Goal: Task Accomplishment & Management: Use online tool/utility

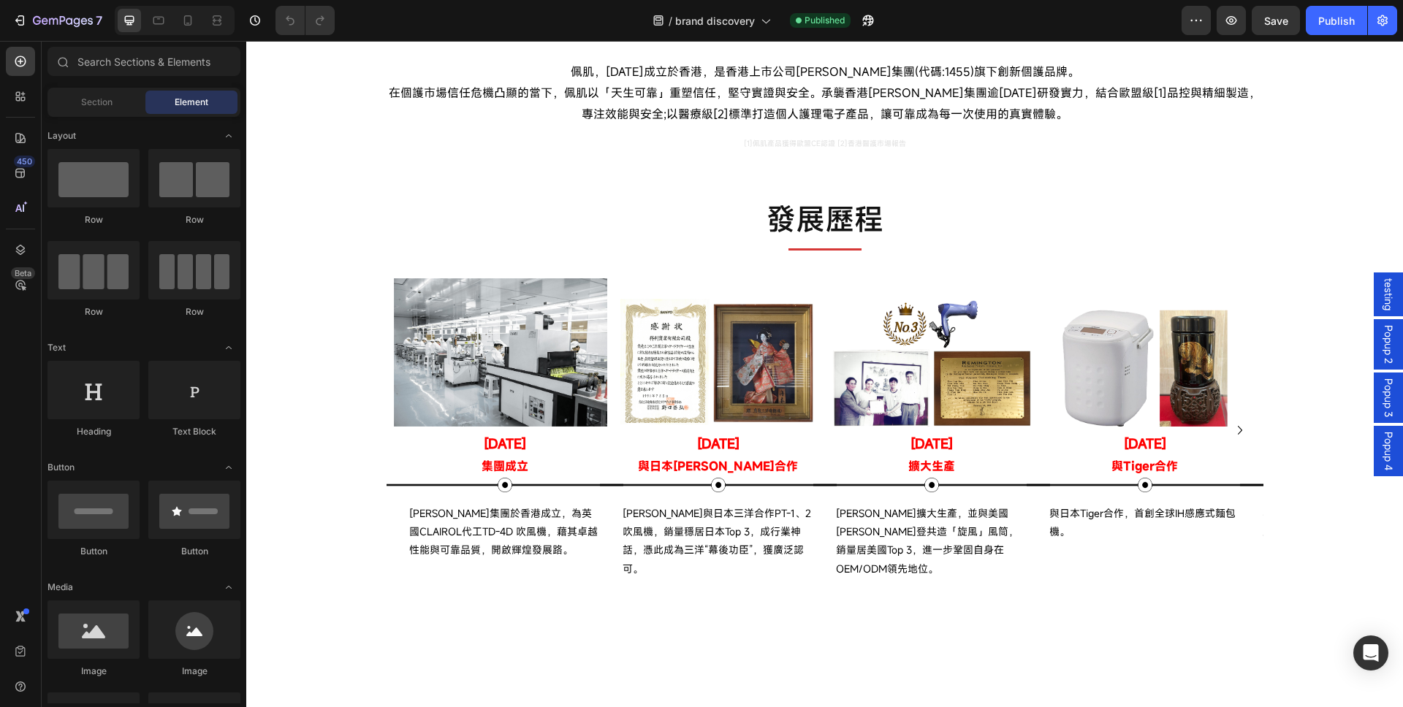
scroll to position [88, 0]
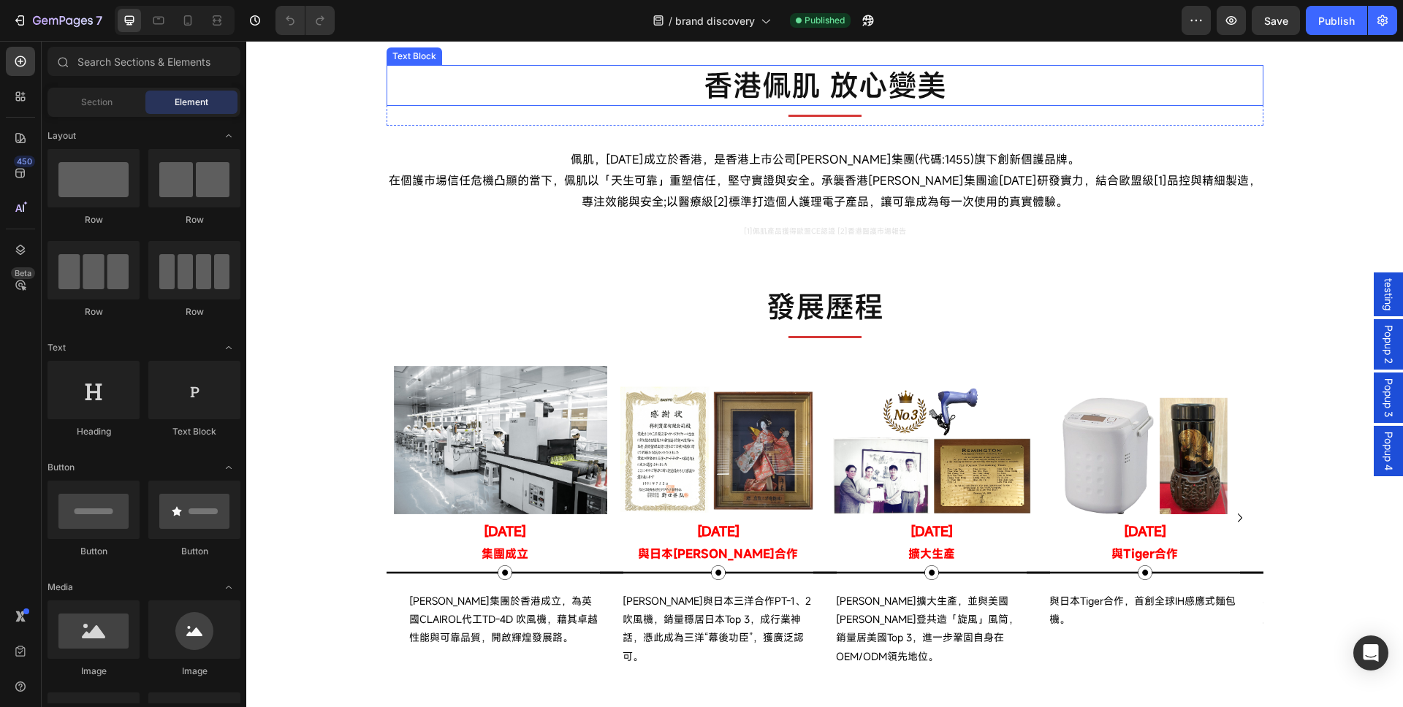
click at [734, 105] on p "香港佩肌 放心變美" at bounding box center [825, 86] width 874 height 38
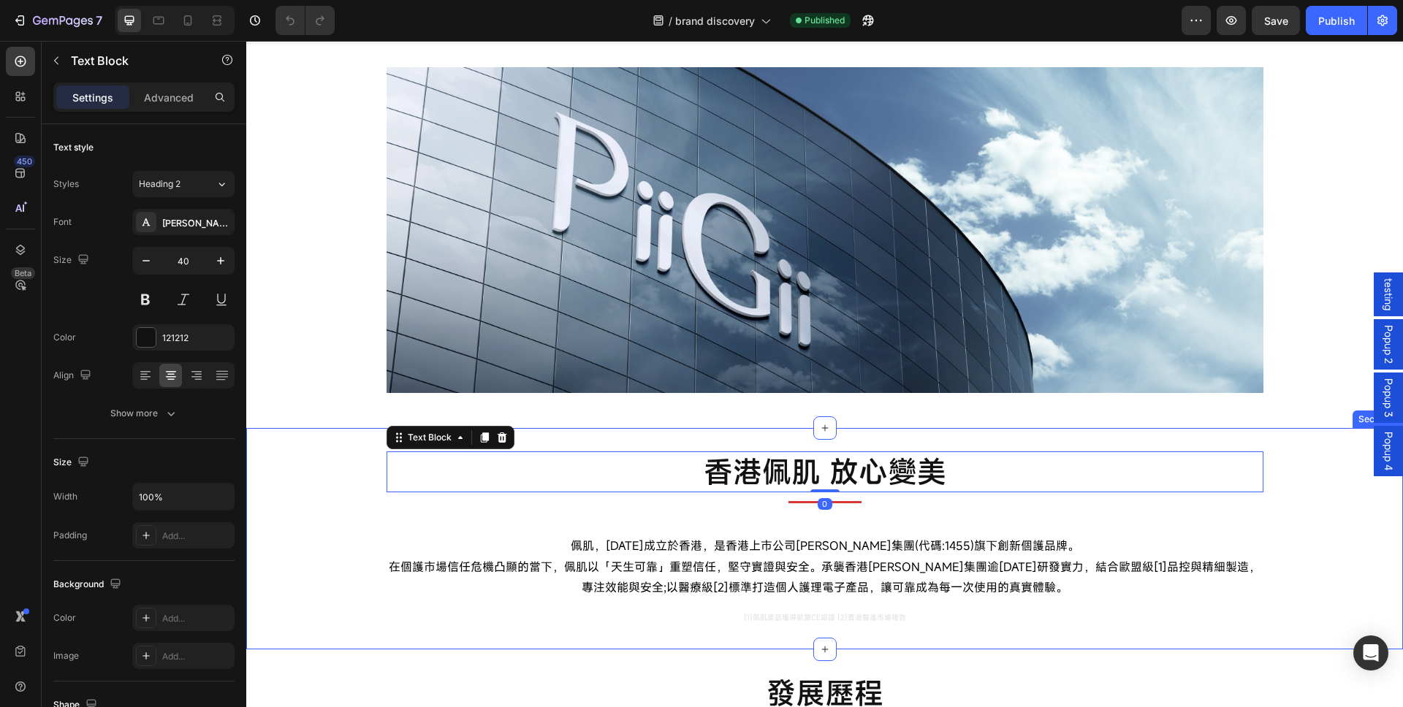
scroll to position [0, 0]
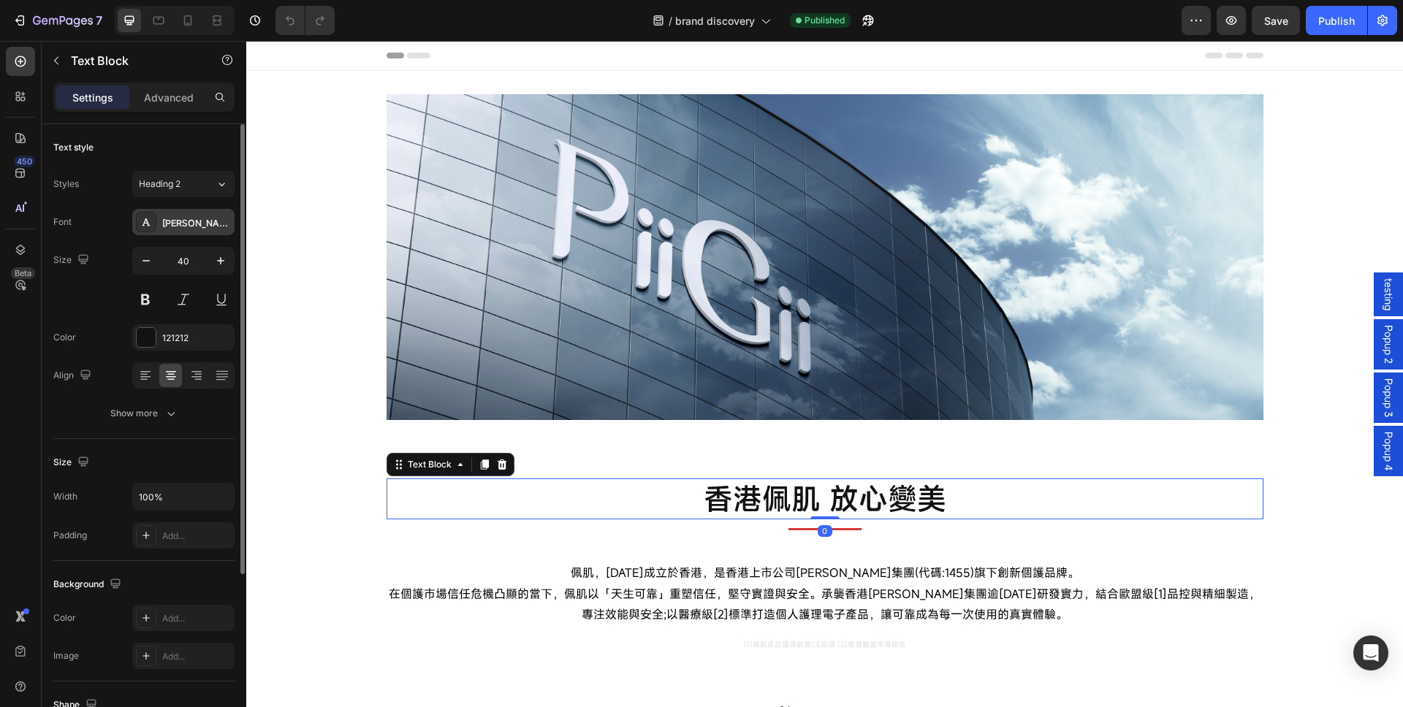
click at [186, 231] on div "[PERSON_NAME]" at bounding box center [183, 222] width 102 height 26
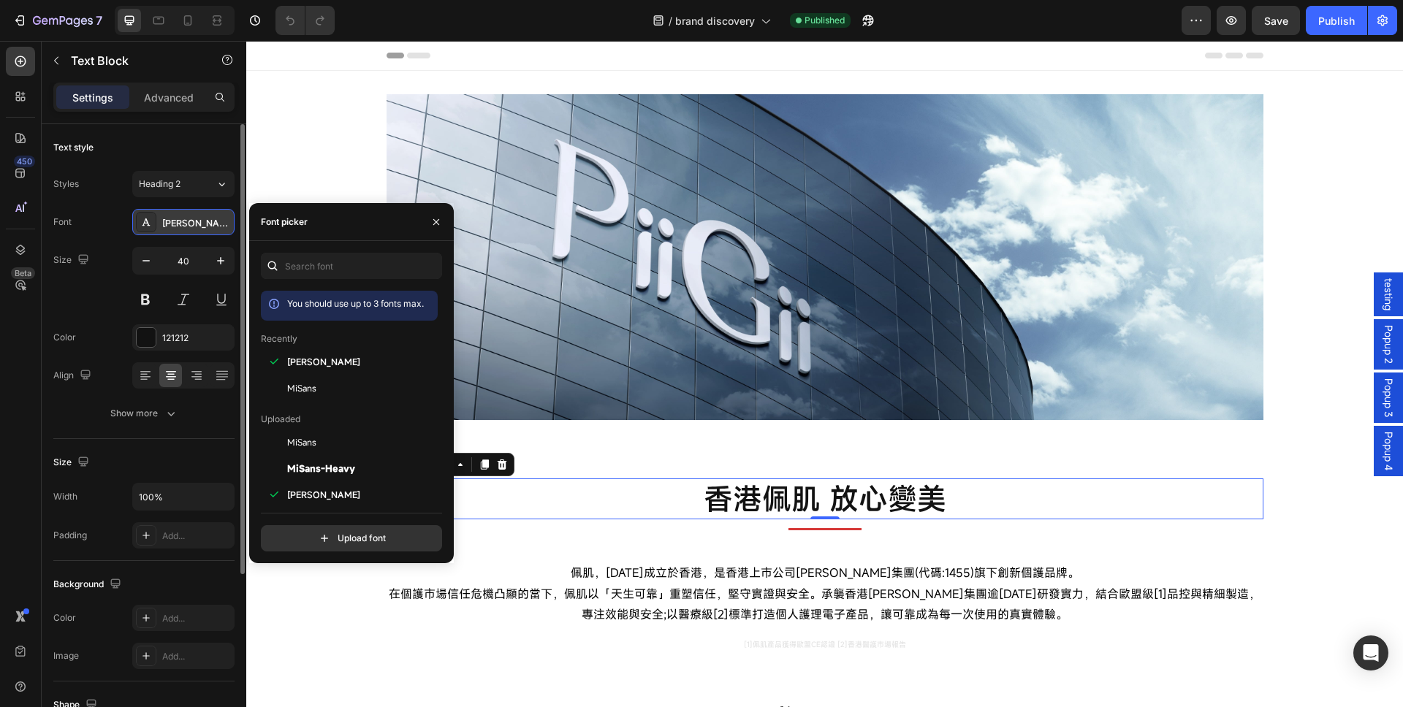
click at [183, 229] on div "[PERSON_NAME]" at bounding box center [183, 222] width 102 height 26
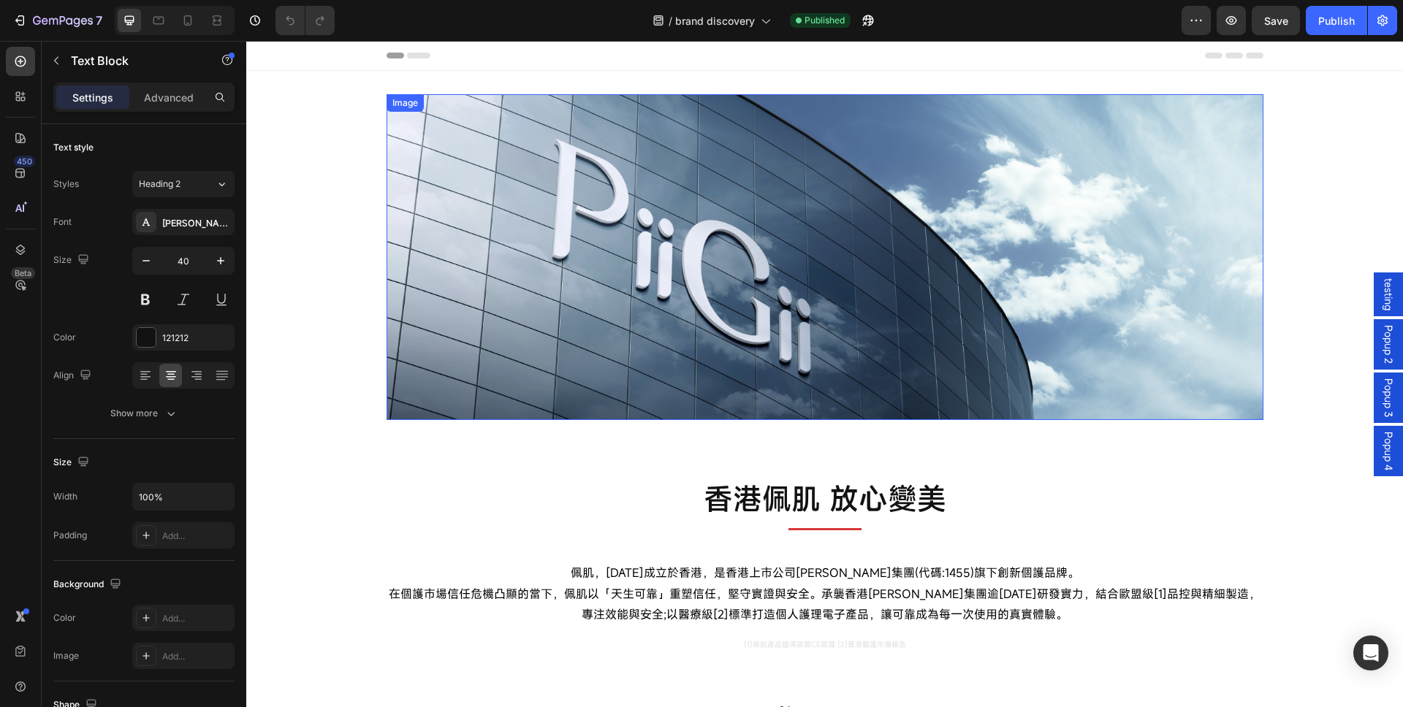
click at [962, 335] on img at bounding box center [825, 257] width 877 height 326
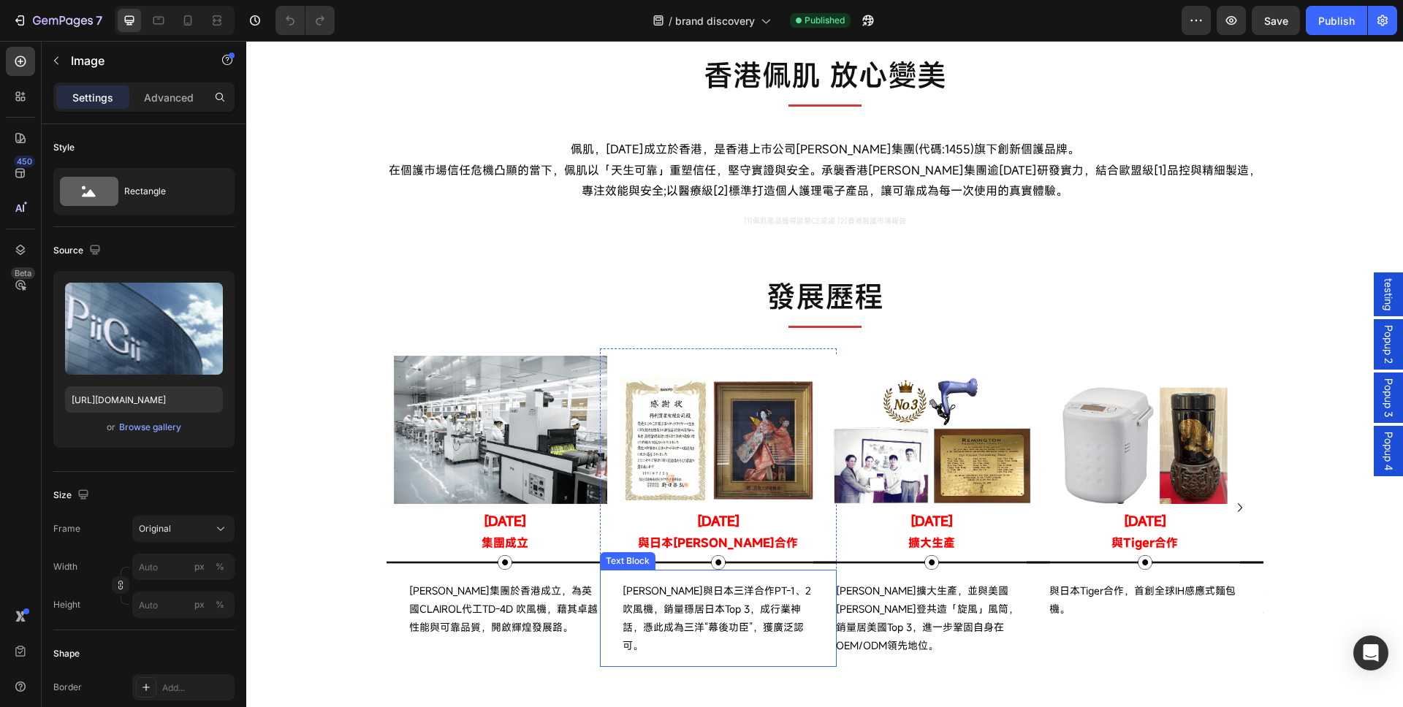
scroll to position [73, 0]
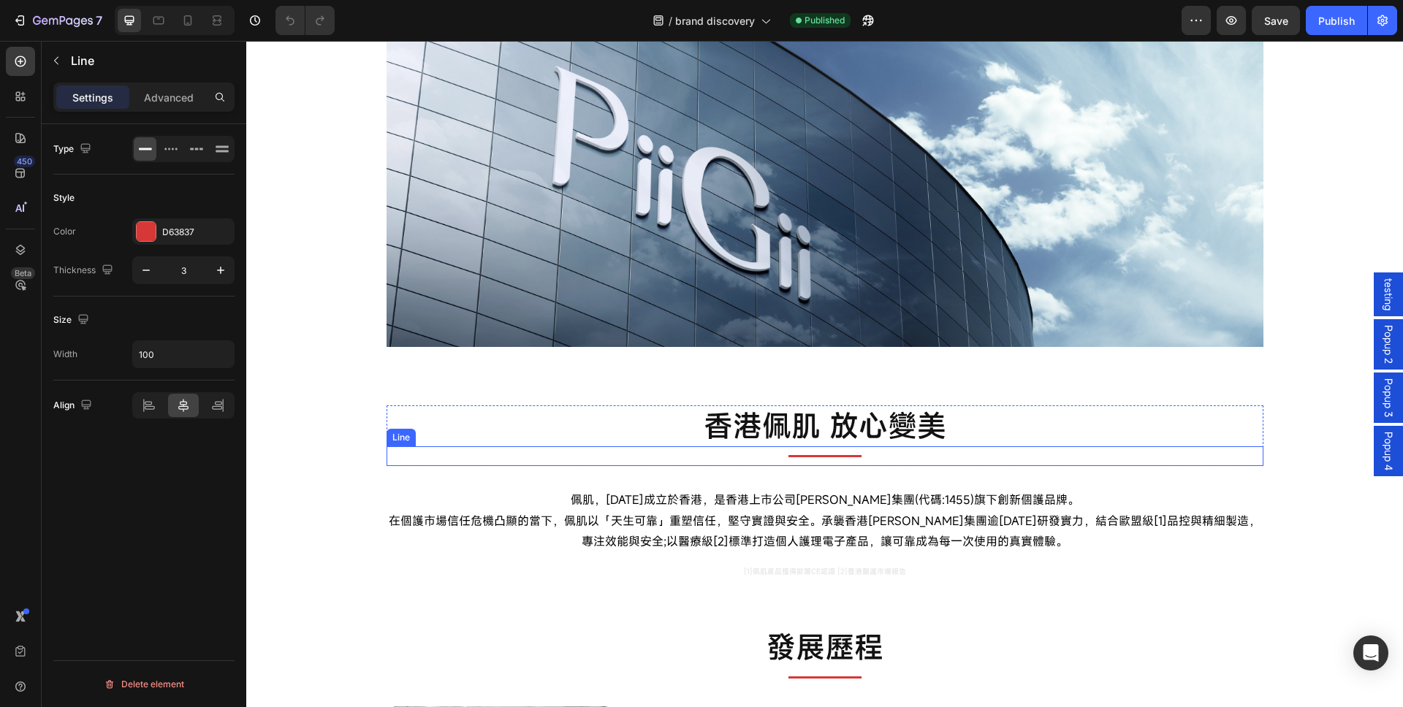
click at [838, 450] on div "Title Line" at bounding box center [825, 457] width 877 height 20
click at [62, 67] on button "button" at bounding box center [56, 60] width 23 height 23
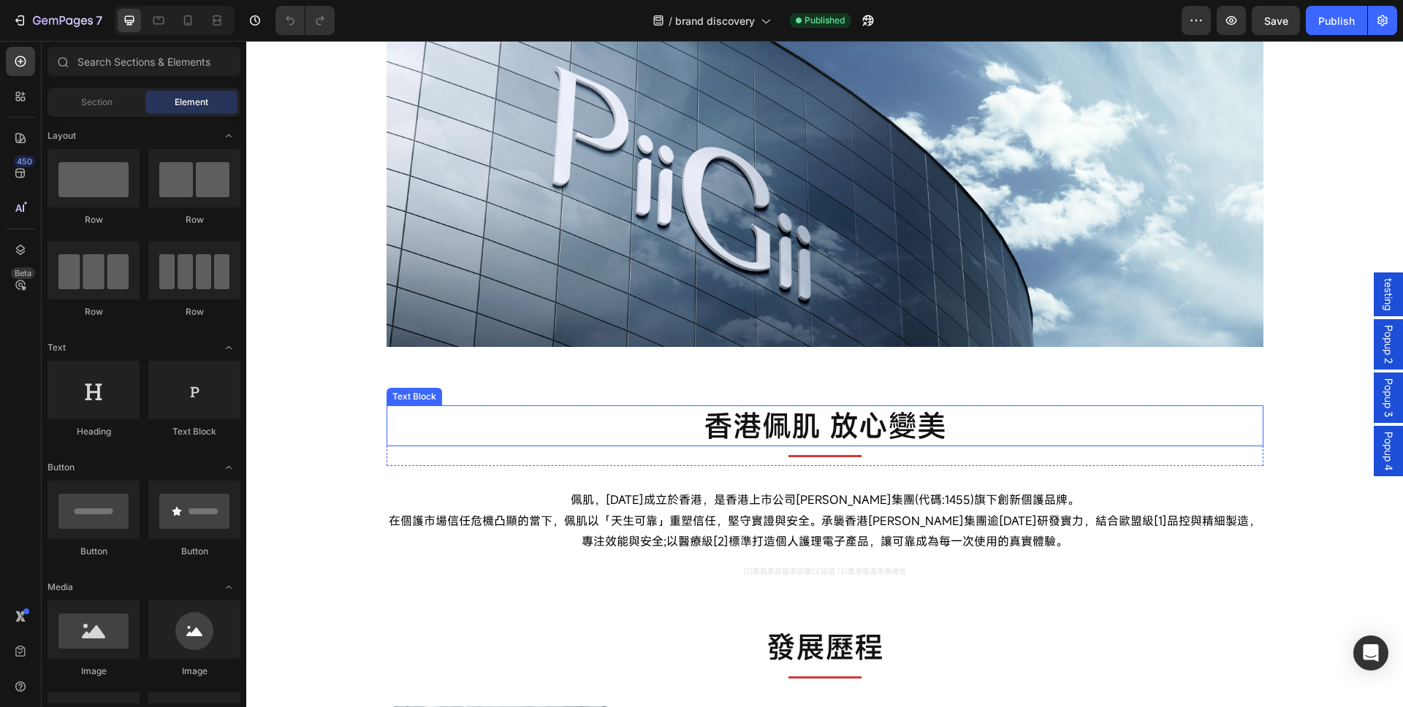
click at [668, 428] on p "香港佩肌 放心變美" at bounding box center [825, 426] width 874 height 38
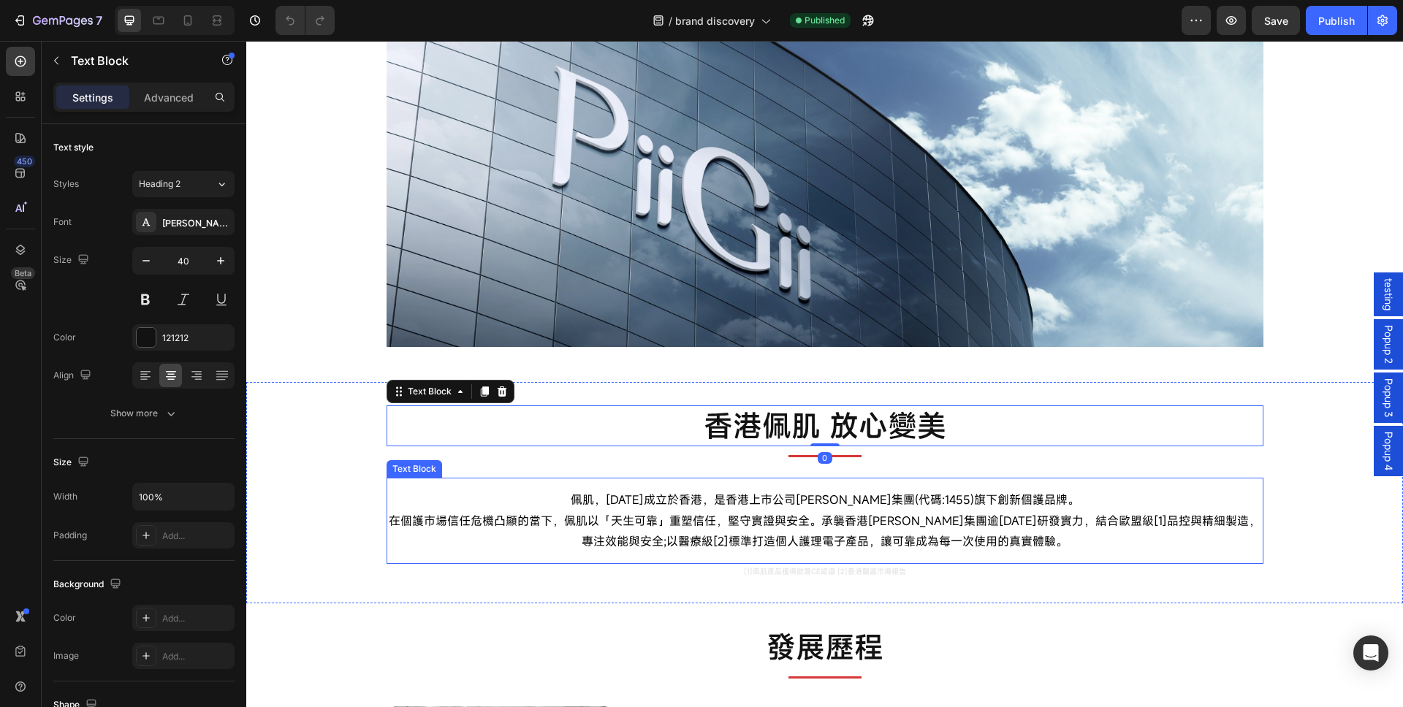
click at [728, 533] on p "佩肌，[DATE]成立於香港，是香港上市公司[PERSON_NAME]集團(代碼:1455)旗下創新個護品牌。 在個護市場信任危機凸顯的當下，佩肌以「天生可靠…" at bounding box center [825, 521] width 877 height 63
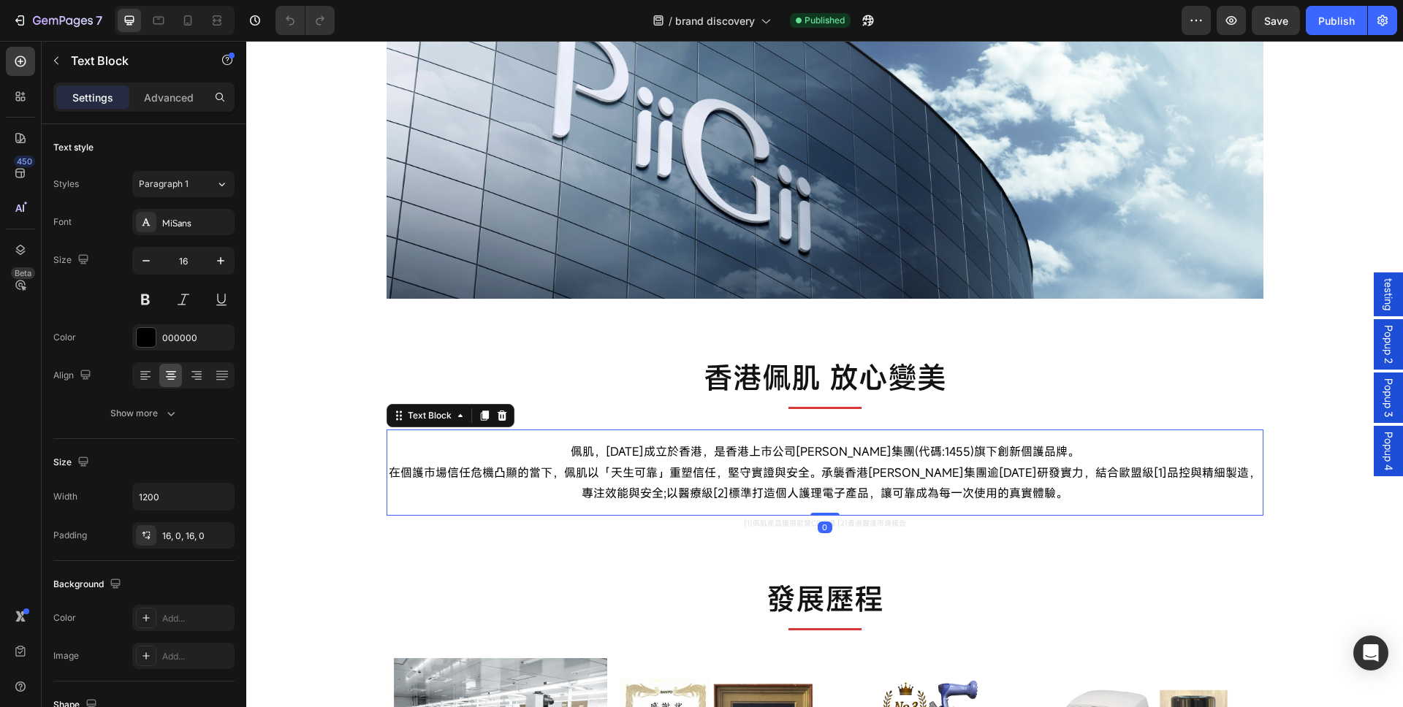
scroll to position [161, 0]
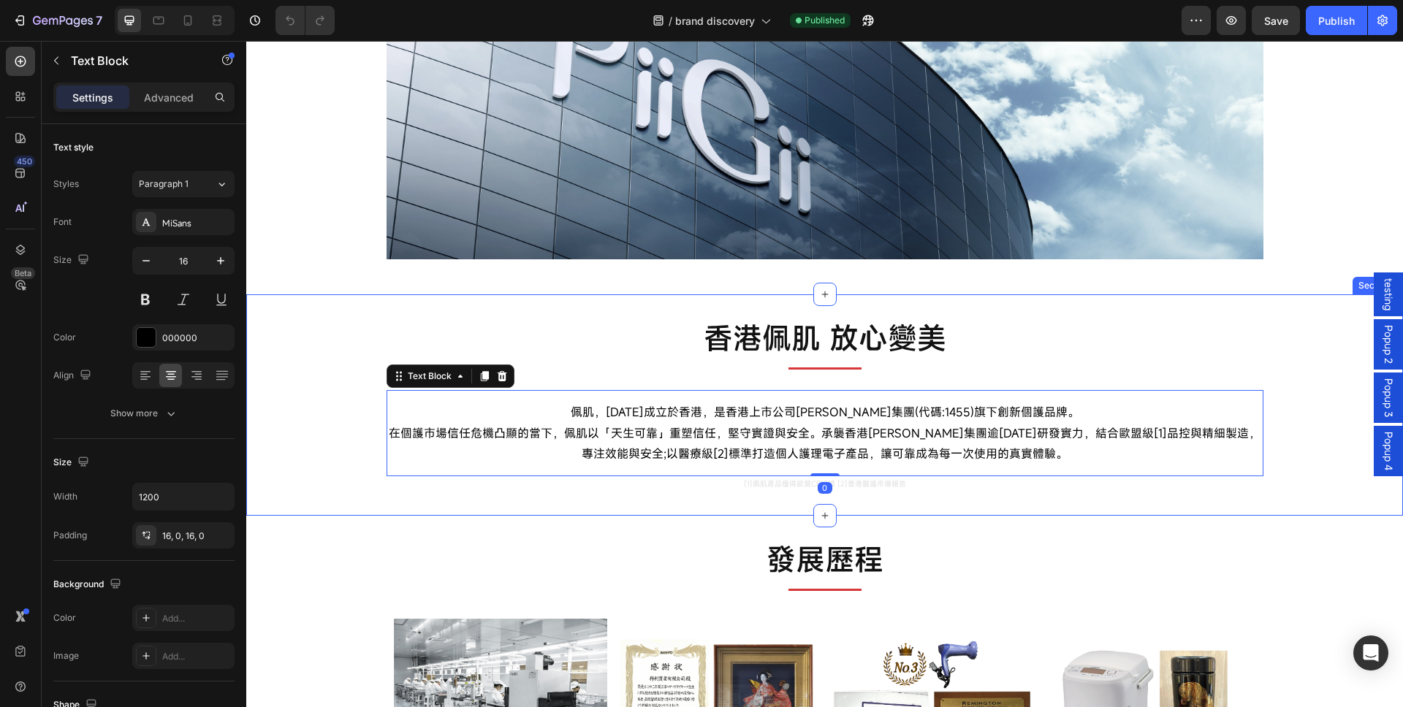
click at [710, 495] on div "香港佩肌 放心變美 Text Block Title Line Row 佩肌，[DATE]成立於香港，是香港上市公司[PERSON_NAME]集團(代碼:14…" at bounding box center [824, 405] width 1157 height 221
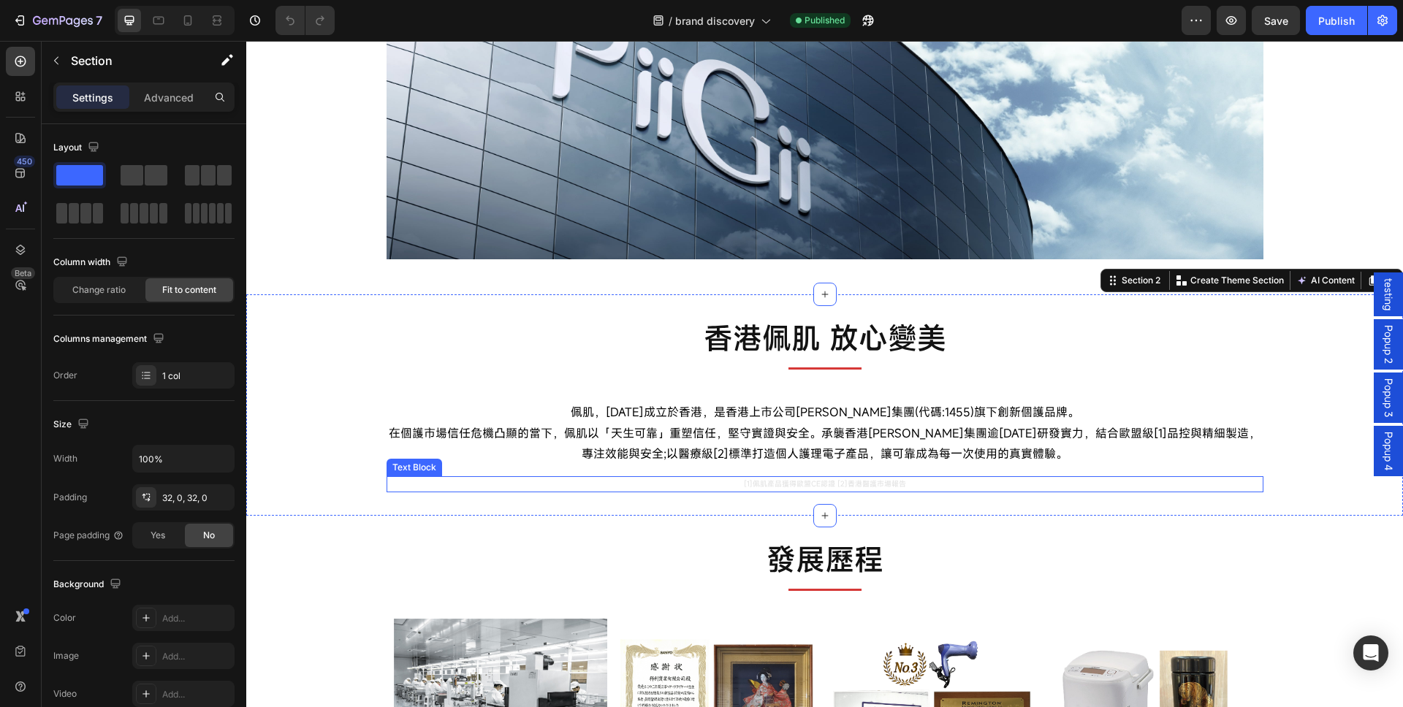
click at [720, 487] on p "[1]佩肌產品獲得歐盟CE認證 [2]香港醫護市場報告" at bounding box center [825, 484] width 874 height 13
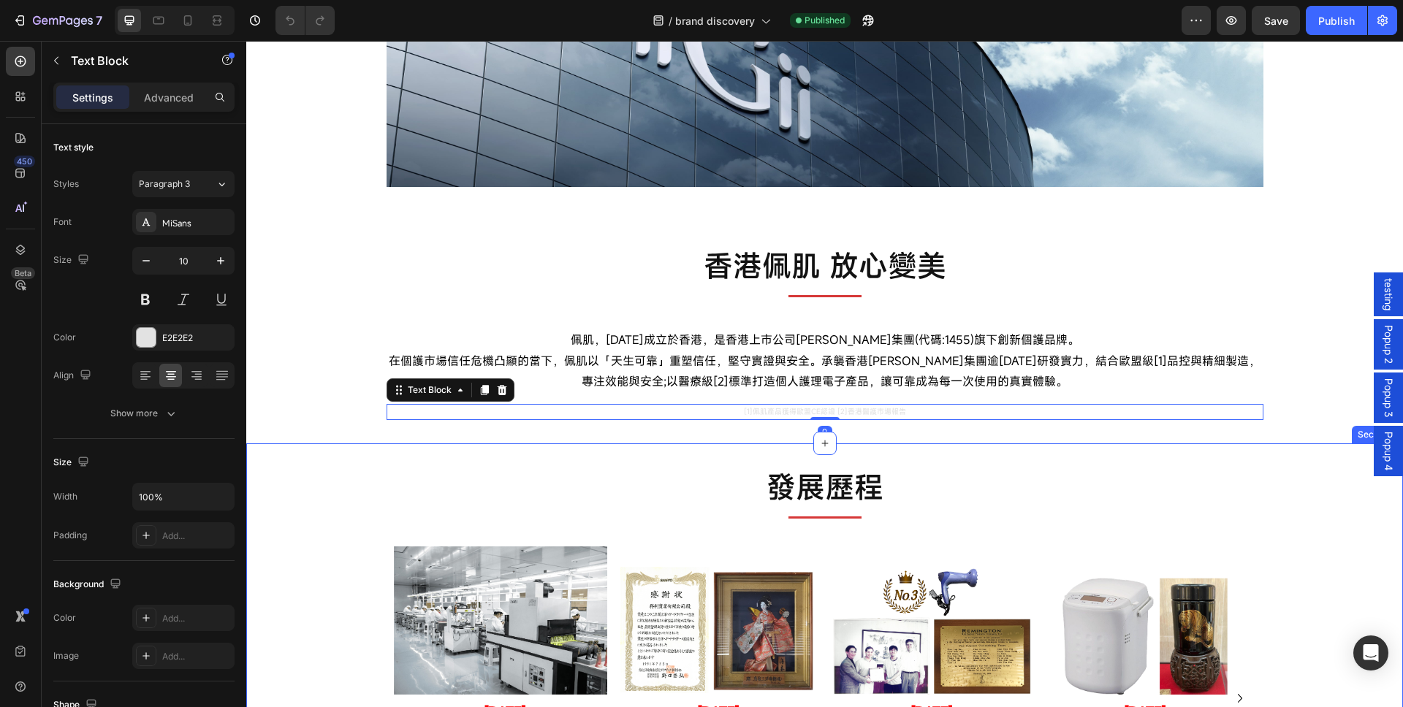
scroll to position [336, 0]
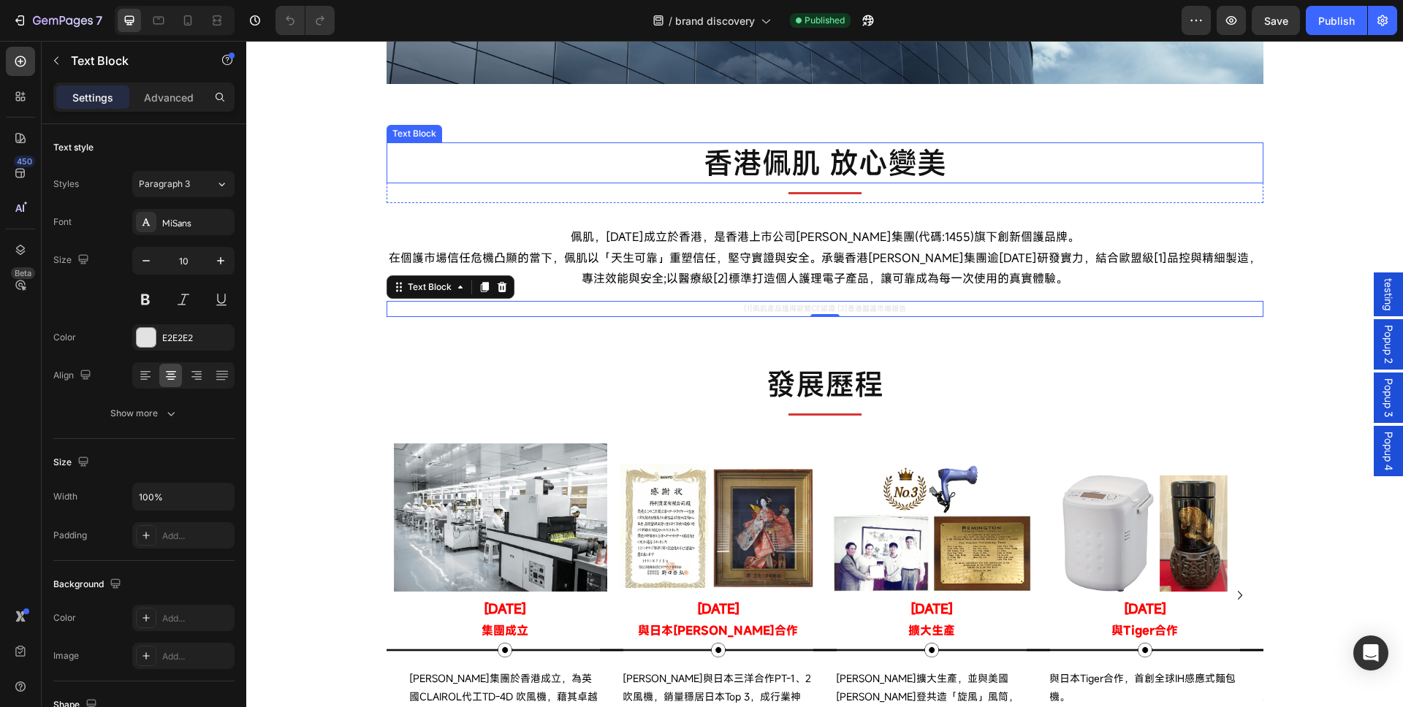
click at [891, 151] on p "香港佩肌 放心變美" at bounding box center [825, 163] width 874 height 38
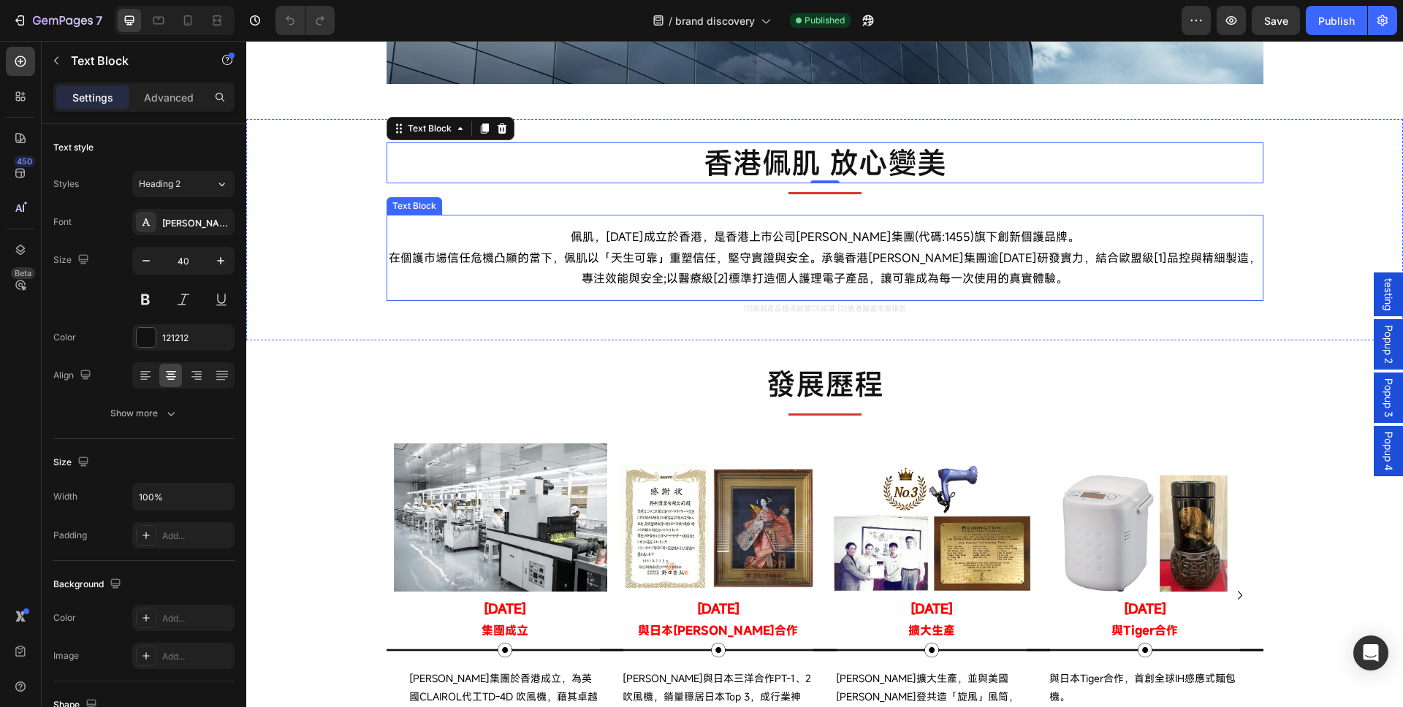
click at [714, 257] on p "佩肌，[DATE]成立於香港，是香港上市公司[PERSON_NAME]集團(代碼:1455)旗下創新個護品牌。 在個護市場信任危機凸顯的當下，佩肌以「天生可靠…" at bounding box center [825, 258] width 877 height 63
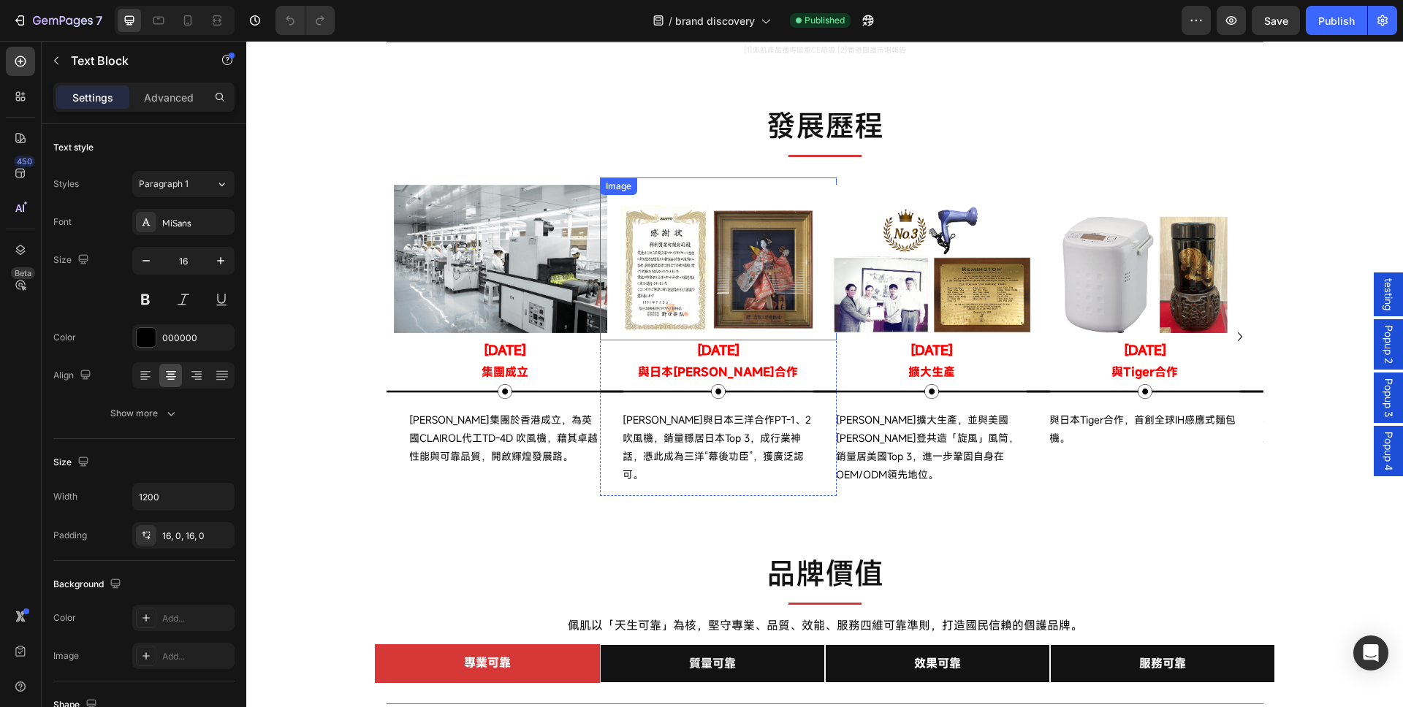
scroll to position [599, 0]
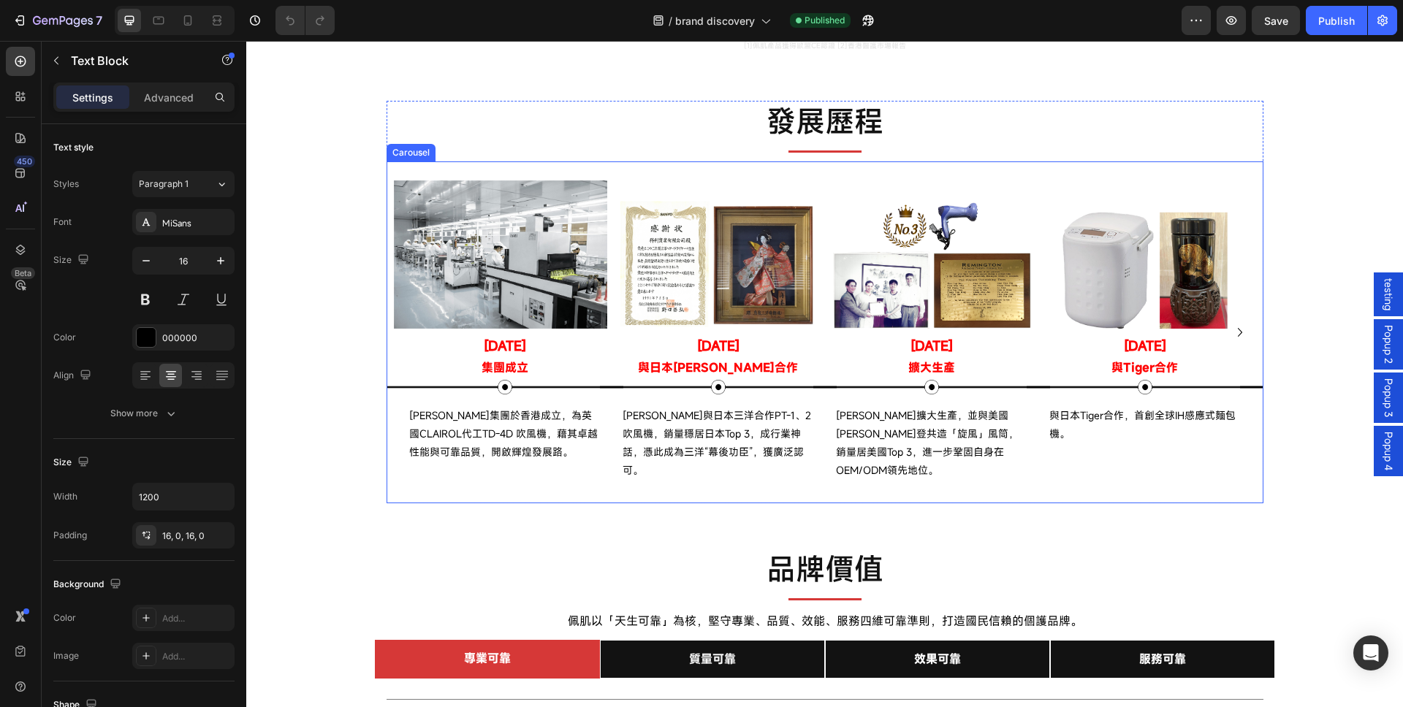
click at [412, 168] on div "Image [DATE] Text Block 集團成立 Text Block Image [PERSON_NAME]集團於香港成立，為英國CLAIROL代工…" at bounding box center [505, 332] width 237 height 341
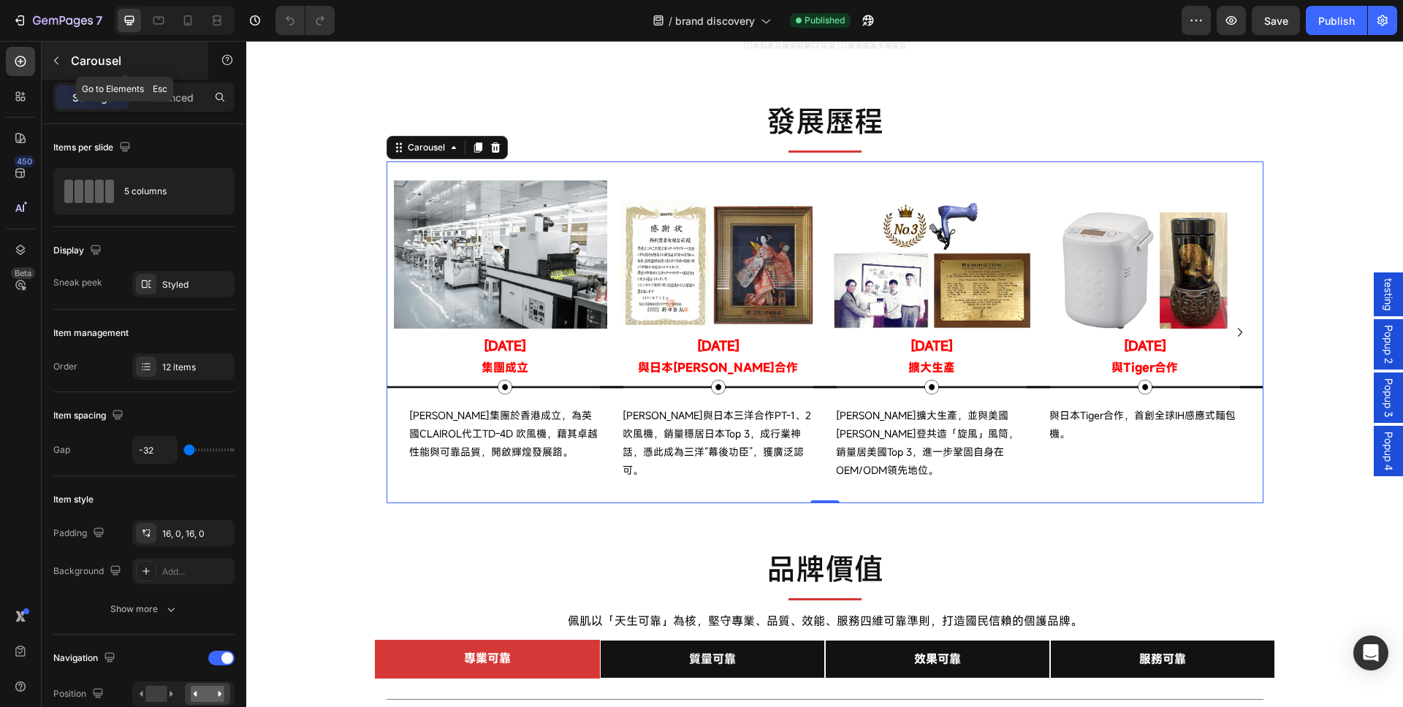
click at [63, 58] on button "button" at bounding box center [56, 60] width 23 height 23
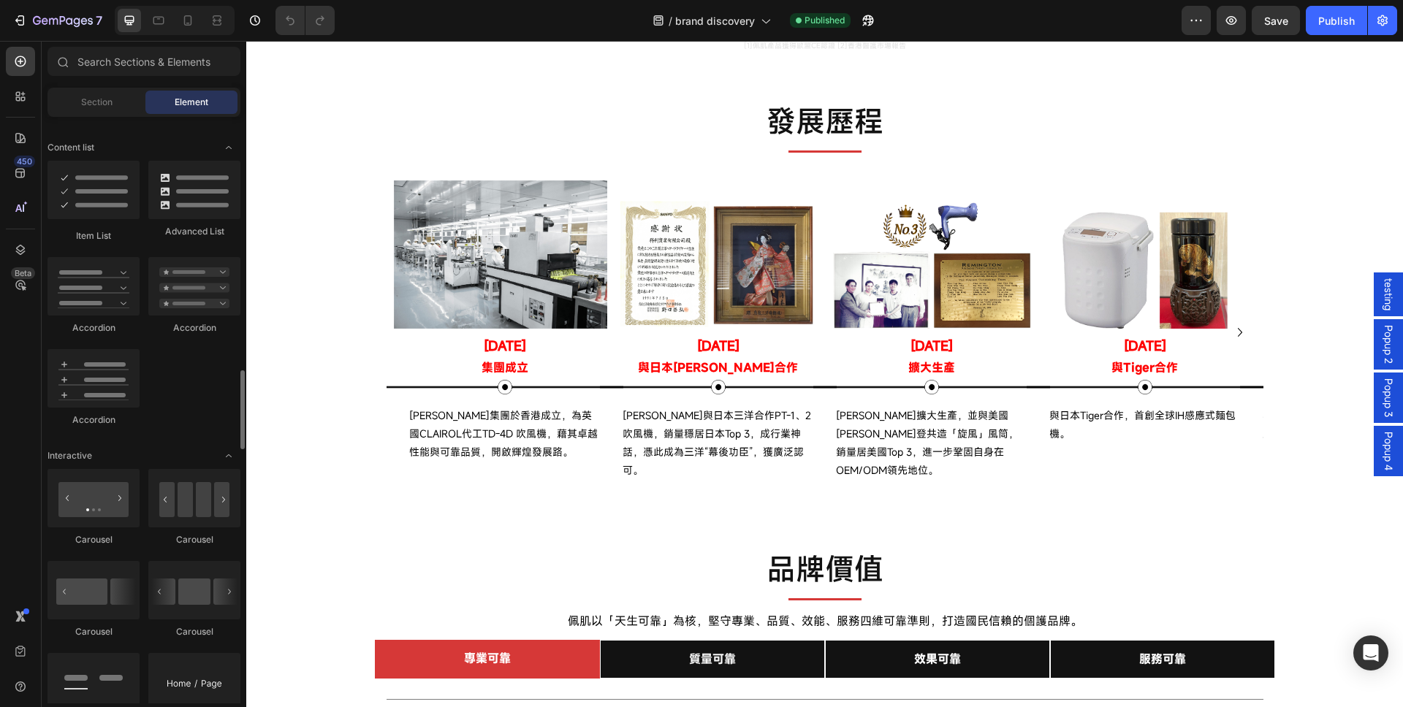
scroll to position [1228, 0]
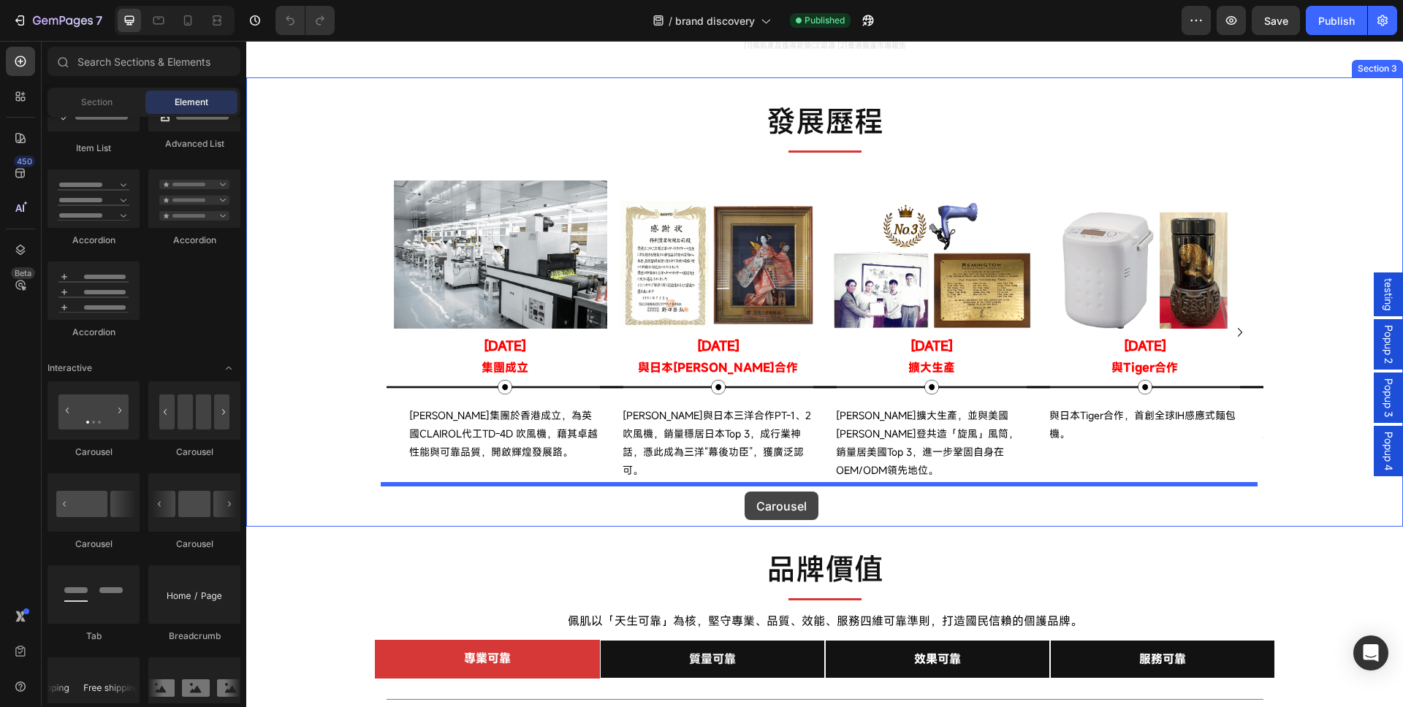
drag, startPoint x: 437, startPoint y: 467, endPoint x: 745, endPoint y: 492, distance: 308.7
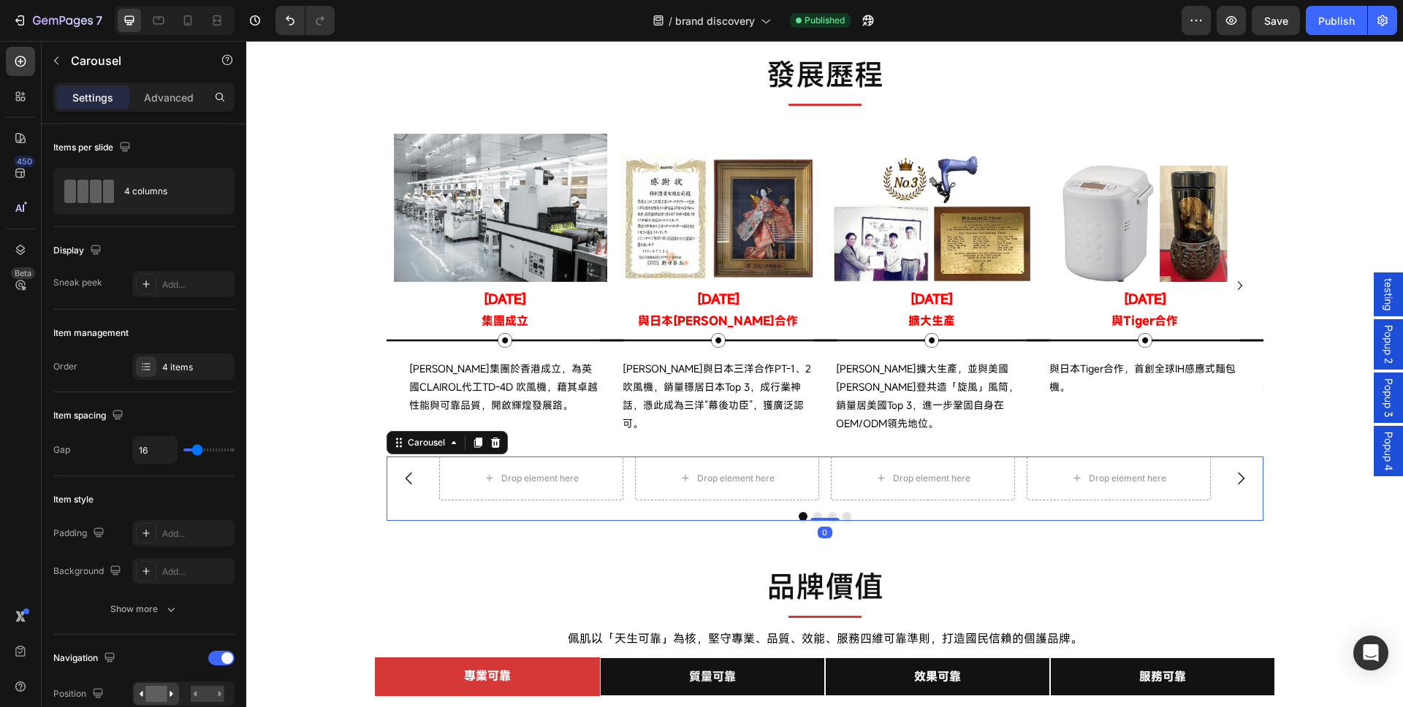
scroll to position [687, 0]
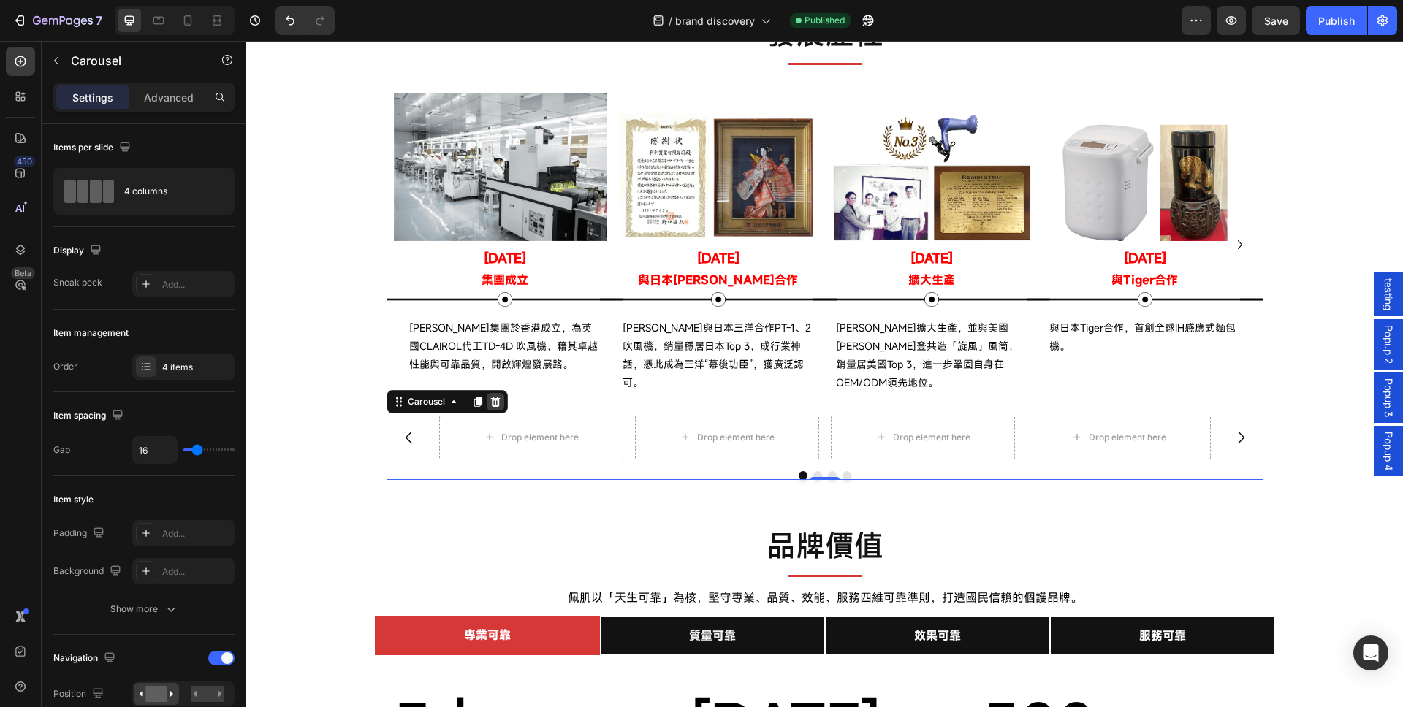
click at [495, 396] on icon at bounding box center [496, 402] width 12 height 12
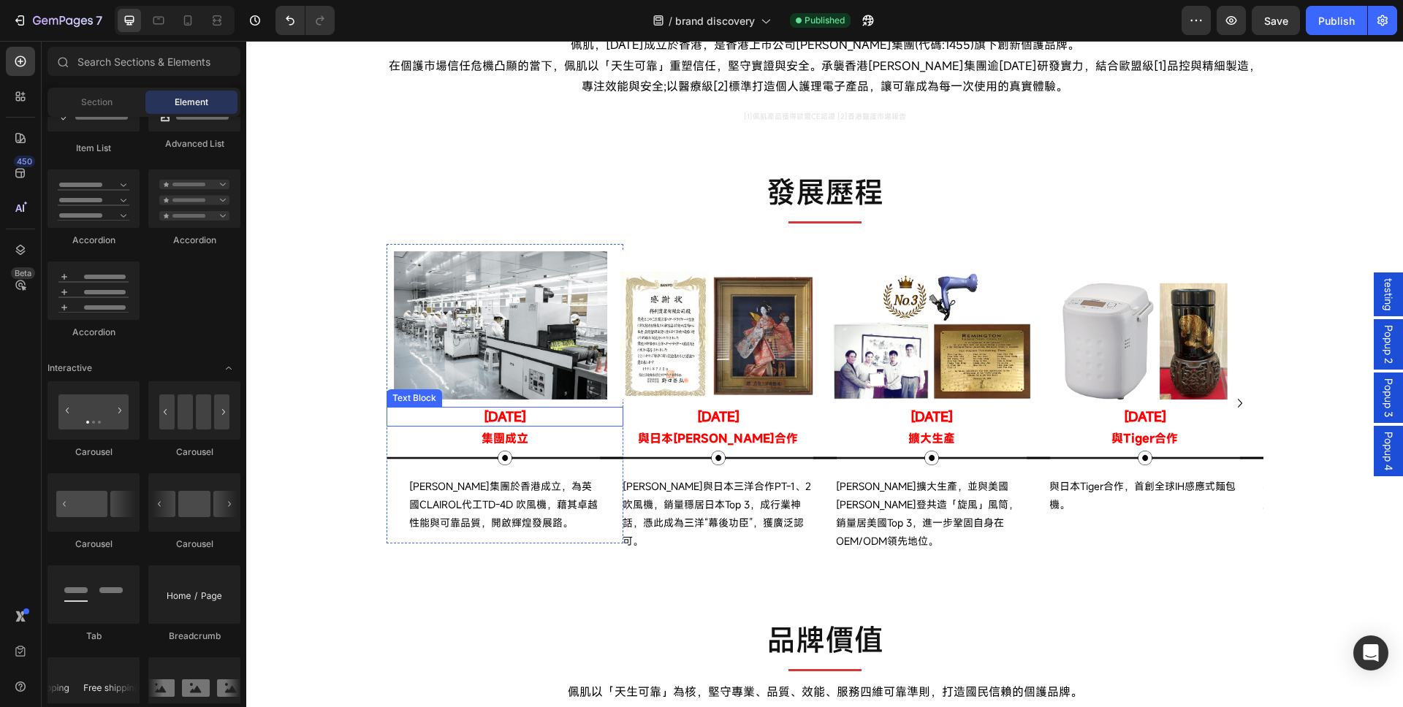
scroll to position [512, 0]
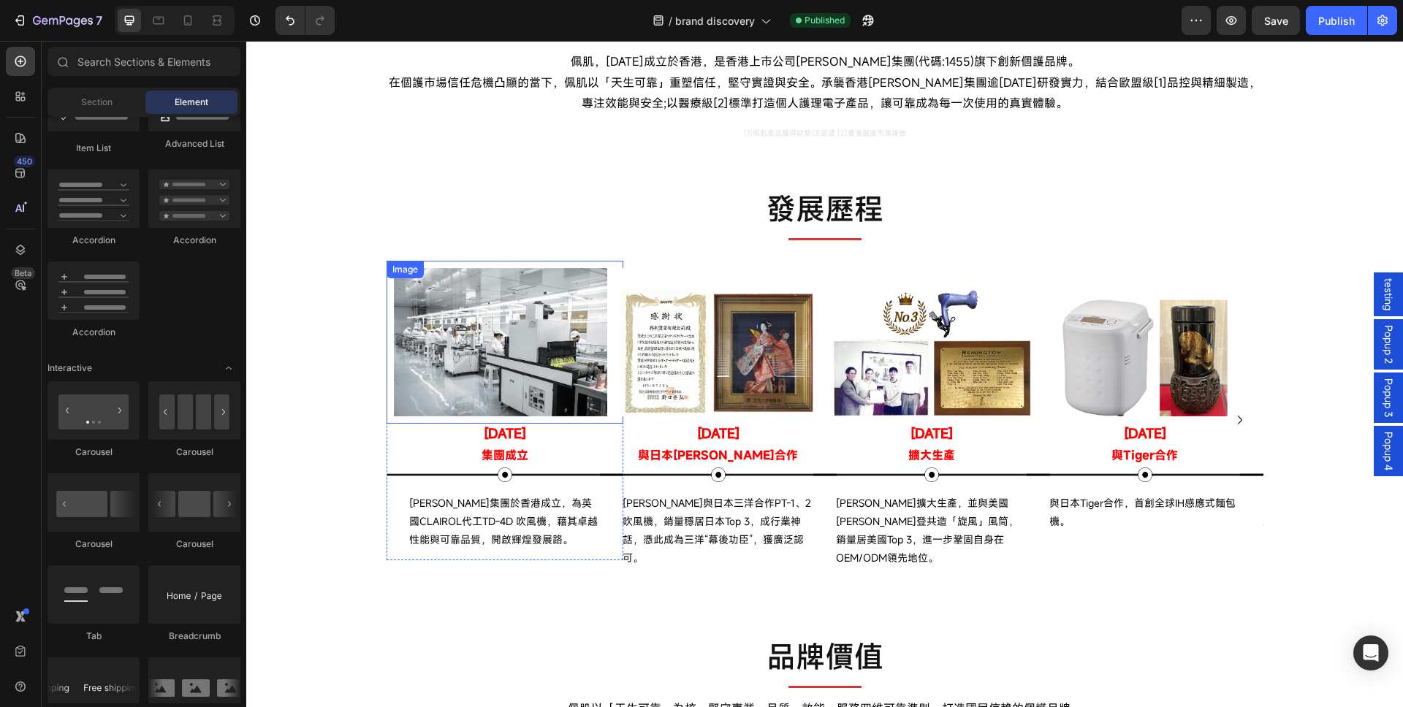
click at [577, 315] on img at bounding box center [505, 342] width 222 height 148
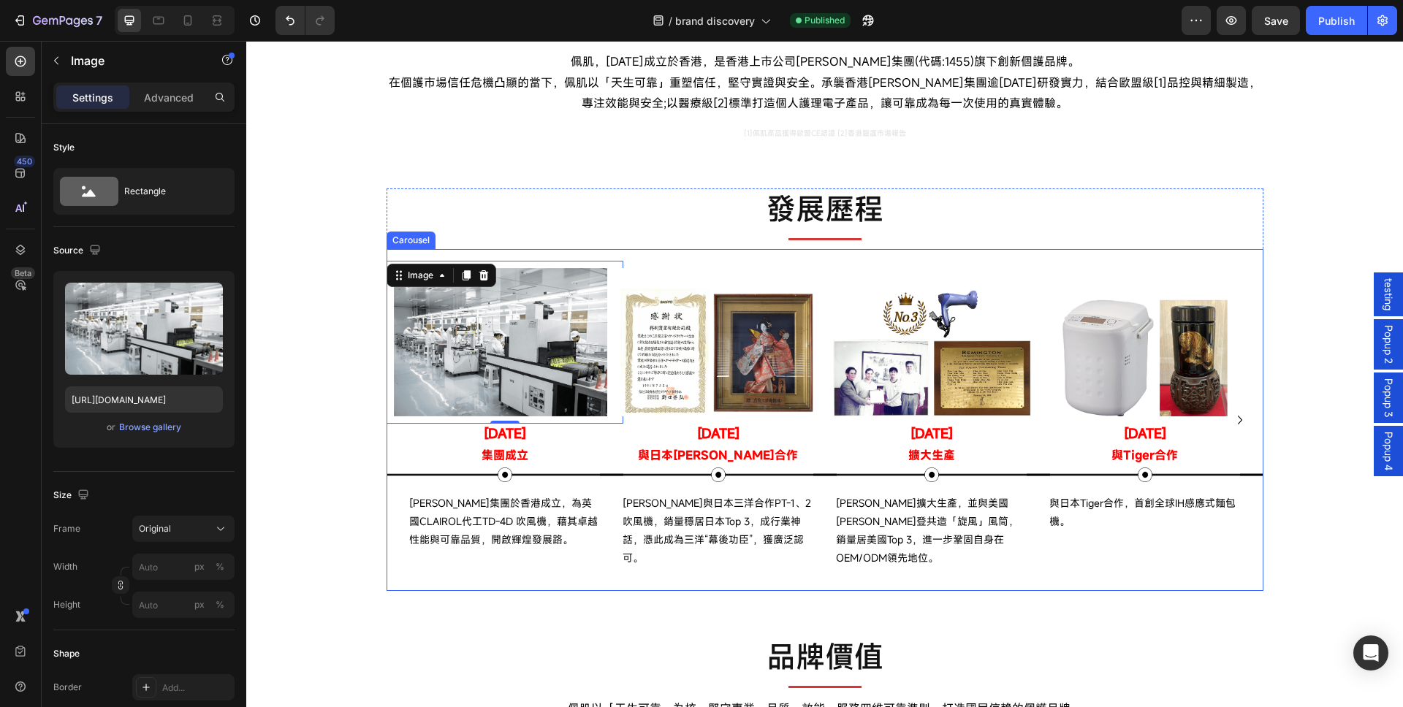
click at [648, 255] on div "Image [DATE] Text Block 與日本山洋合作 Text Block Image [PERSON_NAME]與日本三洋合作PT-1、2吹風機，…" at bounding box center [718, 419] width 237 height 341
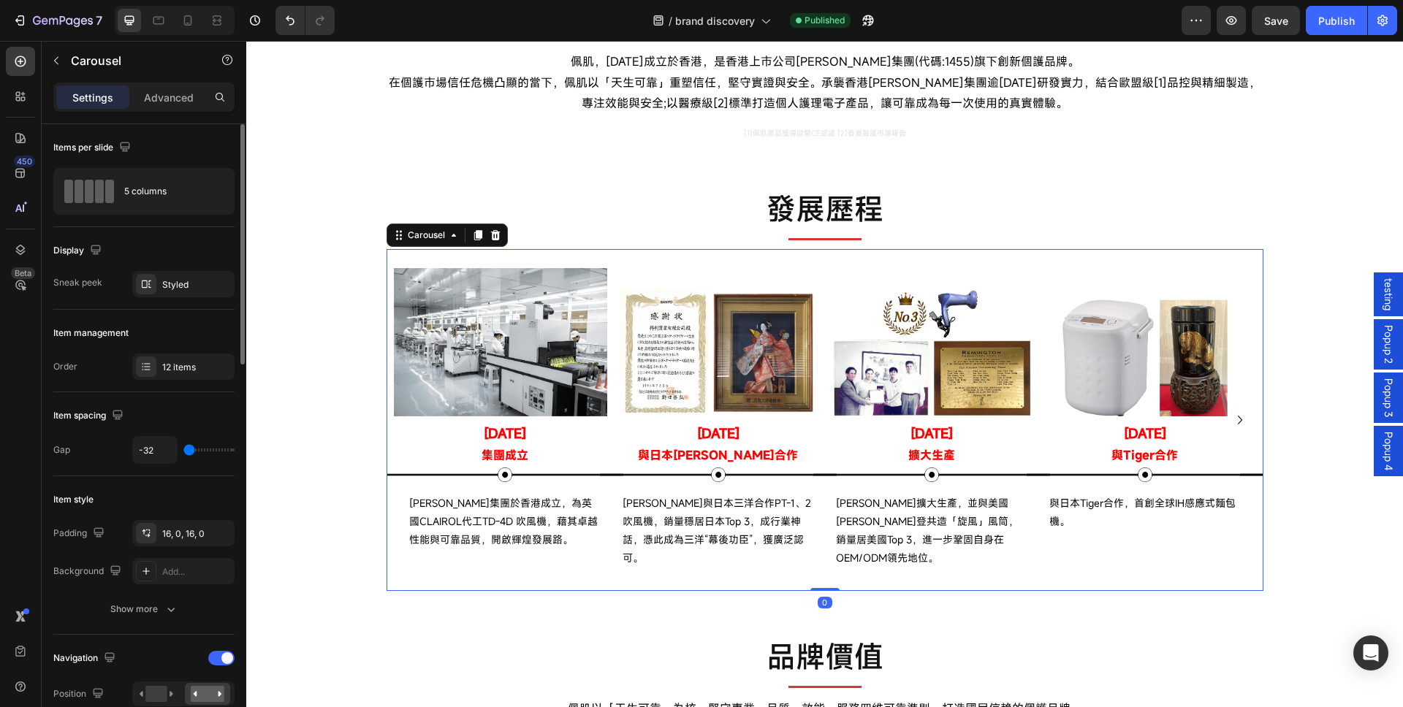
scroll to position [88, 0]
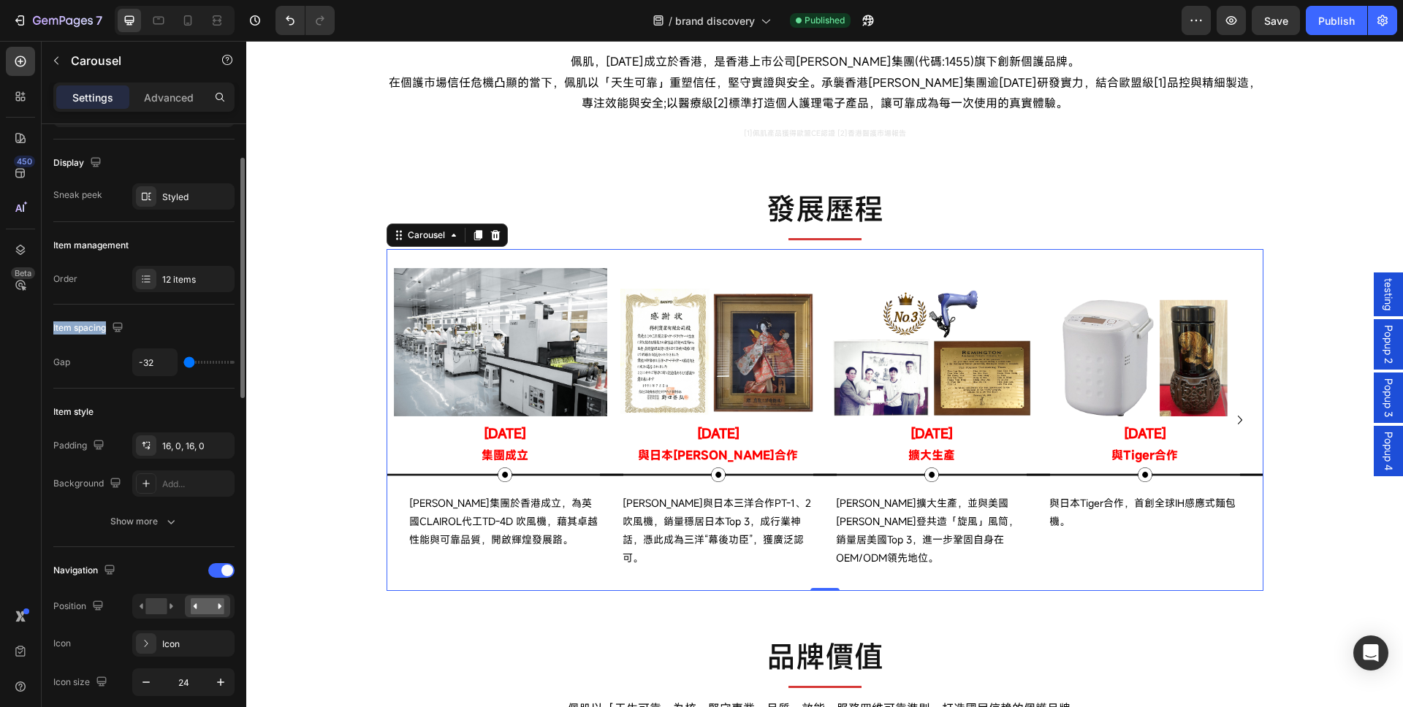
drag, startPoint x: 56, startPoint y: 330, endPoint x: 107, endPoint y: 326, distance: 50.6
click at [56, 63] on icon "button" at bounding box center [56, 61] width 12 height 12
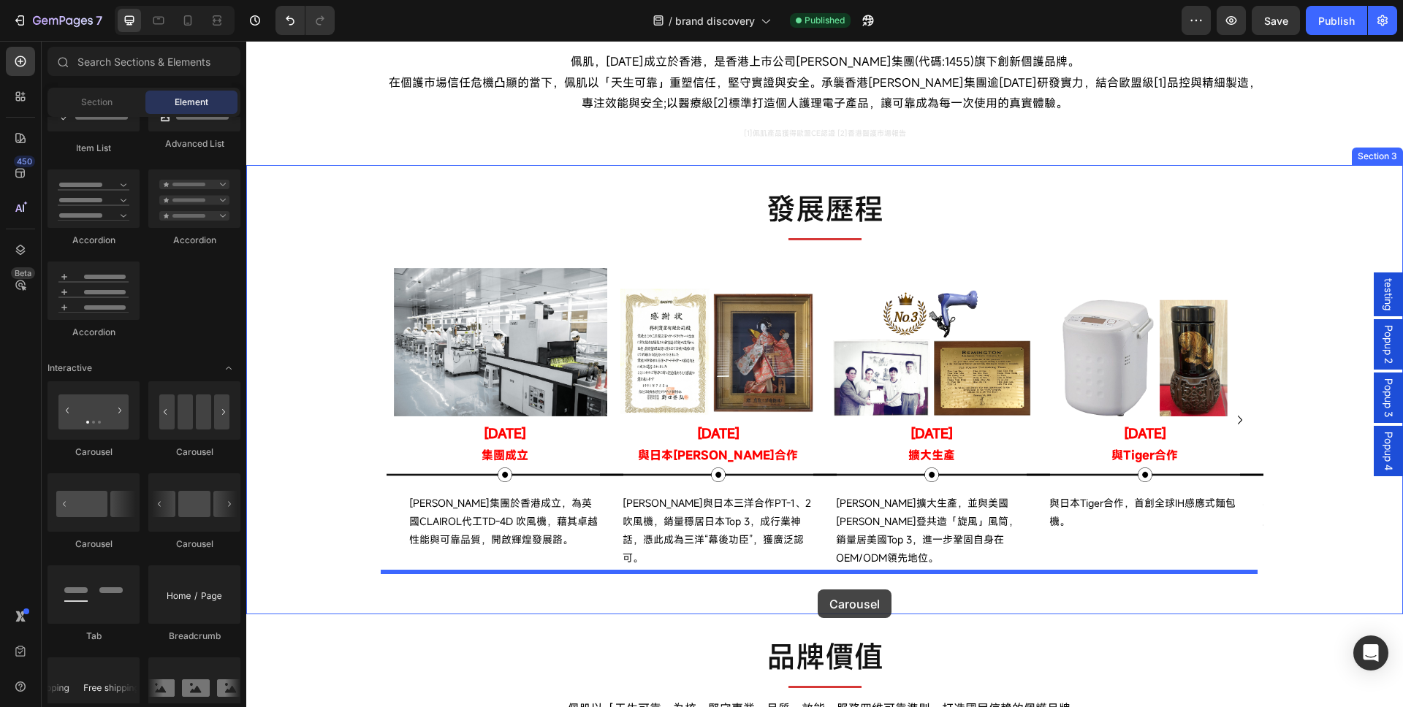
drag, startPoint x: 441, startPoint y: 479, endPoint x: 819, endPoint y: 589, distance: 393.4
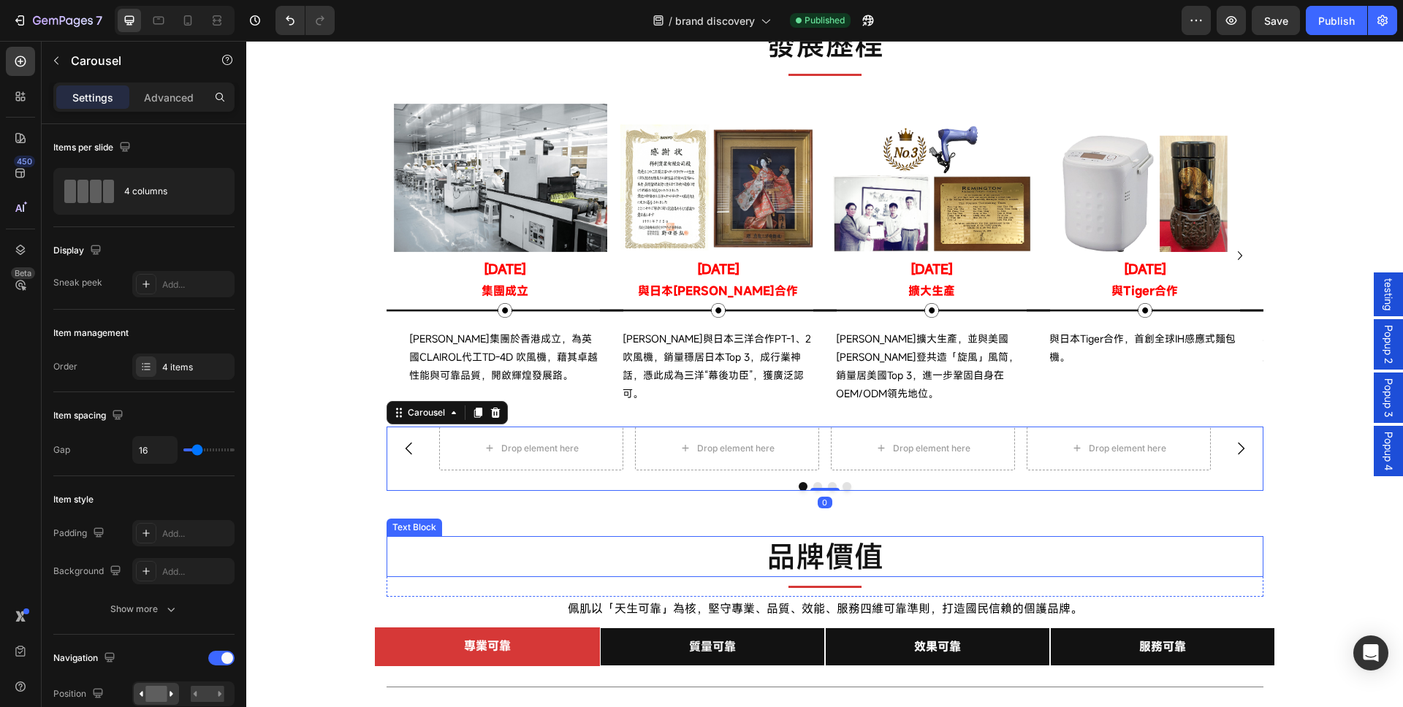
scroll to position [687, 0]
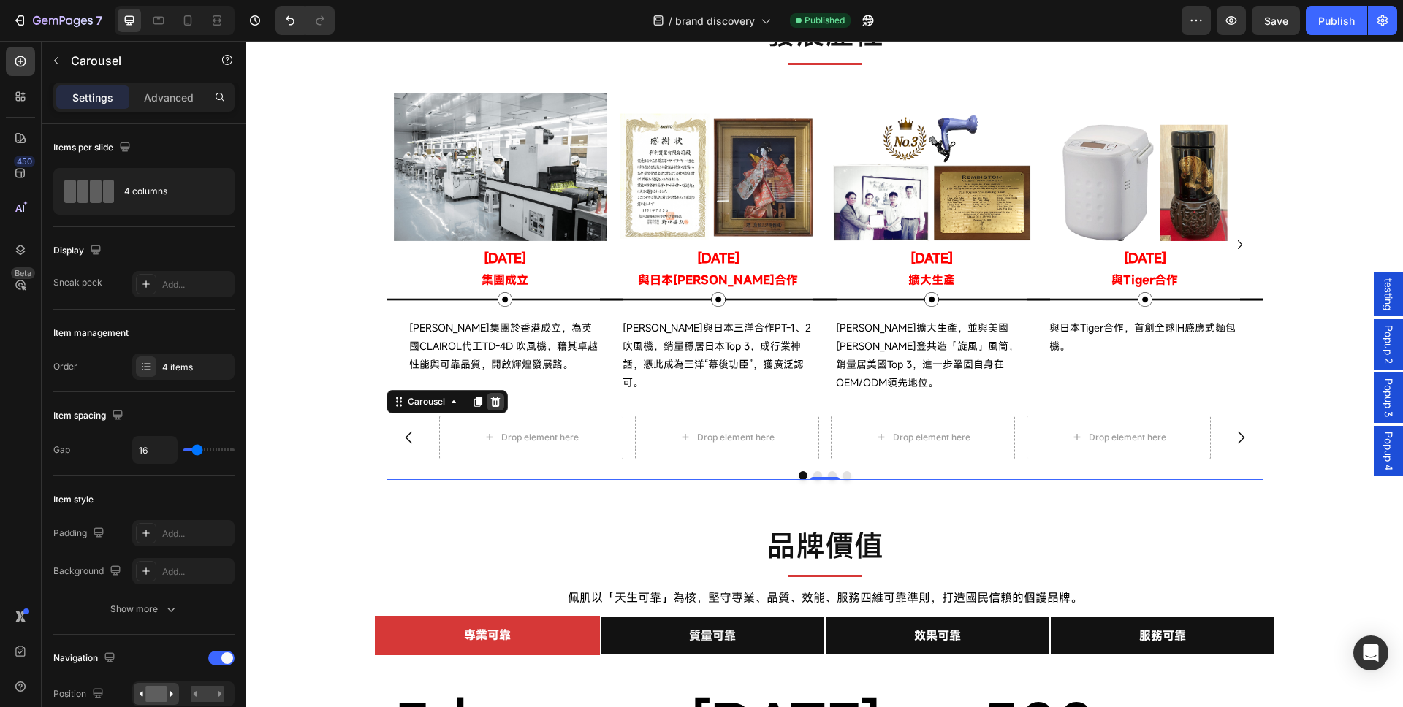
click at [490, 396] on icon at bounding box center [496, 402] width 12 height 12
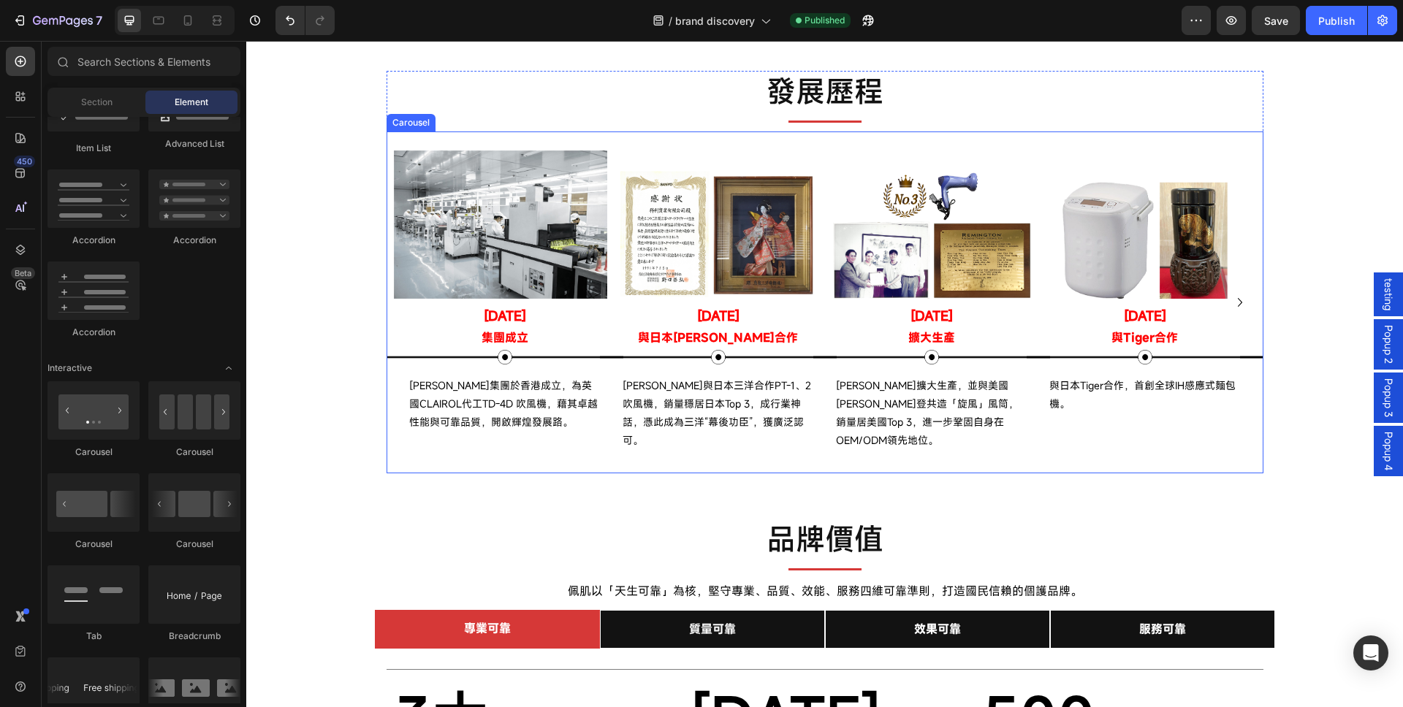
scroll to position [599, 0]
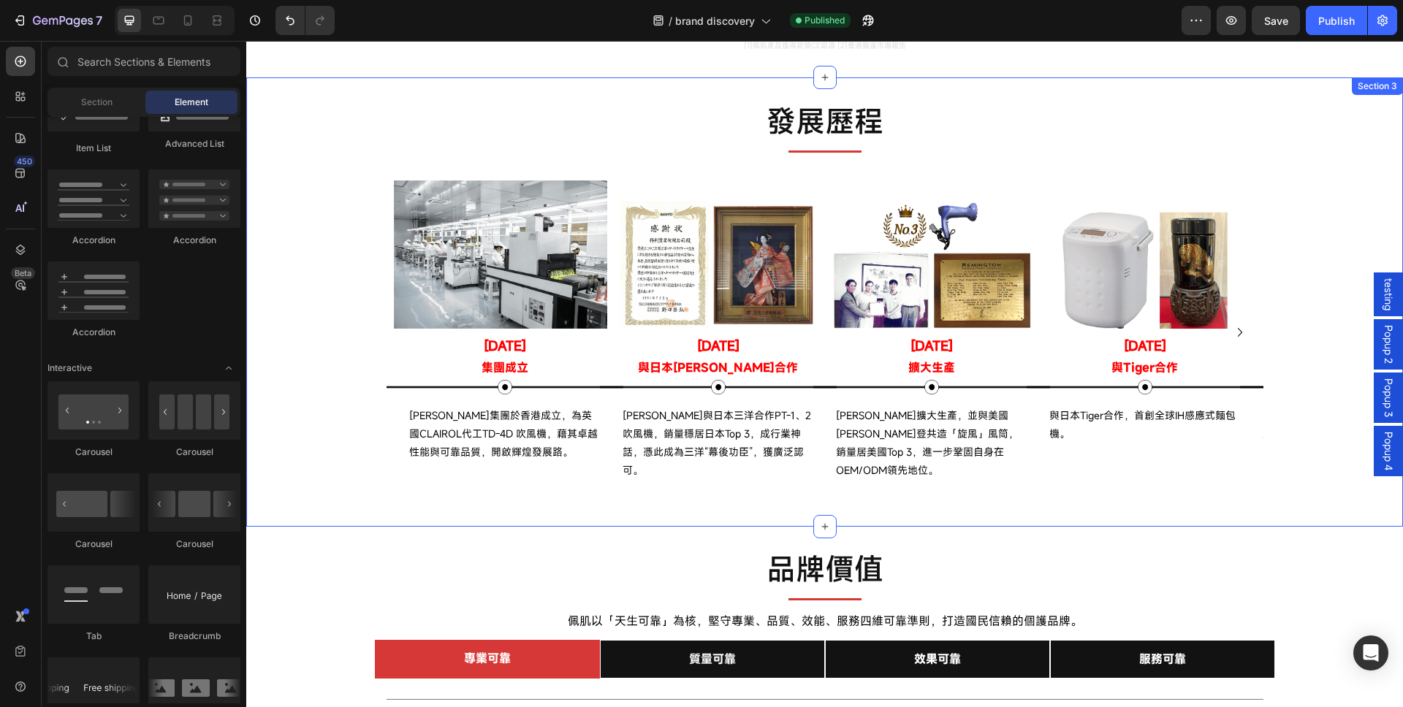
click at [330, 306] on div "發展歷程 Text Block Title Line Image [DATE] Text Block 集團成立 Text Block Image [PERSO…" at bounding box center [824, 301] width 1157 height 449
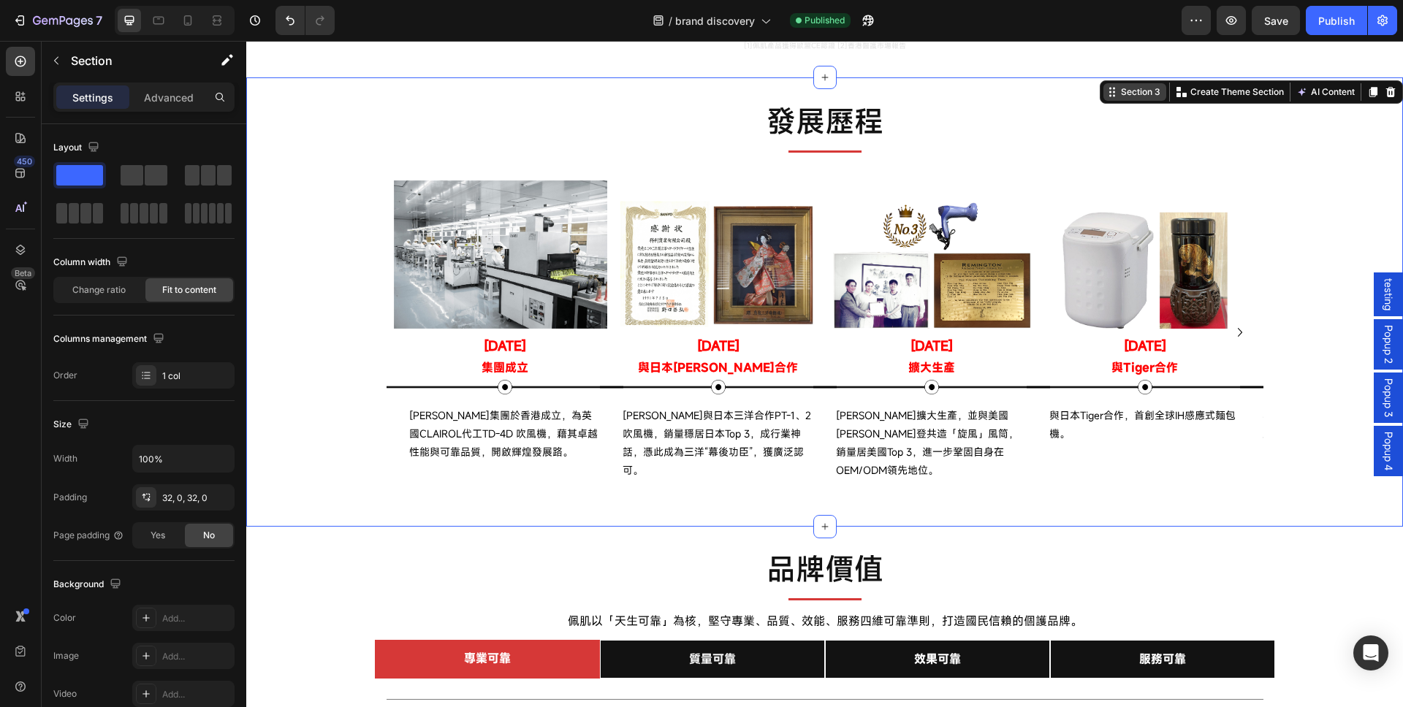
click at [1119, 90] on div "Section 3" at bounding box center [1140, 92] width 45 height 13
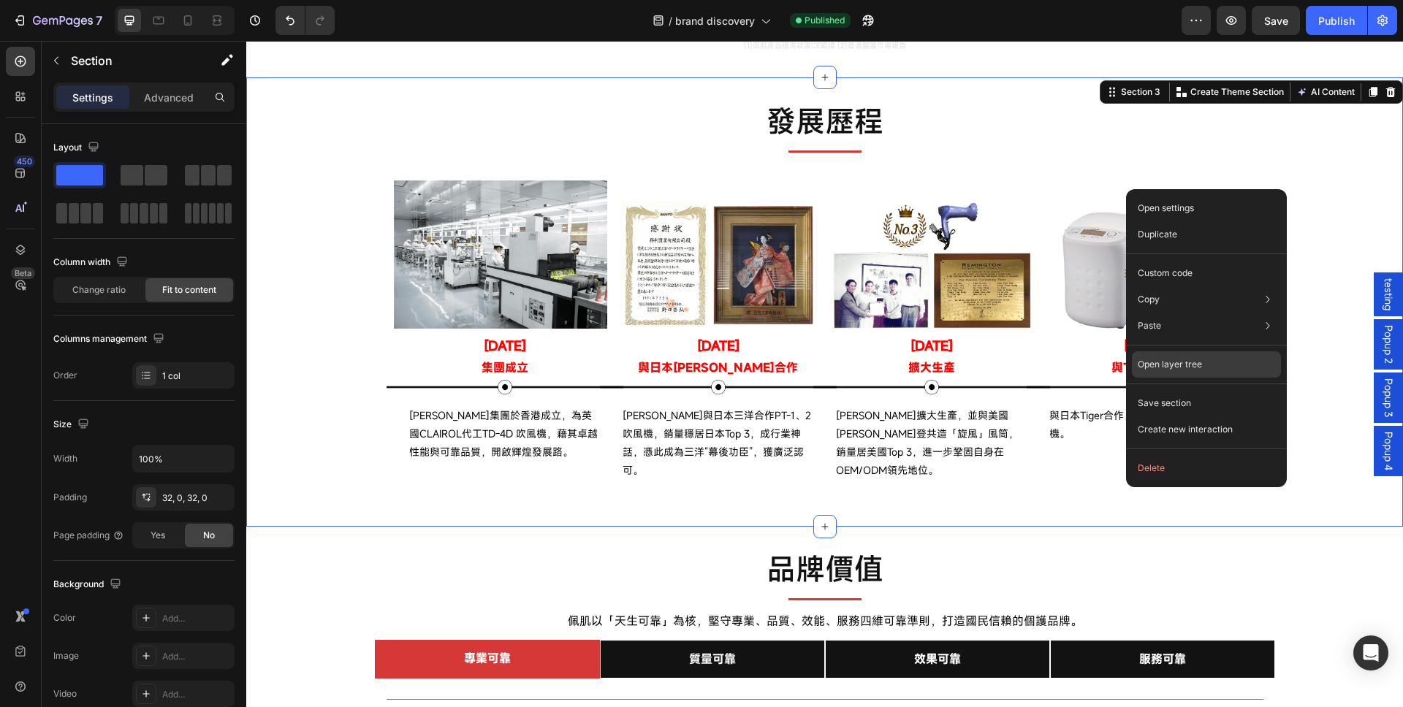
click at [1183, 369] on p "Open layer tree" at bounding box center [1170, 364] width 64 height 13
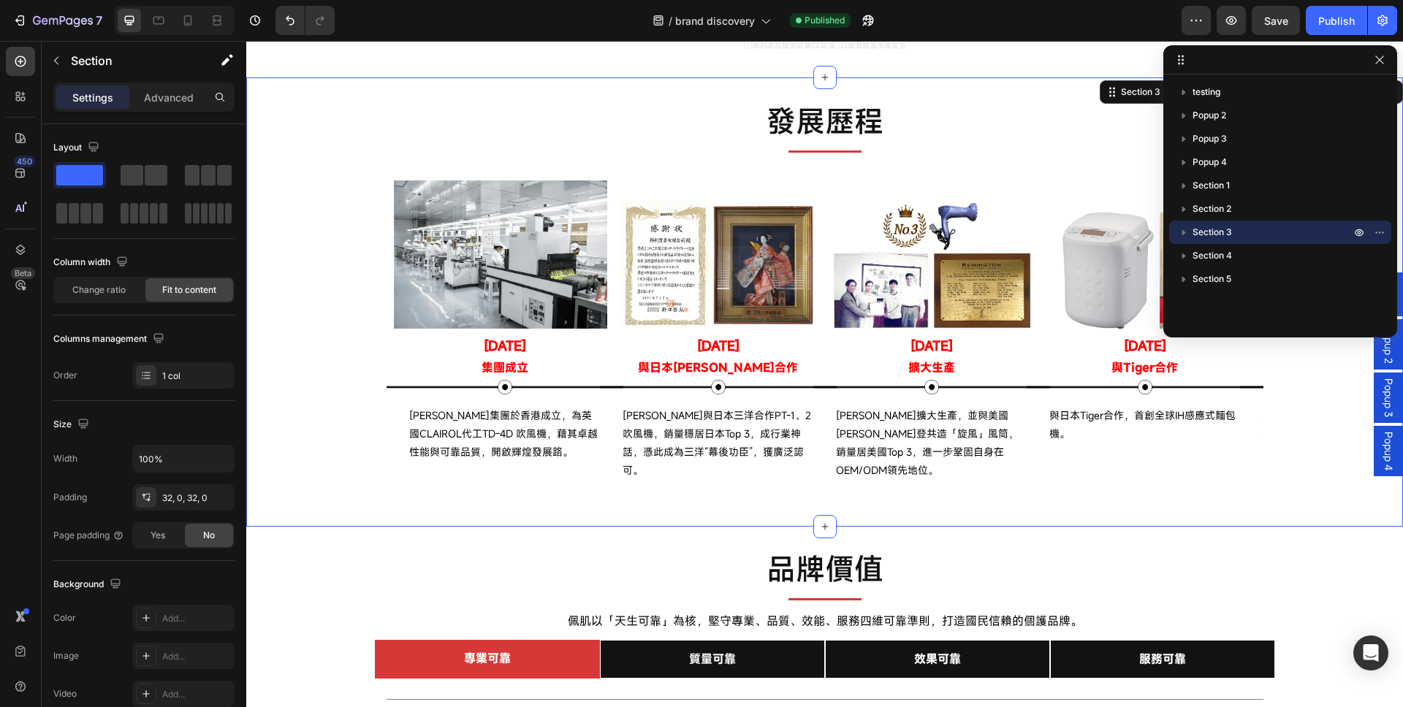
click at [1182, 235] on icon "button" at bounding box center [1184, 233] width 4 height 6
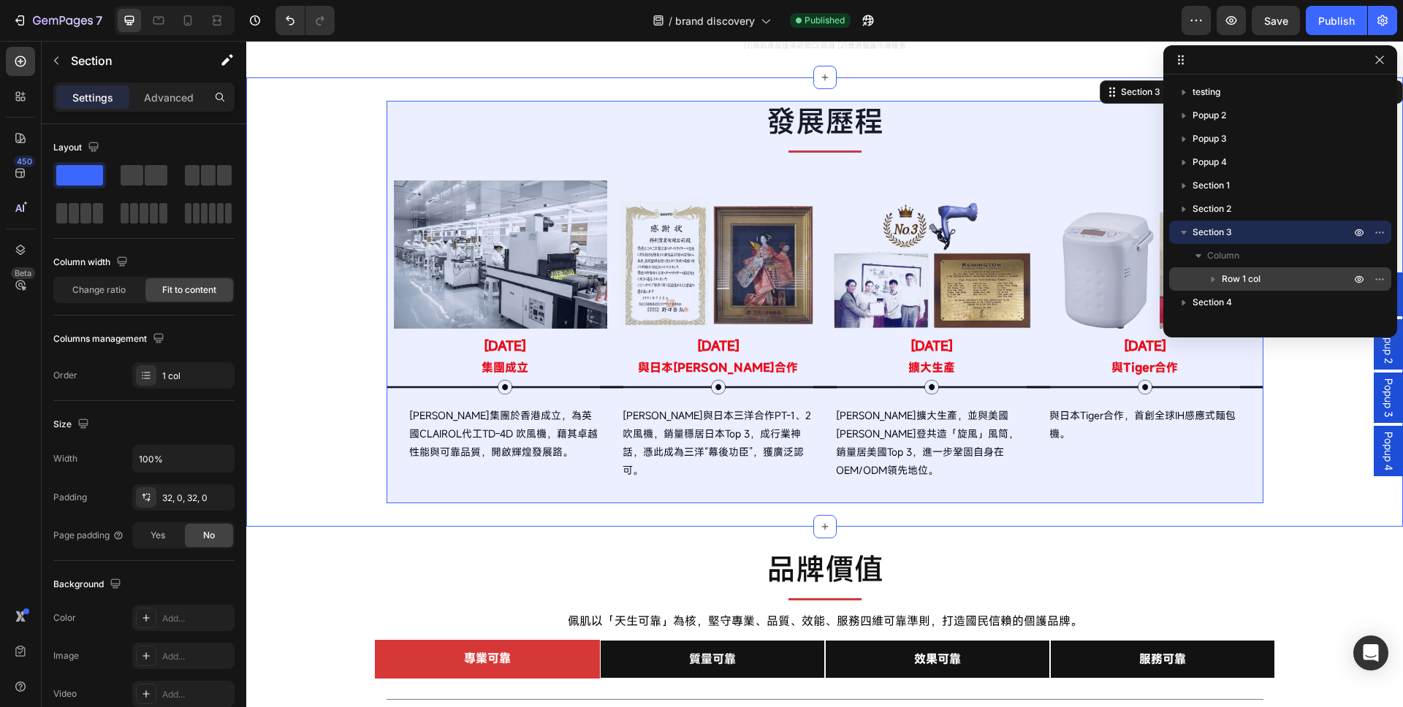
click at [1207, 278] on icon "button" at bounding box center [1213, 279] width 15 height 15
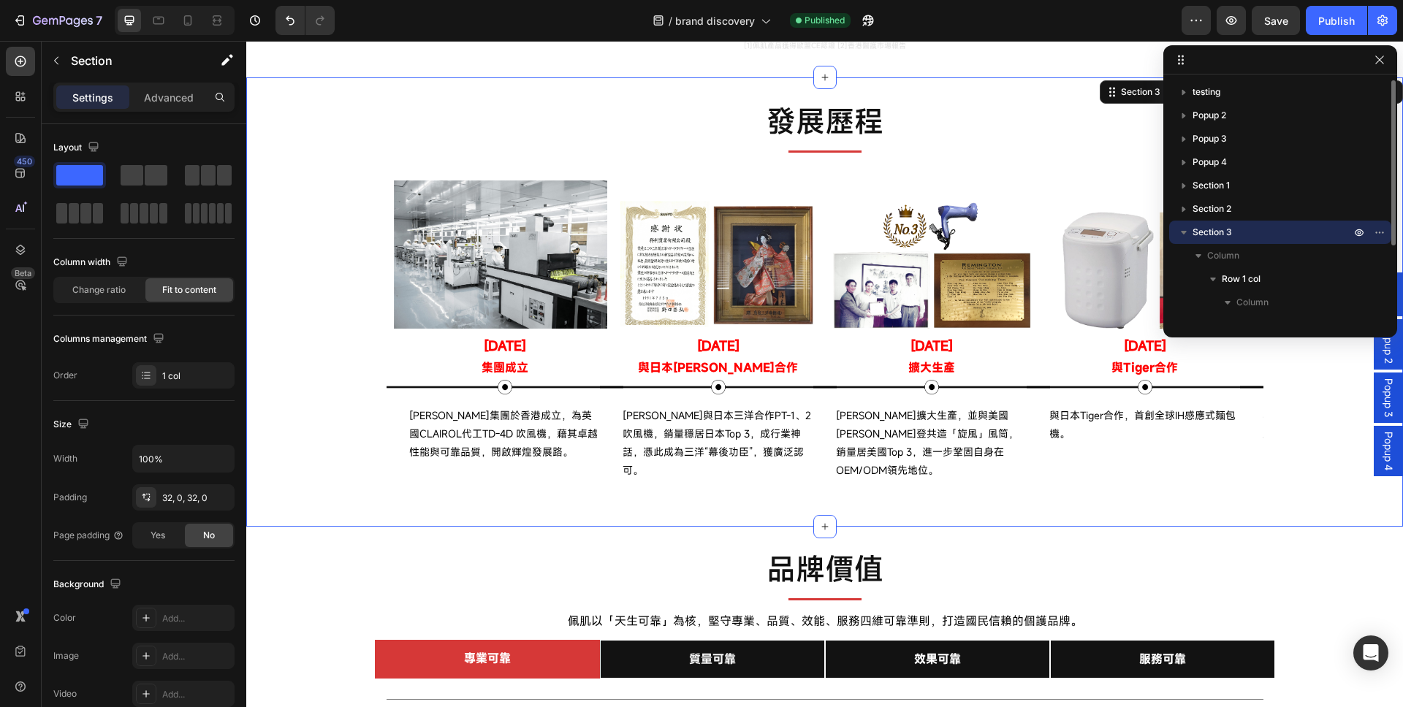
scroll to position [110, 0]
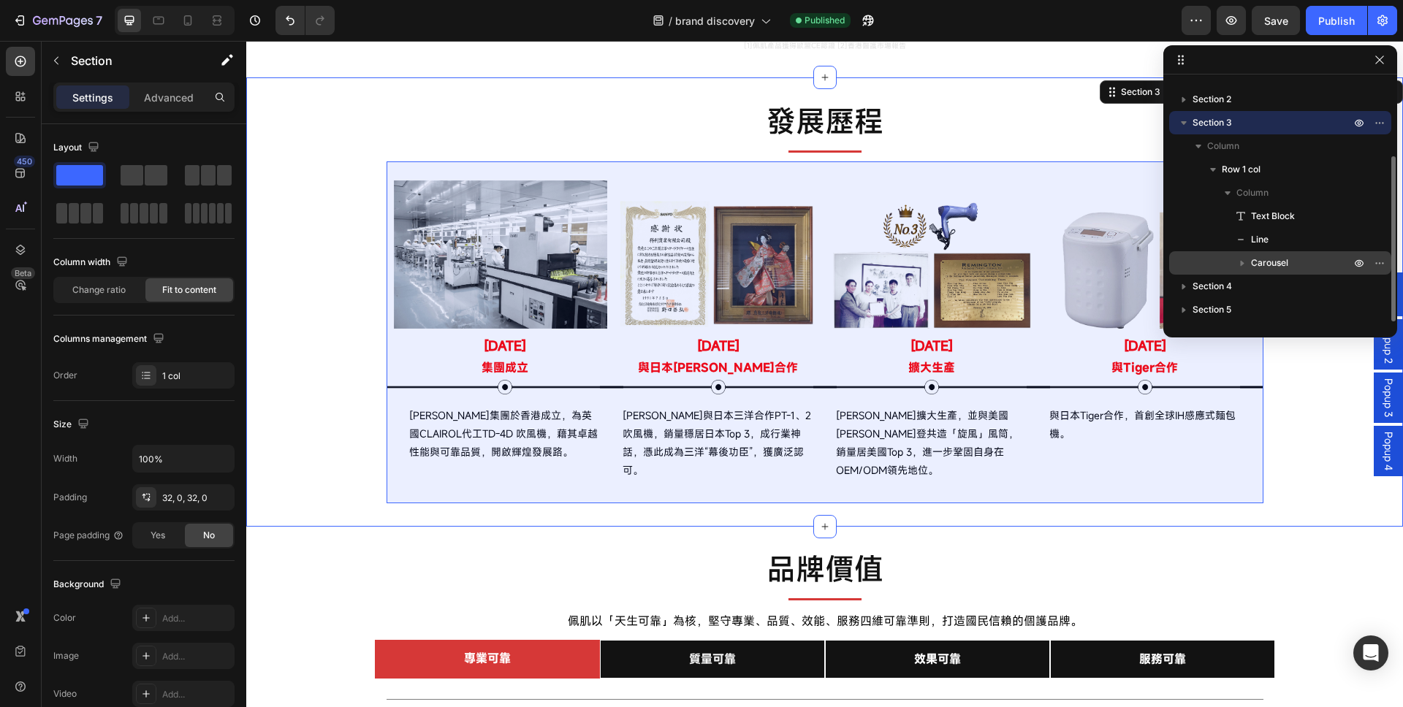
click at [1235, 263] on icon "button" at bounding box center [1242, 263] width 15 height 15
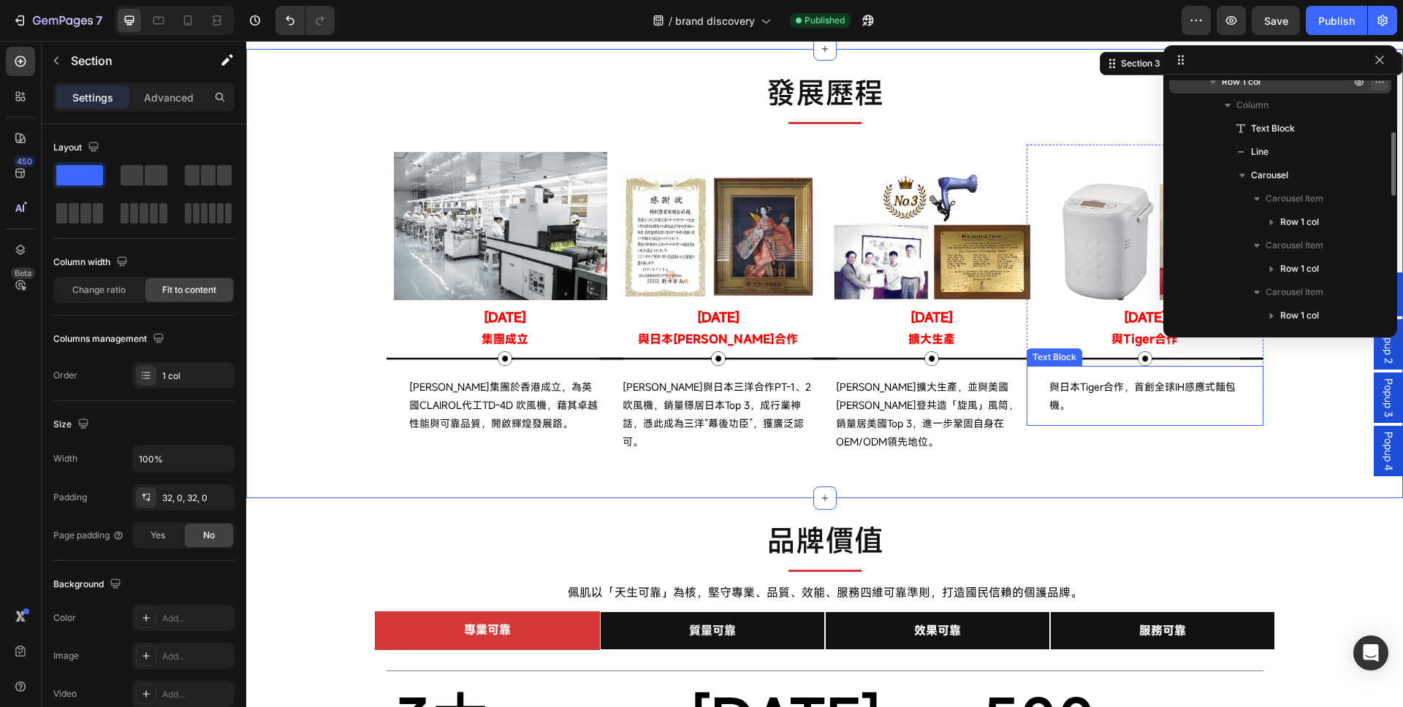
scroll to position [599, 0]
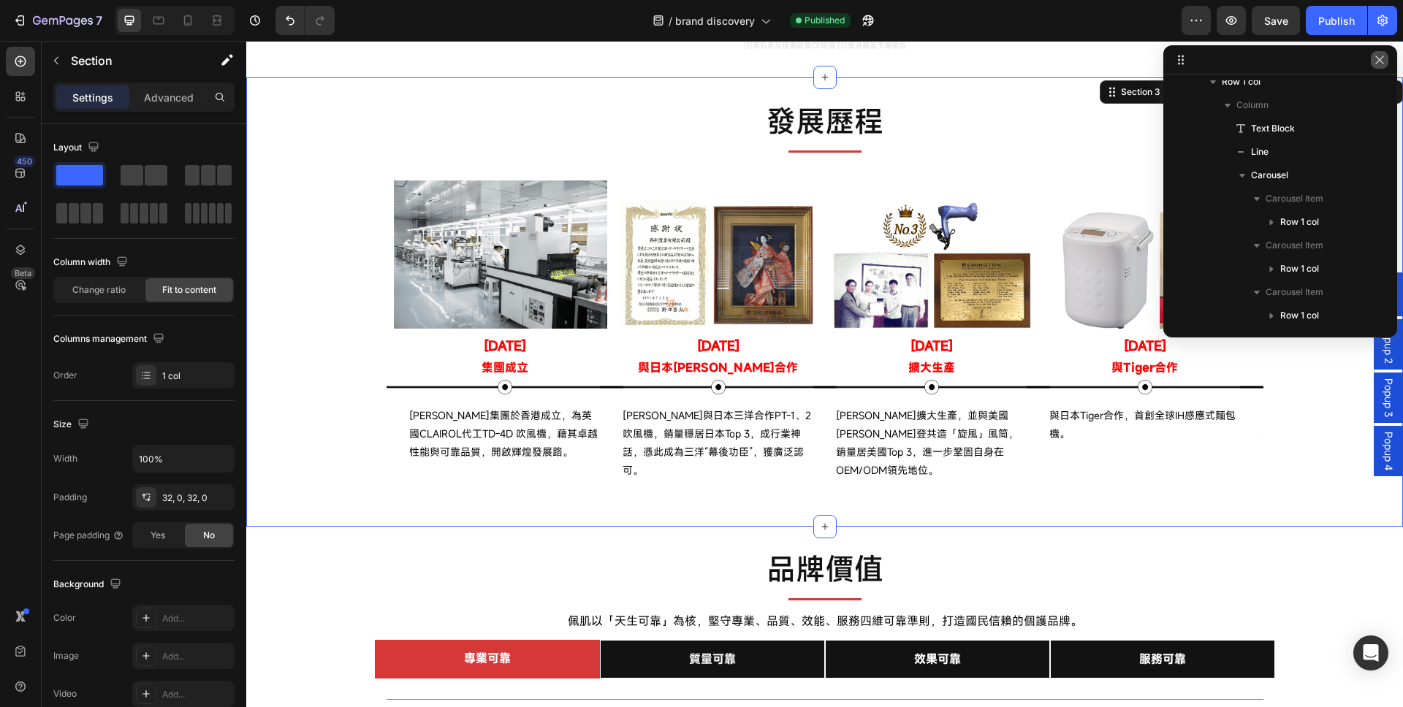
click at [1382, 61] on icon "button" at bounding box center [1380, 60] width 12 height 12
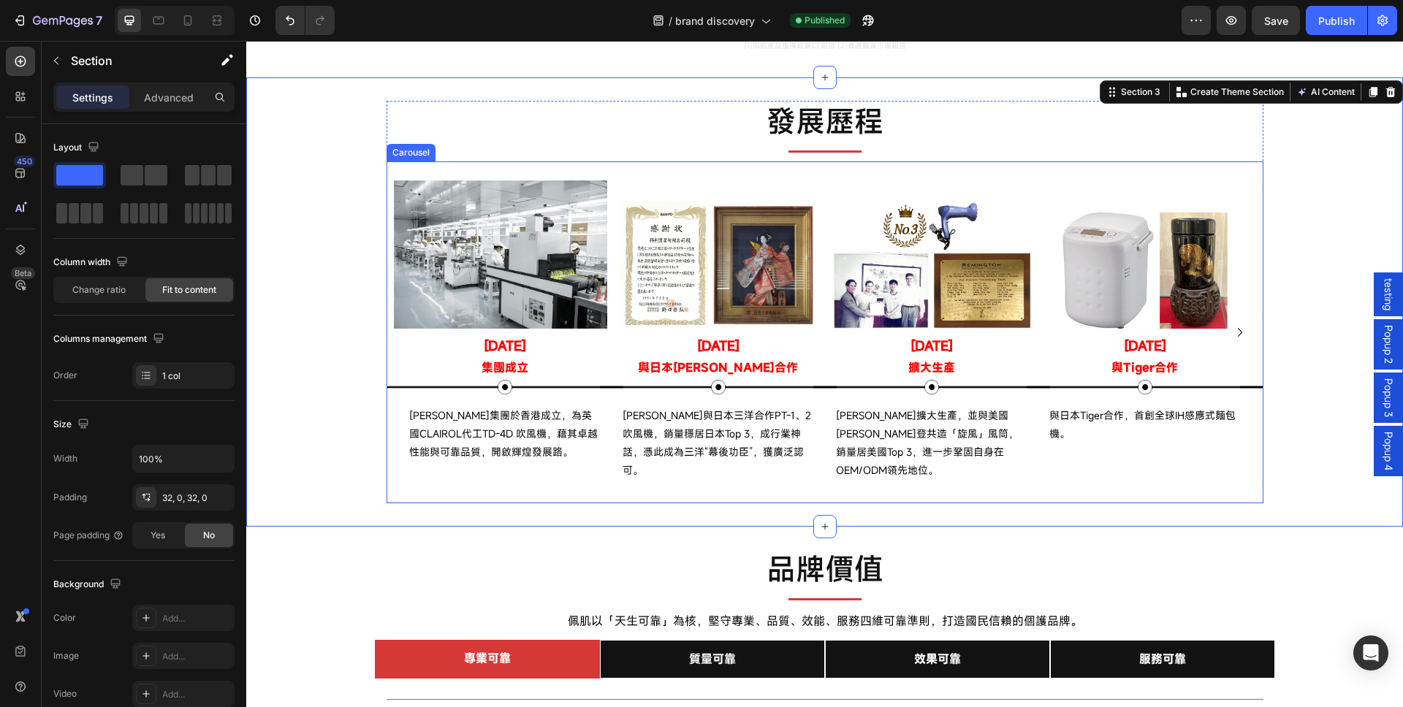
click at [1234, 328] on icon "Carousel Next Arrow" at bounding box center [1240, 333] width 18 height 18
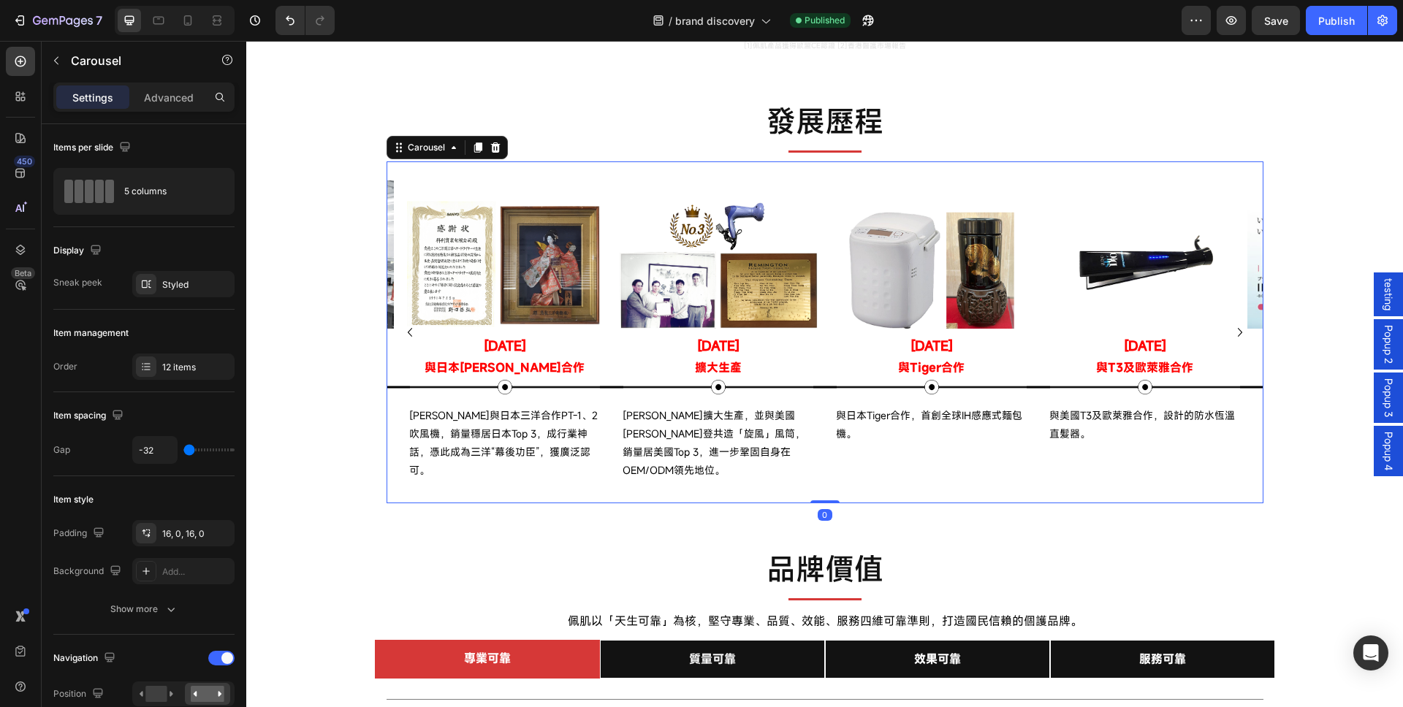
click at [1234, 328] on icon "Carousel Next Arrow" at bounding box center [1240, 333] width 18 height 18
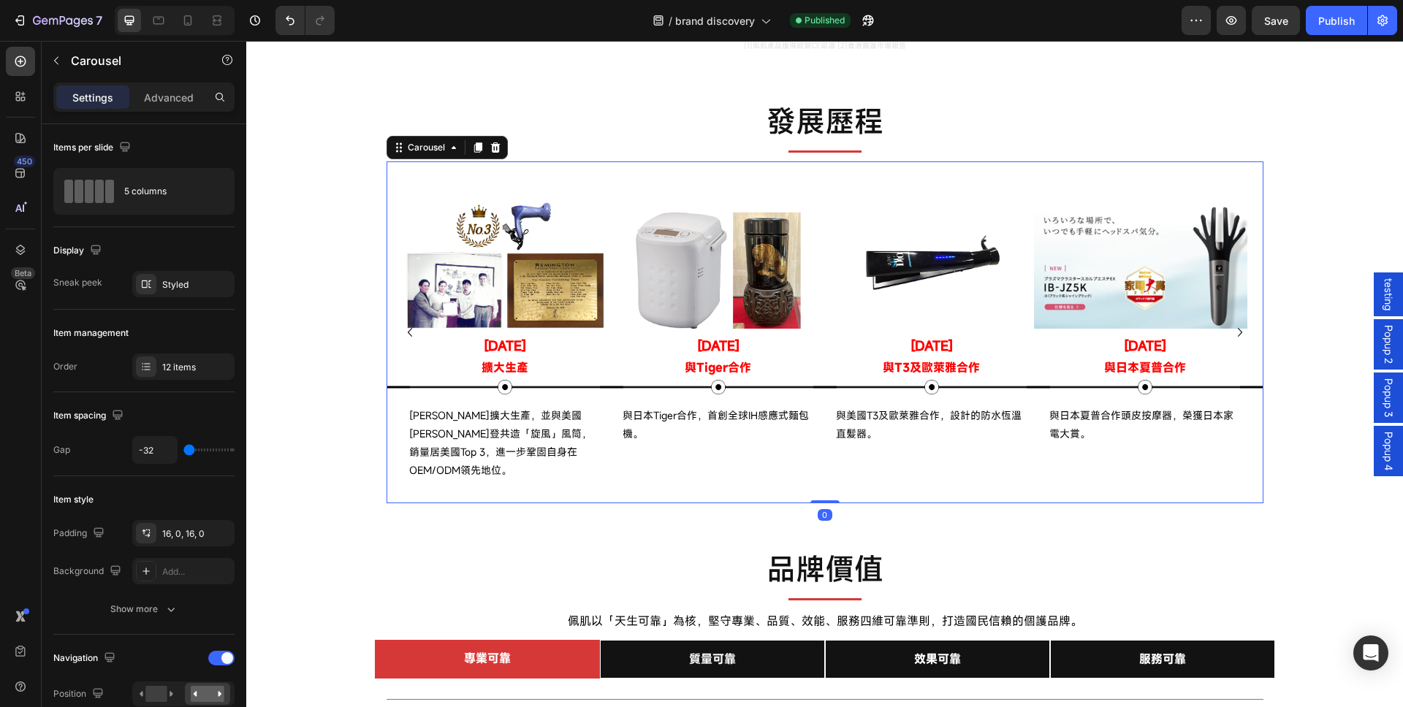
click at [1234, 328] on icon "Carousel Next Arrow" at bounding box center [1240, 333] width 18 height 18
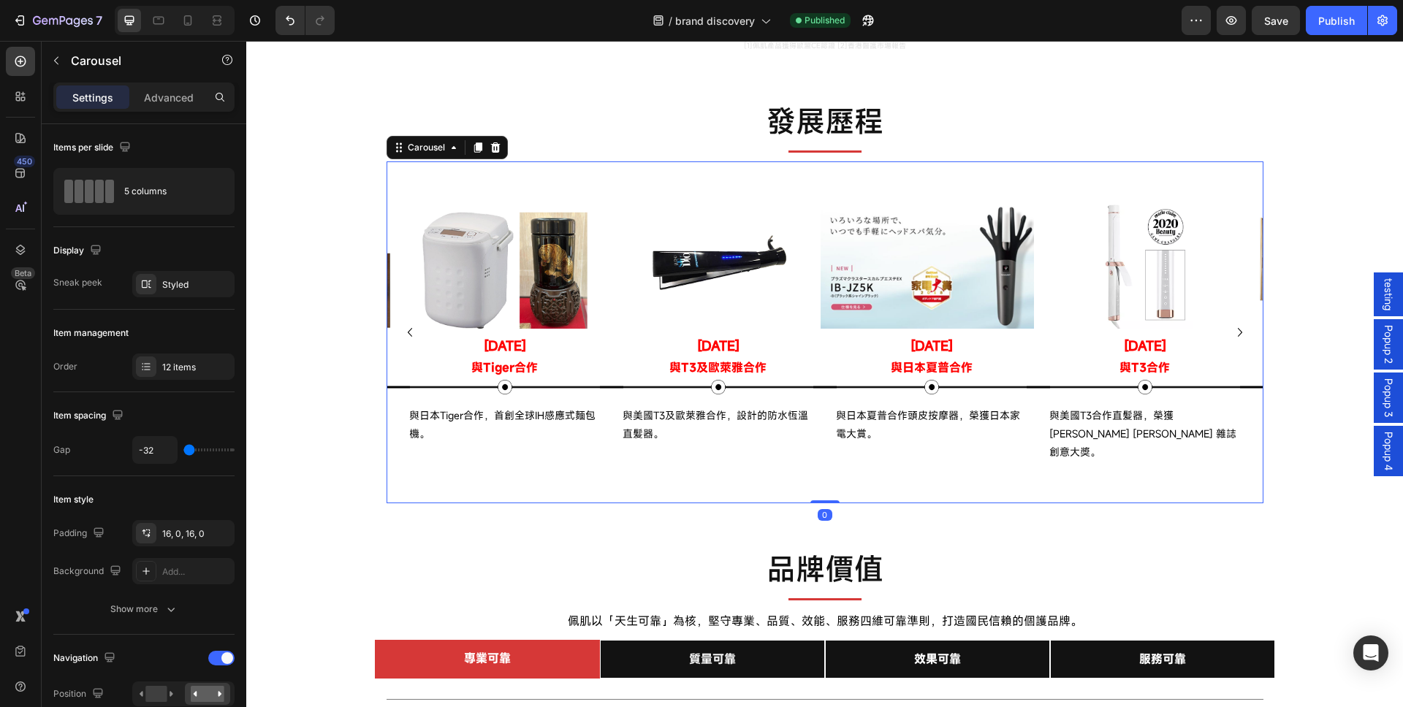
click at [1234, 328] on icon "Carousel Next Arrow" at bounding box center [1240, 333] width 18 height 18
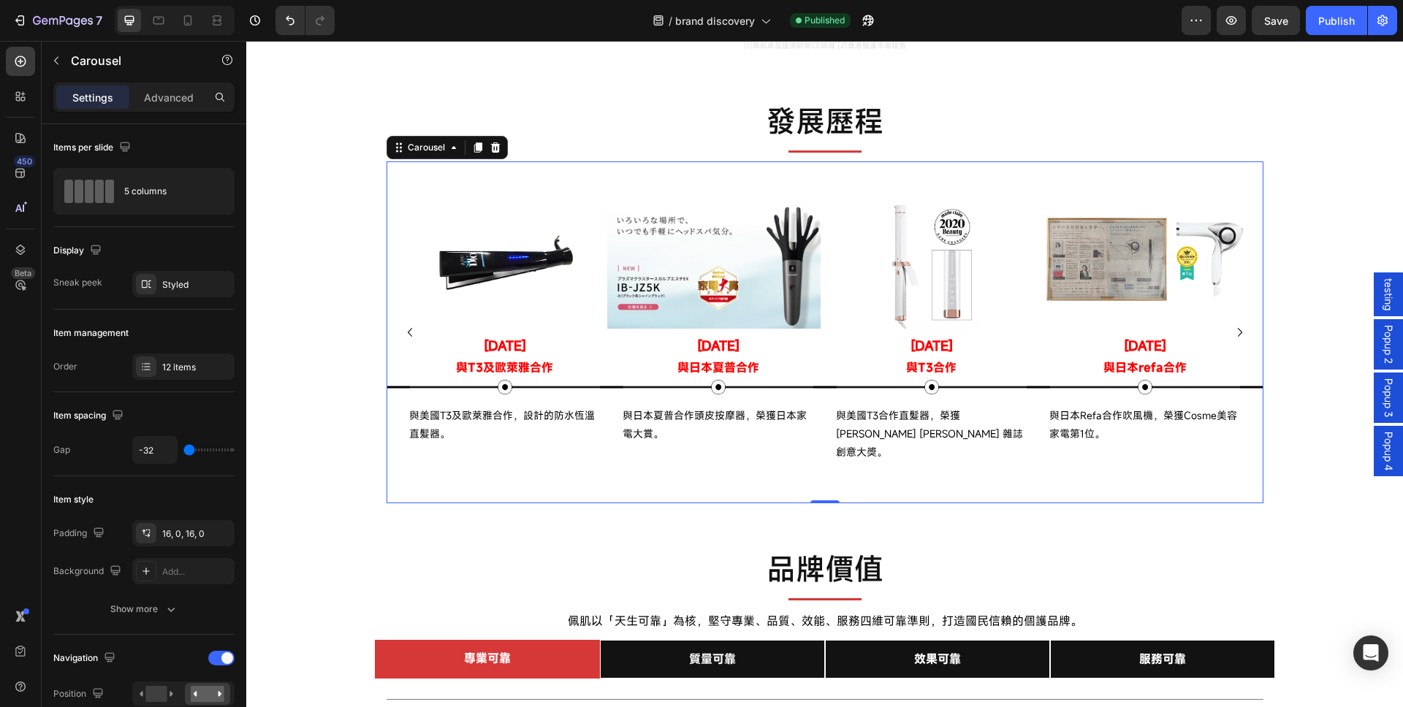
click at [1234, 328] on icon "Carousel Next Arrow" at bounding box center [1240, 333] width 18 height 18
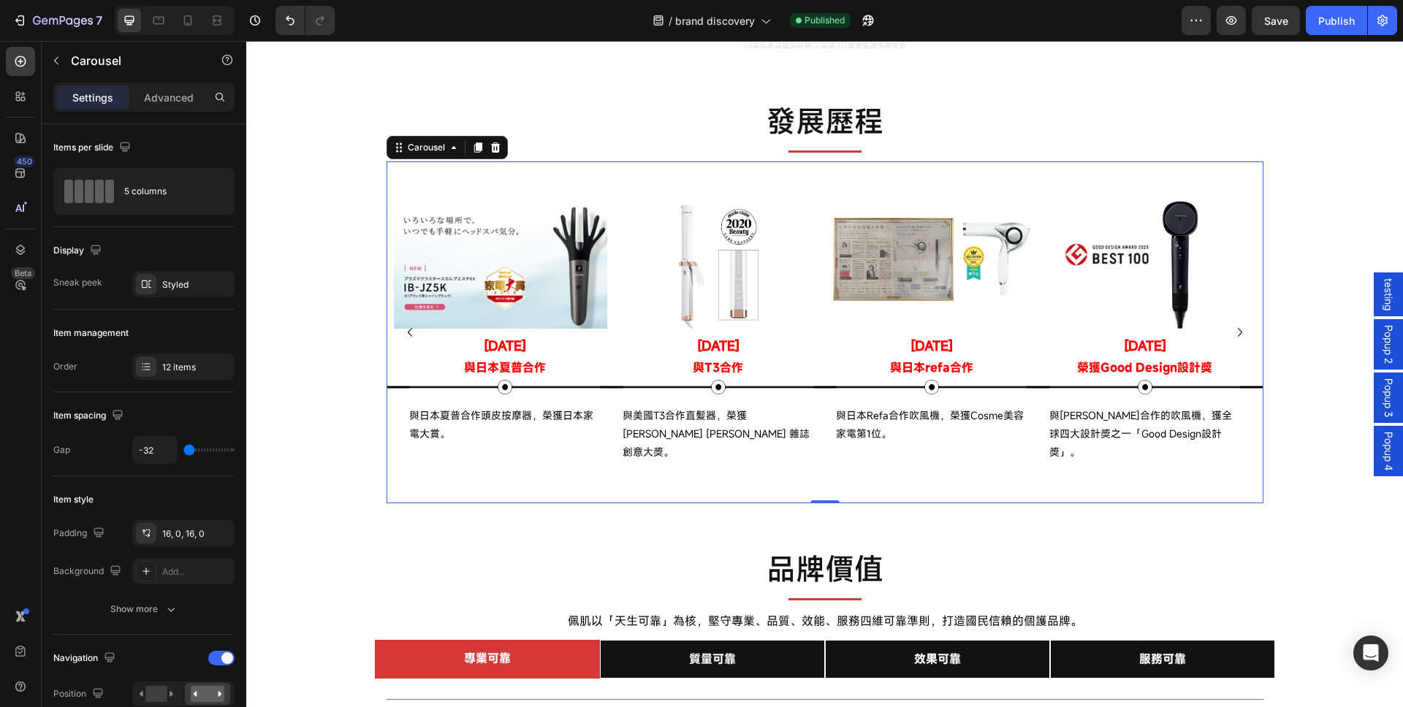
click at [1239, 324] on icon "Carousel Next Arrow" at bounding box center [1240, 333] width 18 height 18
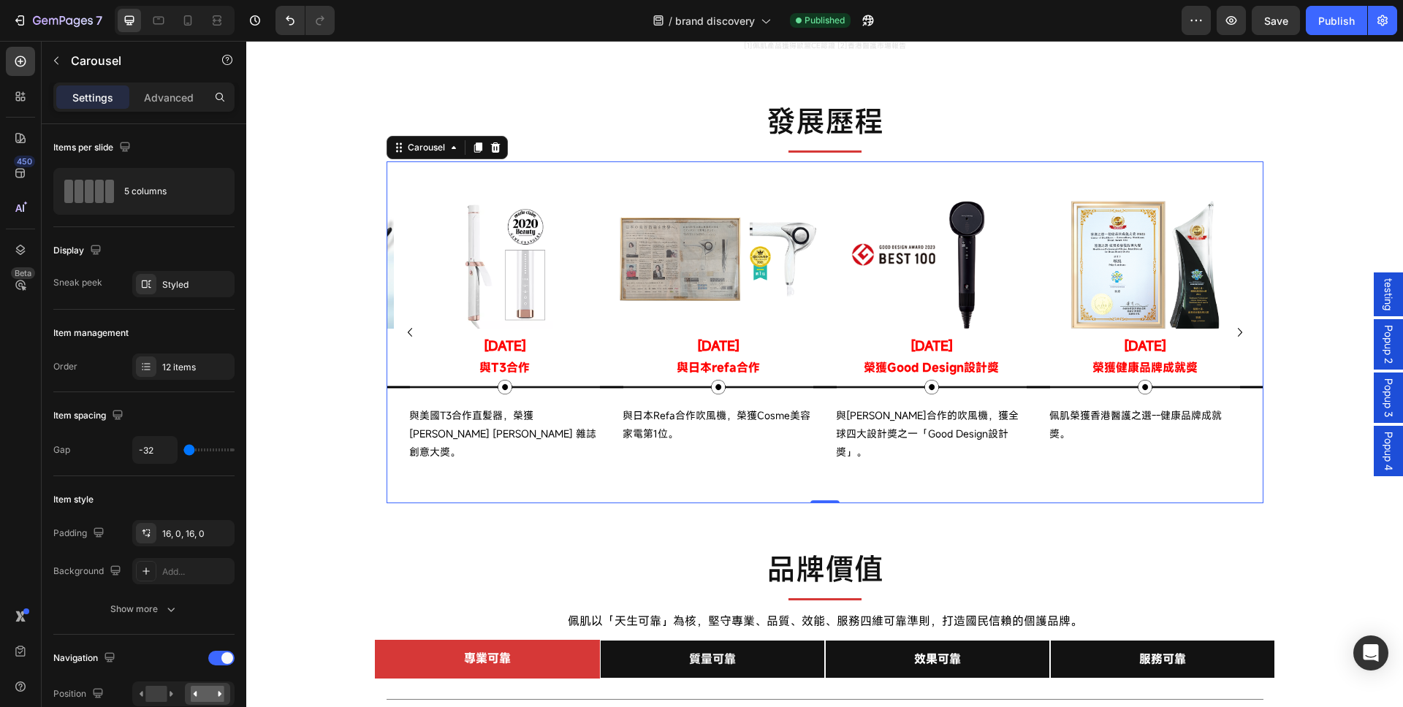
click at [1237, 324] on icon "Carousel Next Arrow" at bounding box center [1240, 333] width 18 height 18
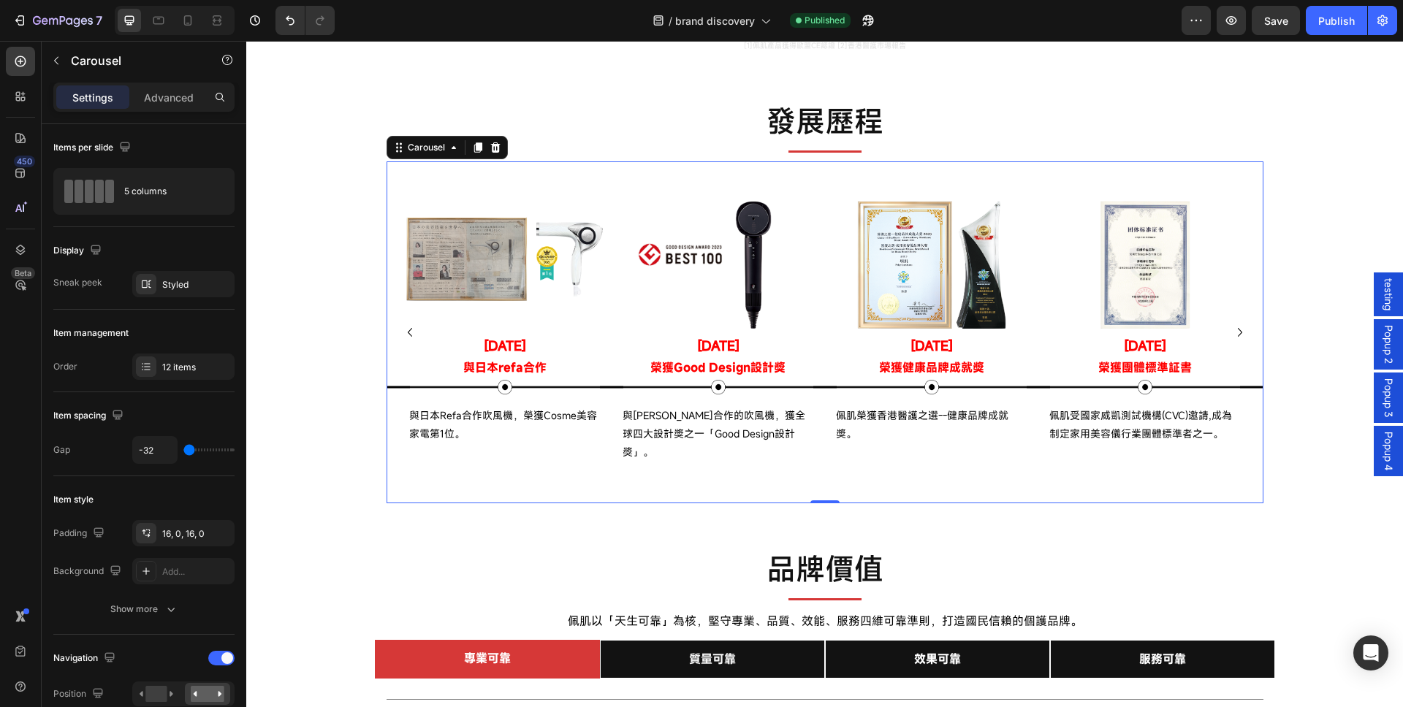
click at [1238, 325] on icon "Carousel Next Arrow" at bounding box center [1240, 333] width 18 height 18
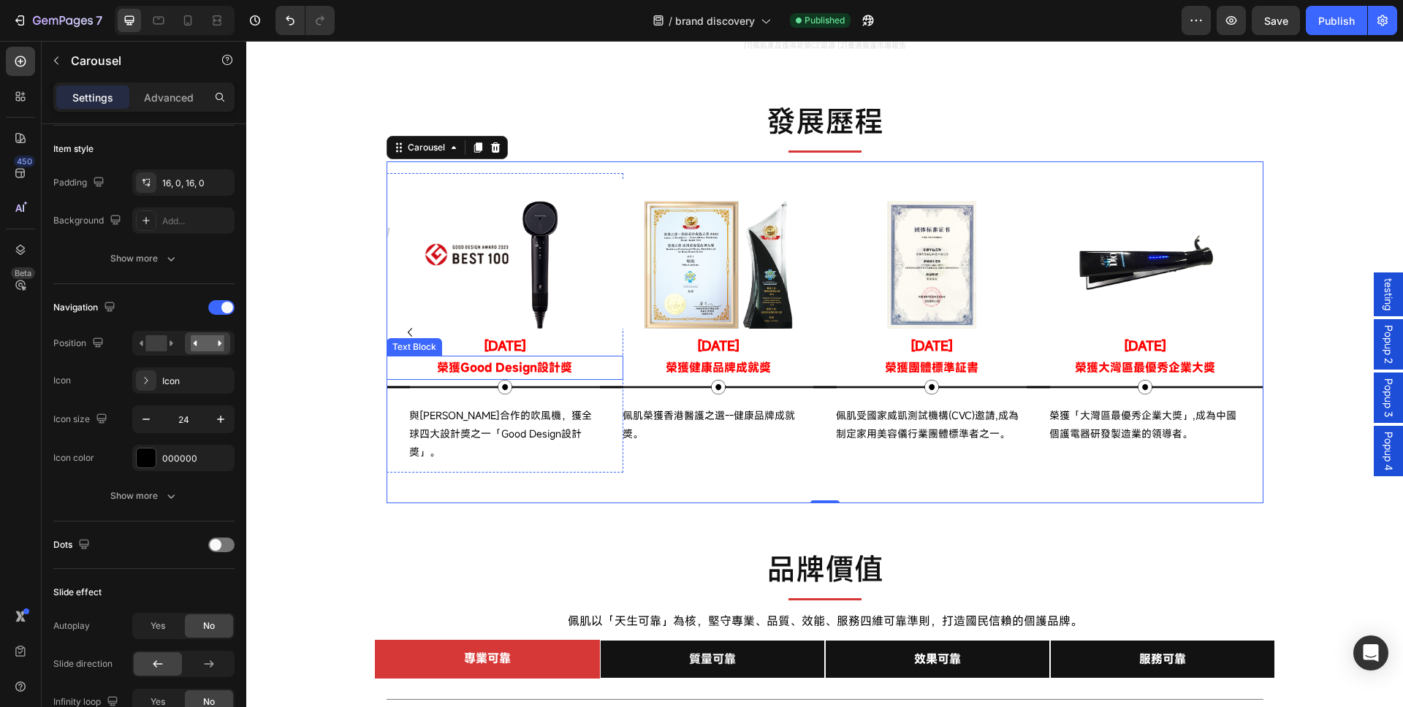
scroll to position [0, 0]
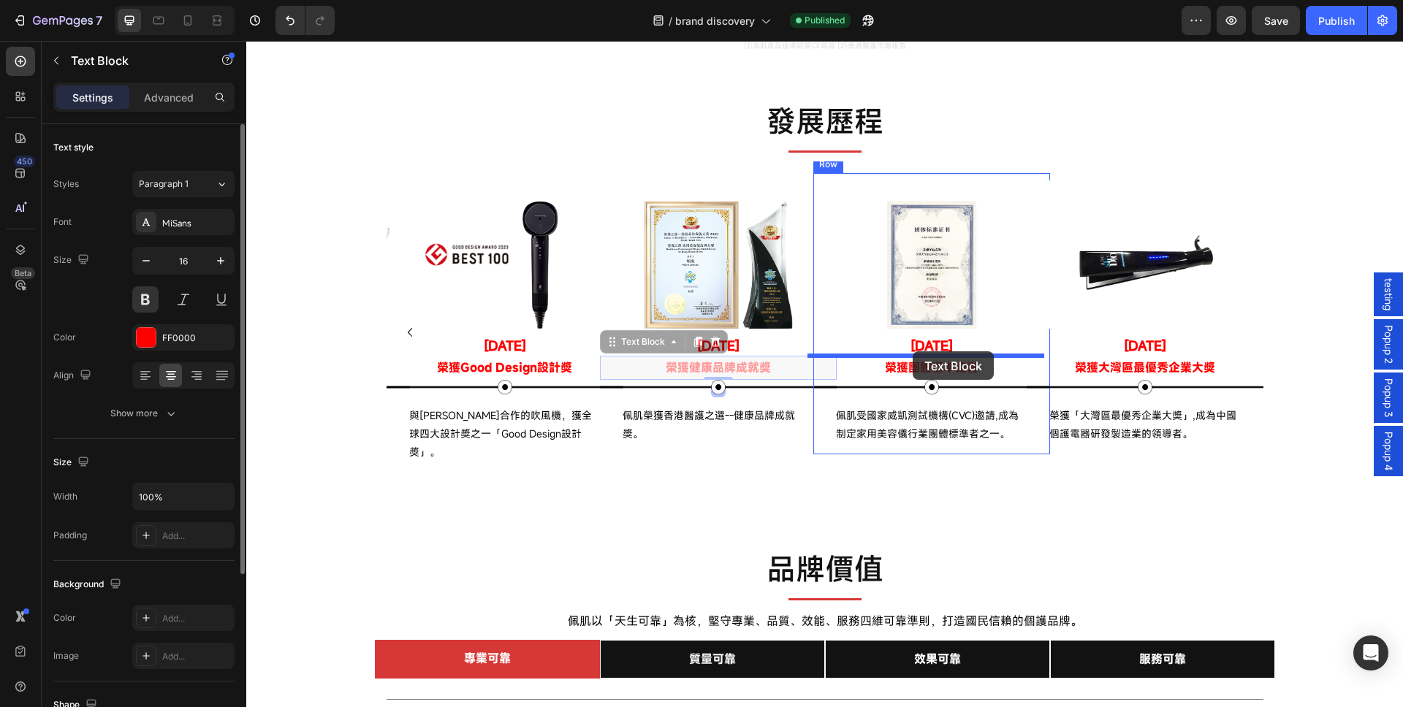
drag, startPoint x: 675, startPoint y: 368, endPoint x: 913, endPoint y: 352, distance: 238.1
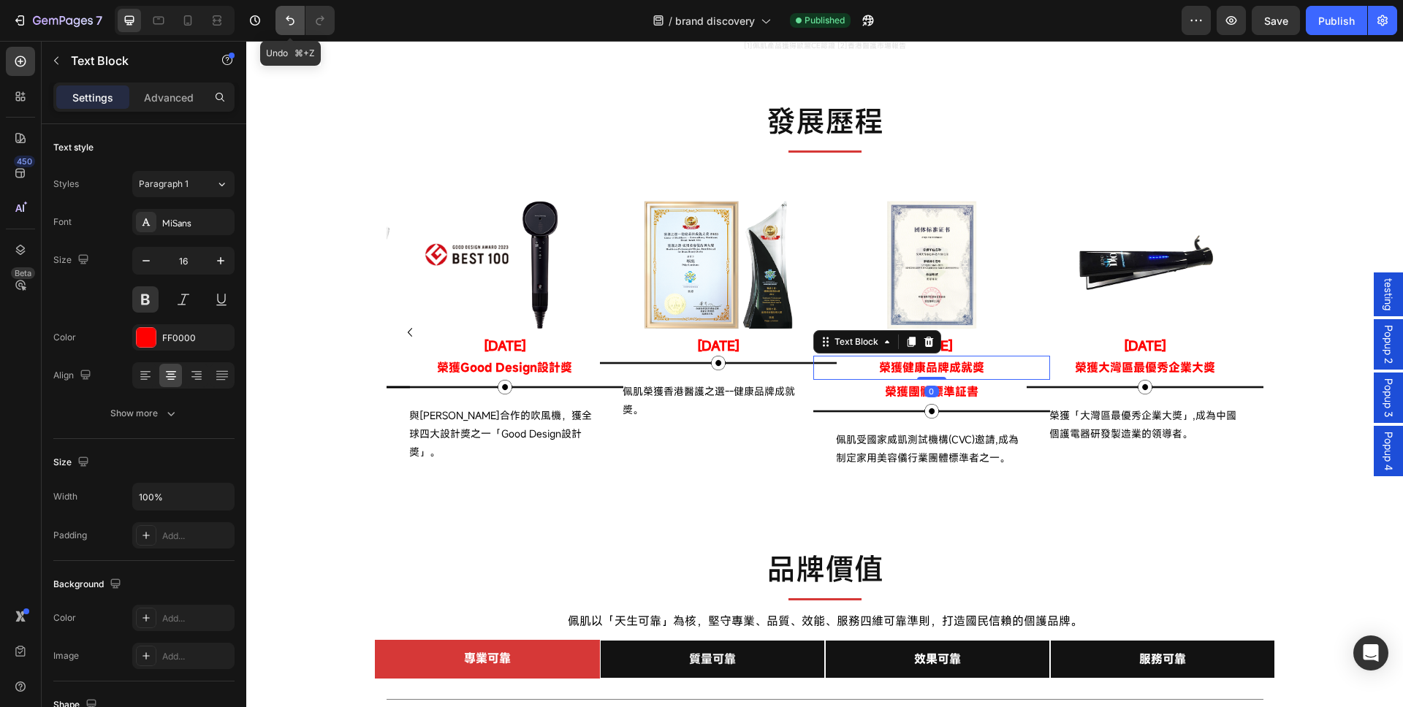
click at [295, 25] on icon "Undo/Redo" at bounding box center [290, 20] width 15 height 15
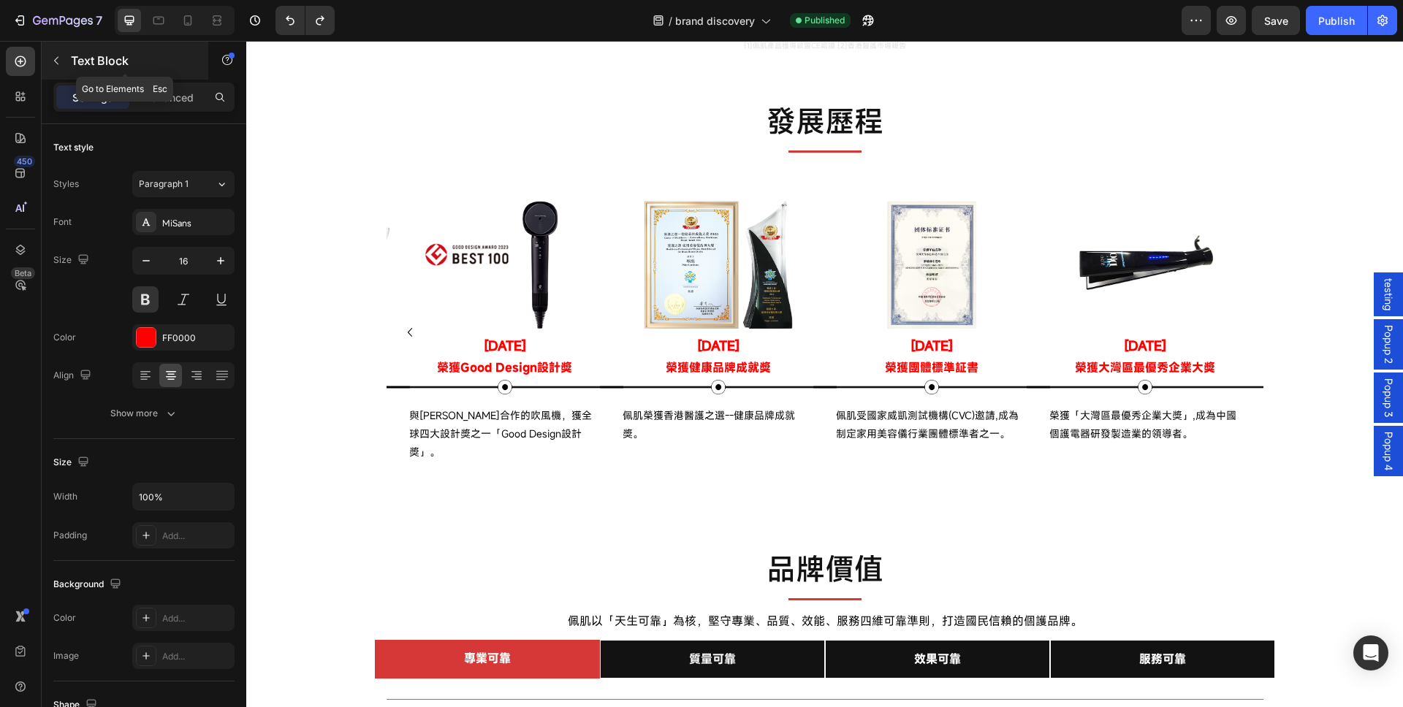
click at [50, 55] on icon "button" at bounding box center [56, 61] width 12 height 12
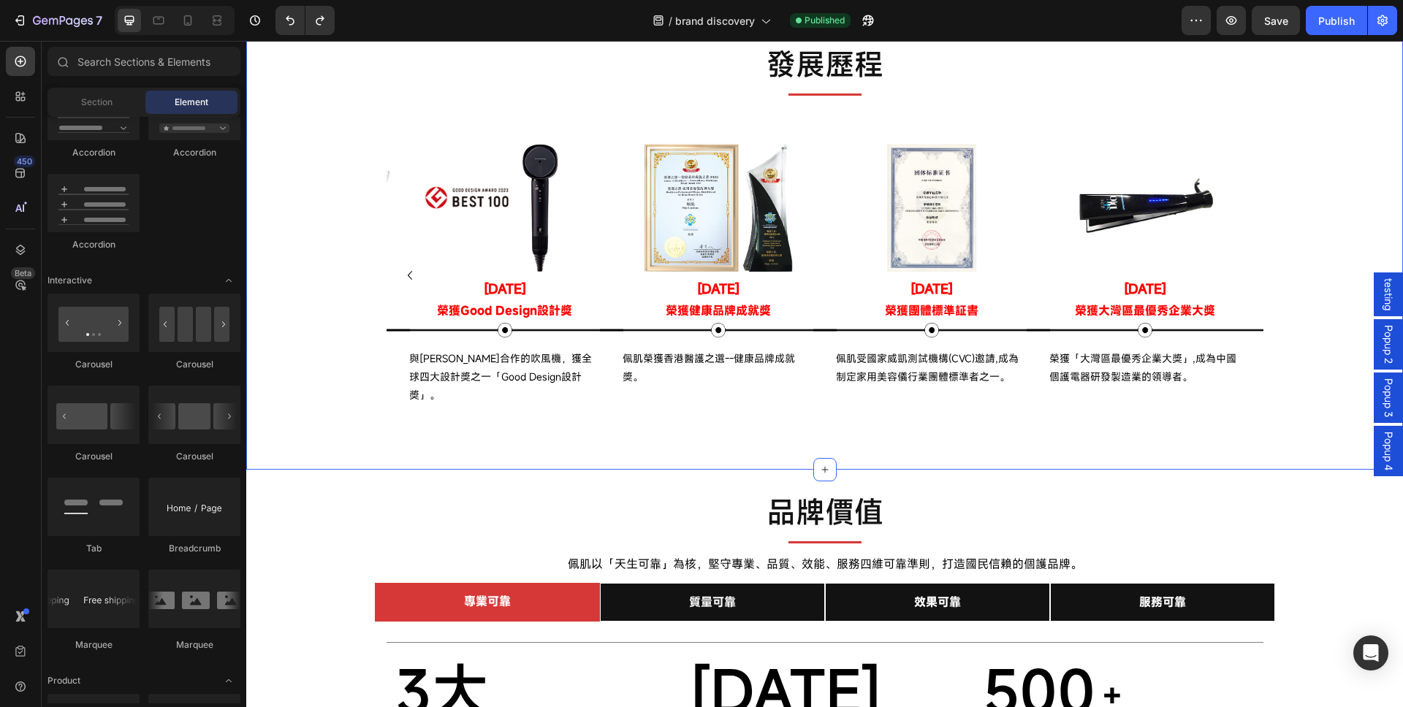
scroll to position [687, 0]
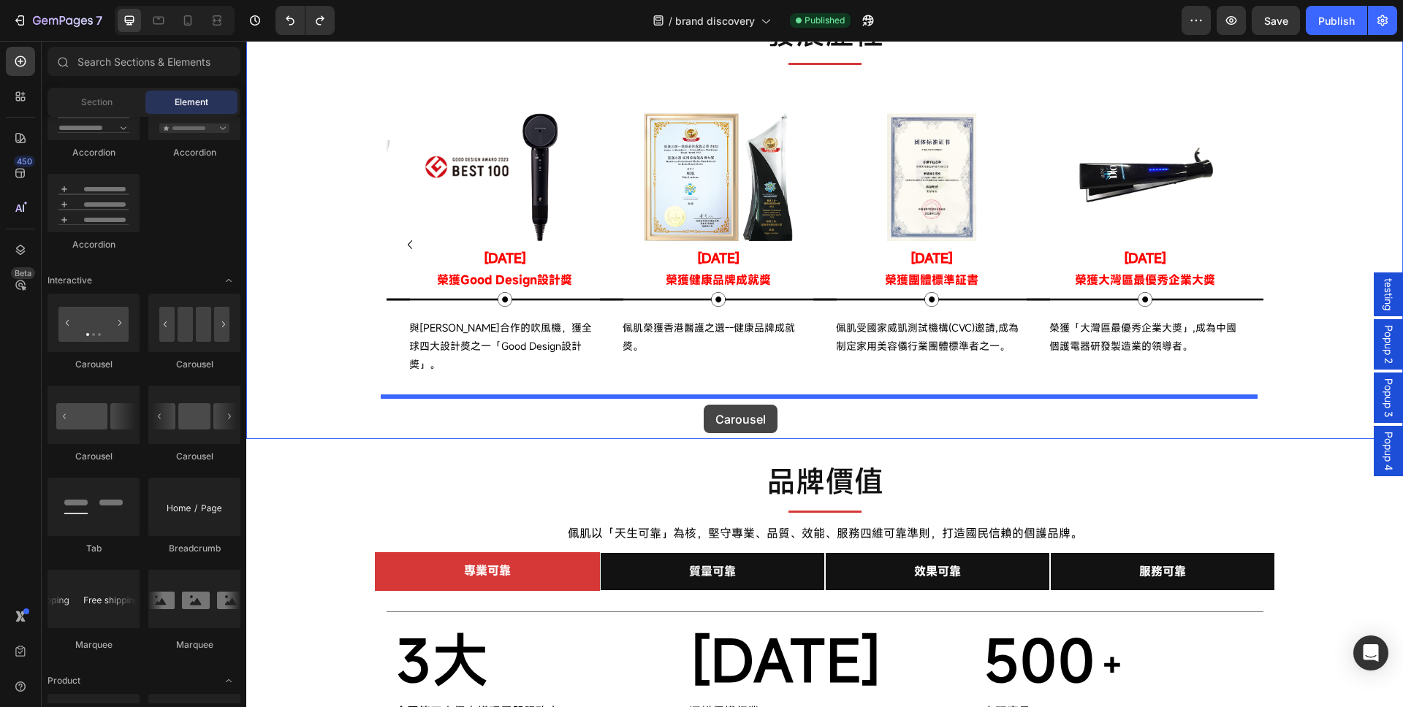
drag, startPoint x: 414, startPoint y: 382, endPoint x: 704, endPoint y: 405, distance: 290.3
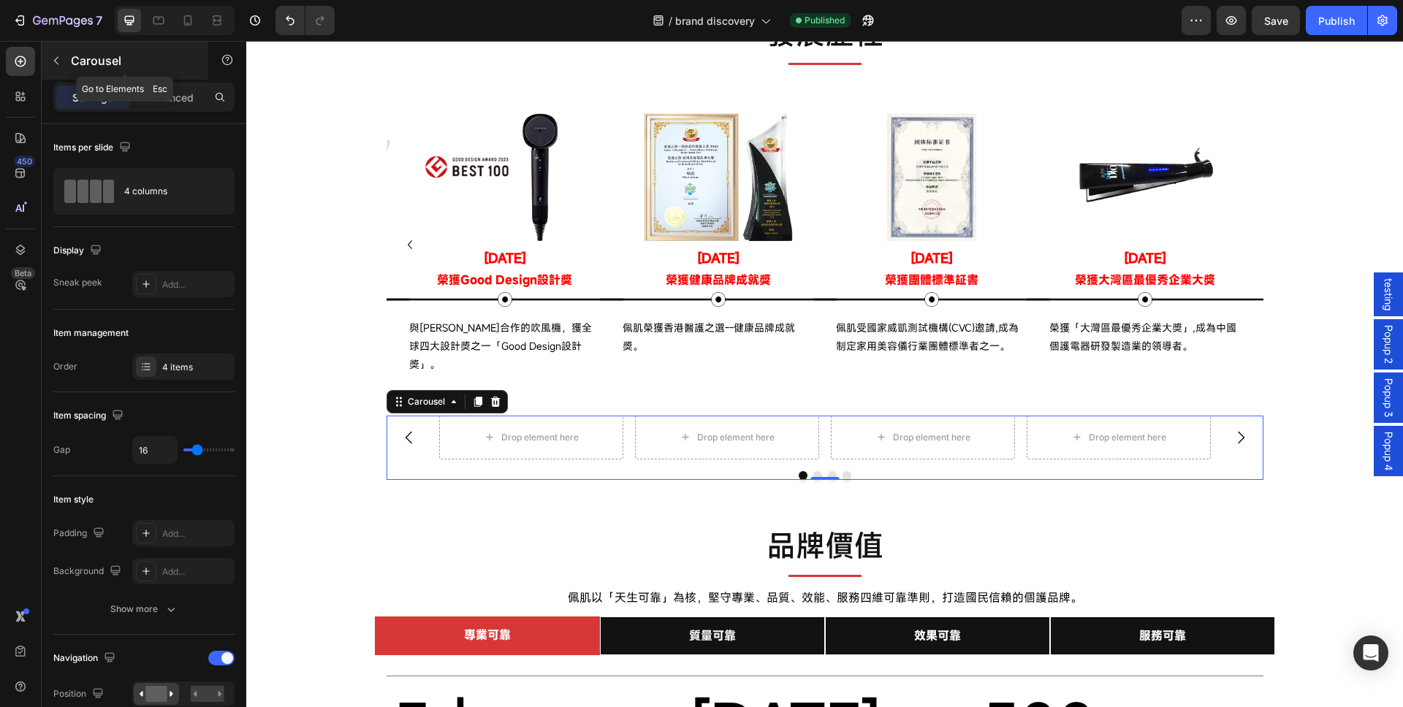
click at [54, 61] on icon "button" at bounding box center [56, 61] width 12 height 12
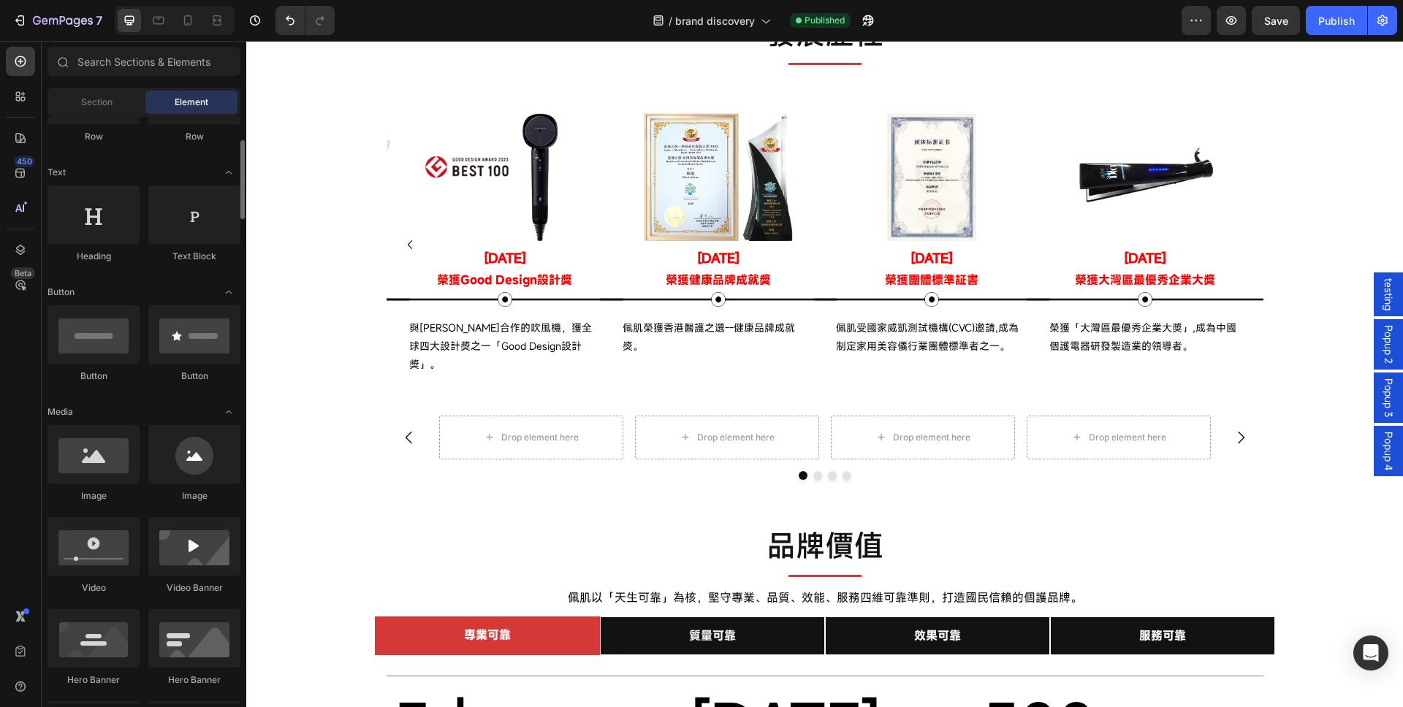
scroll to position [0, 0]
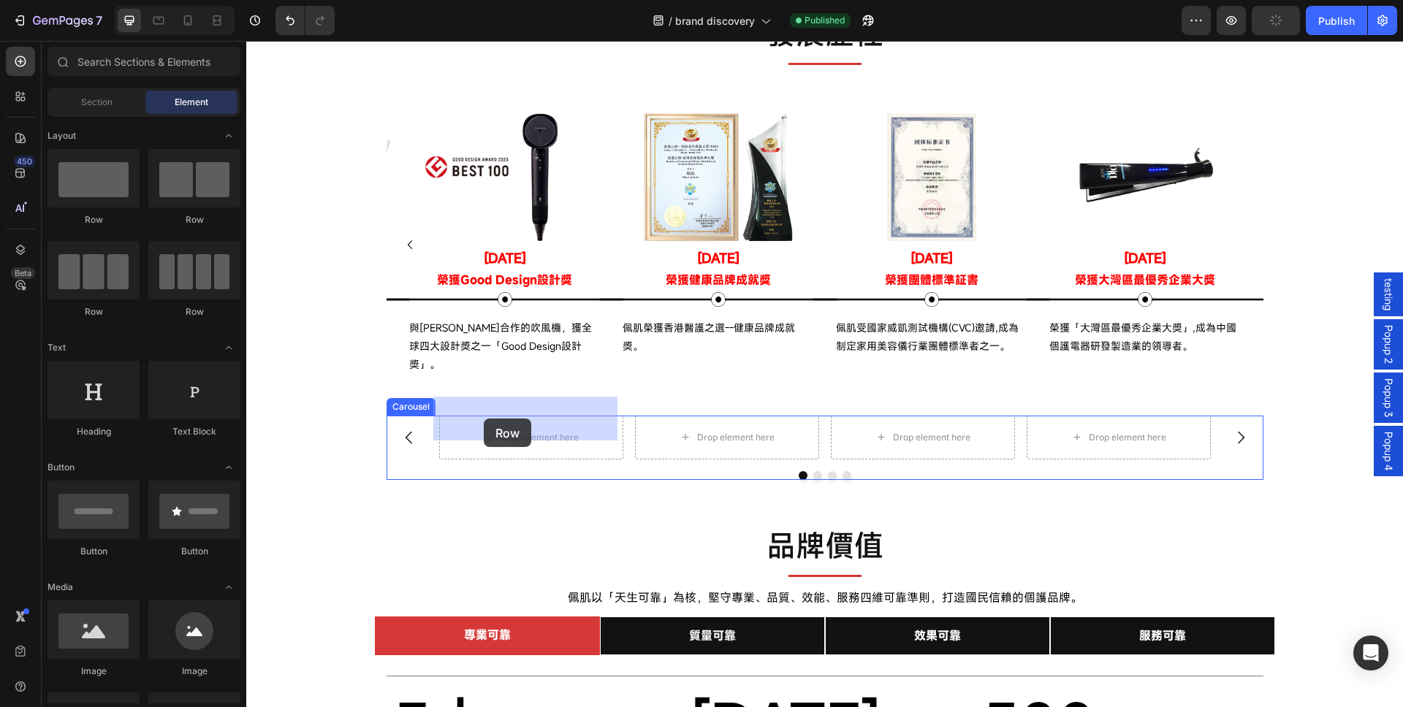
drag, startPoint x: 365, startPoint y: 264, endPoint x: 484, endPoint y: 419, distance: 195.0
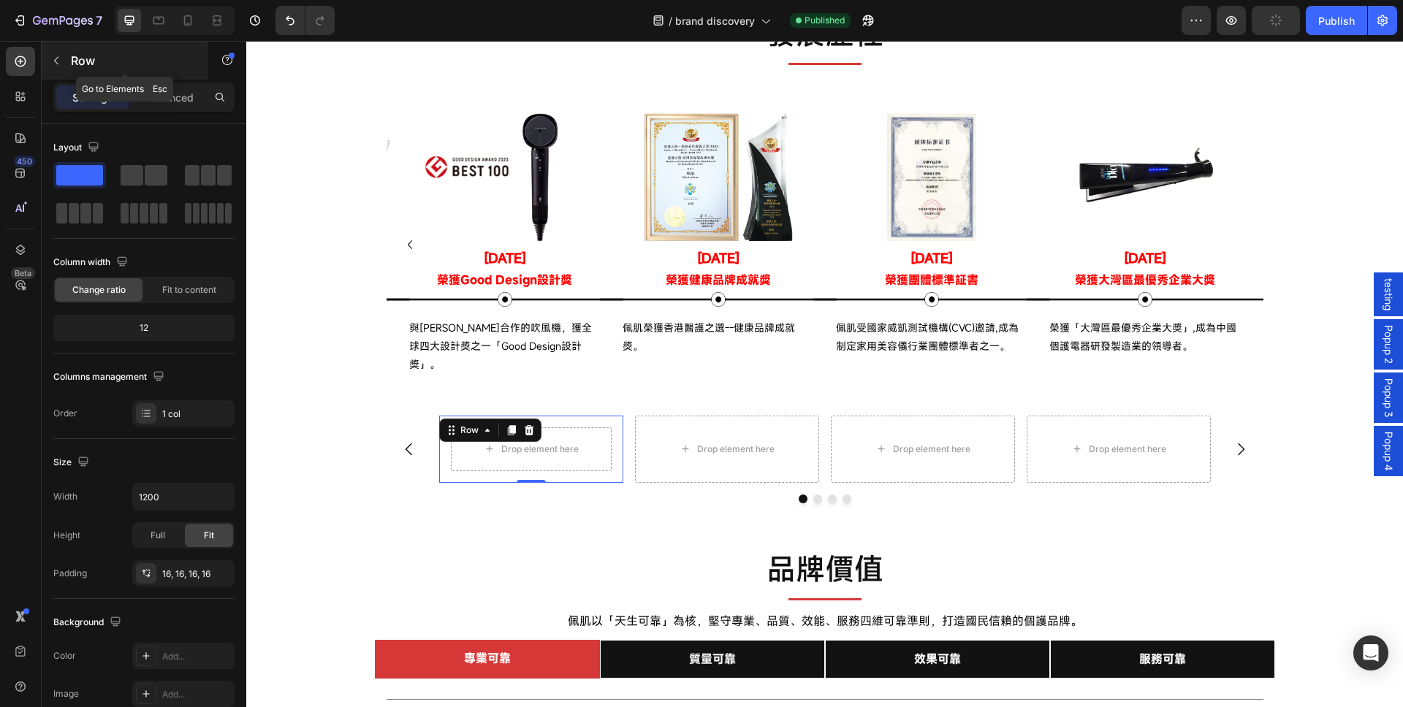
click at [55, 61] on icon "button" at bounding box center [56, 61] width 4 height 8
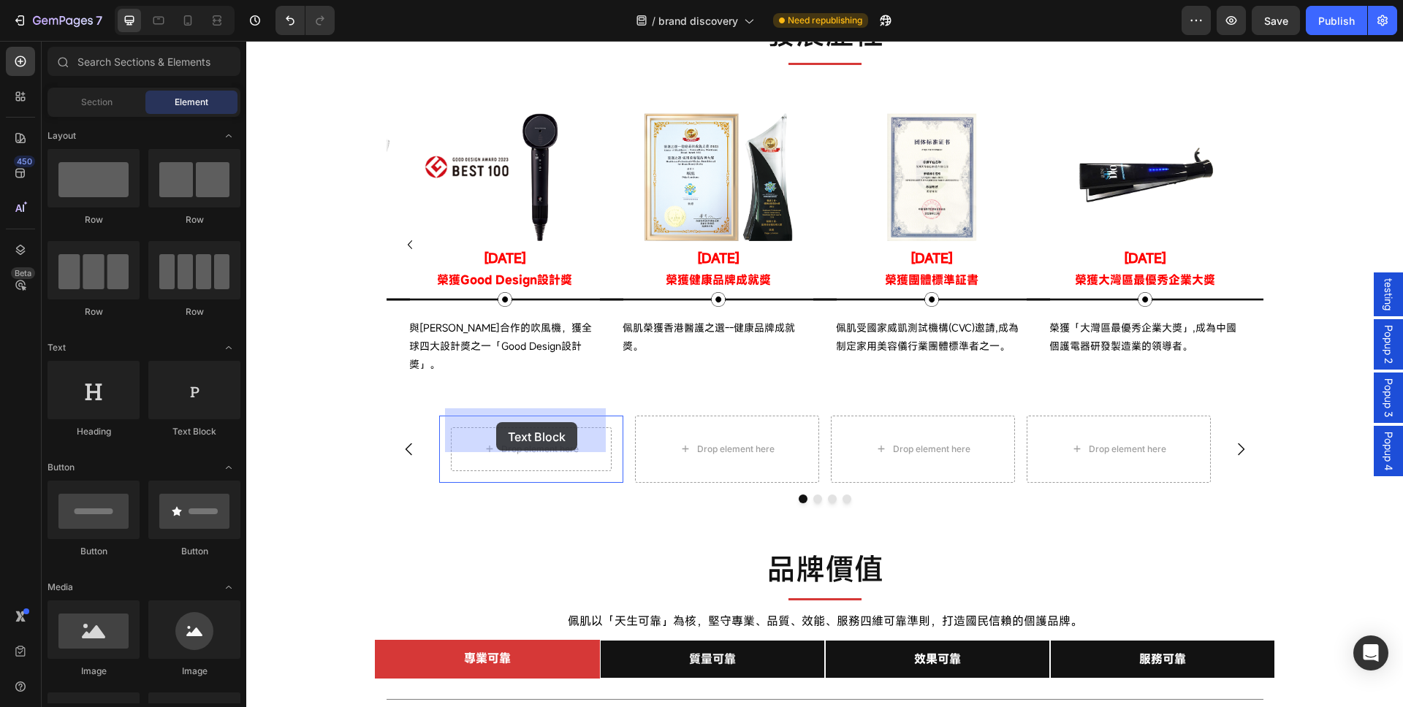
drag, startPoint x: 480, startPoint y: 448, endPoint x: 496, endPoint y: 422, distance: 30.2
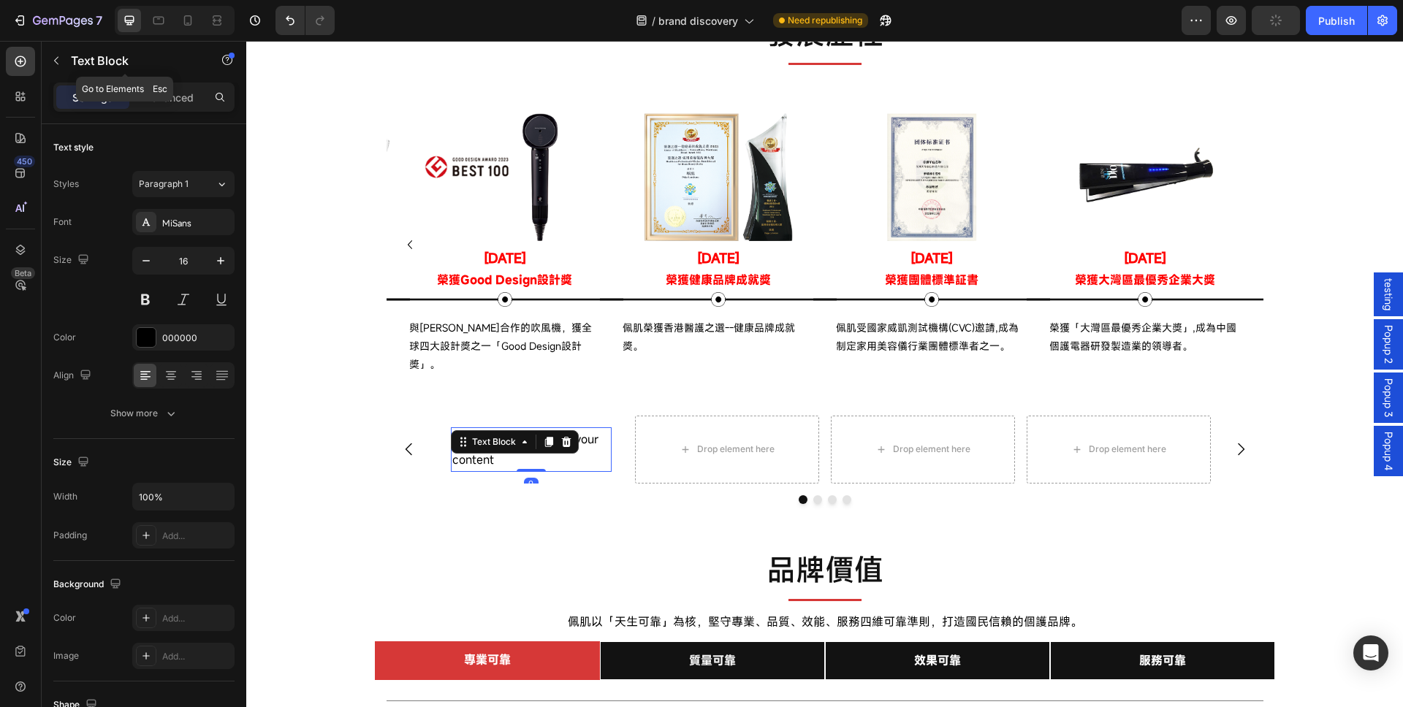
drag, startPoint x: 58, startPoint y: 65, endPoint x: 71, endPoint y: 88, distance: 26.8
click at [58, 65] on icon "button" at bounding box center [56, 61] width 12 height 12
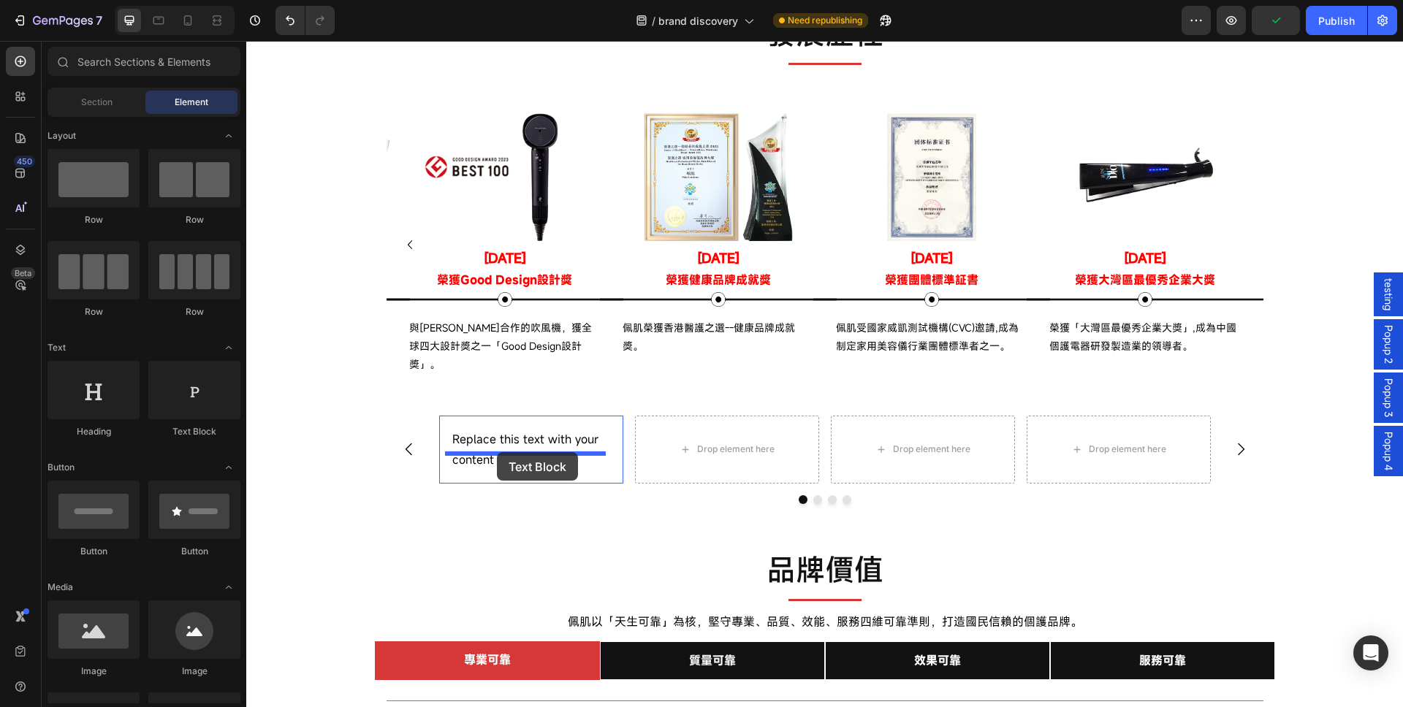
drag, startPoint x: 476, startPoint y: 444, endPoint x: 497, endPoint y: 452, distance: 22.7
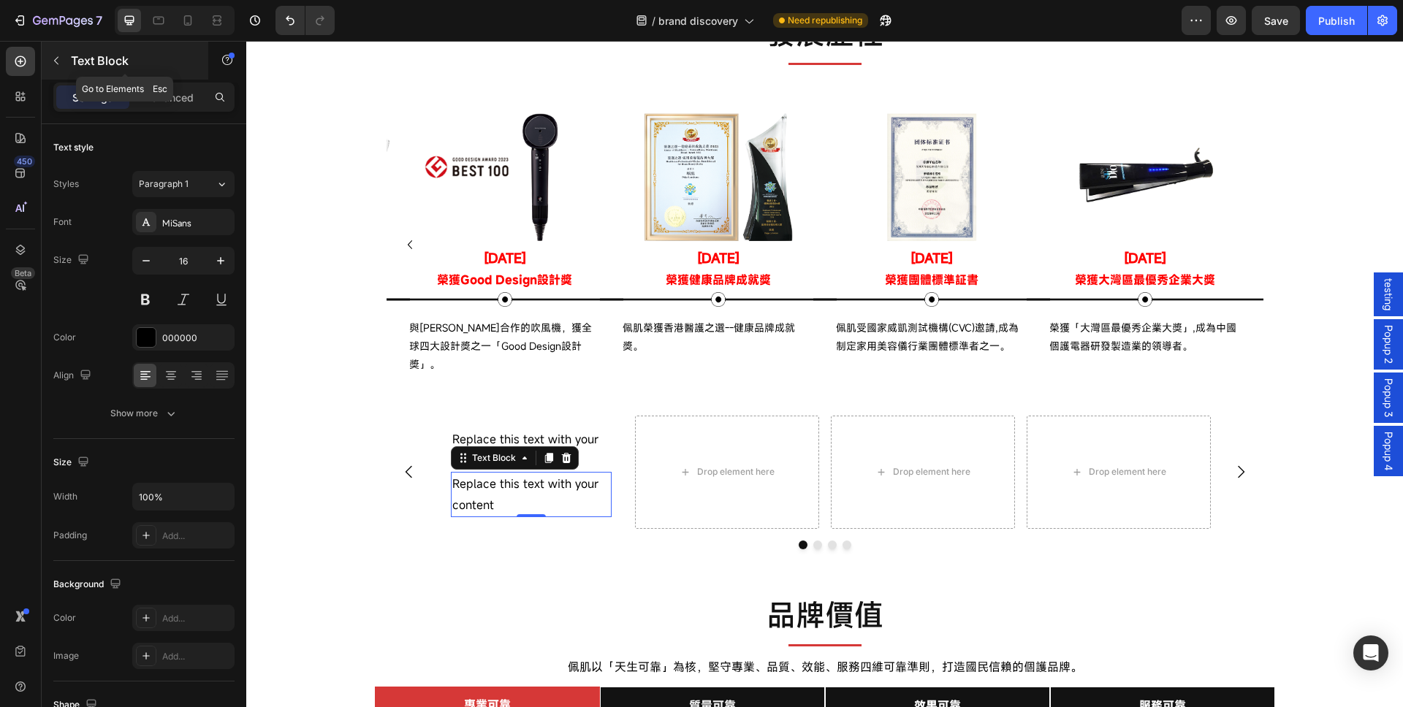
click at [64, 60] on button "button" at bounding box center [56, 60] width 23 height 23
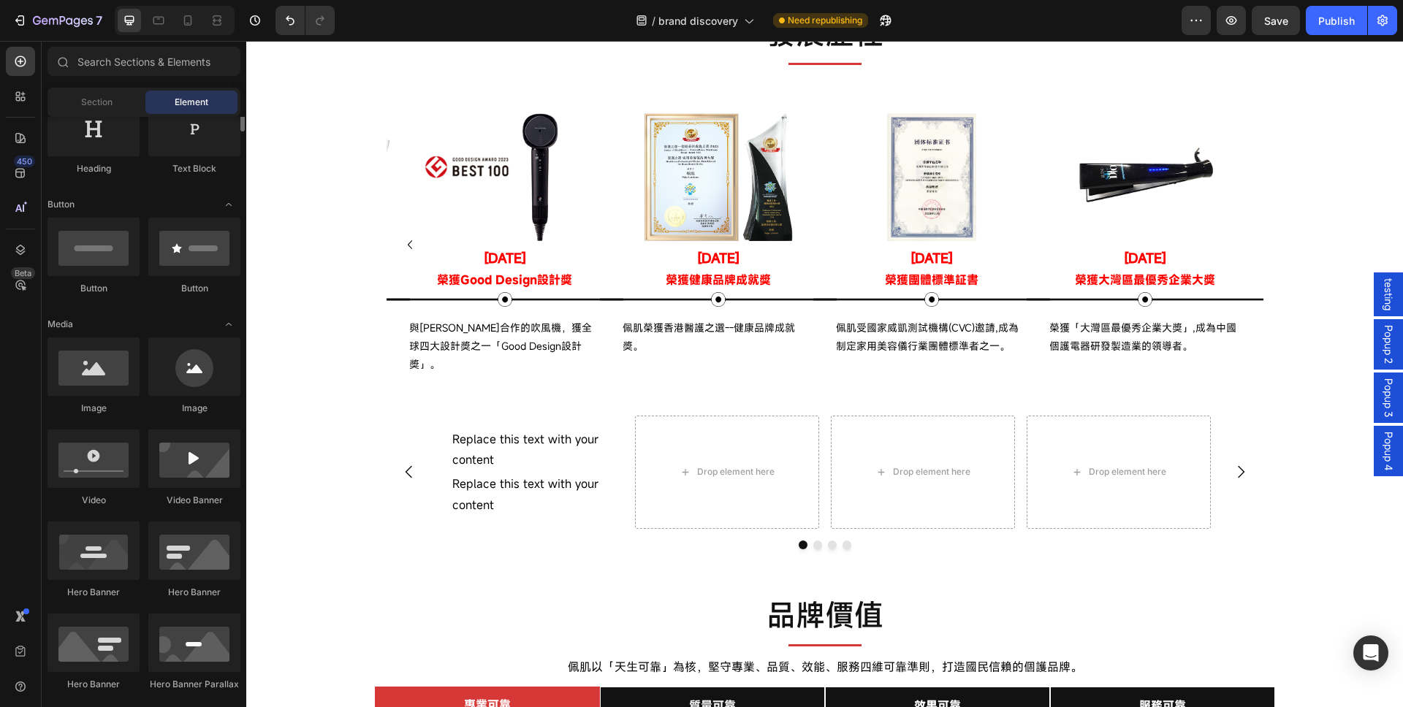
scroll to position [175, 0]
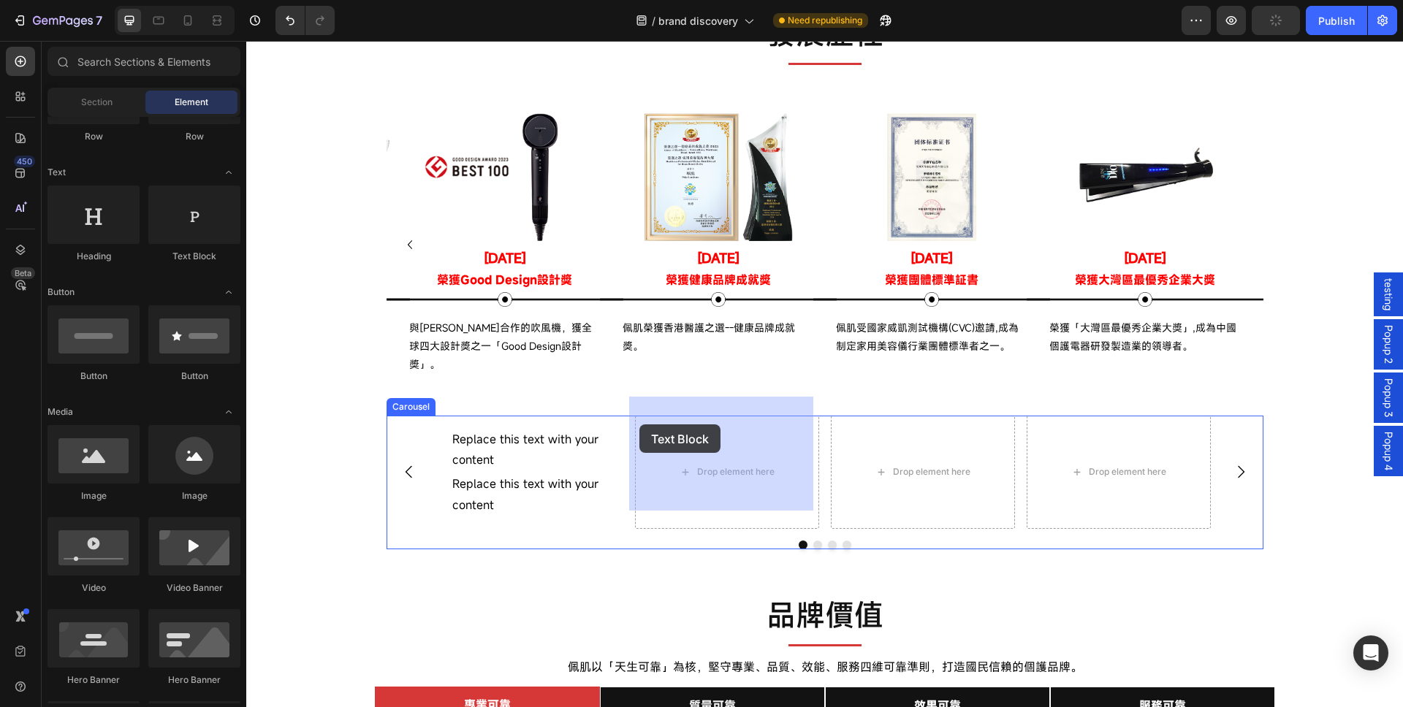
drag, startPoint x: 463, startPoint y: 291, endPoint x: 639, endPoint y: 425, distance: 221.1
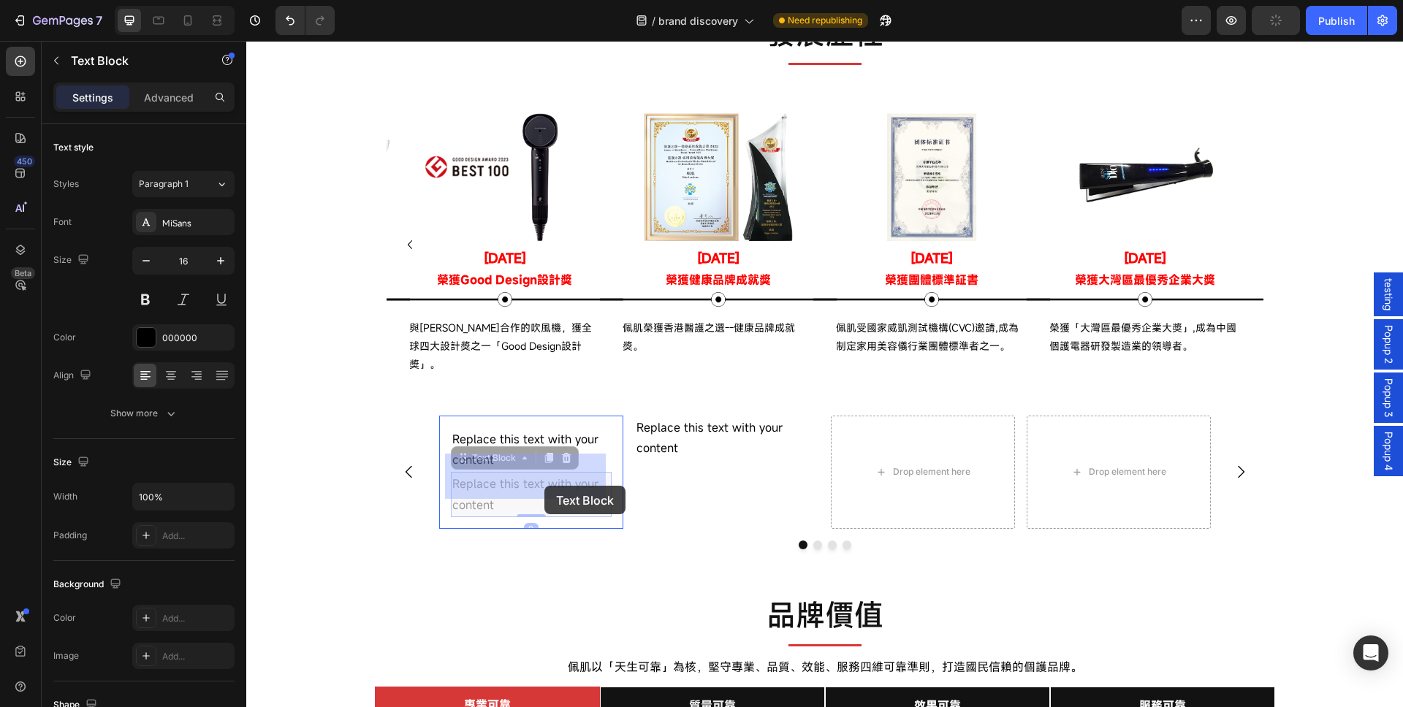
drag, startPoint x: 526, startPoint y: 476, endPoint x: 544, endPoint y: 486, distance: 20.6
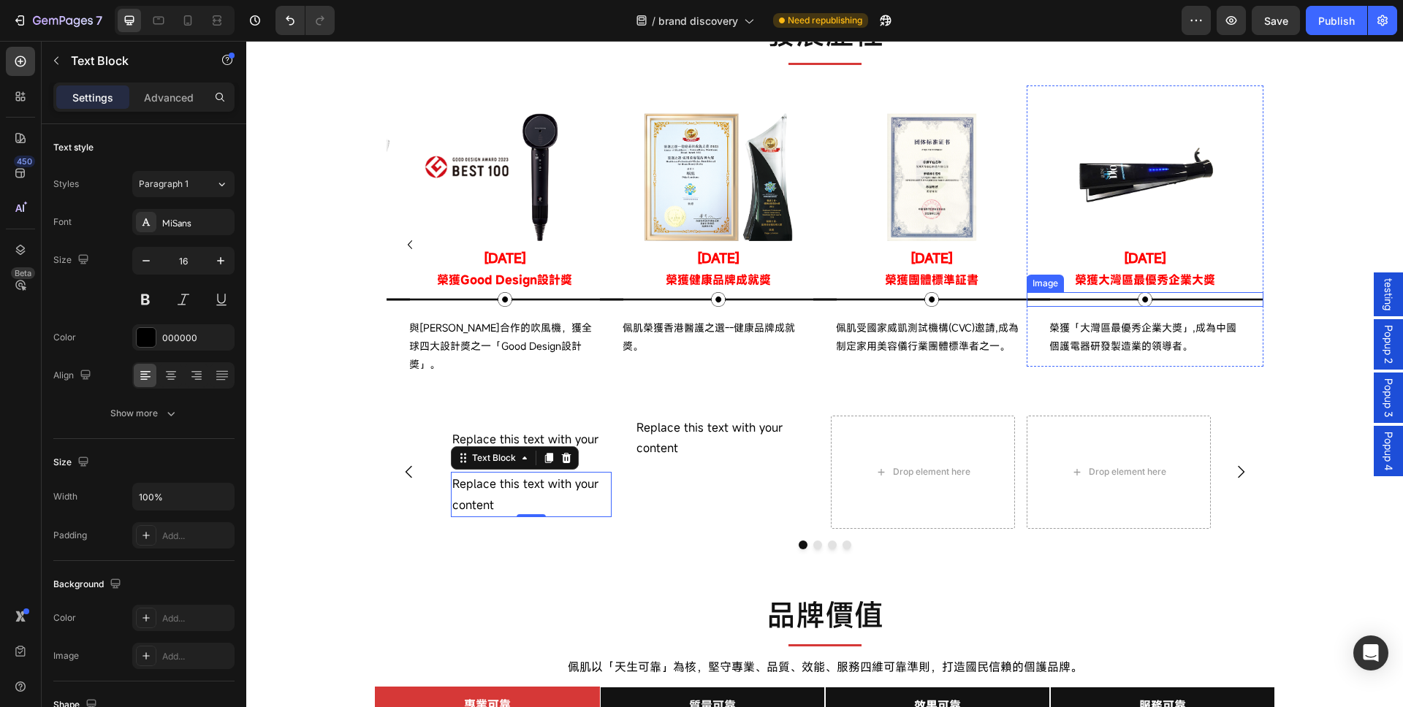
click at [1152, 299] on img at bounding box center [1145, 299] width 237 height 15
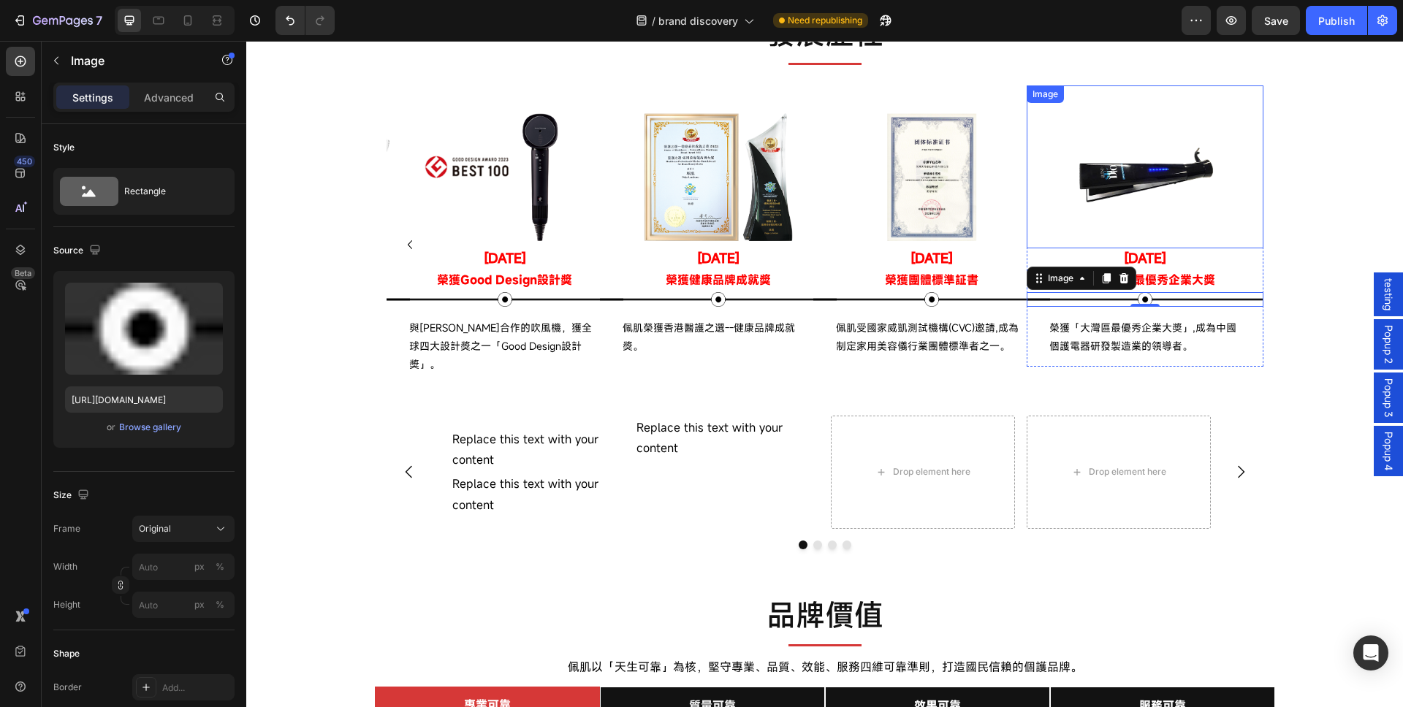
click at [1193, 203] on img at bounding box center [1145, 167] width 222 height 148
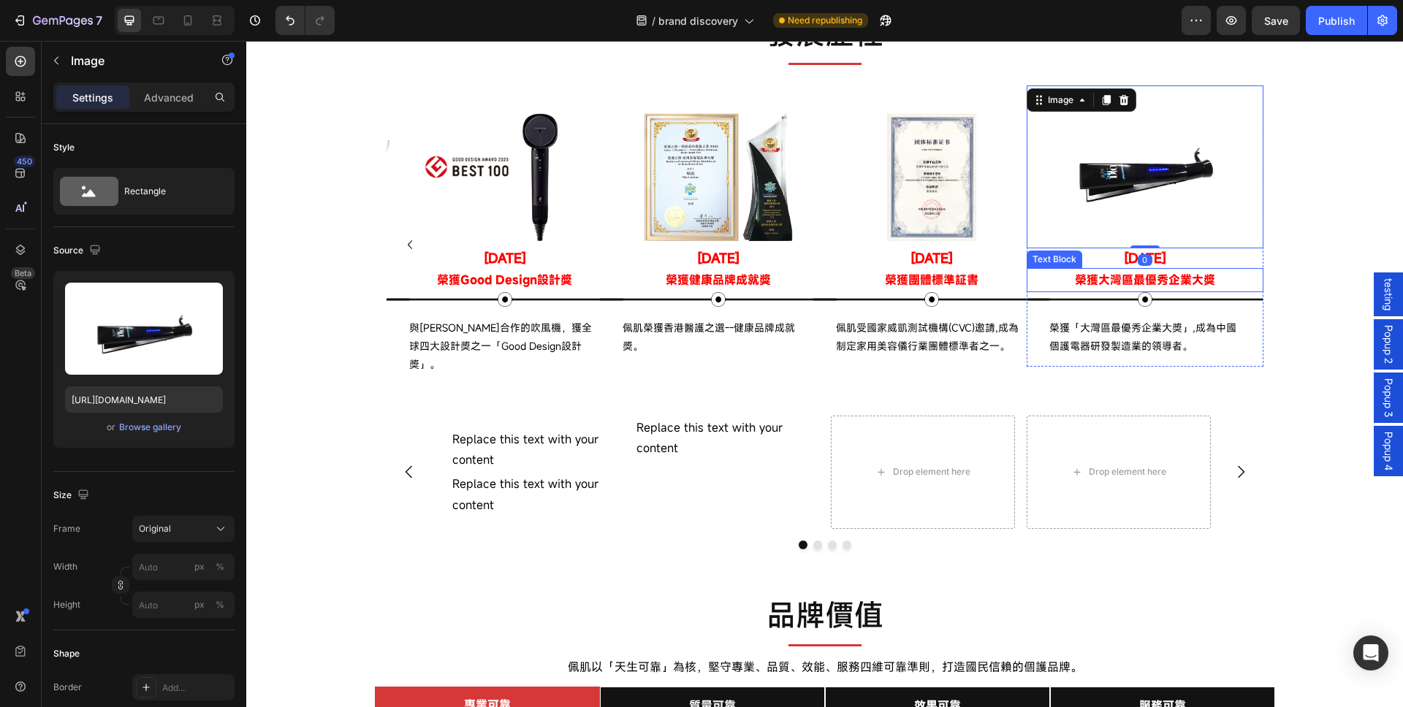
click at [1193, 270] on p "榮獲大灣區最優秀企業大獎" at bounding box center [1145, 280] width 234 height 21
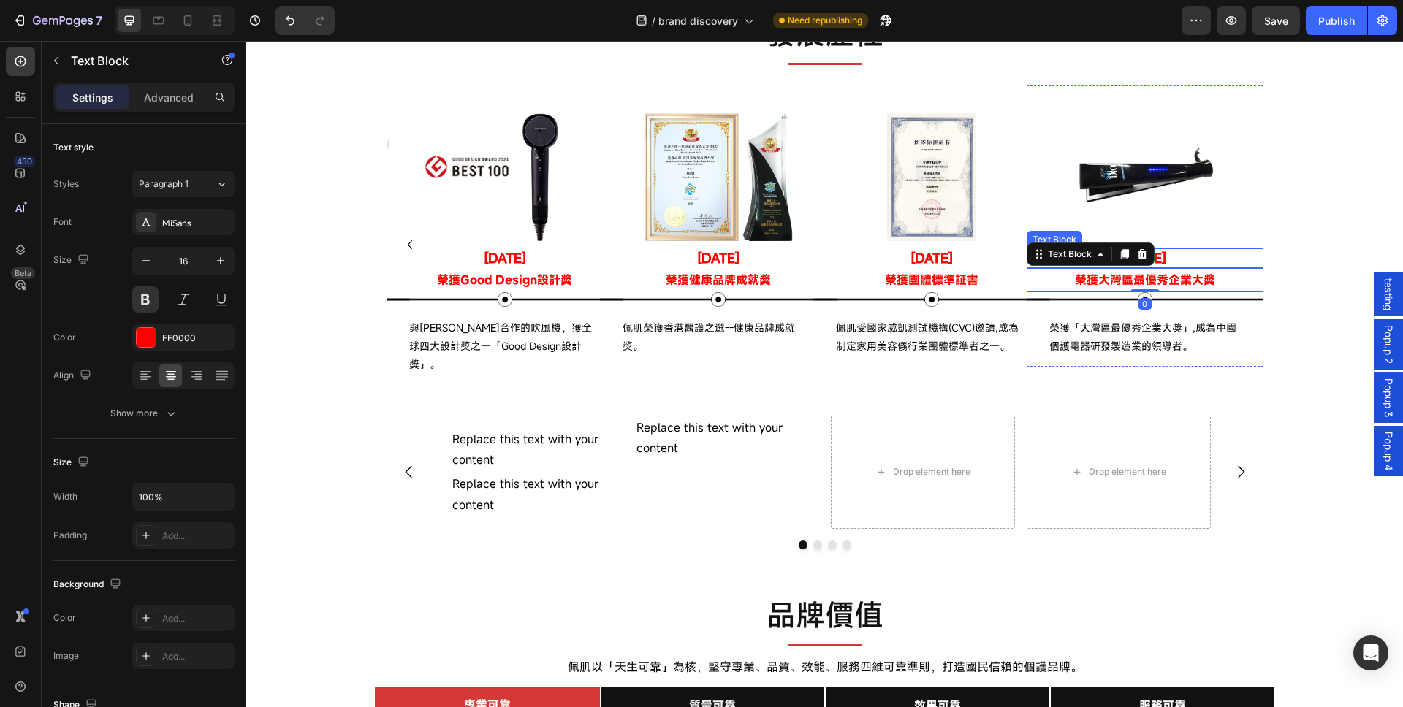
click at [1197, 253] on p "[DATE]" at bounding box center [1145, 258] width 234 height 17
click at [1207, 276] on p "榮獲大灣區最優秀企業大獎" at bounding box center [1145, 280] width 234 height 21
click at [1207, 299] on img at bounding box center [1145, 299] width 237 height 15
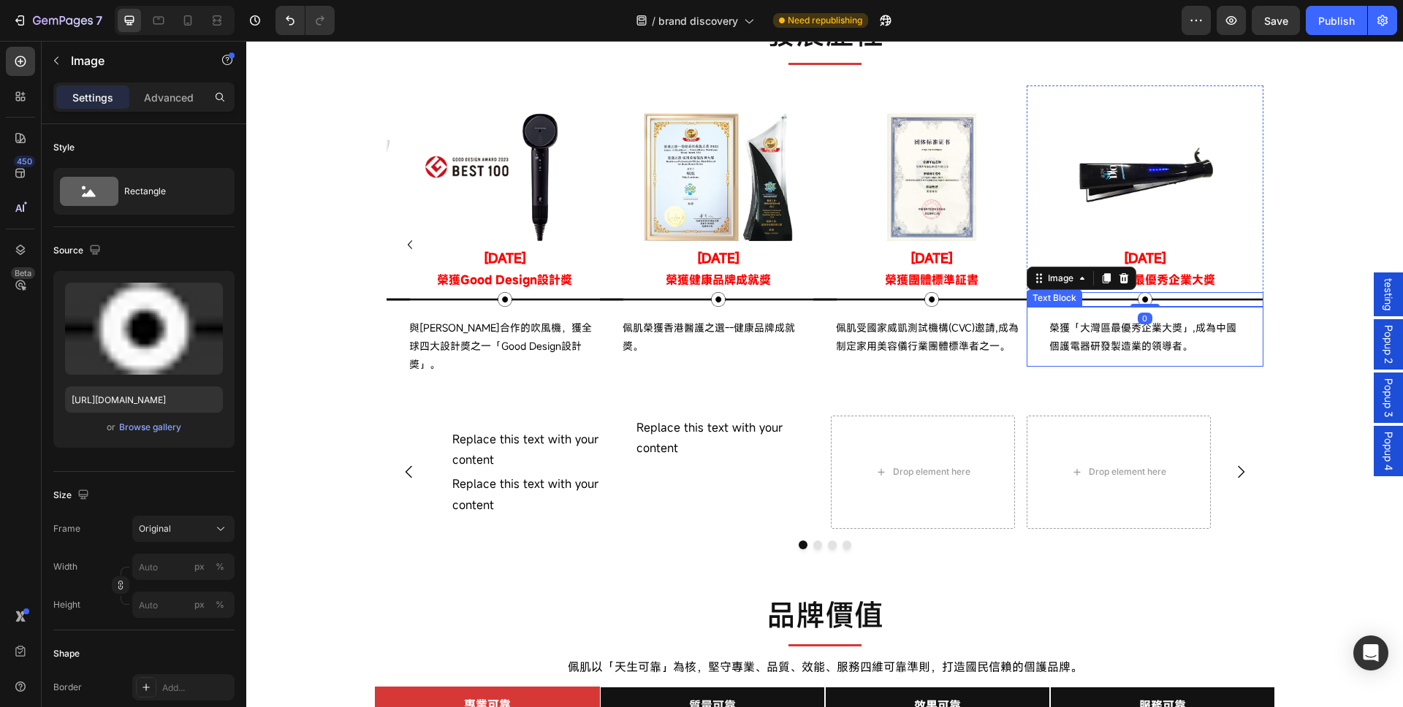
click at [1209, 346] on p "榮獲「大灣區最優秀企業大獎」,成為中國個護電器研發製造業的領導者。" at bounding box center [1144, 337] width 191 height 37
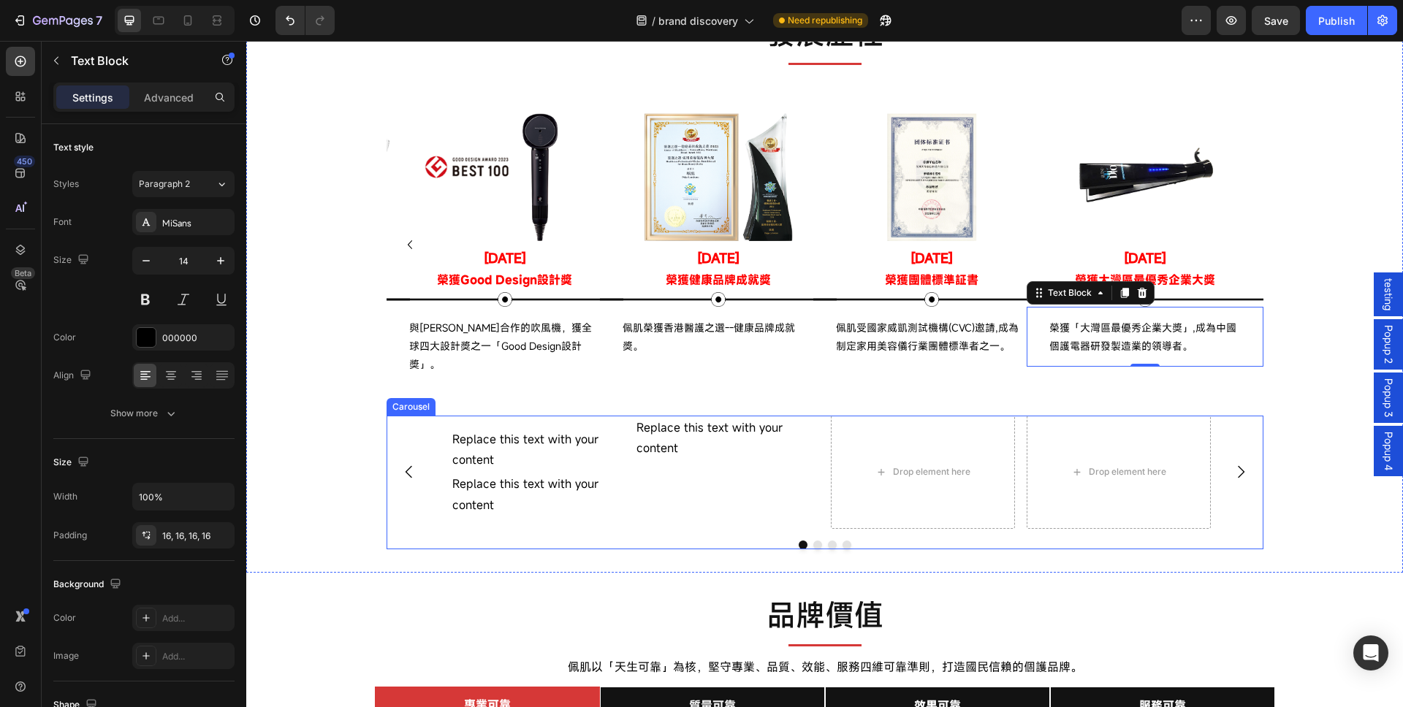
click at [1247, 416] on div "Replace this text with your content Text Block Replace this text with your cont…" at bounding box center [825, 472] width 877 height 113
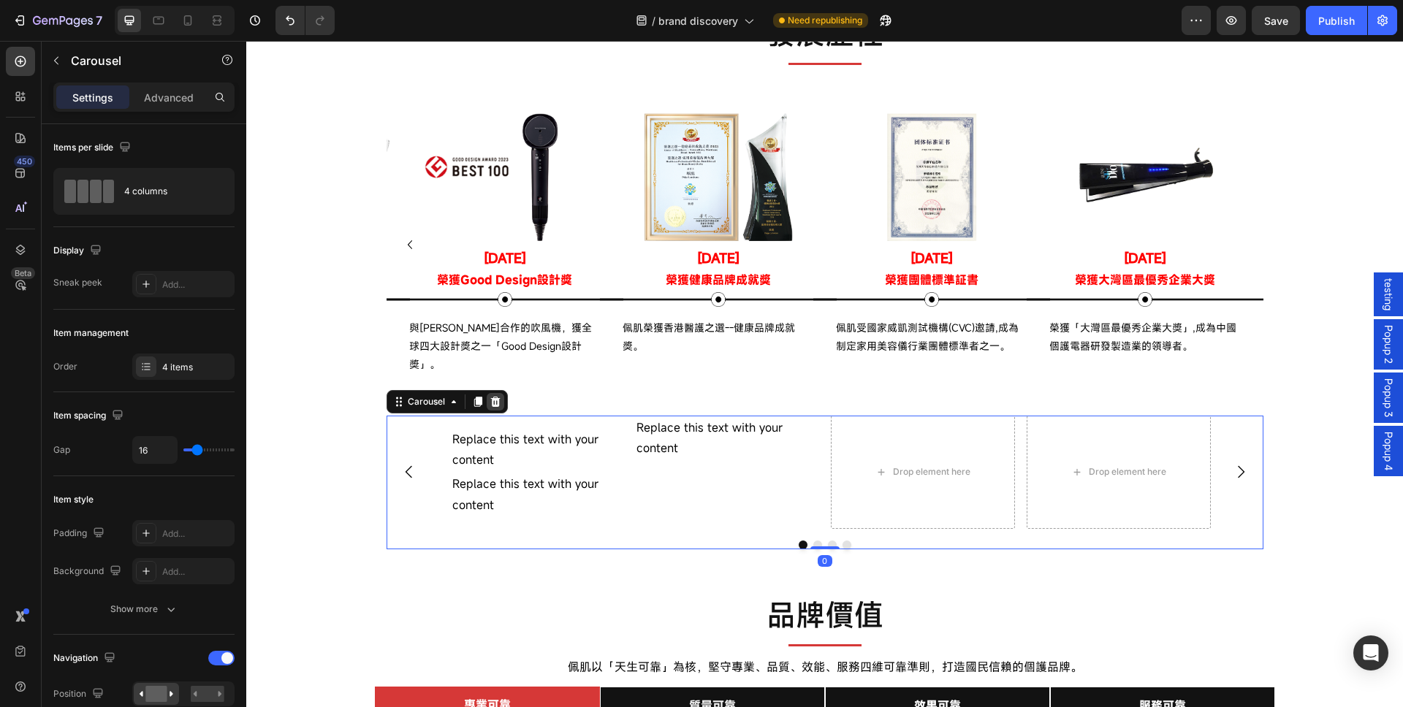
click at [490, 396] on icon at bounding box center [496, 402] width 12 height 12
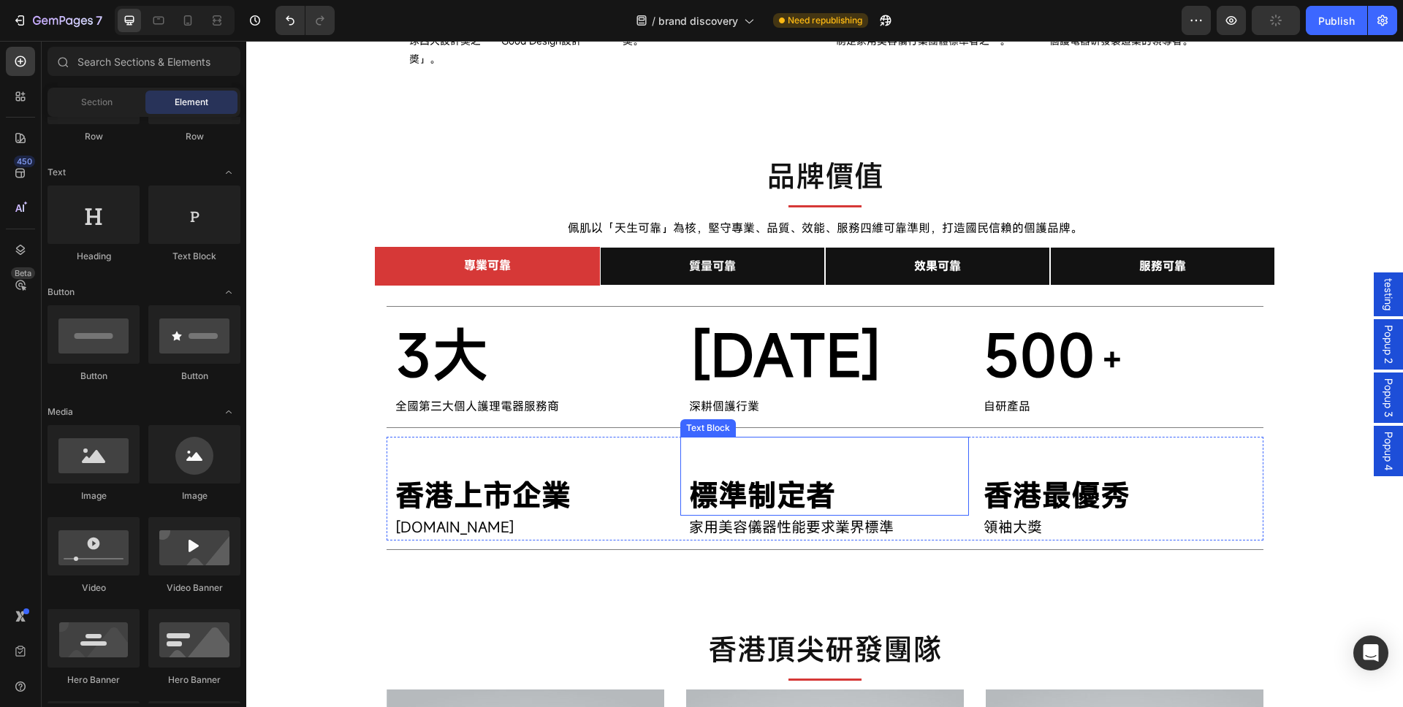
scroll to position [1038, 0]
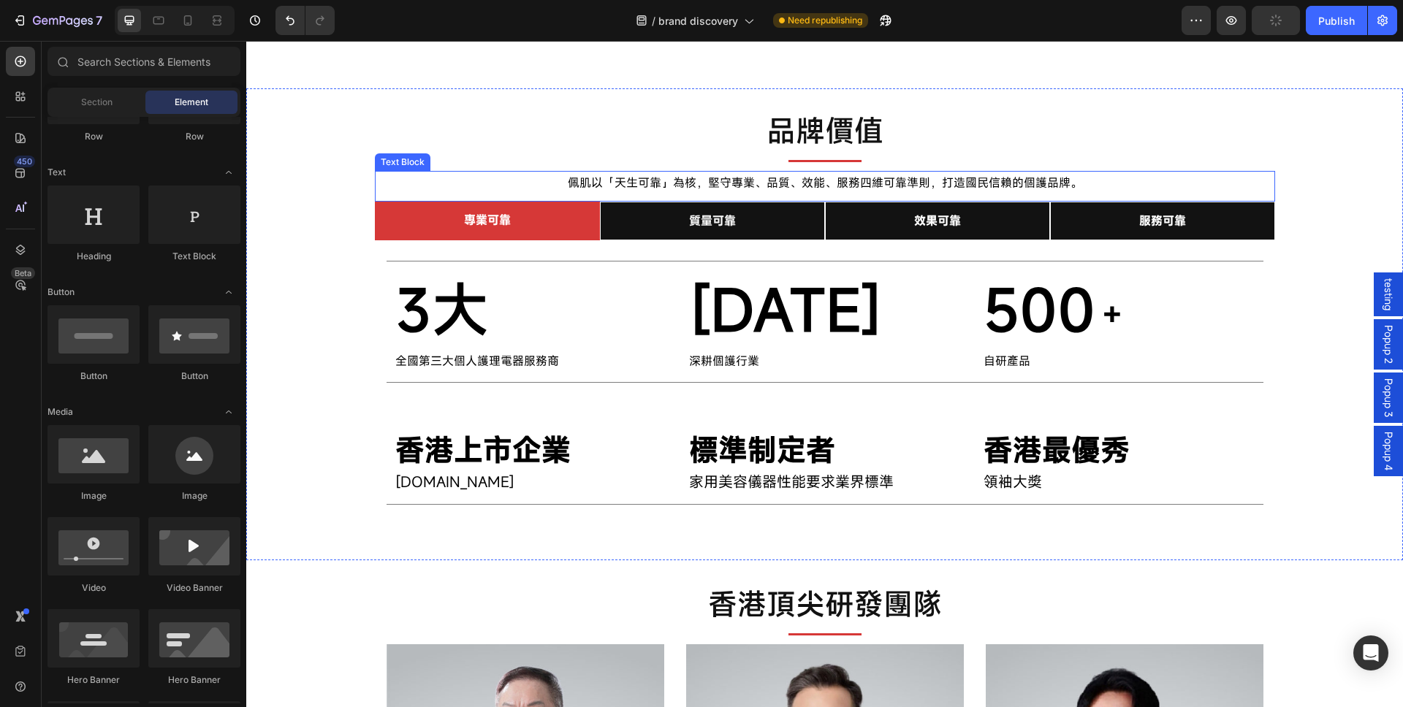
click at [492, 175] on div "佩肌以「天生可靠」為核，堅守專業、品質、效能、服務四維可靠準則，打造國民信賴的個護品牌。" at bounding box center [825, 183] width 900 height 24
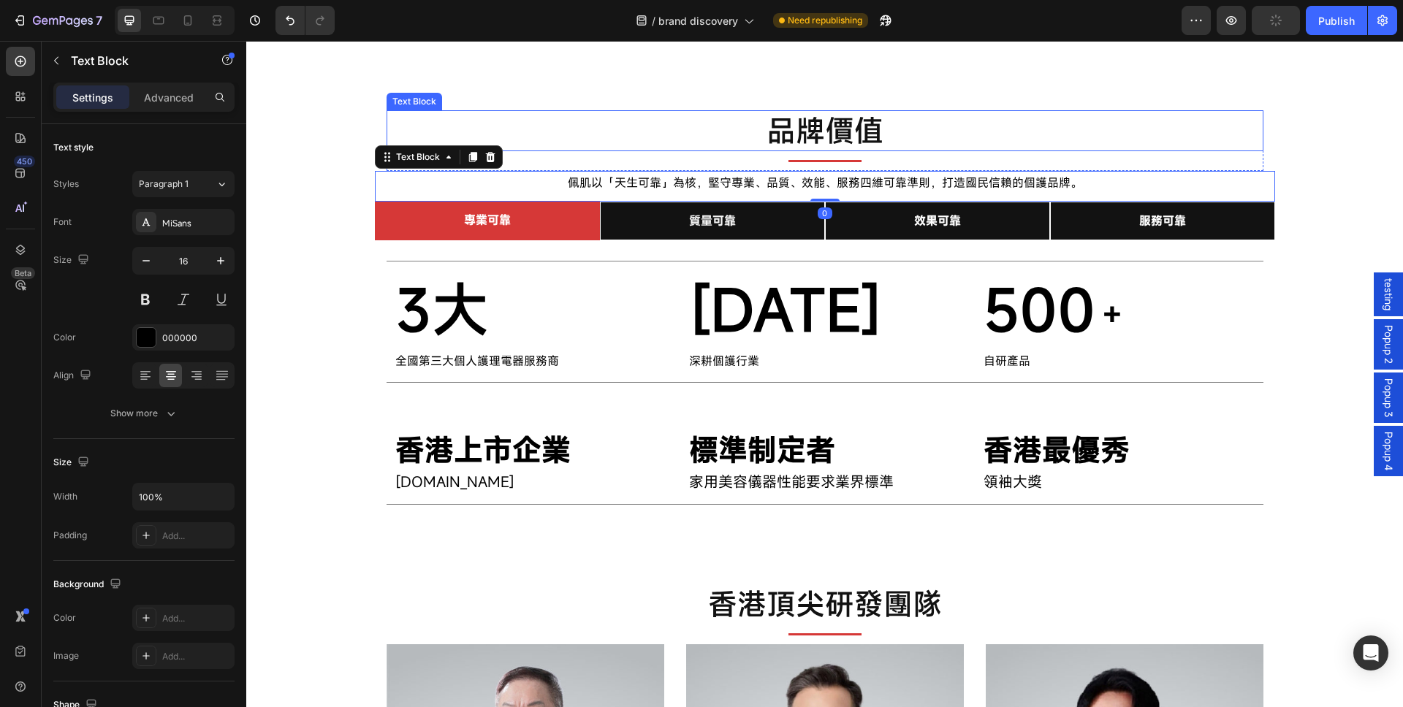
click at [531, 121] on p "品牌價值" at bounding box center [825, 131] width 874 height 38
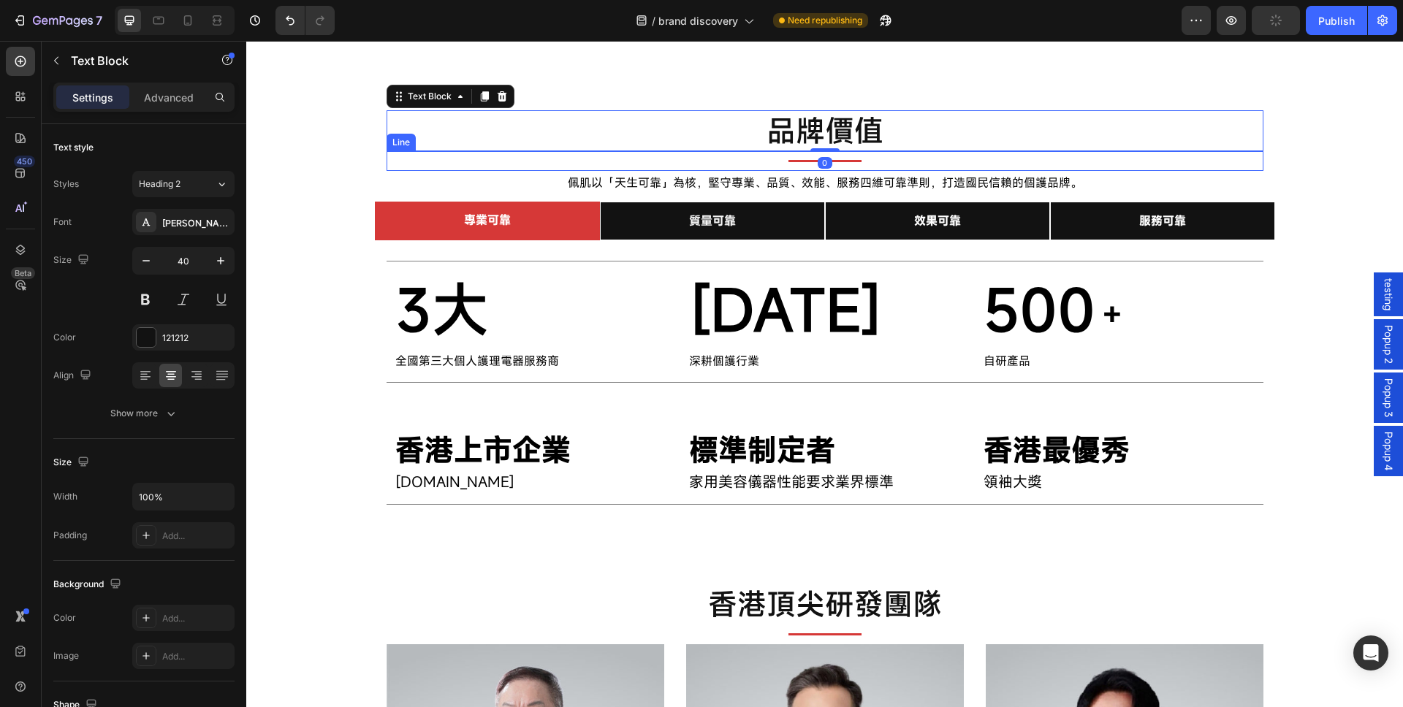
click at [531, 151] on div "Title Line" at bounding box center [825, 161] width 877 height 20
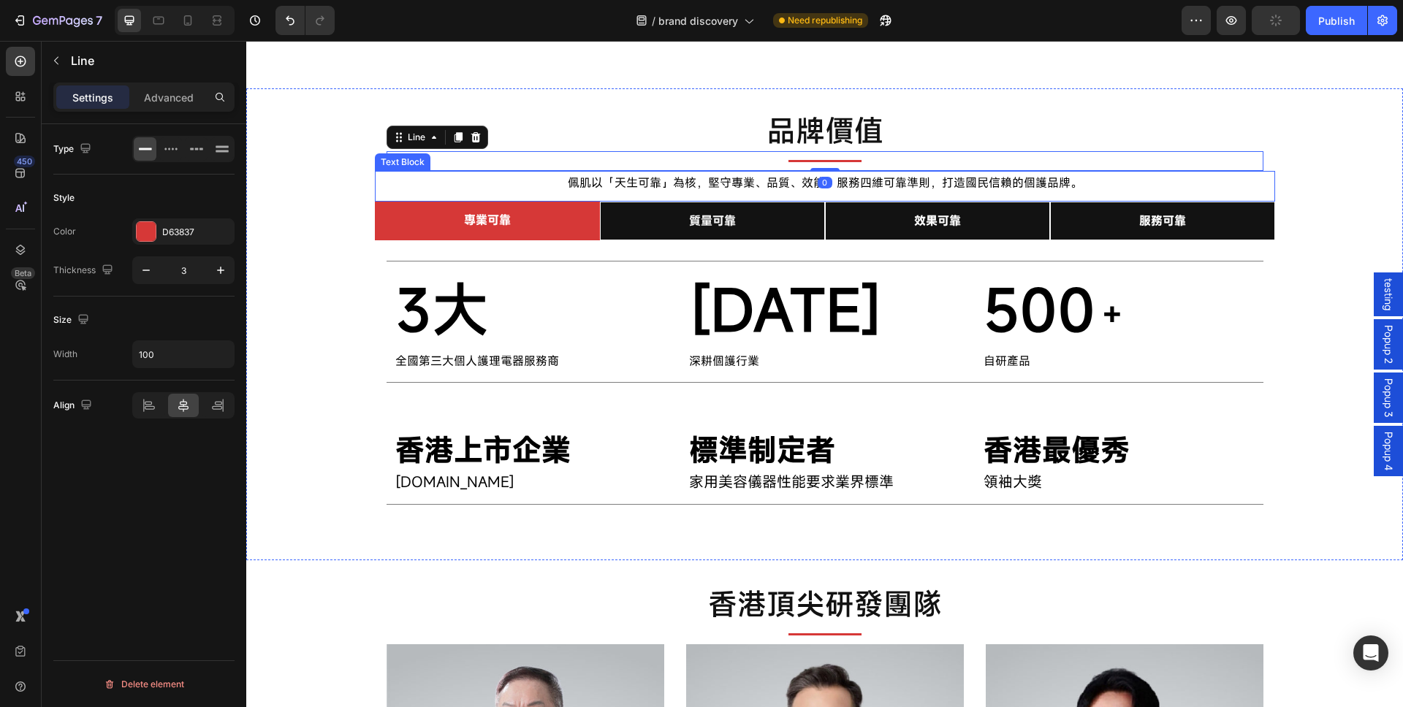
click at [501, 175] on div "佩肌以「天生可靠」為核，堅守專業、品質、效能、服務四維可靠準則，打造國民信賴的個護品牌。 Text Block" at bounding box center [825, 186] width 900 height 31
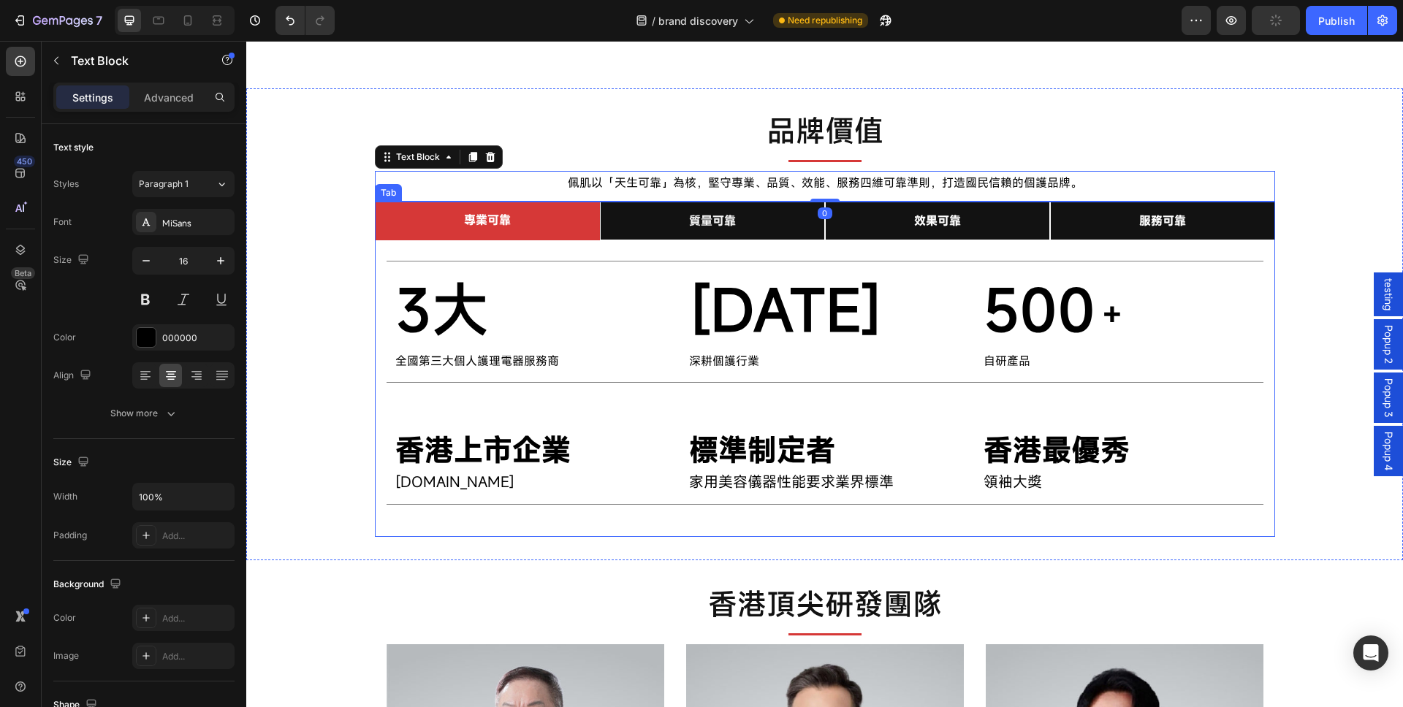
click at [375, 243] on div "Title Line 3大 Text Block 全國第三大個人護理電器服務商 Text Block [DATE] Text Block 深耕個護行業 Tex…" at bounding box center [825, 382] width 900 height 285
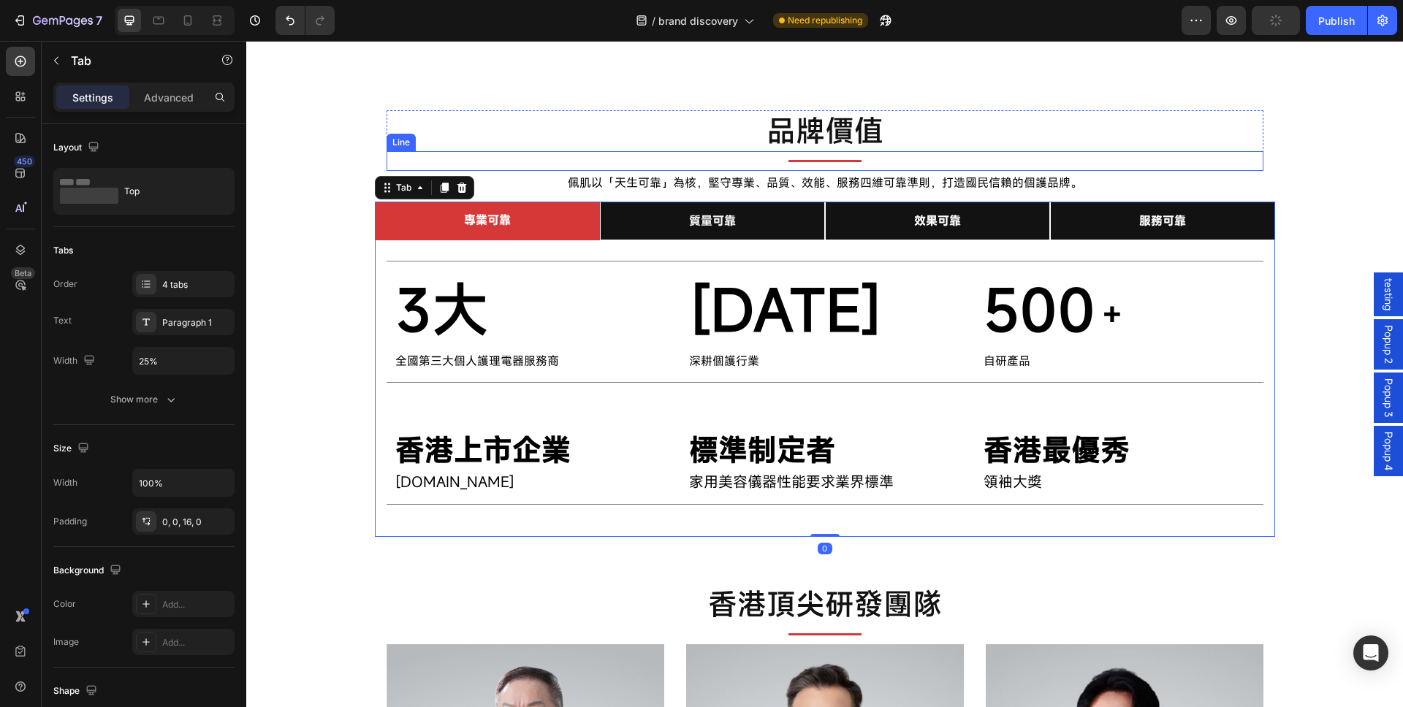
click at [819, 160] on div at bounding box center [825, 161] width 73 height 2
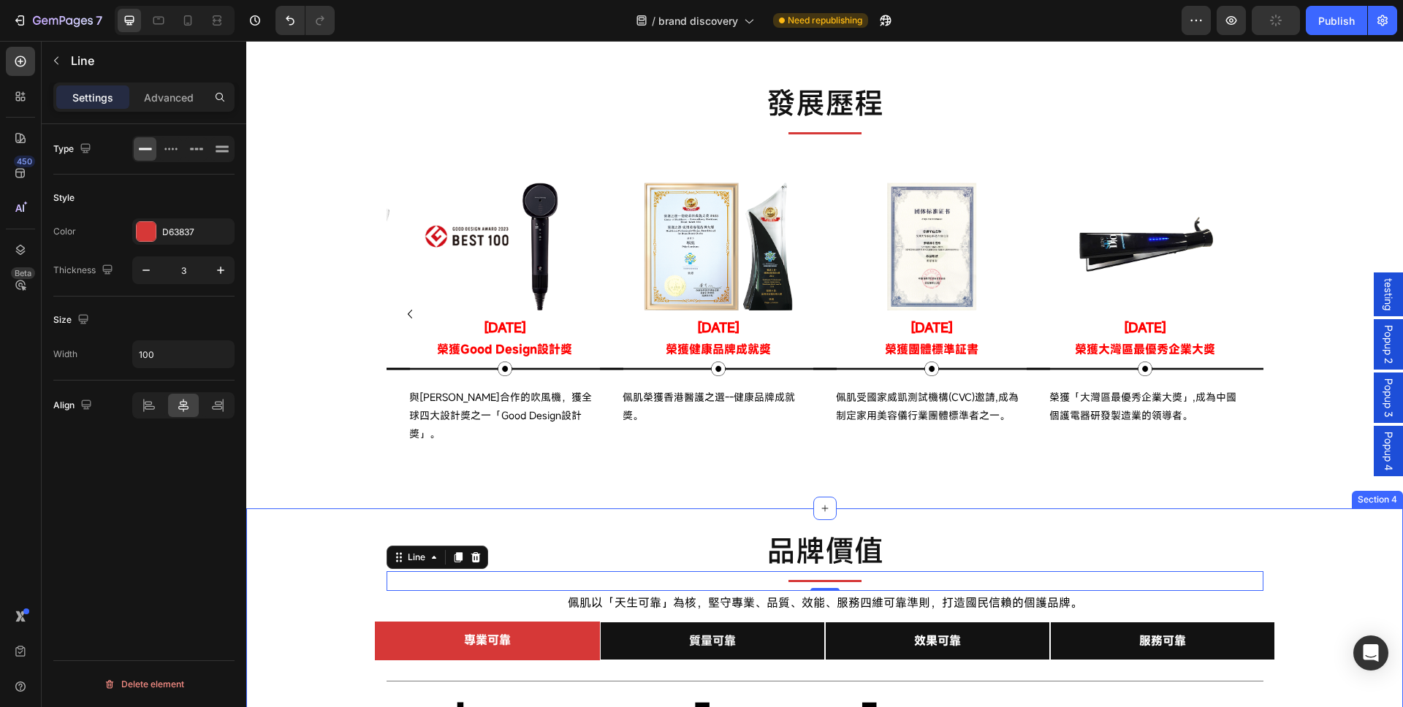
scroll to position [599, 0]
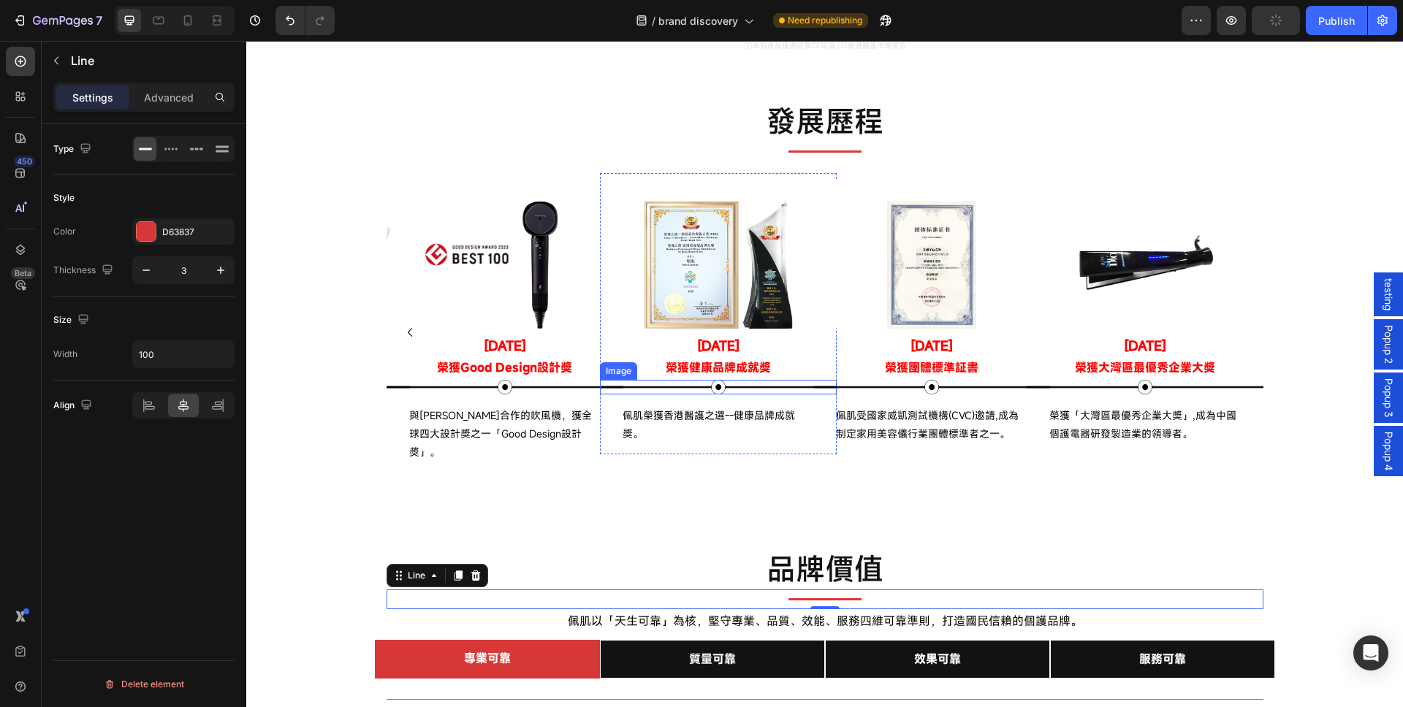
click at [756, 384] on img at bounding box center [718, 387] width 237 height 15
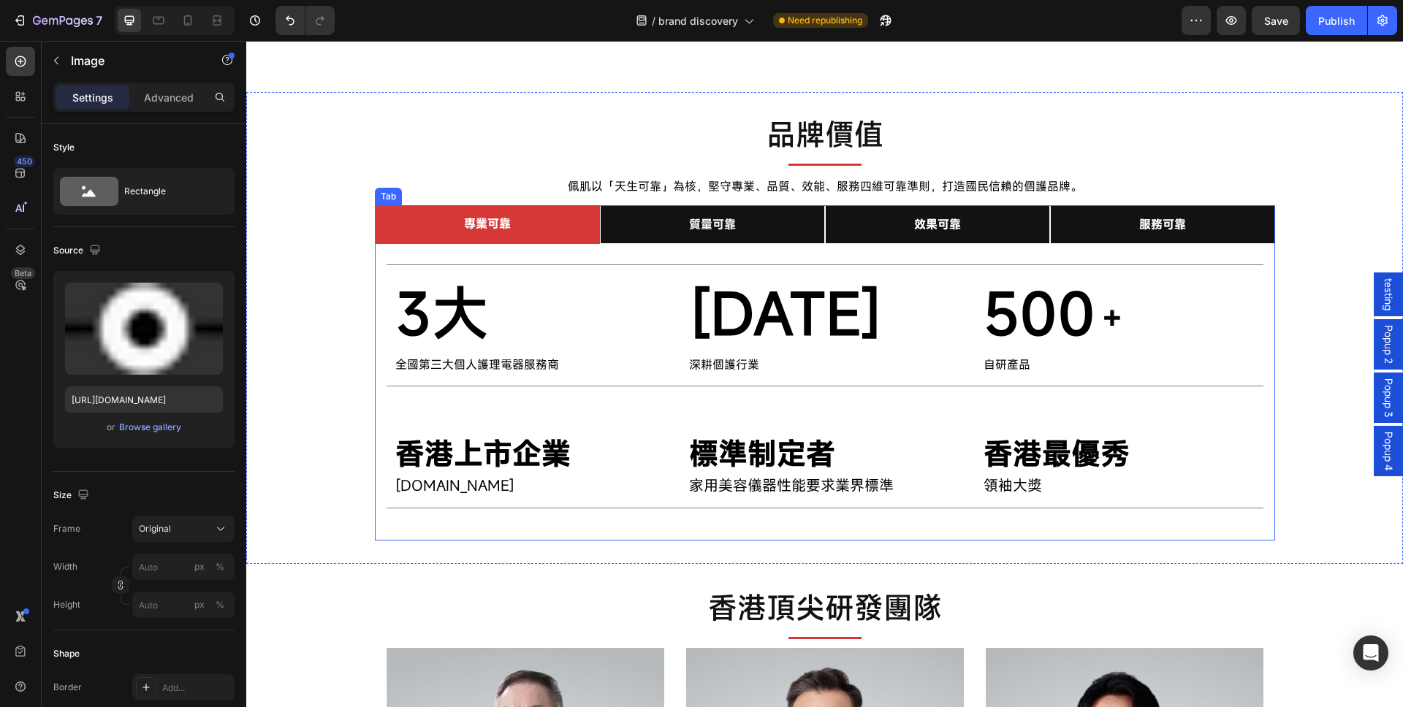
scroll to position [950, 0]
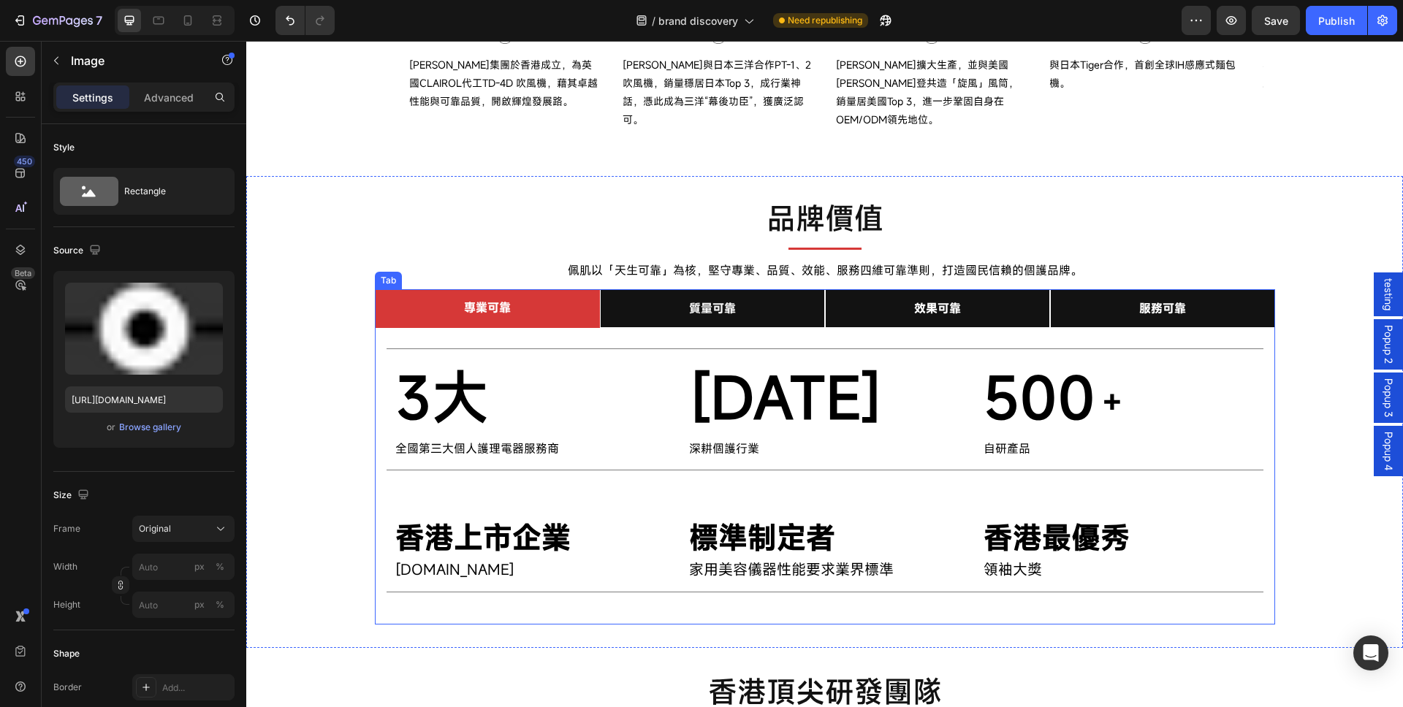
click at [375, 331] on div "Title Line 3大 Text Block 全國第三大個人護理電器服務商 Text Block [DATE] Text Block 深耕個護行業 Tex…" at bounding box center [825, 470] width 900 height 285
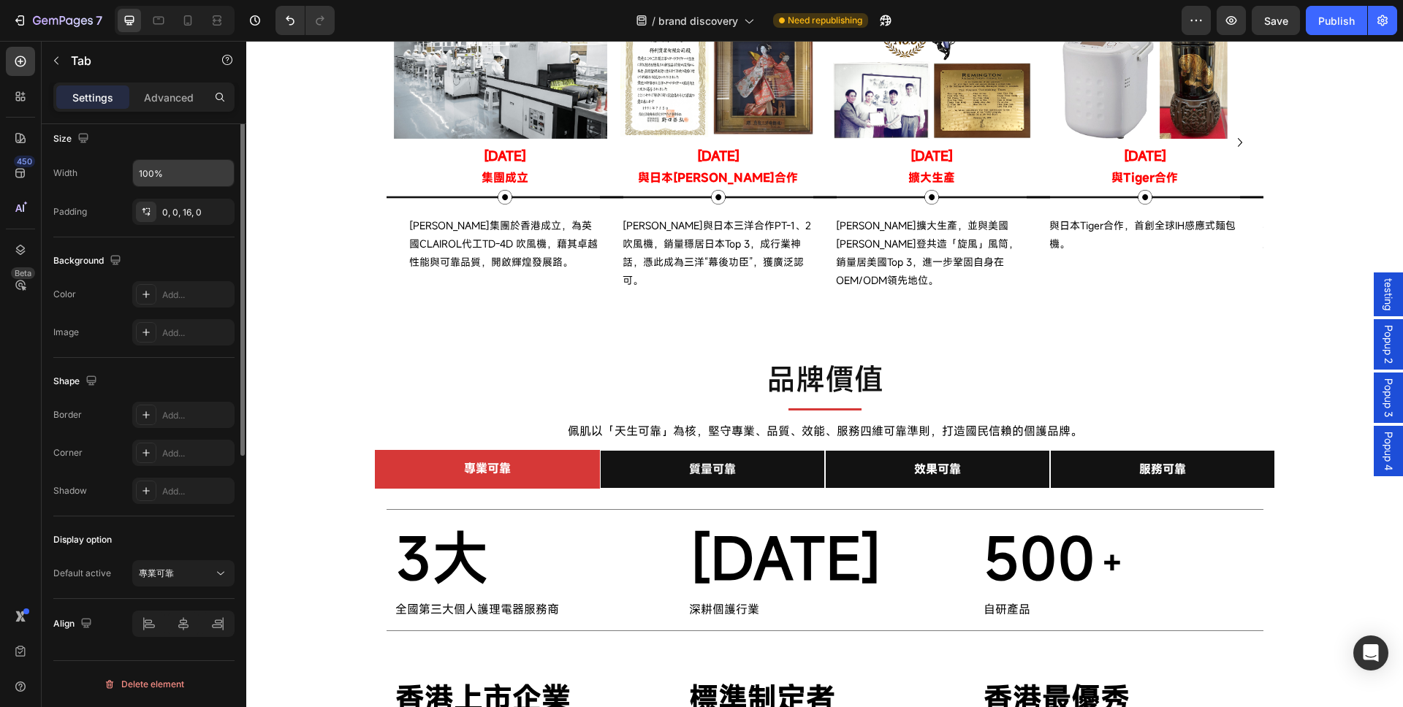
scroll to position [0, 0]
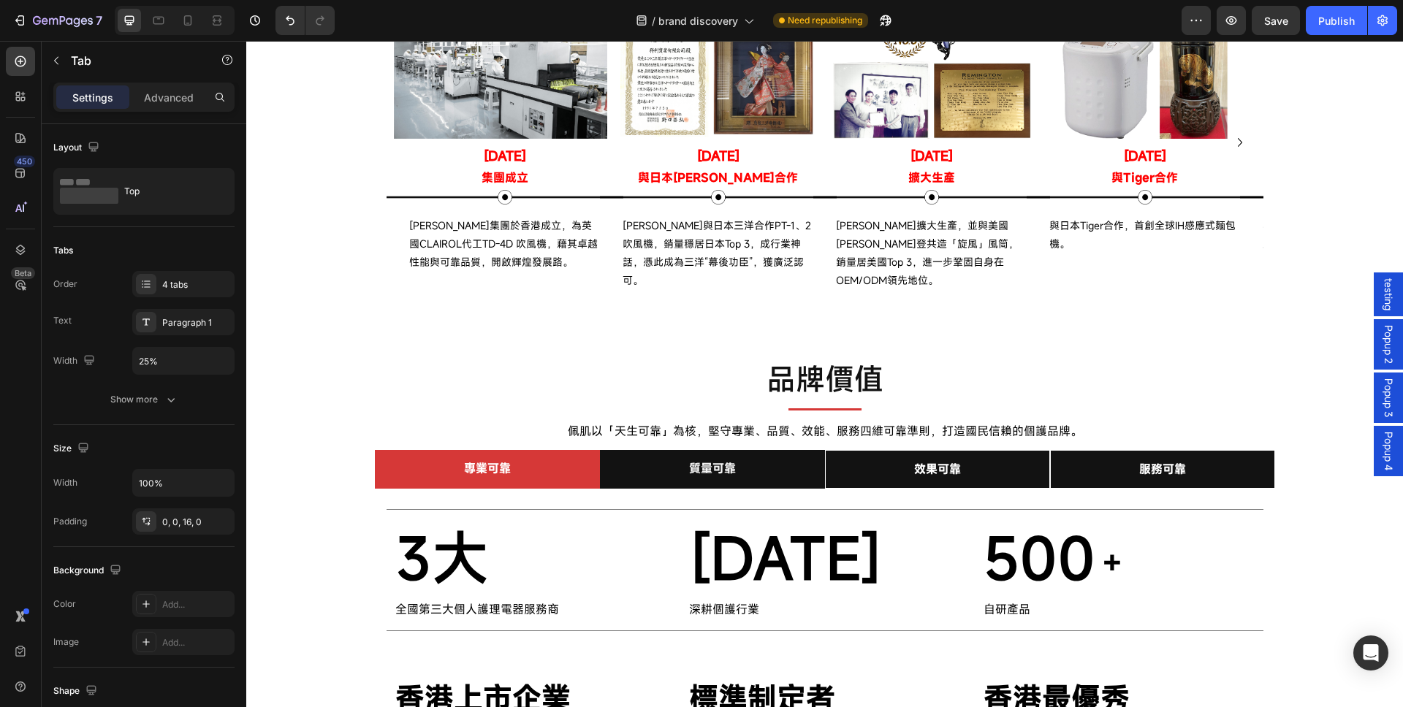
click at [635, 451] on li "質量可靠" at bounding box center [712, 469] width 225 height 39
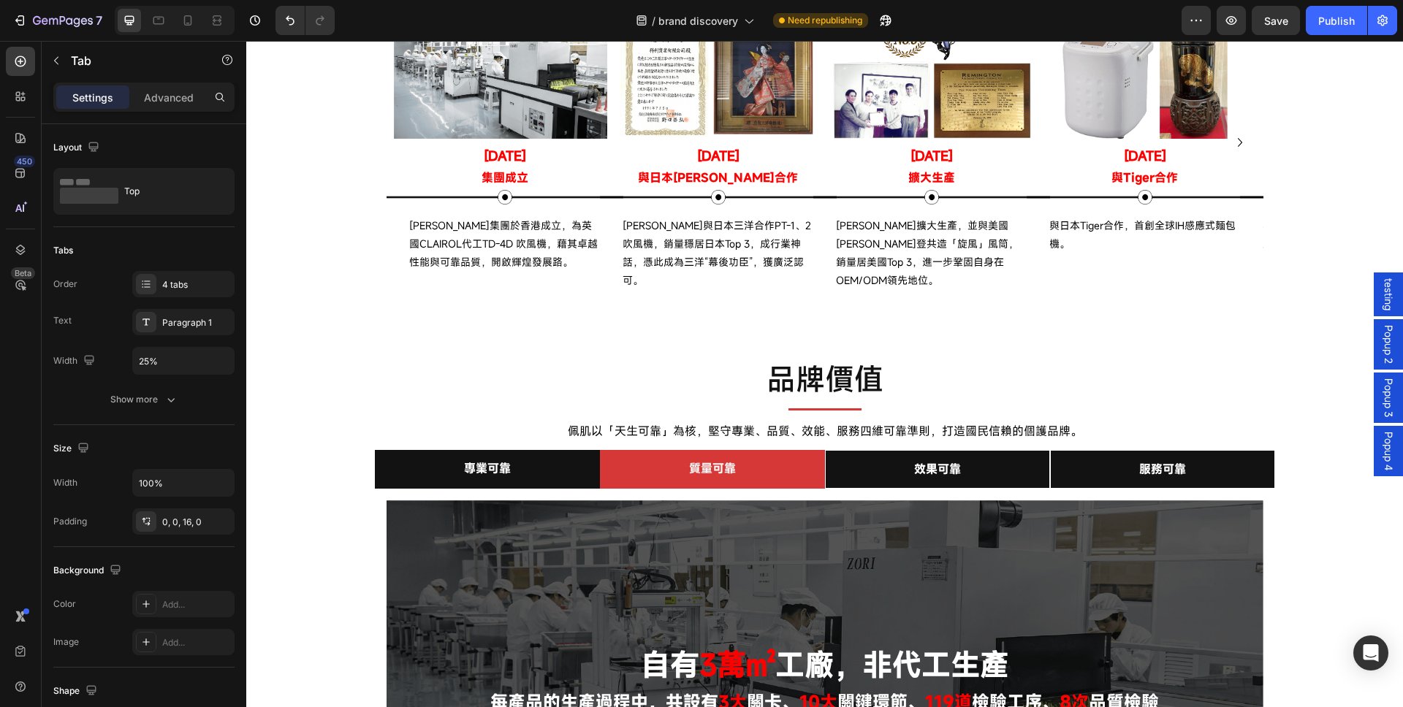
click at [542, 462] on li "專業可靠" at bounding box center [487, 469] width 225 height 39
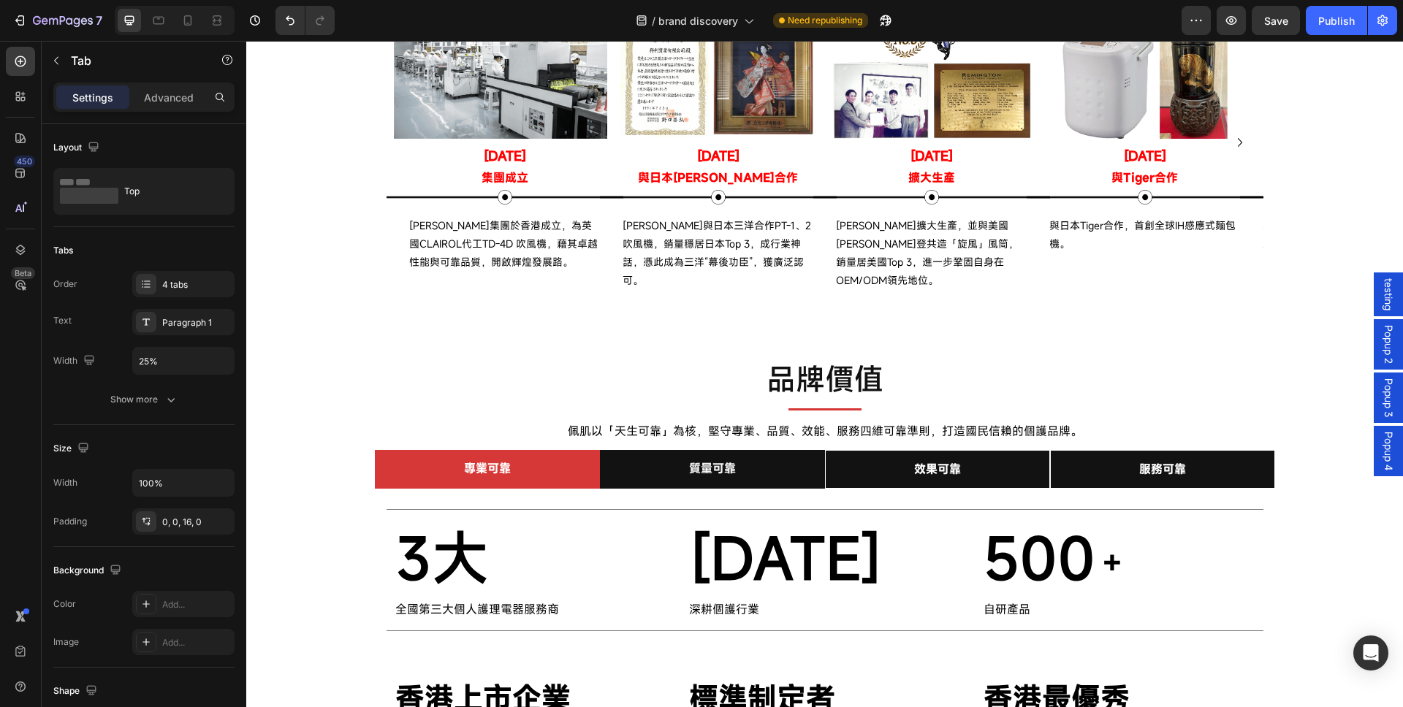
click at [620, 456] on li "質量可靠" at bounding box center [712, 469] width 225 height 39
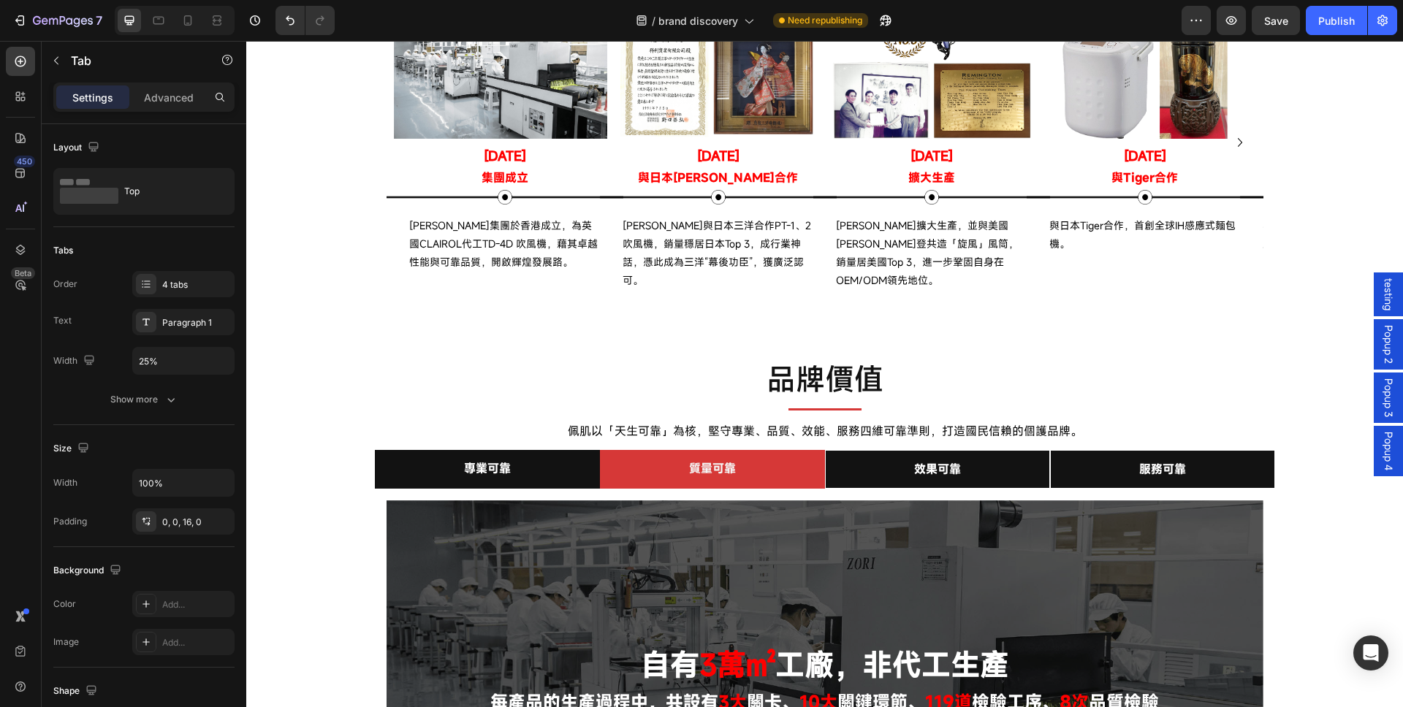
click at [544, 452] on li "專業可靠" at bounding box center [487, 469] width 225 height 39
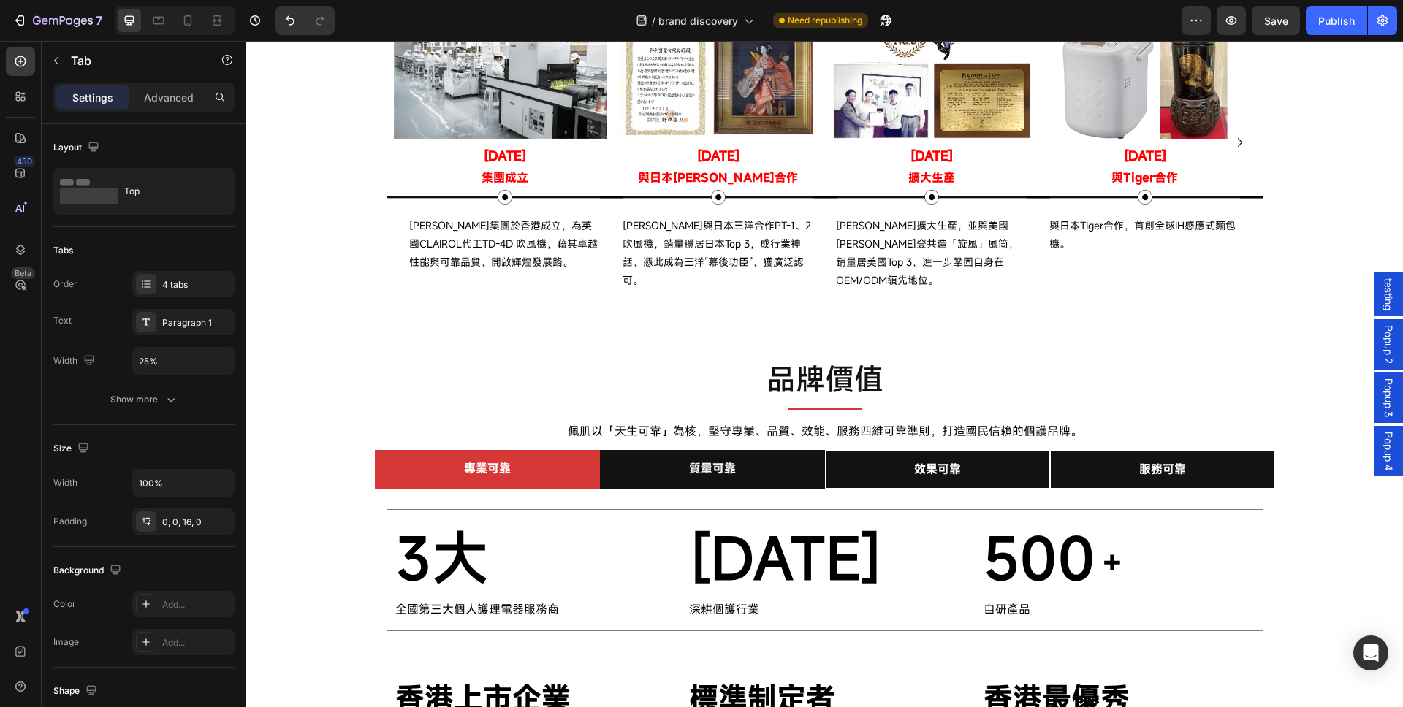
click at [609, 453] on li "質量可靠" at bounding box center [712, 469] width 225 height 39
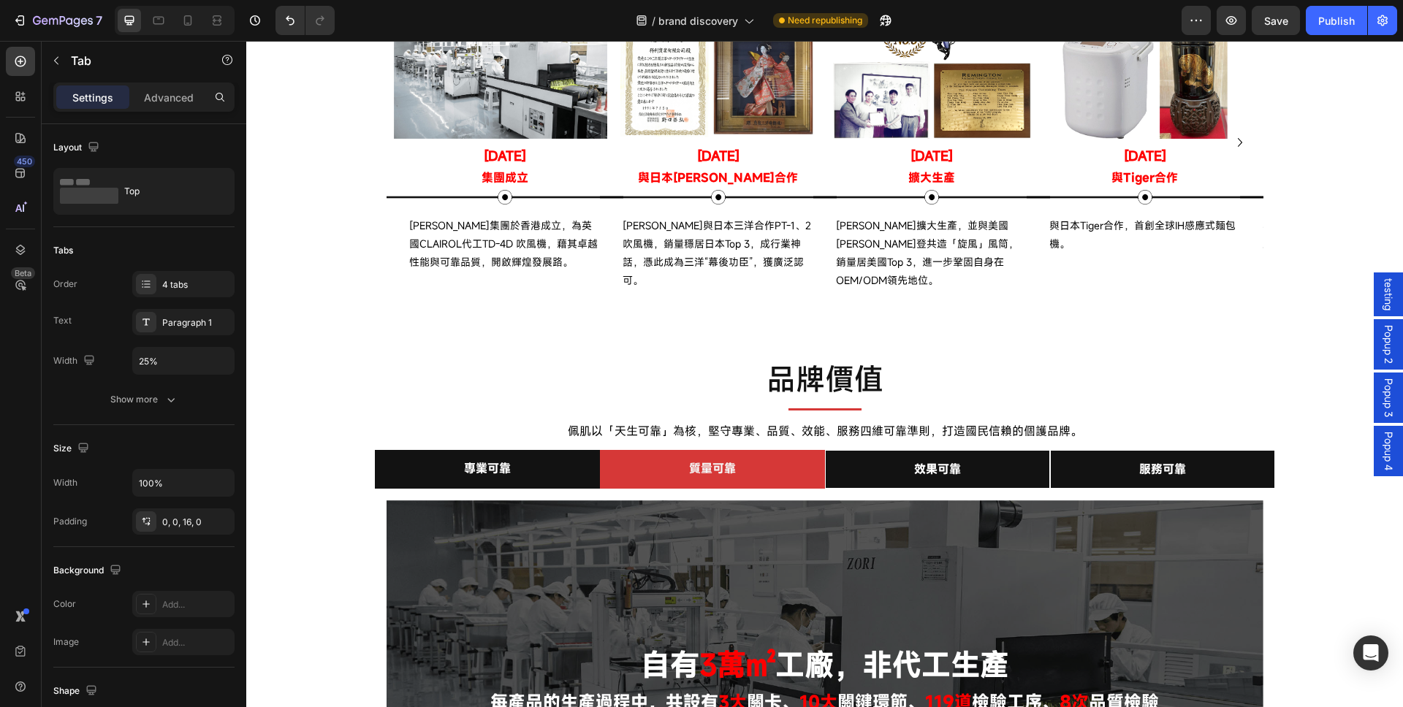
click at [554, 459] on li "專業可靠" at bounding box center [487, 469] width 225 height 39
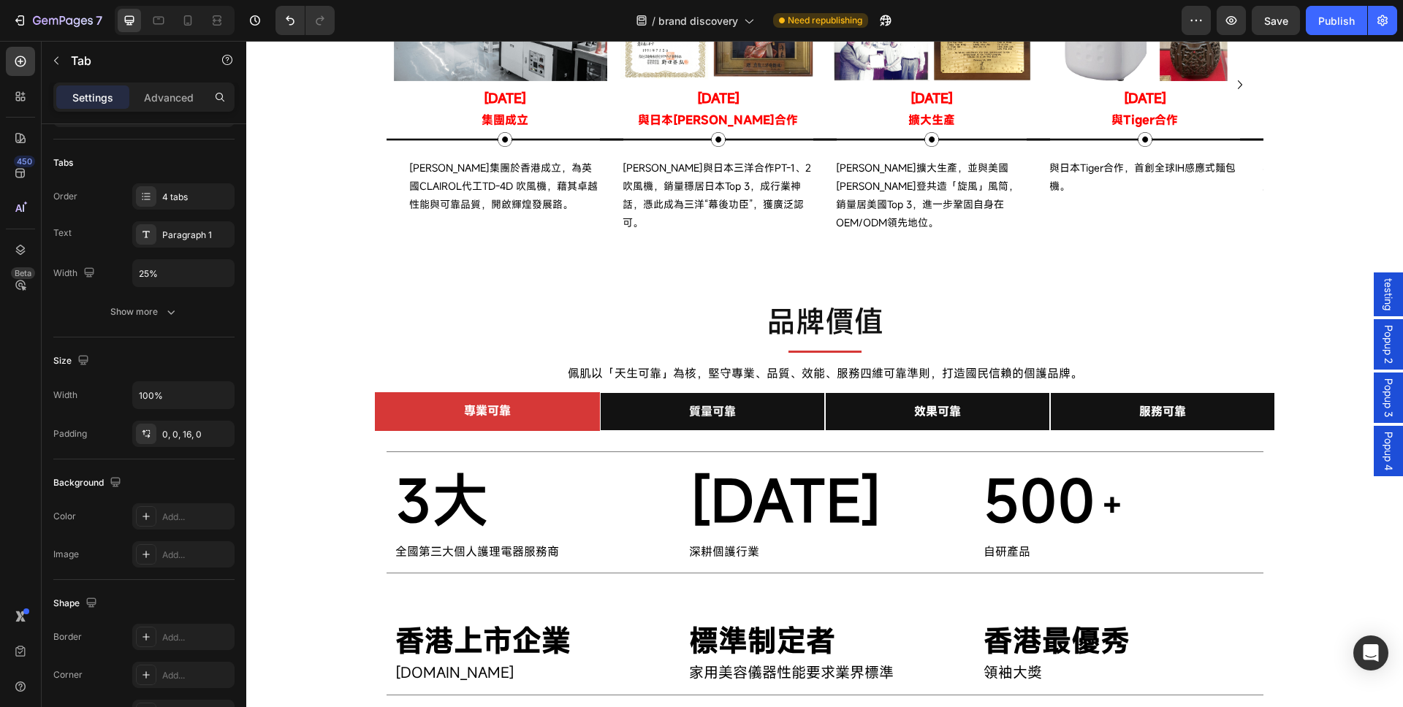
scroll to position [877, 0]
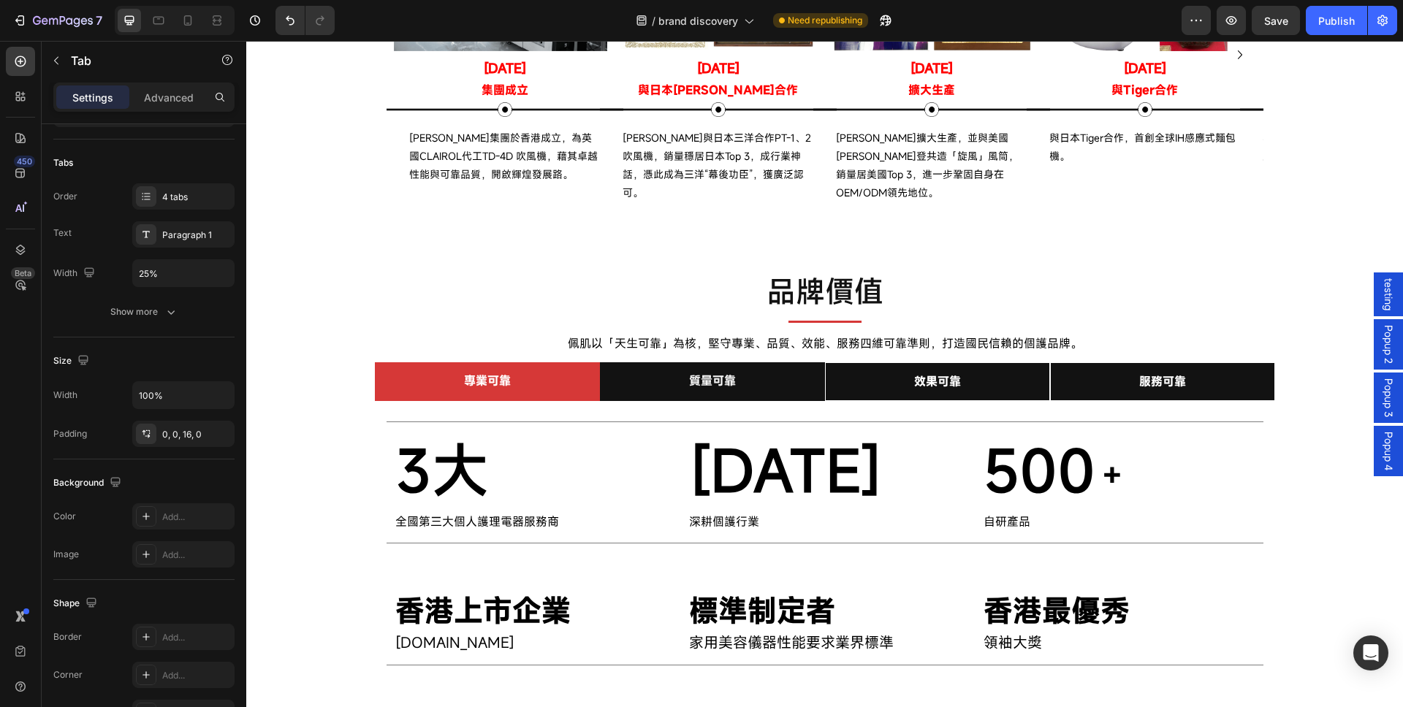
click at [647, 367] on li "質量可靠" at bounding box center [712, 381] width 225 height 39
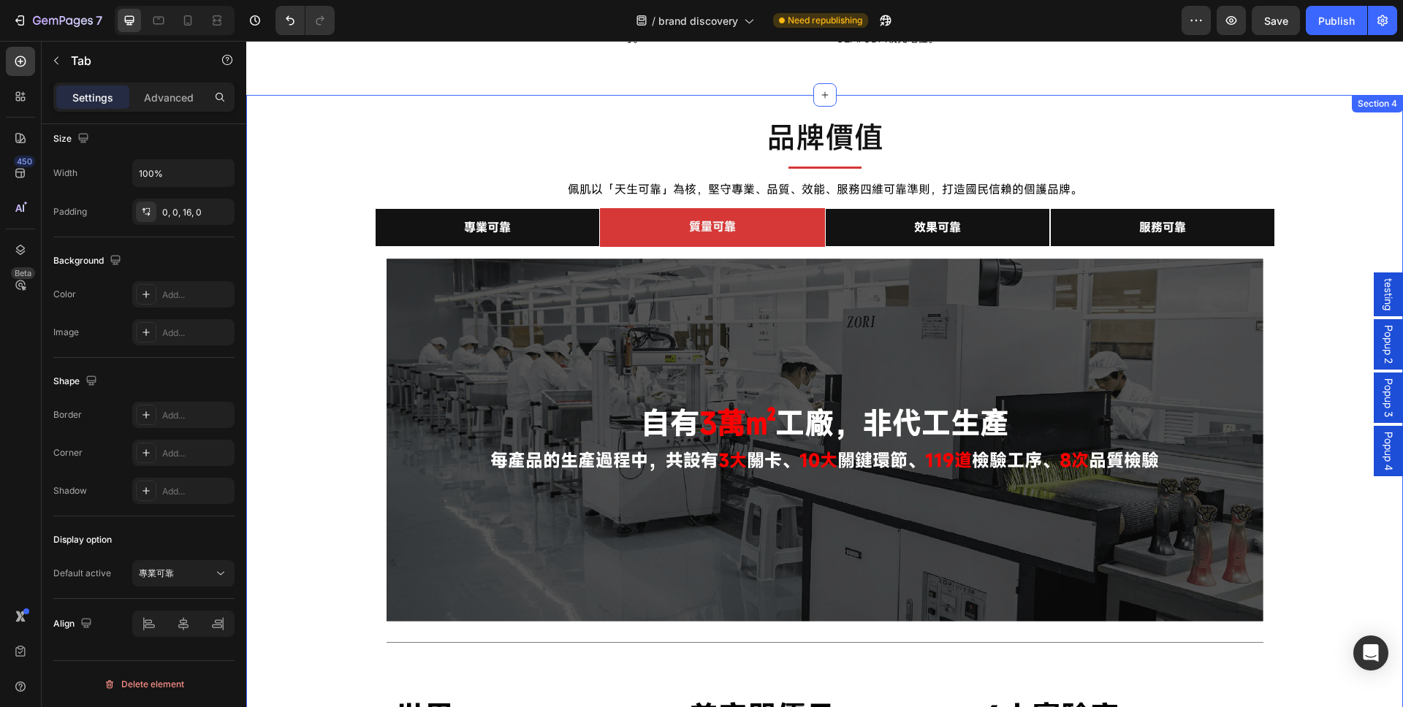
scroll to position [965, 0]
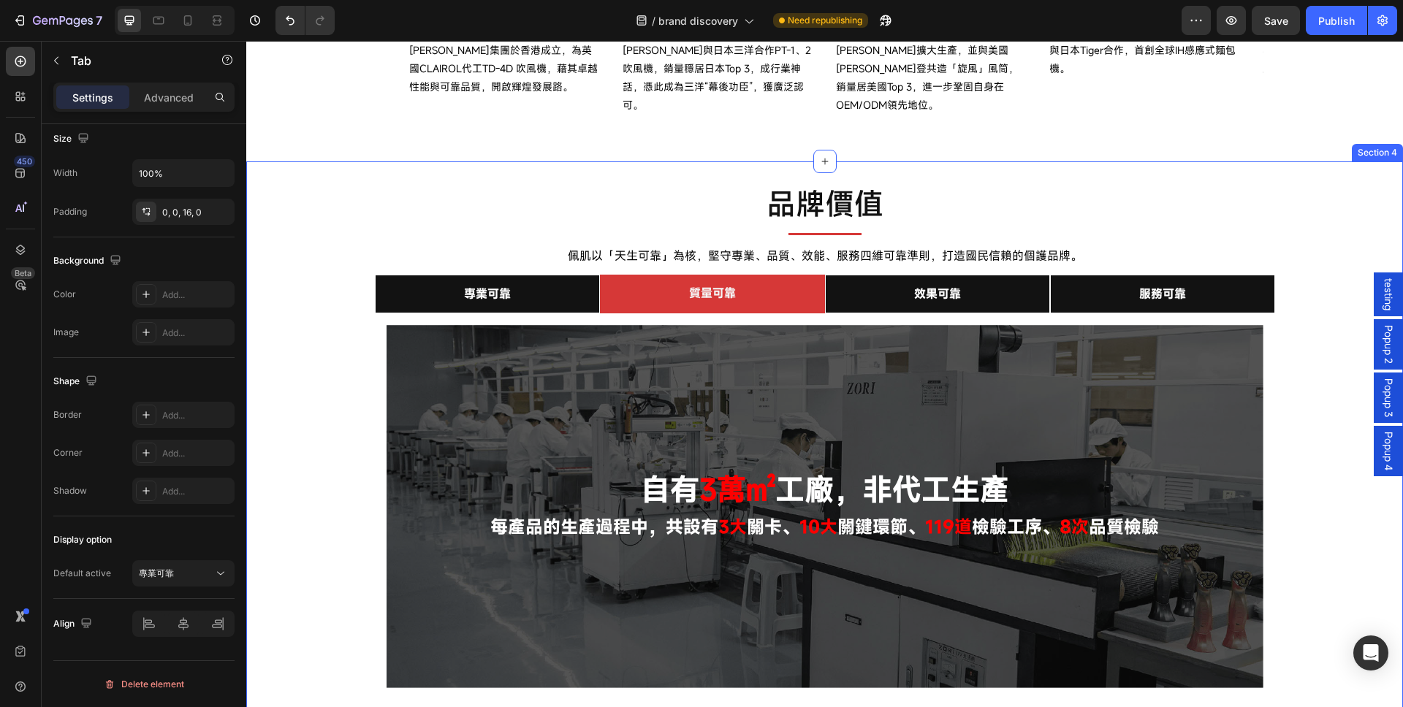
click at [339, 338] on div "品牌價值 Text Block Title Line Row 佩肌以「天生可靠」為核，堅守專業、品質、效能、服務四維可靠準則，打造國民信賴的個護品牌。 Tex…" at bounding box center [824, 627] width 1157 height 930
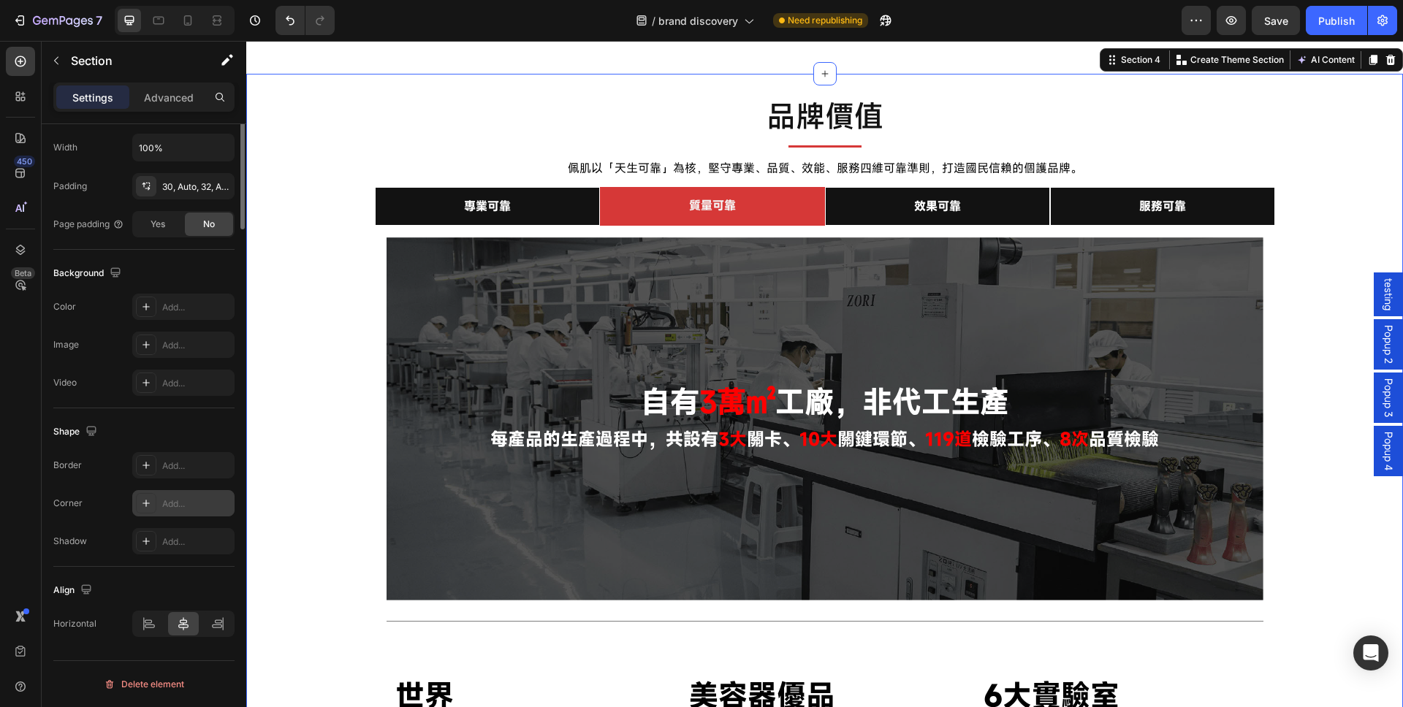
scroll to position [0, 0]
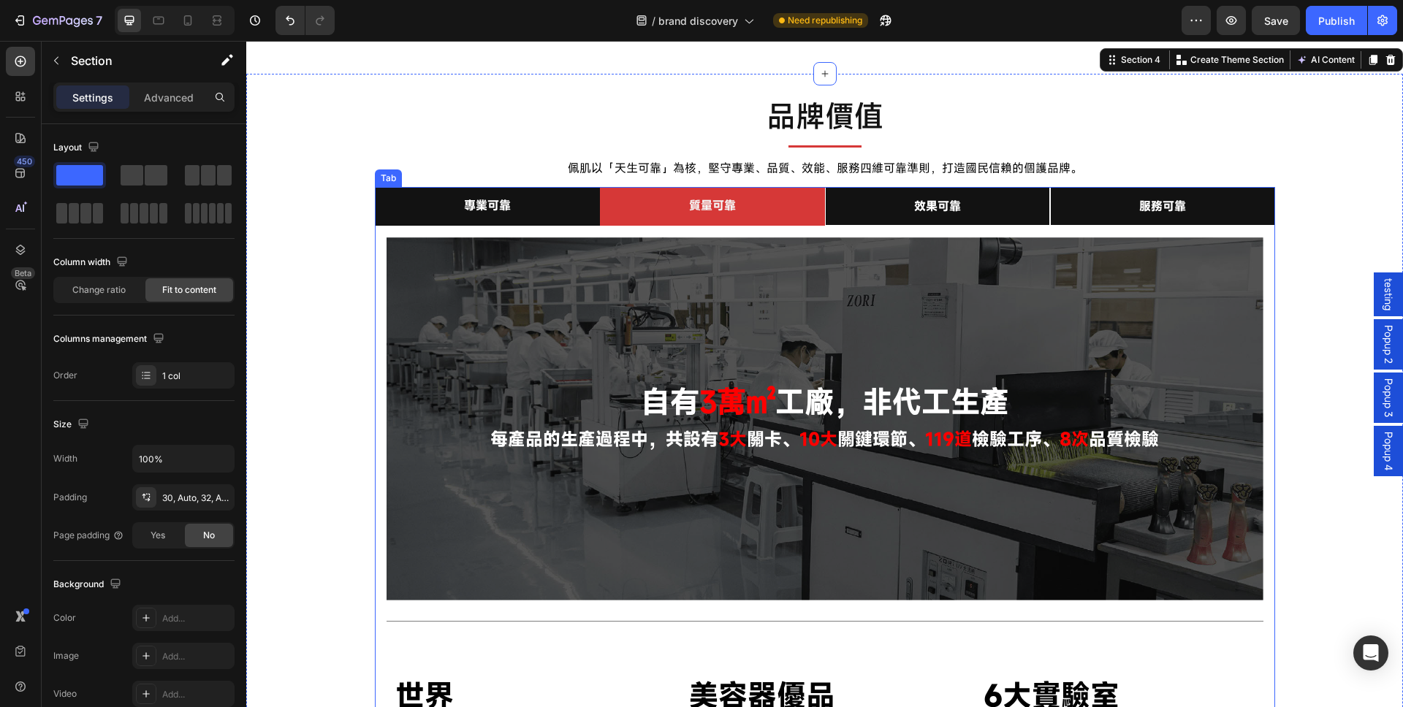
click at [421, 190] on li "專業可靠" at bounding box center [487, 206] width 225 height 39
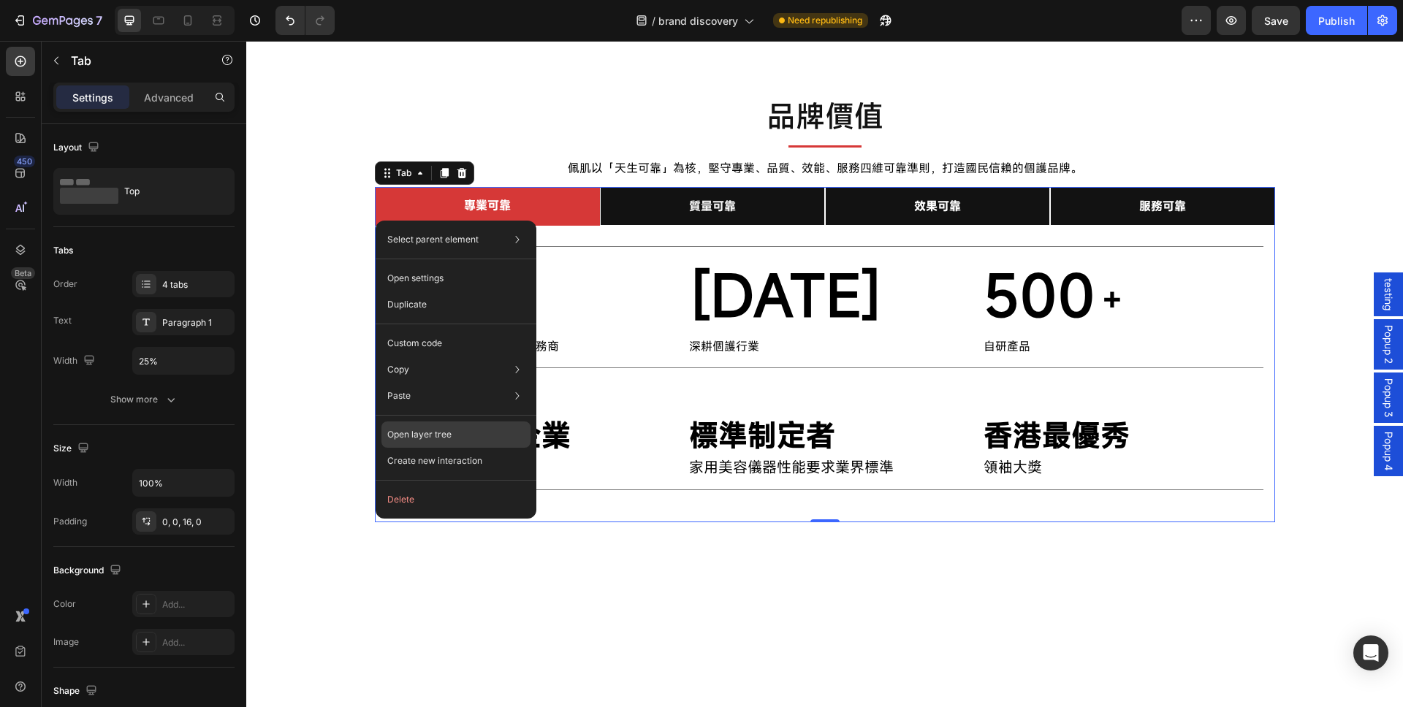
click at [430, 445] on div "Open layer tree" at bounding box center [455, 435] width 149 height 26
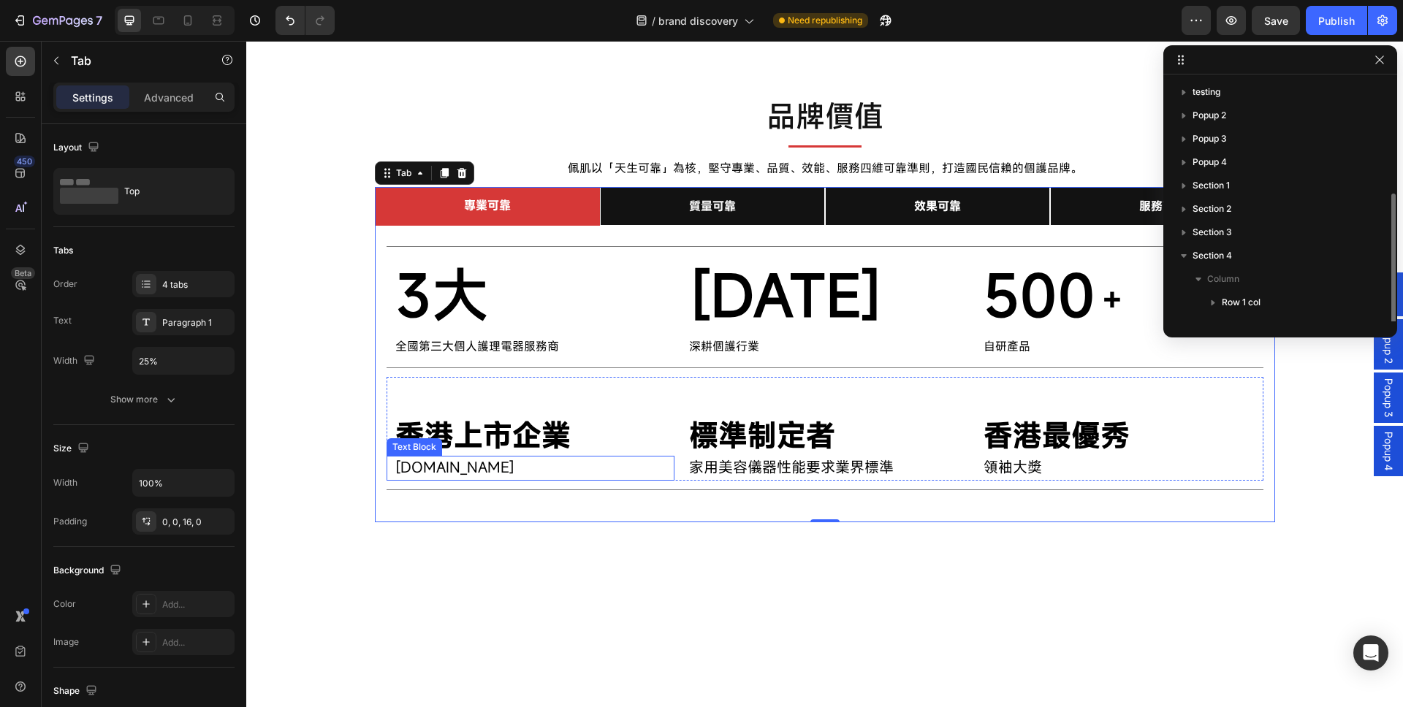
scroll to position [63, 0]
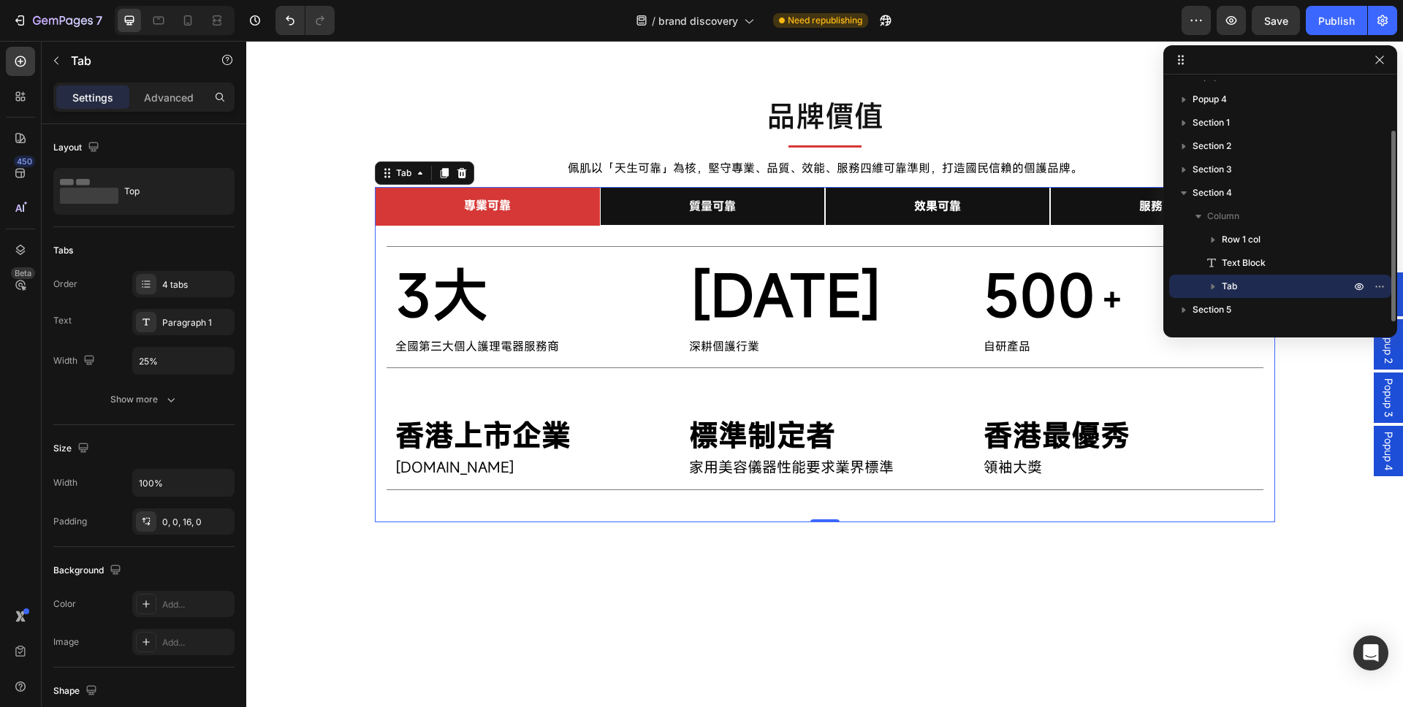
click at [1212, 284] on icon "button" at bounding box center [1213, 286] width 15 height 15
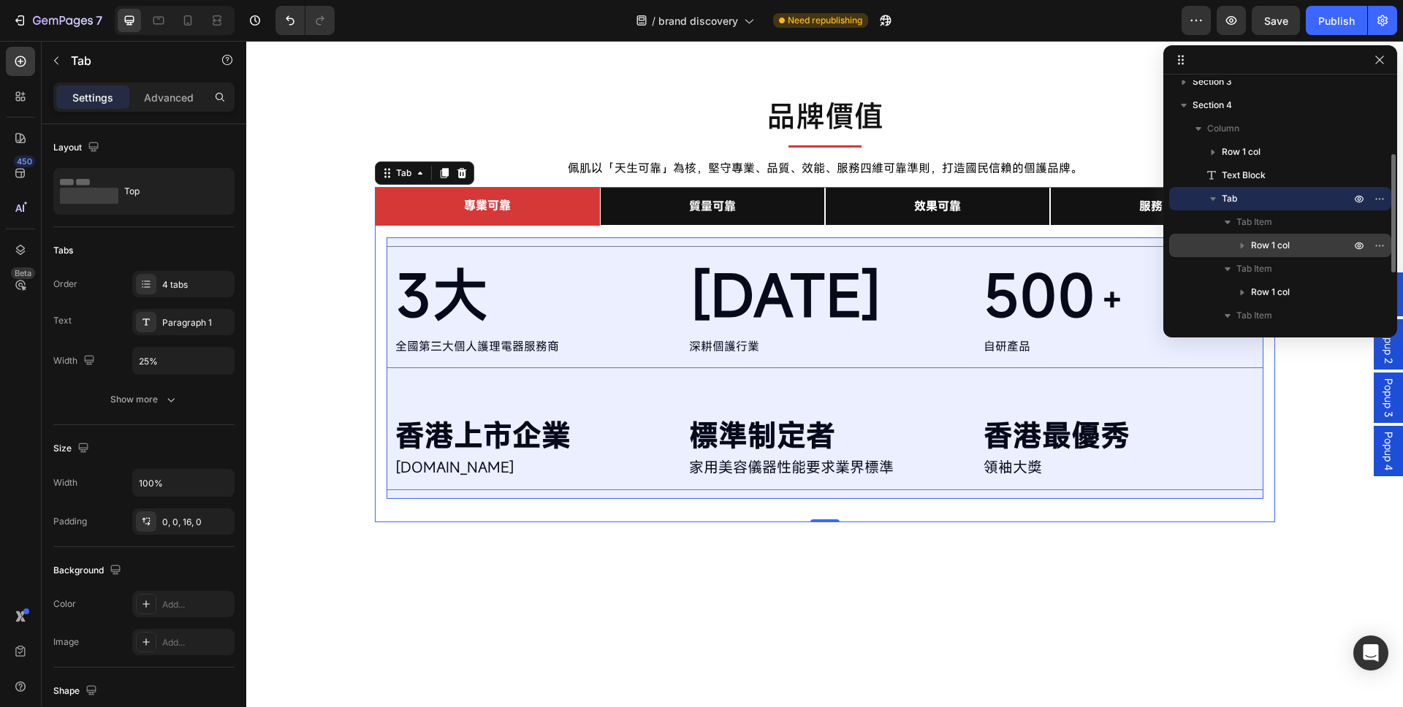
click at [1235, 247] on icon "button" at bounding box center [1242, 245] width 15 height 15
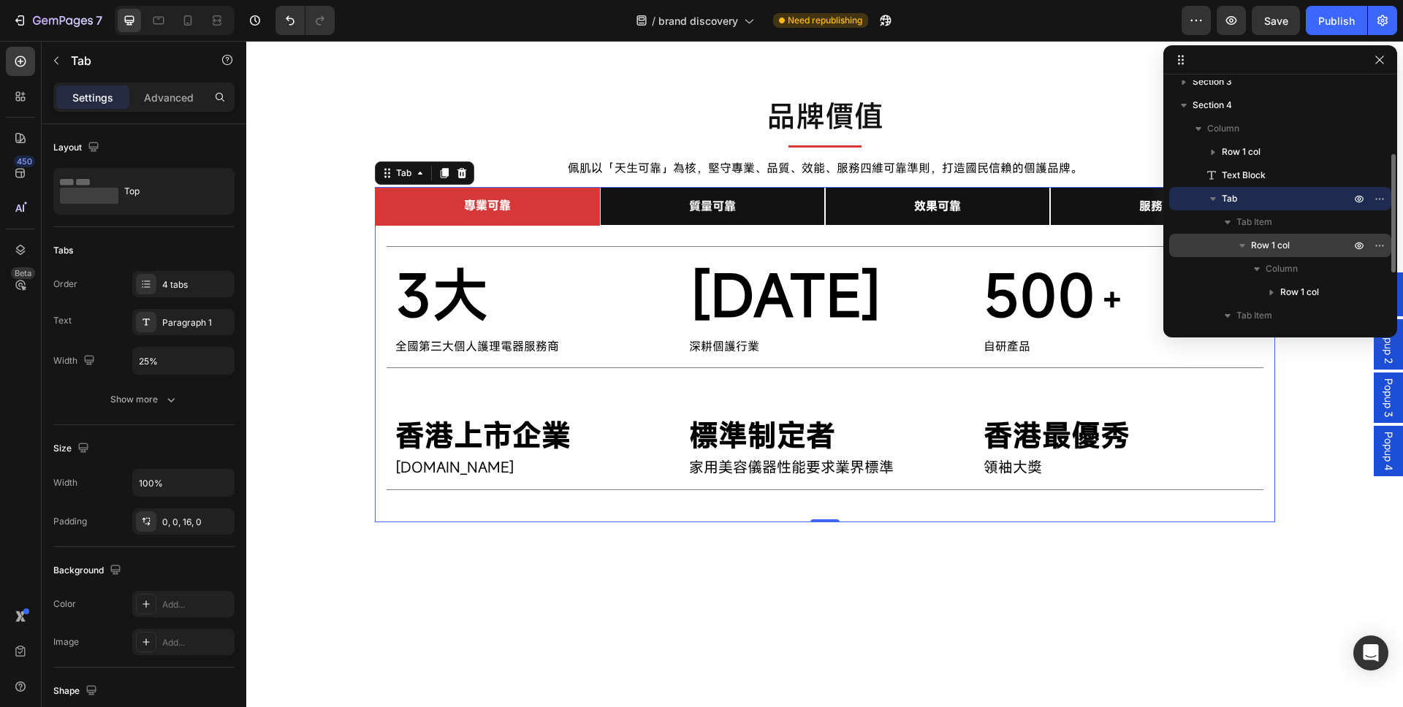
scroll to position [238, 0]
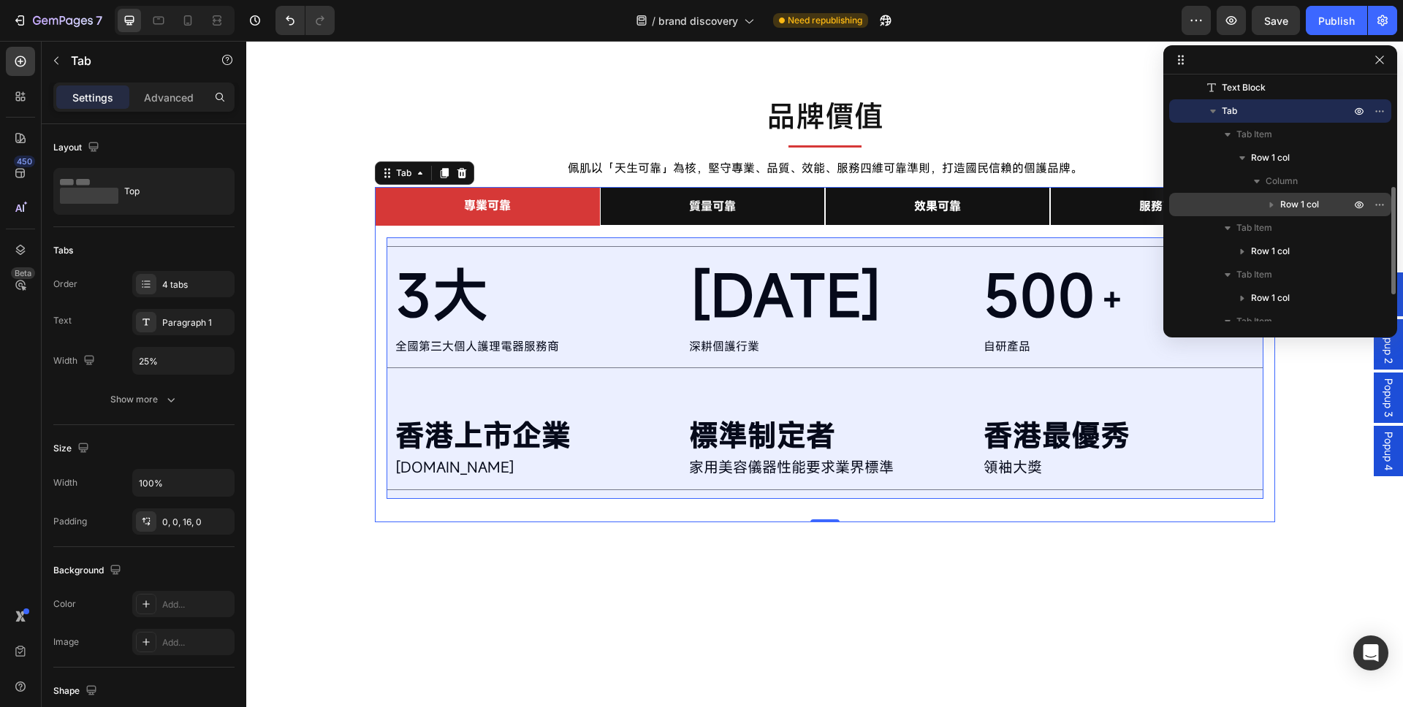
click at [1267, 206] on icon "button" at bounding box center [1271, 204] width 15 height 15
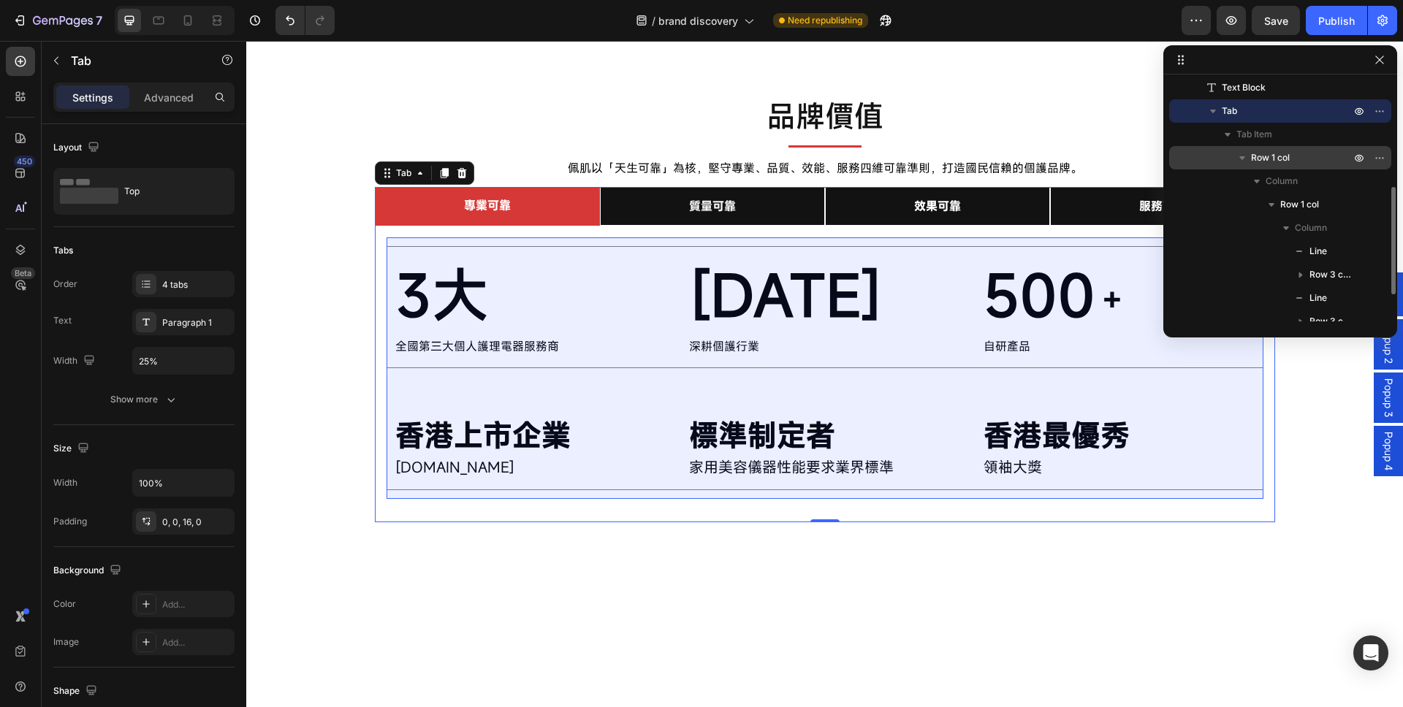
click at [1242, 162] on icon "button" at bounding box center [1242, 158] width 15 height 15
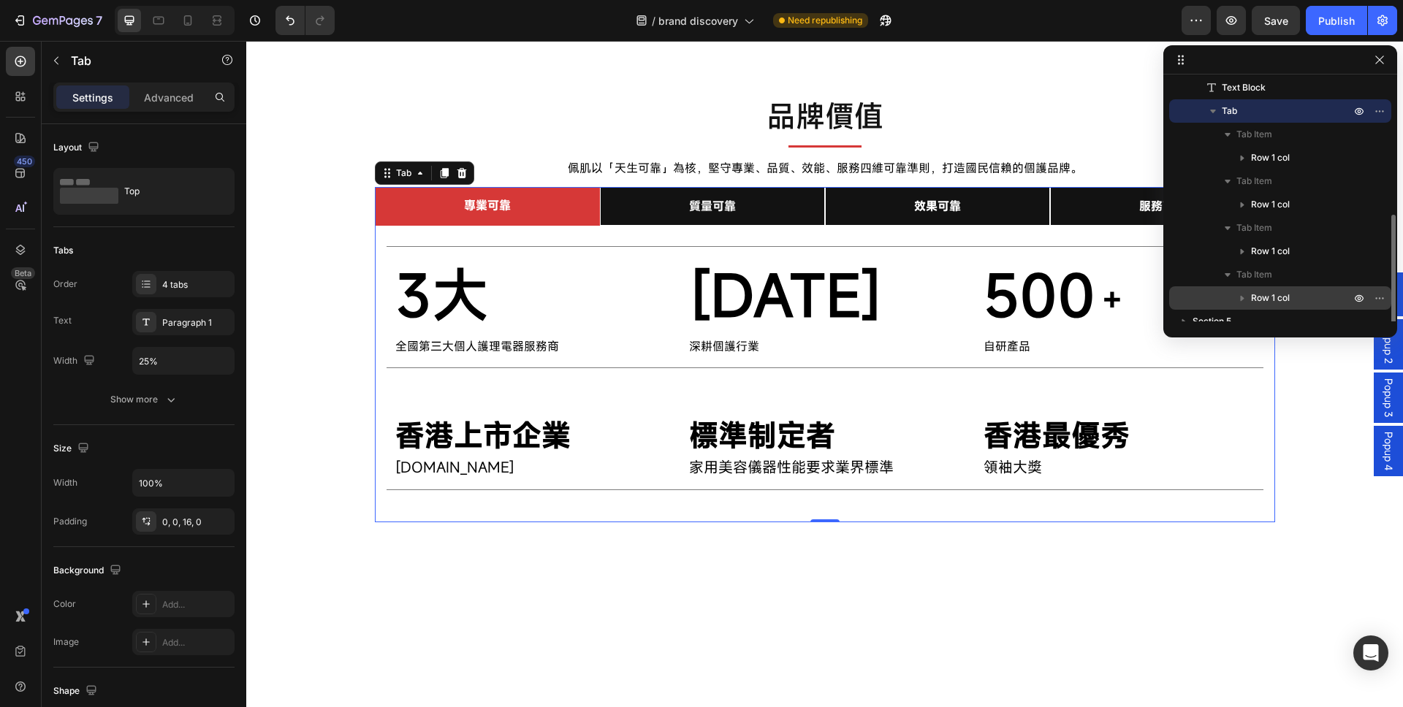
scroll to position [250, 0]
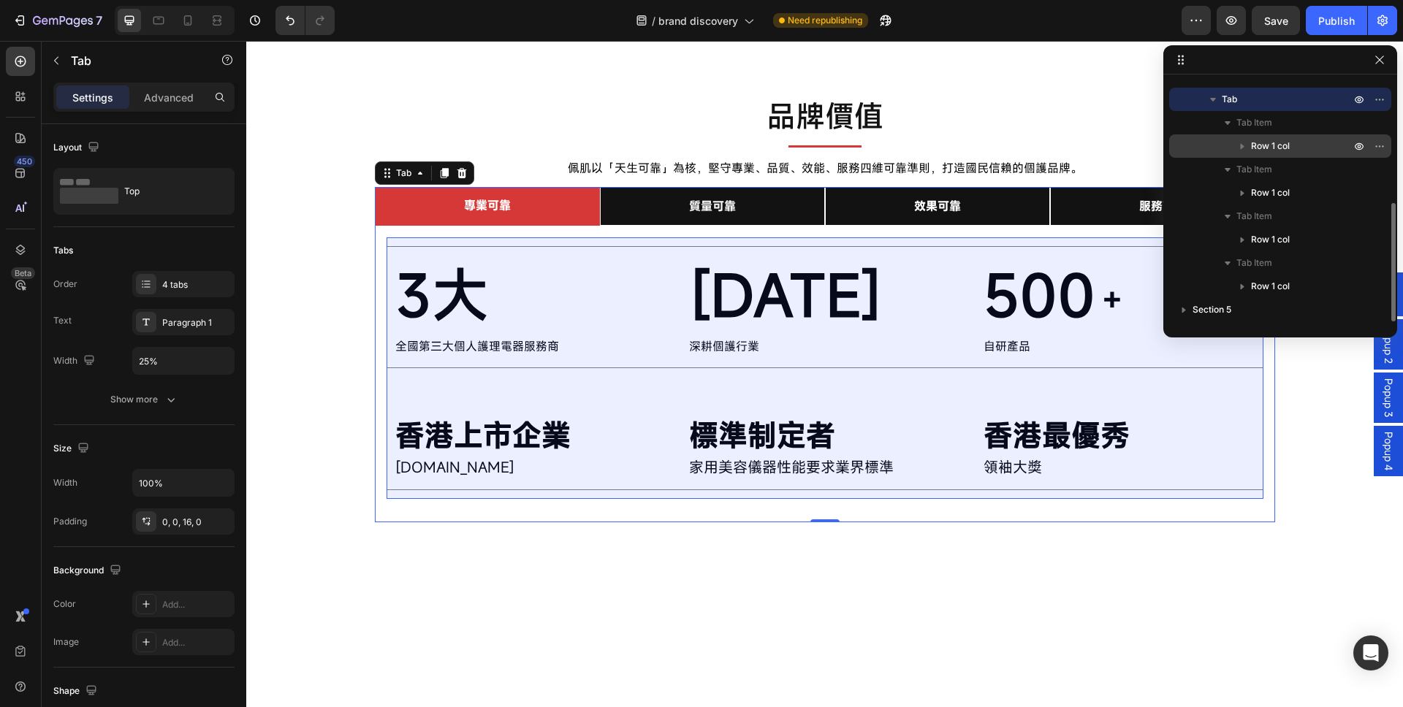
click at [1244, 145] on icon "button" at bounding box center [1242, 146] width 15 height 15
click at [1263, 196] on button "button" at bounding box center [1272, 193] width 18 height 18
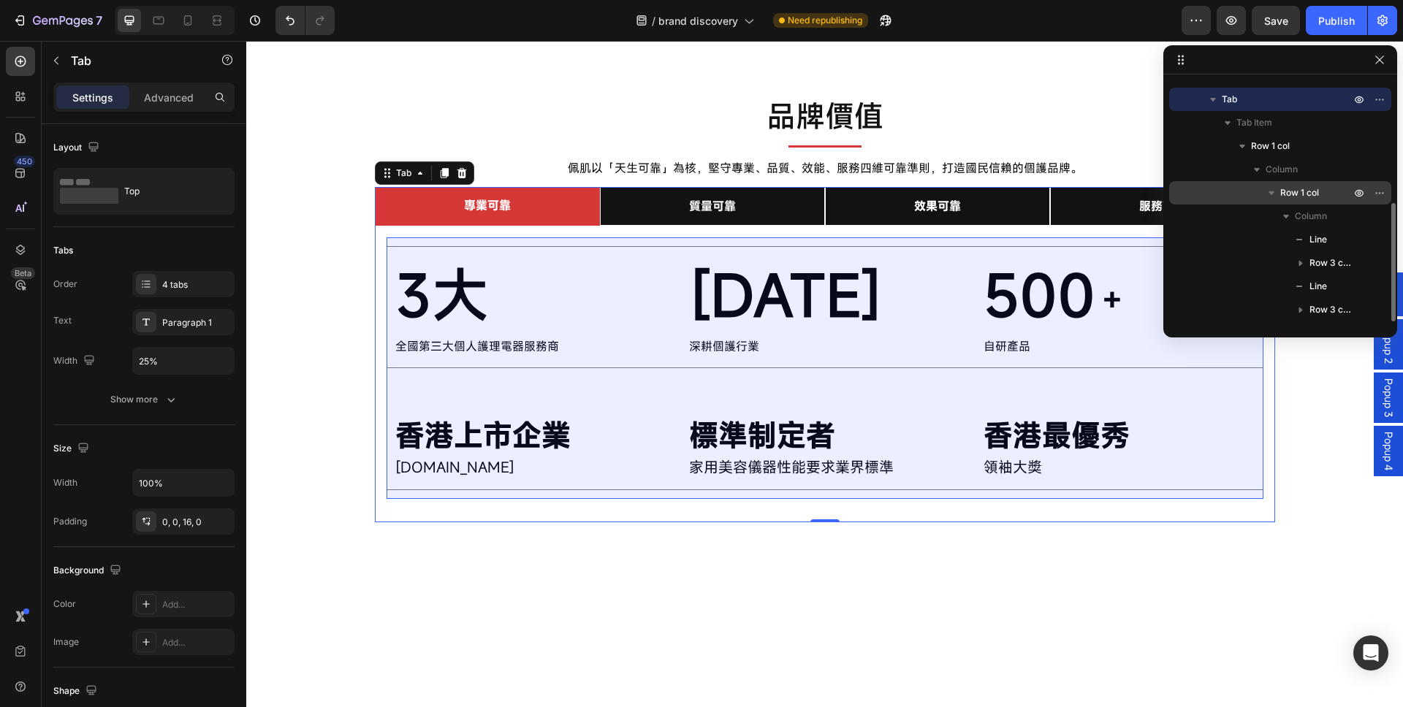
click at [1265, 194] on icon "button" at bounding box center [1271, 193] width 15 height 15
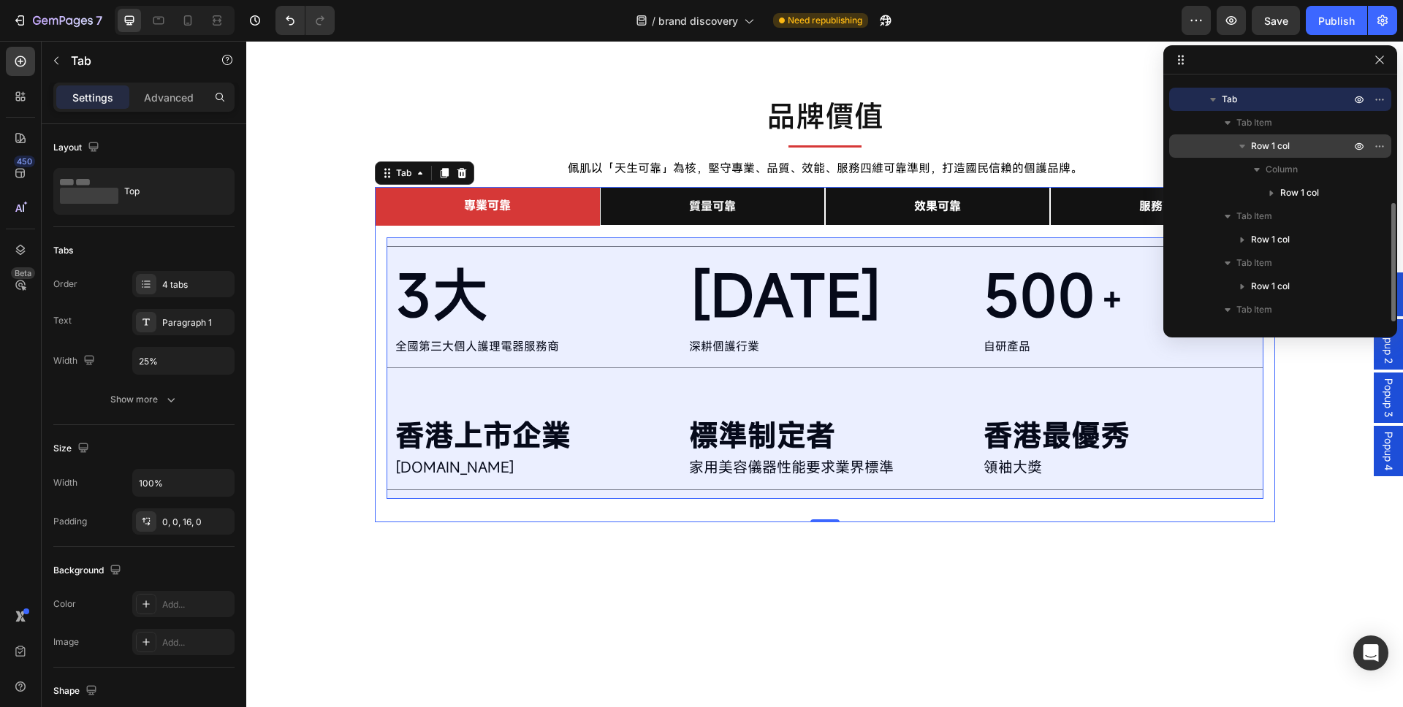
click at [1237, 144] on icon "button" at bounding box center [1242, 146] width 15 height 15
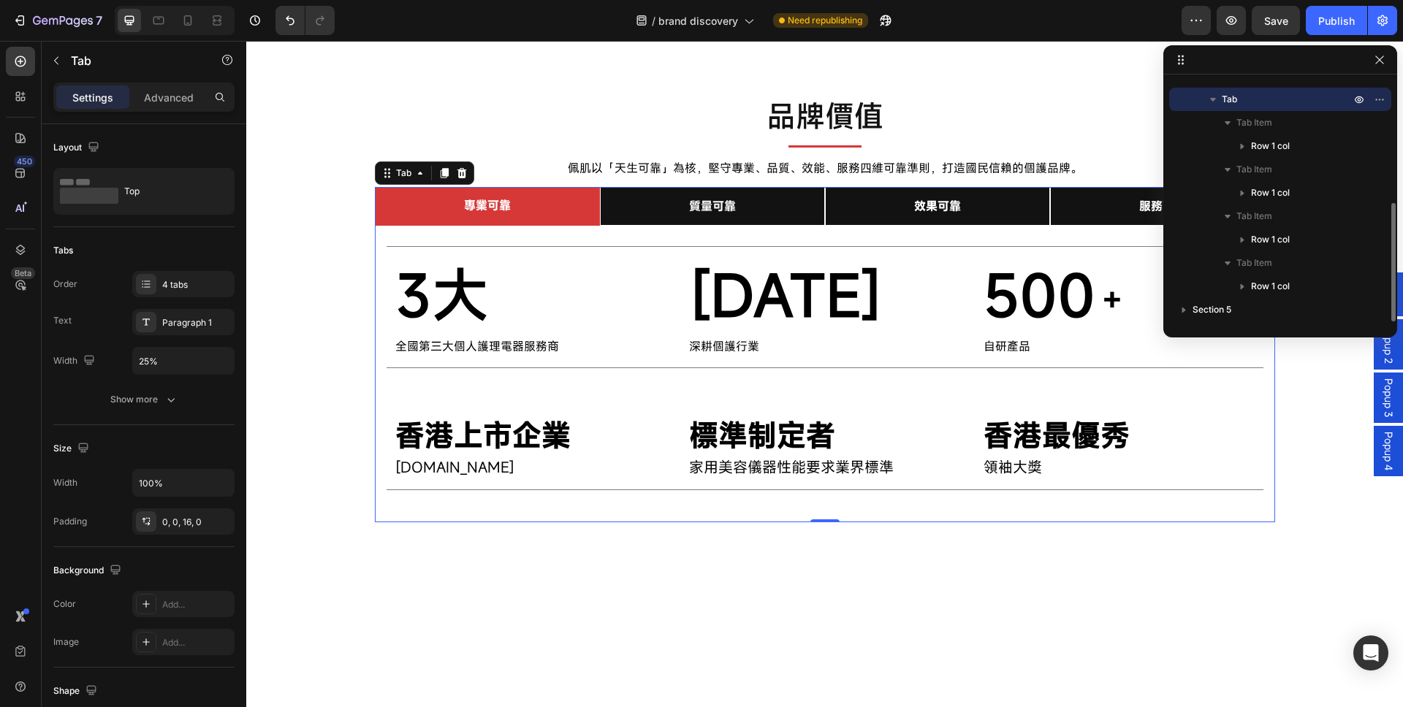
click at [1209, 105] on icon "button" at bounding box center [1213, 99] width 15 height 15
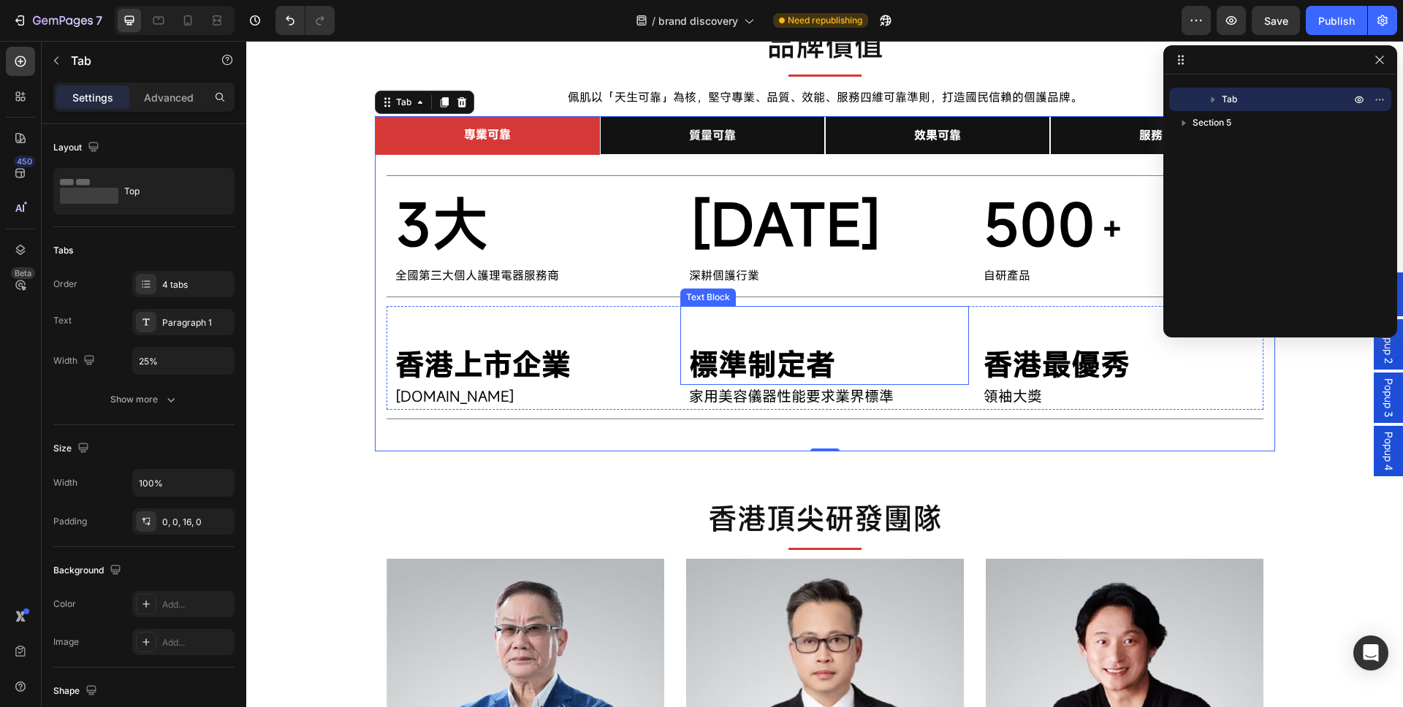
scroll to position [1052, 0]
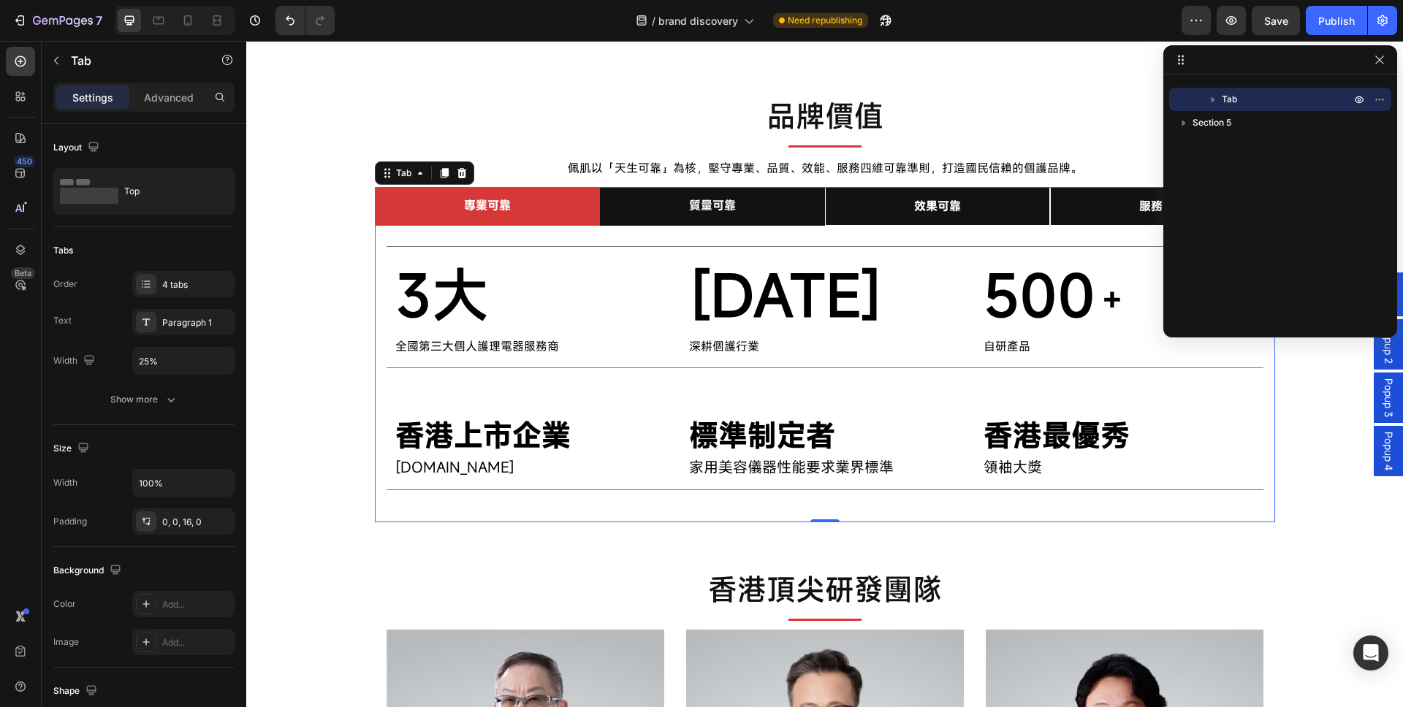
click at [733, 189] on li "質量可靠" at bounding box center [712, 206] width 225 height 39
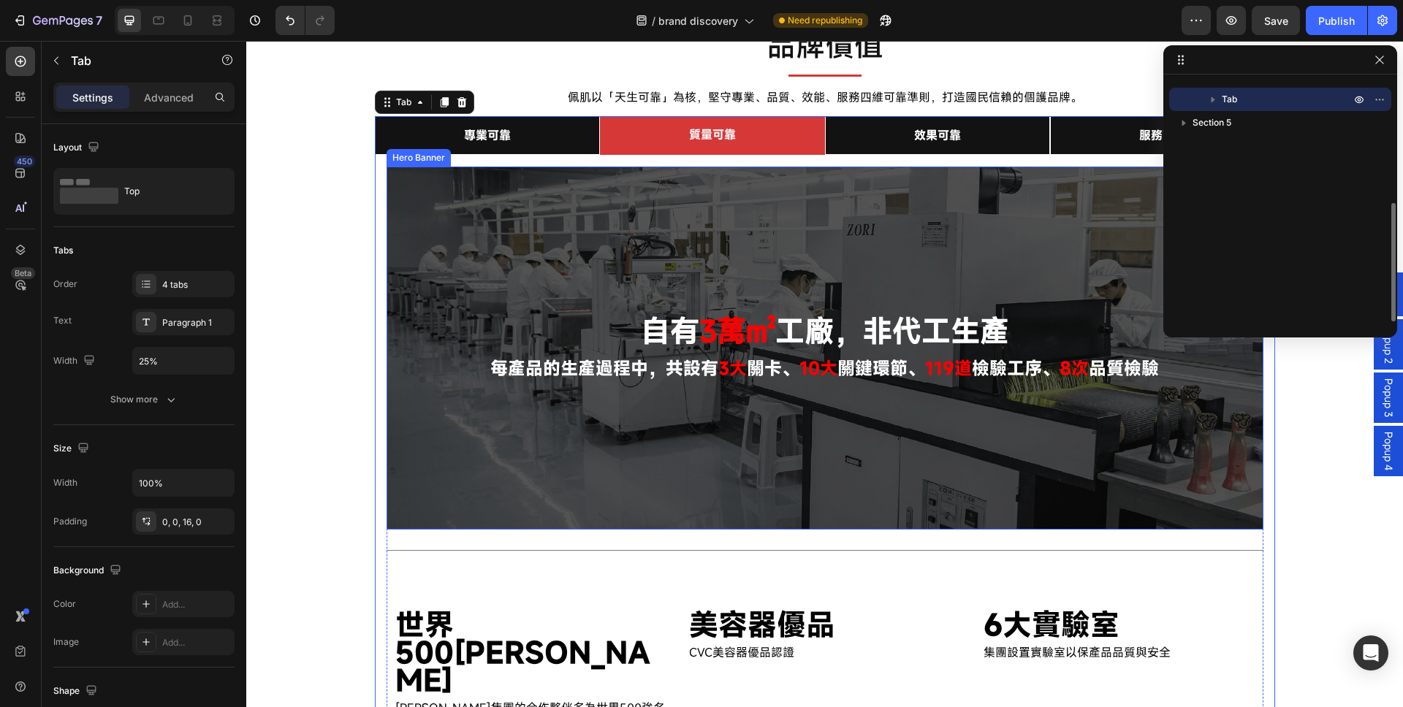
scroll to position [965, 0]
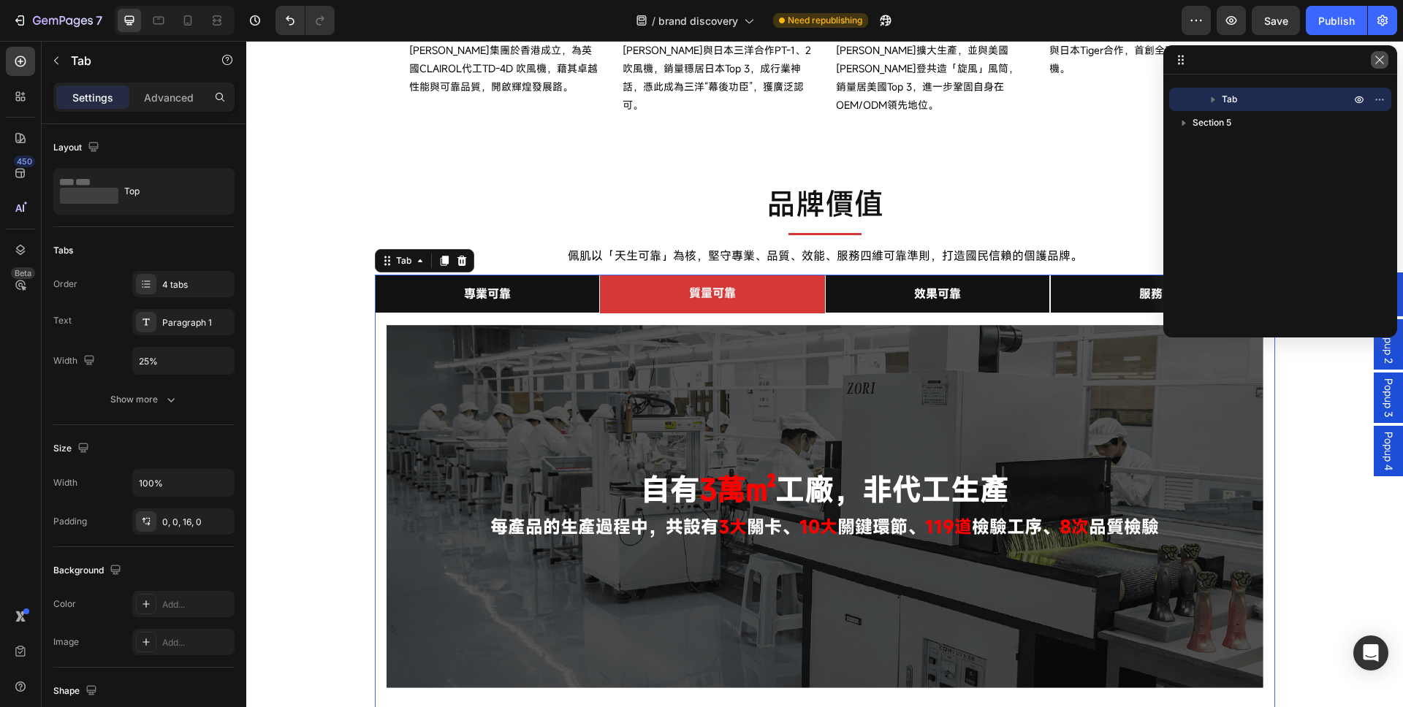
drag, startPoint x: 1383, startPoint y: 59, endPoint x: 973, endPoint y: 127, distance: 416.3
click at [1383, 59] on icon "button" at bounding box center [1380, 60] width 12 height 12
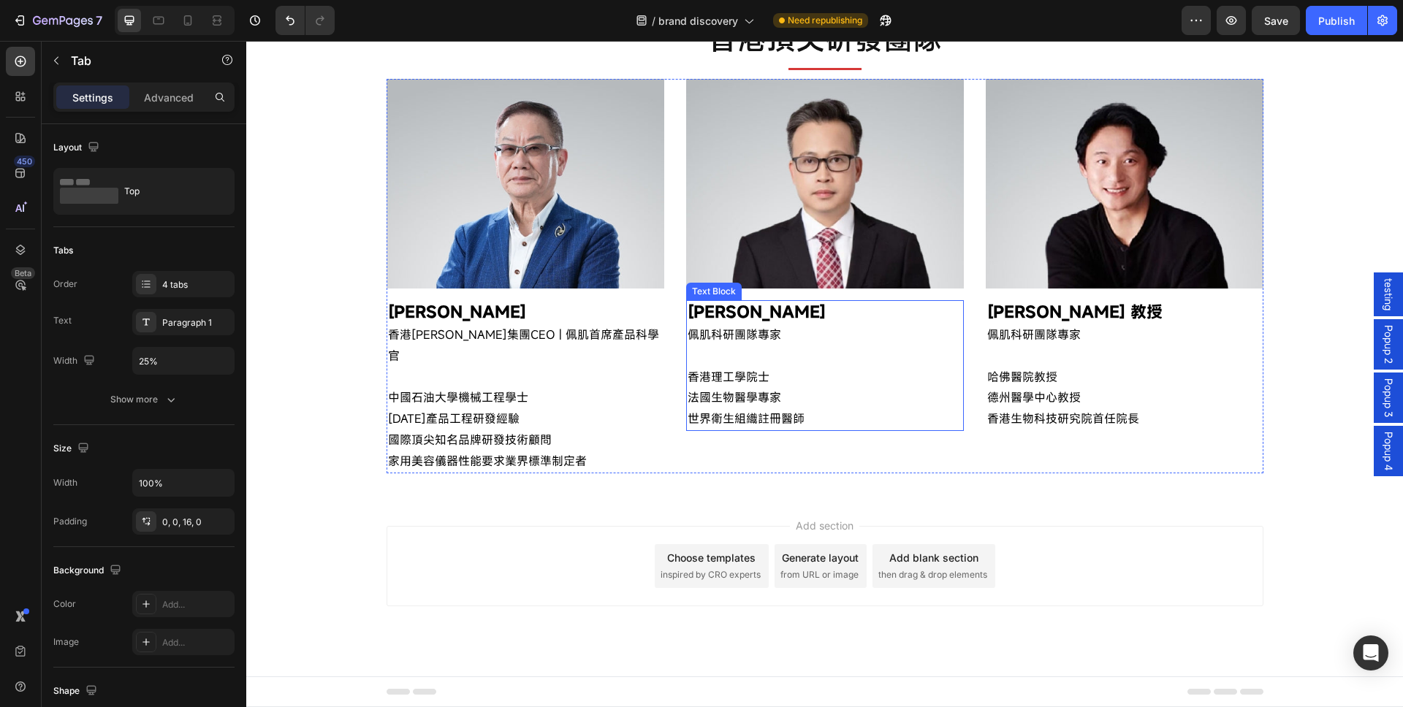
scroll to position [1145, 0]
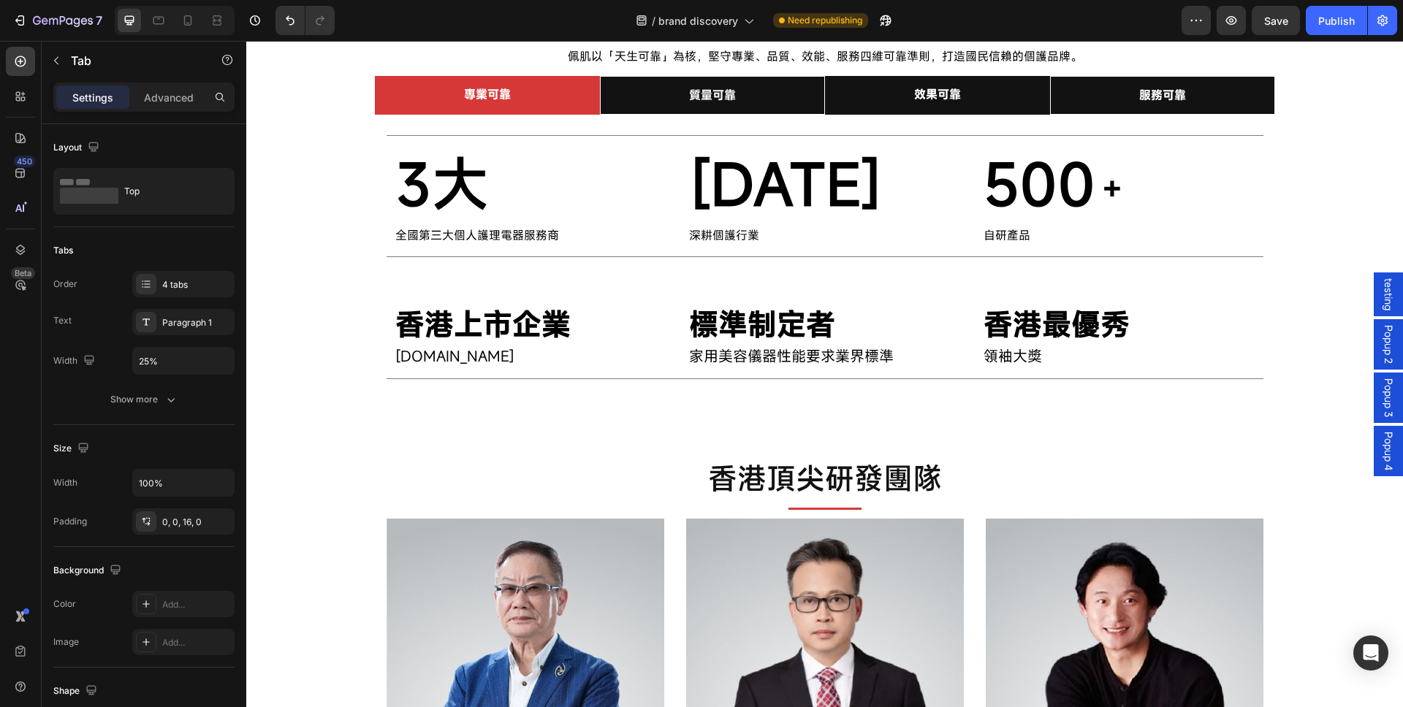
click at [996, 94] on li "效果可靠" at bounding box center [937, 95] width 225 height 39
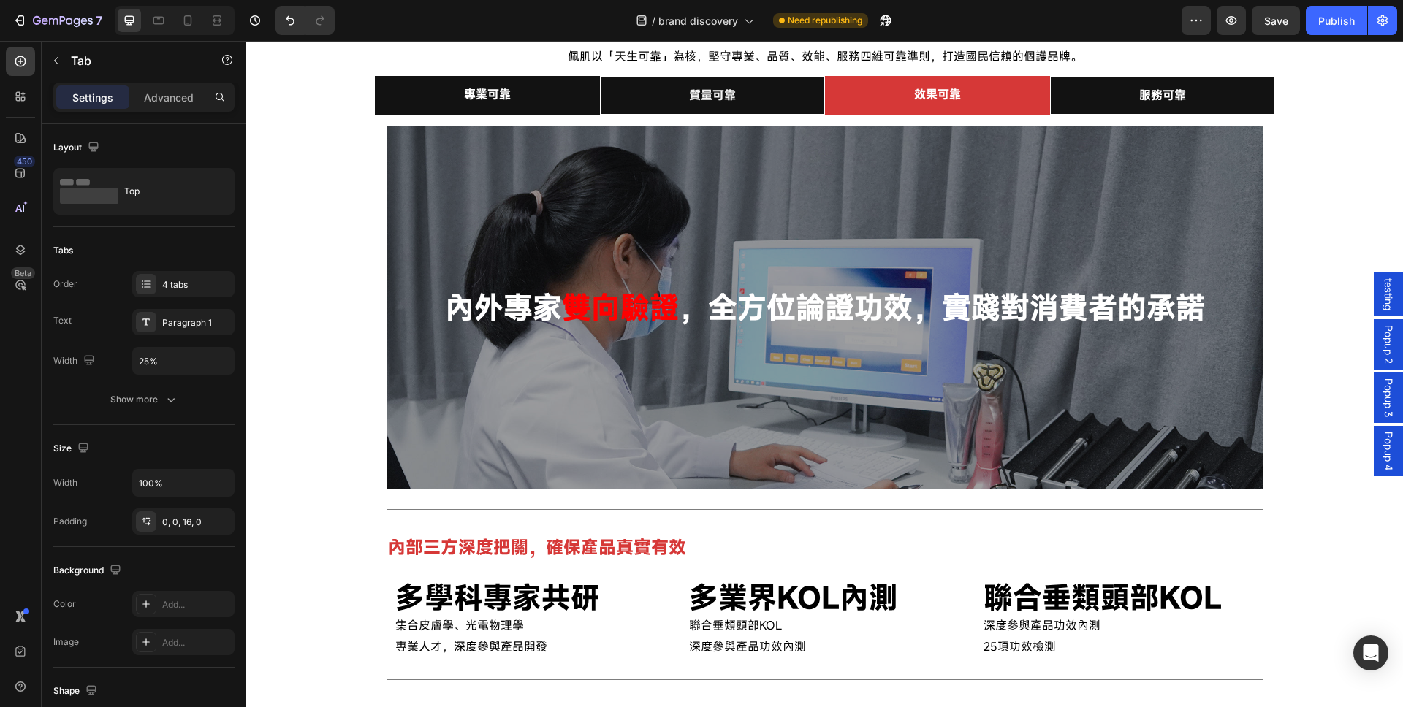
click at [555, 87] on li "專業可靠" at bounding box center [487, 95] width 225 height 39
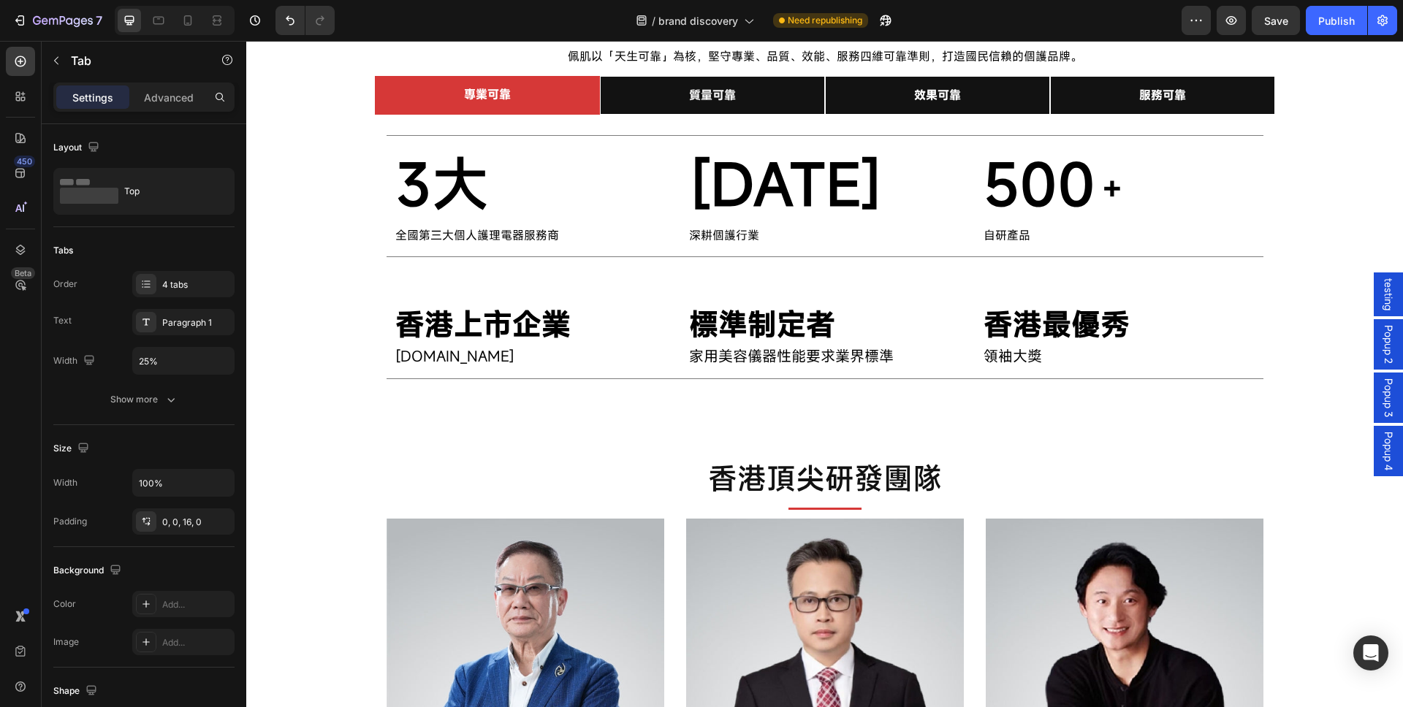
click at [1381, 349] on span "Popup 2" at bounding box center [1388, 344] width 15 height 39
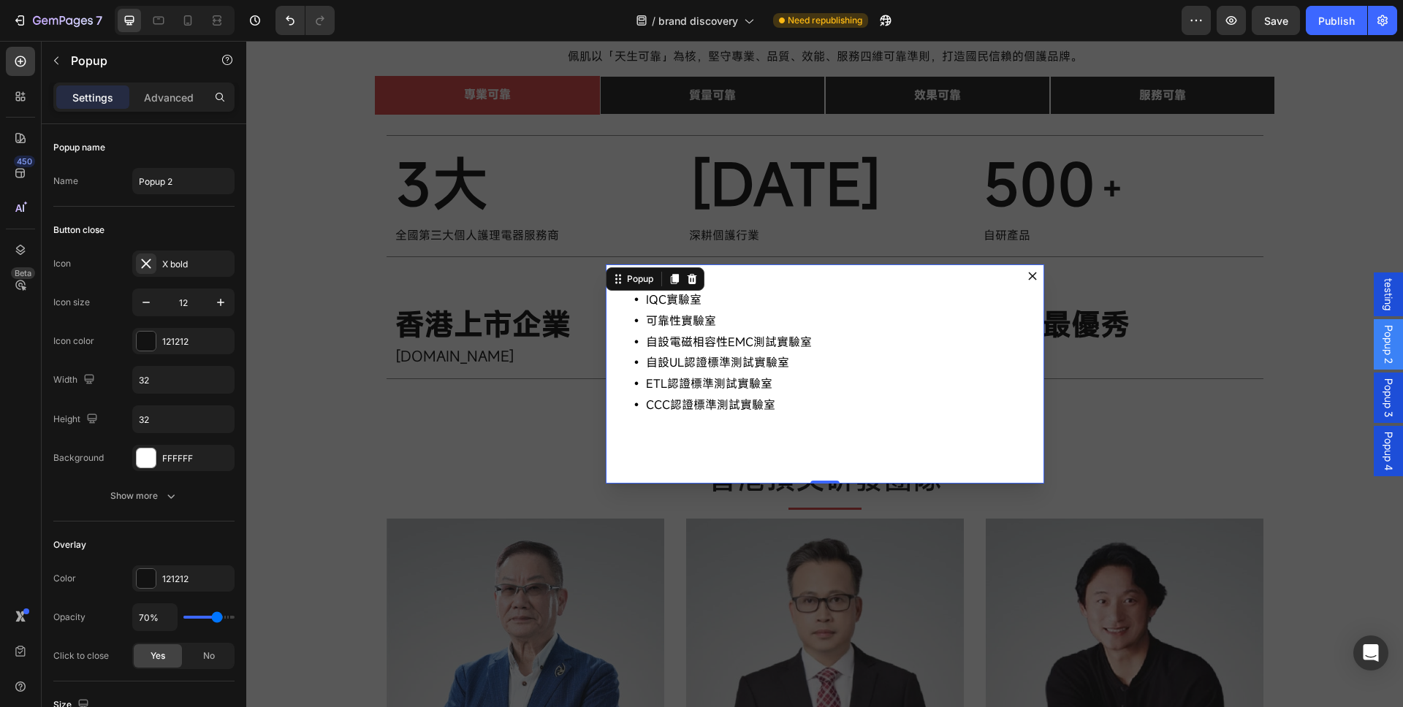
click at [1028, 280] on icon "Dialog content" at bounding box center [1032, 276] width 9 height 9
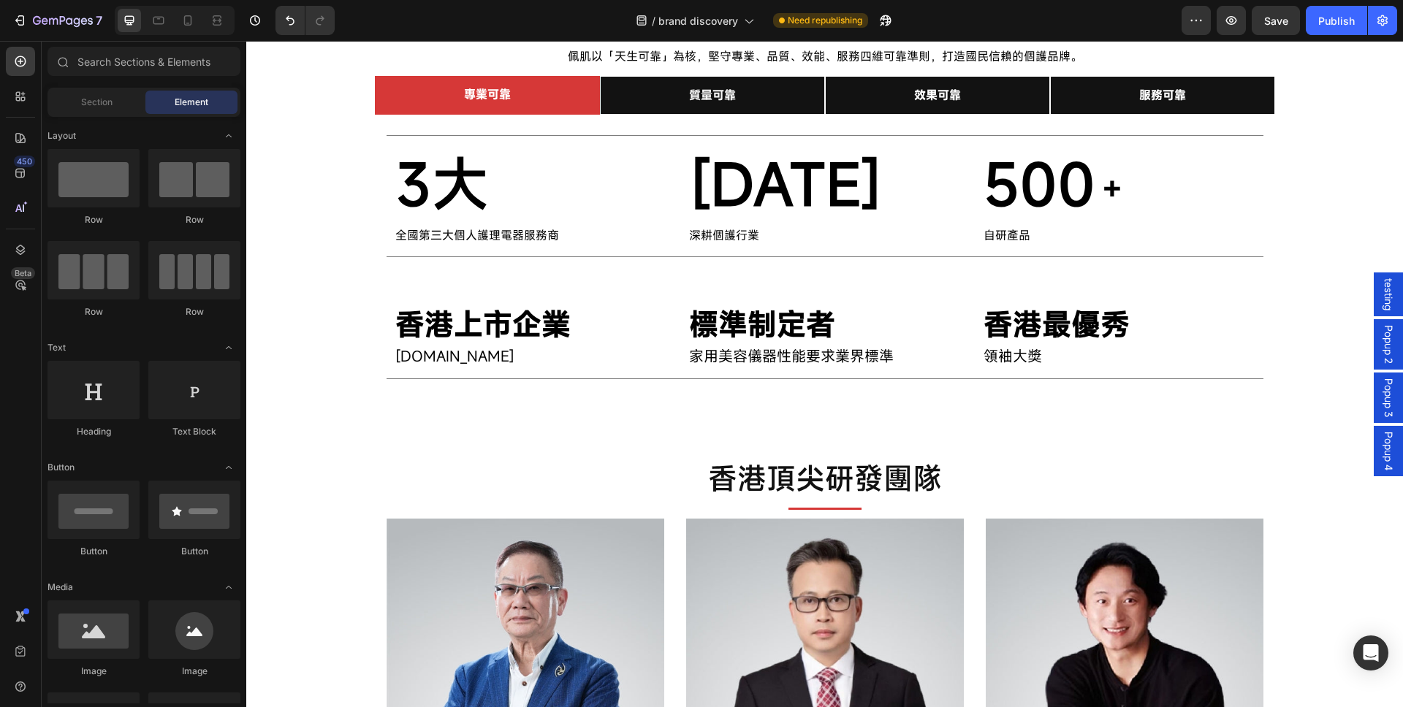
scroll to position [614, 0]
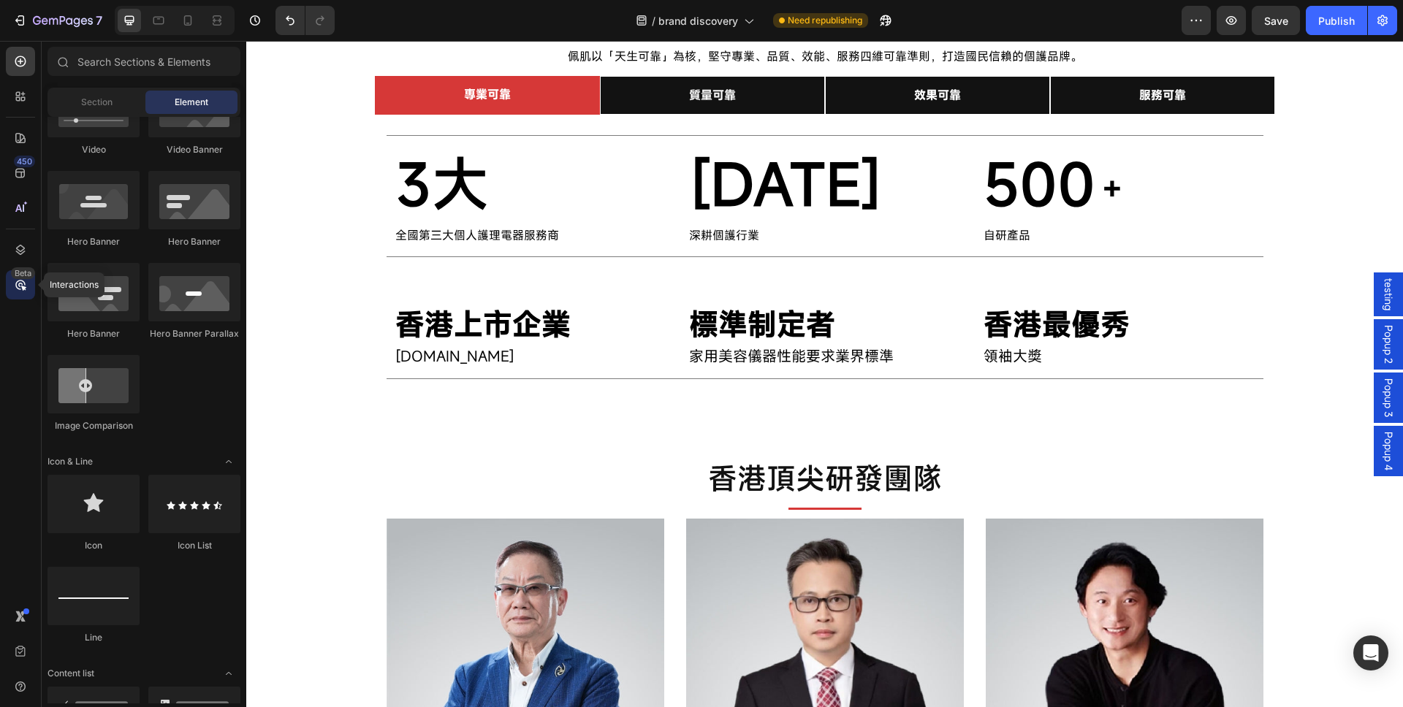
click at [23, 297] on div "Beta" at bounding box center [20, 284] width 29 height 29
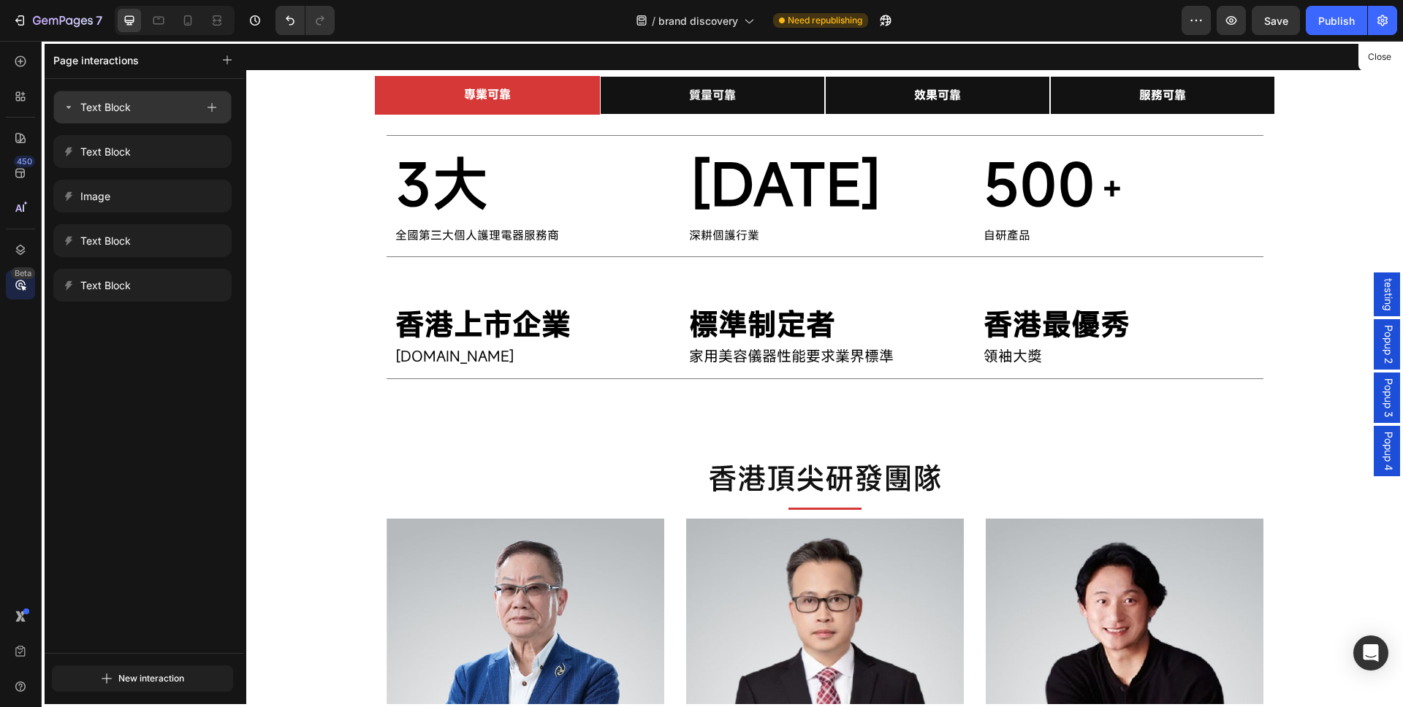
click at [145, 105] on div "Text Block" at bounding box center [129, 107] width 133 height 20
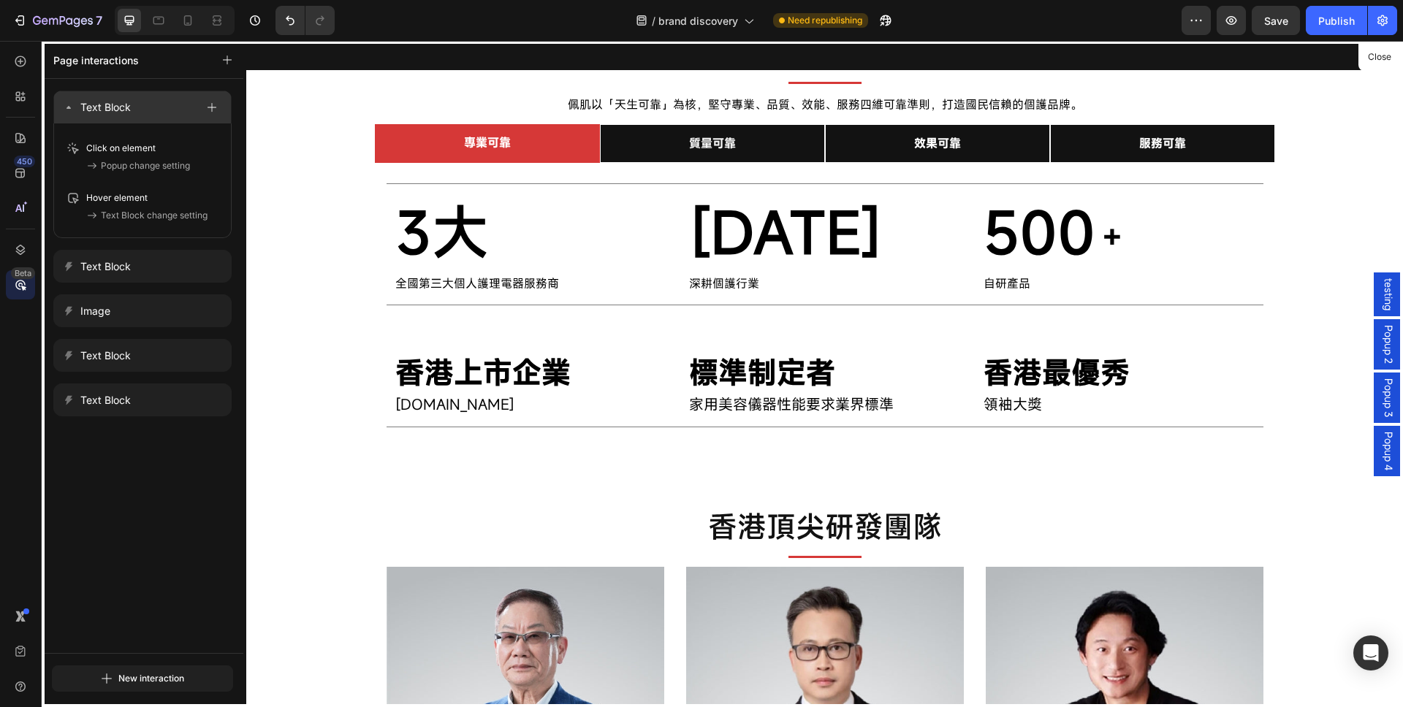
scroll to position [1094, 0]
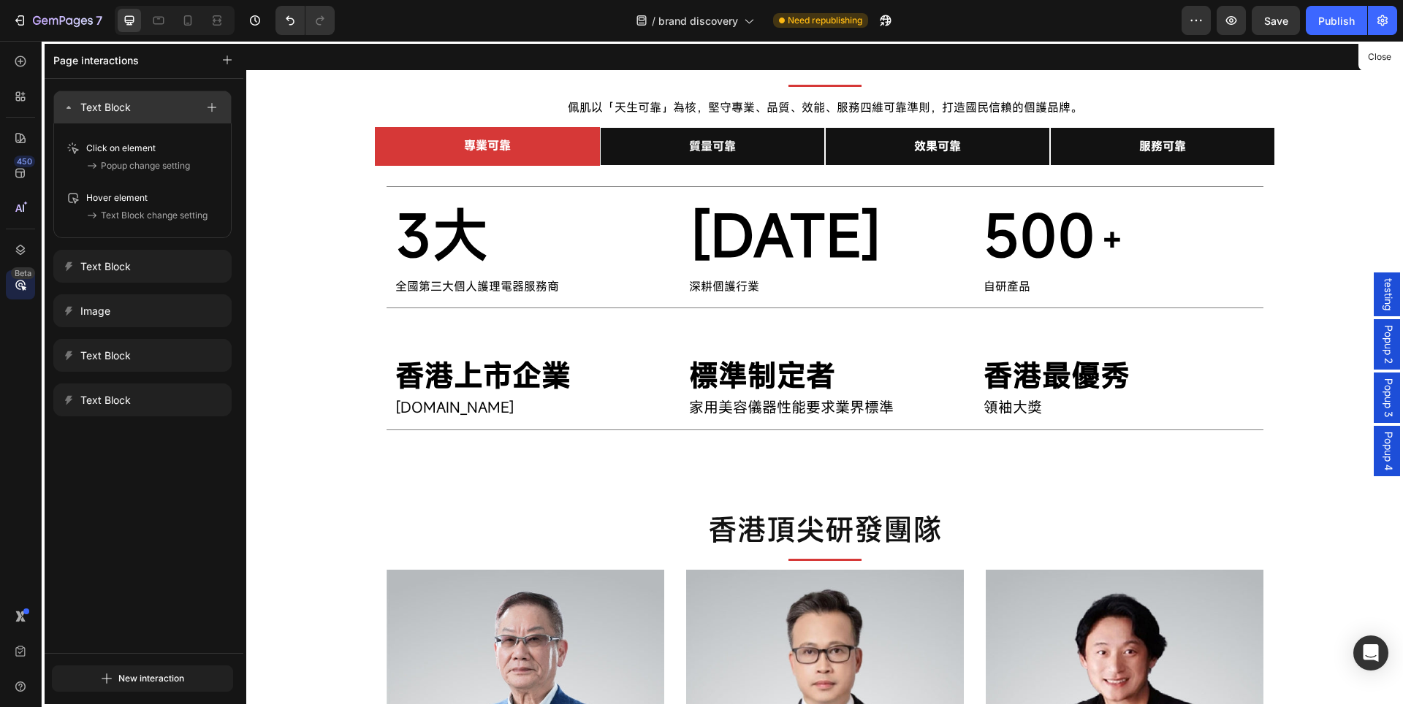
click at [145, 106] on div "Text Block" at bounding box center [129, 107] width 133 height 20
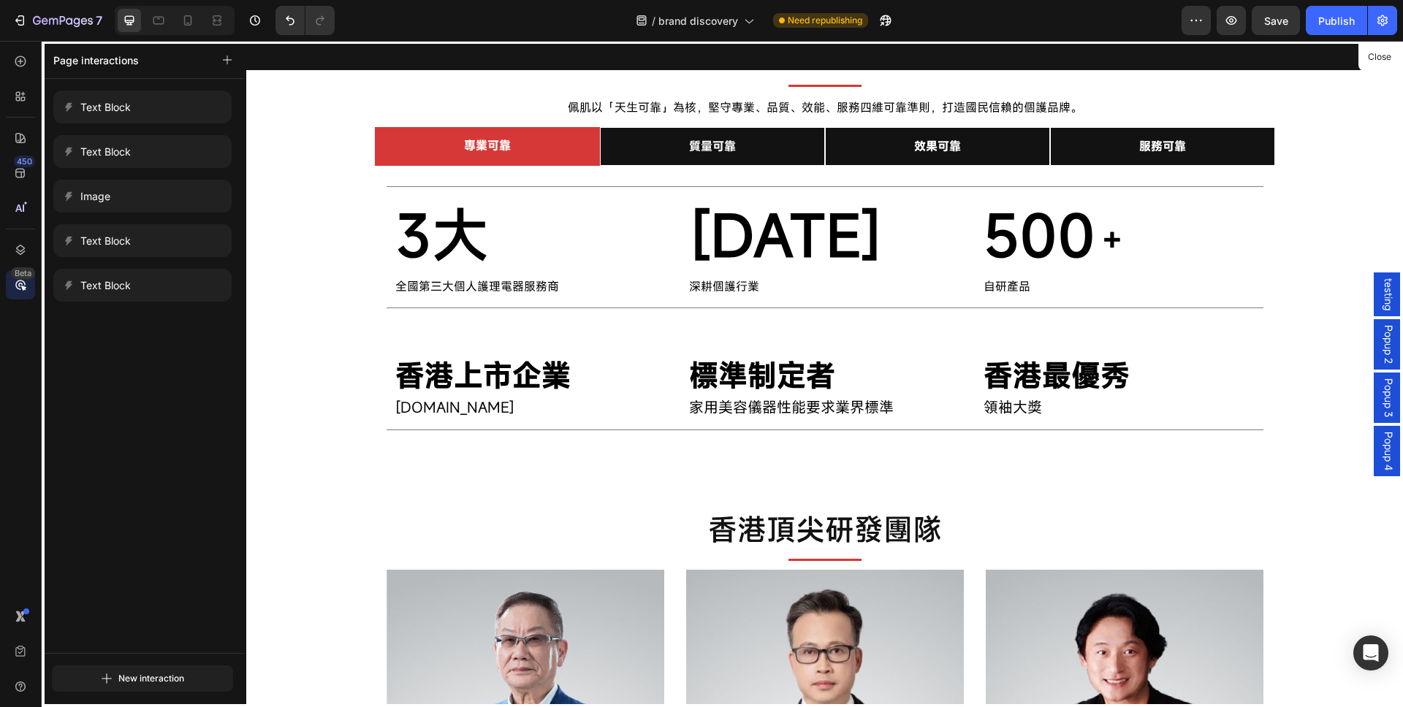
click at [1382, 350] on div at bounding box center [824, 374] width 1157 height 666
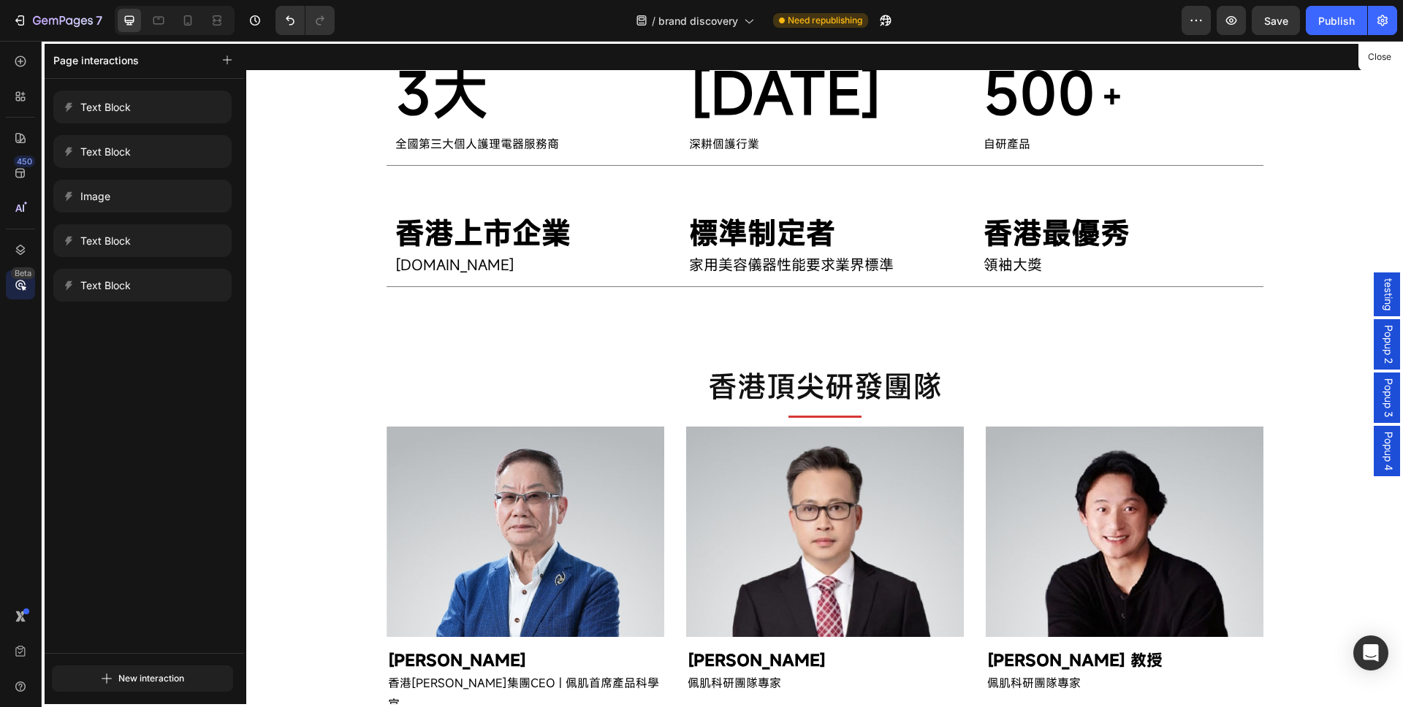
scroll to position [656, 0]
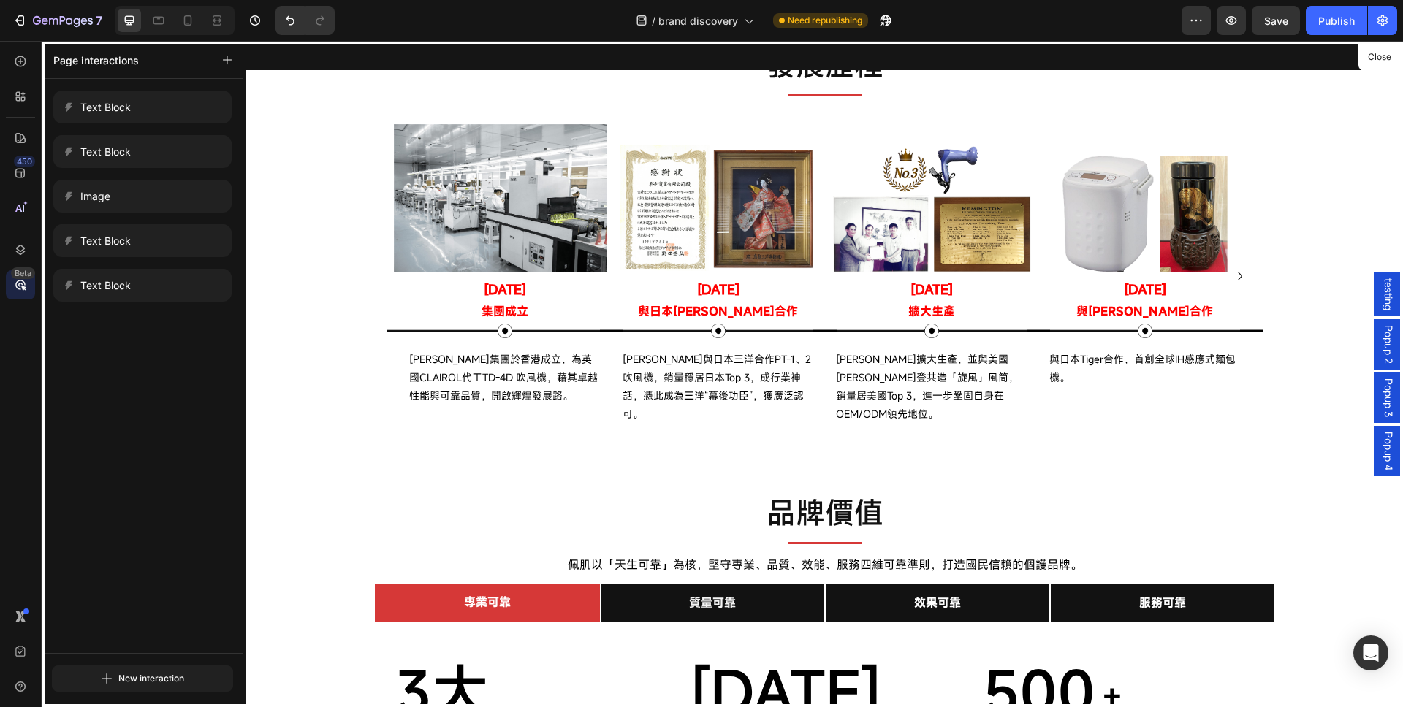
click at [1376, 442] on div at bounding box center [824, 374] width 1157 height 666
click at [1378, 458] on div at bounding box center [824, 374] width 1157 height 666
click at [1382, 59] on button "Close" at bounding box center [1379, 57] width 36 height 21
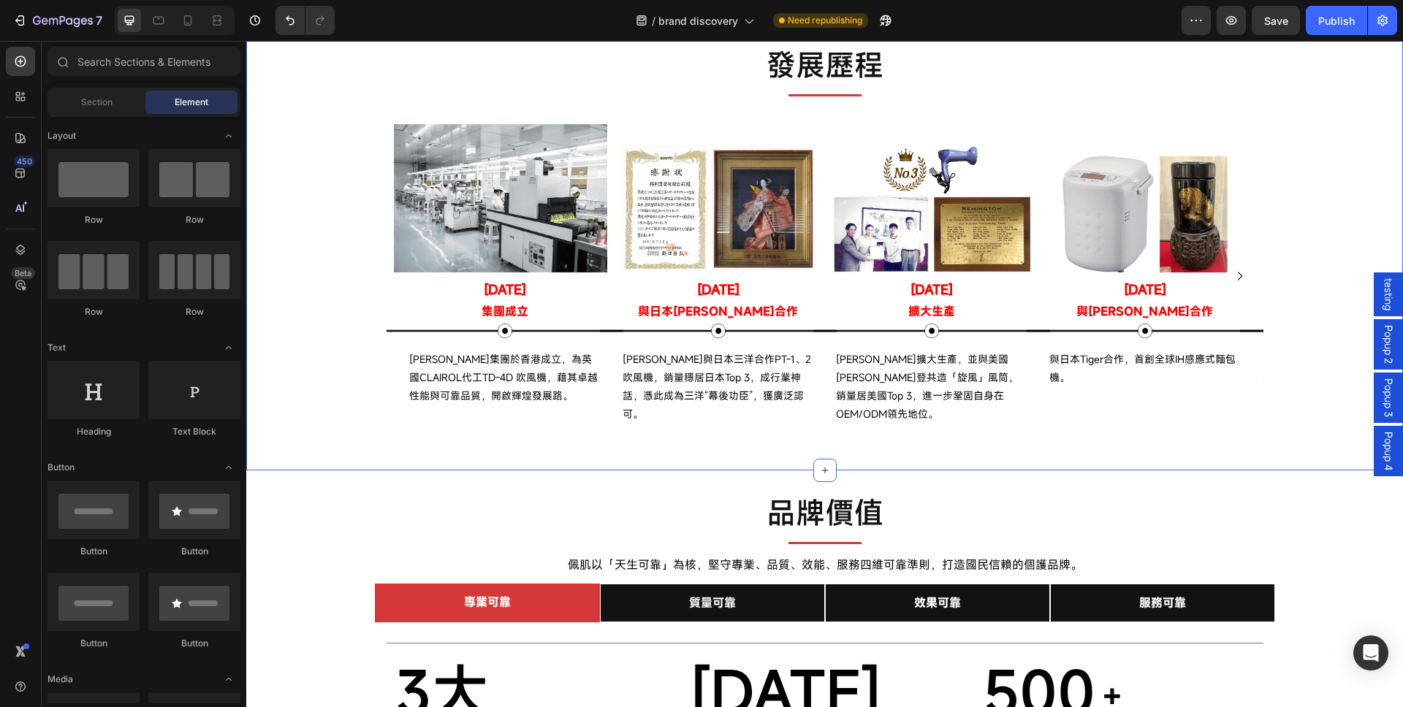
scroll to position [614, 0]
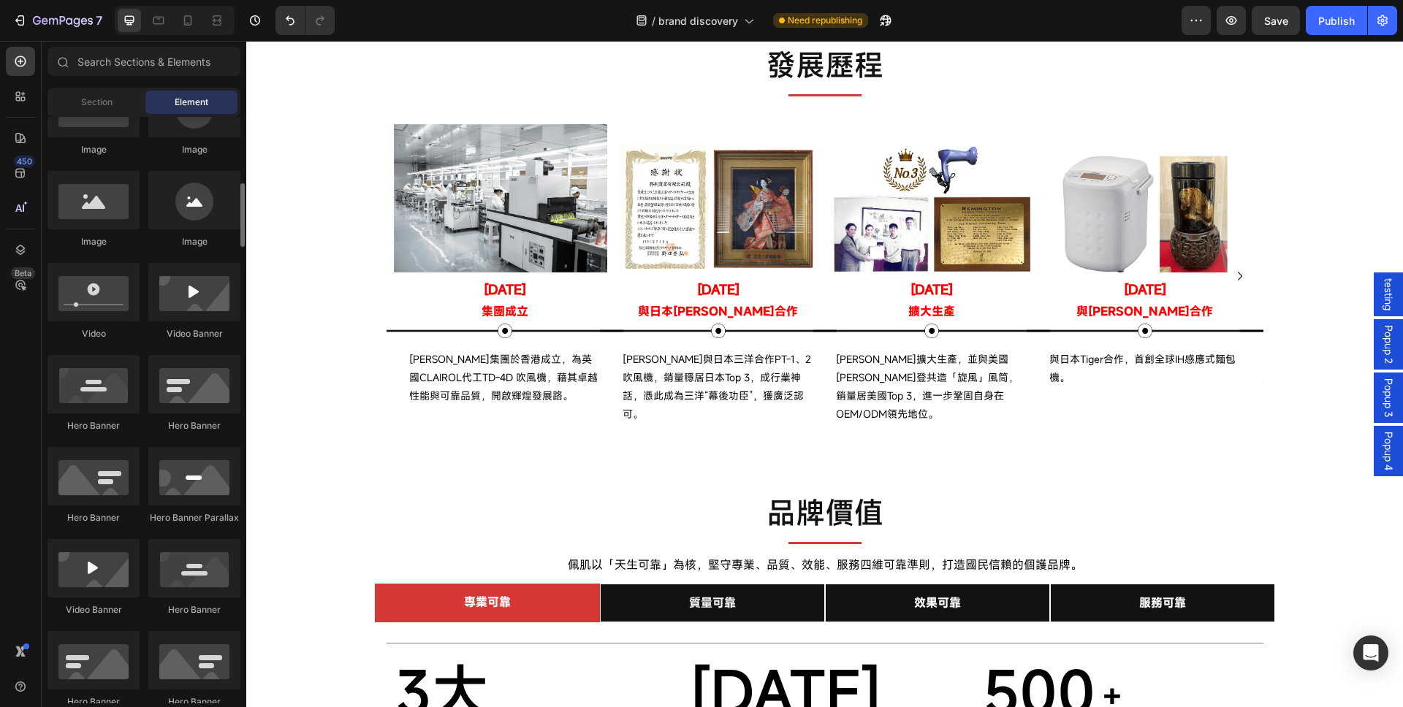
click at [1381, 335] on span "Popup 2" at bounding box center [1388, 344] width 15 height 39
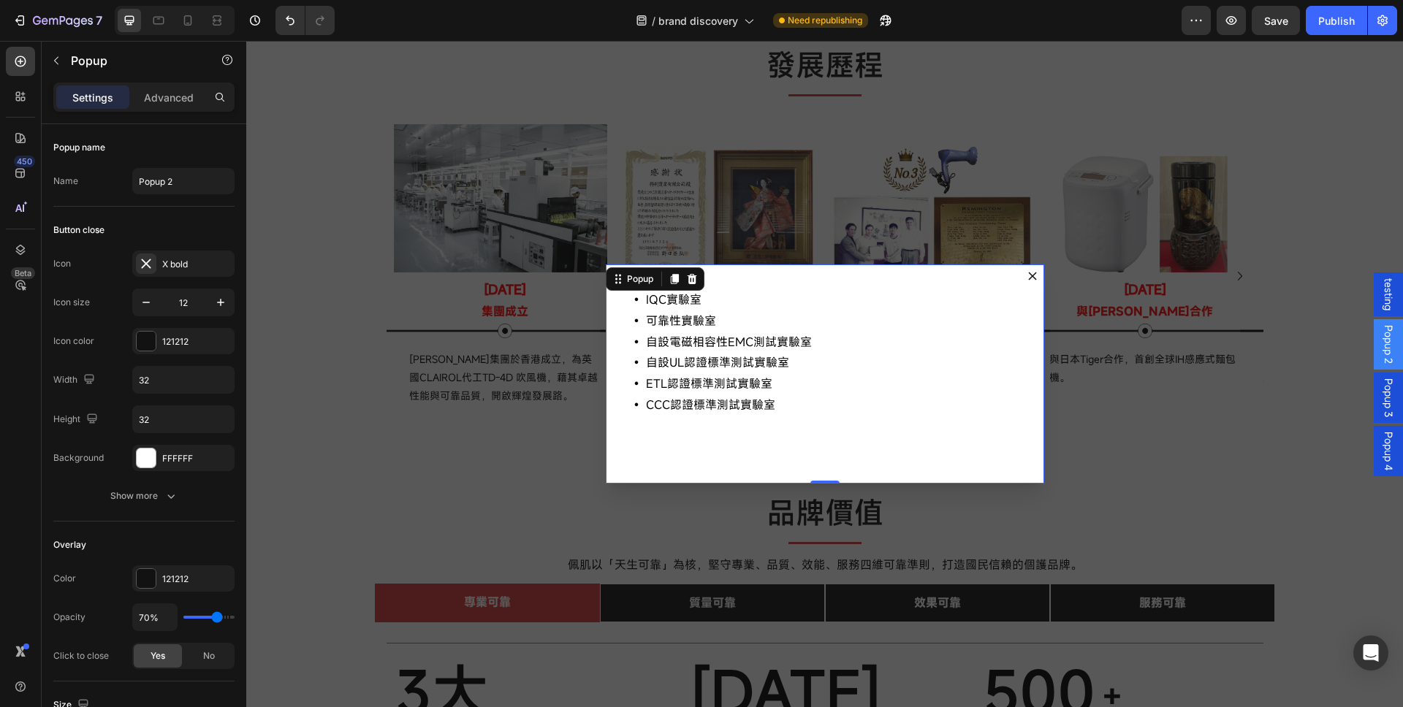
click at [1030, 276] on icon "Dialog content" at bounding box center [1032, 276] width 9 height 9
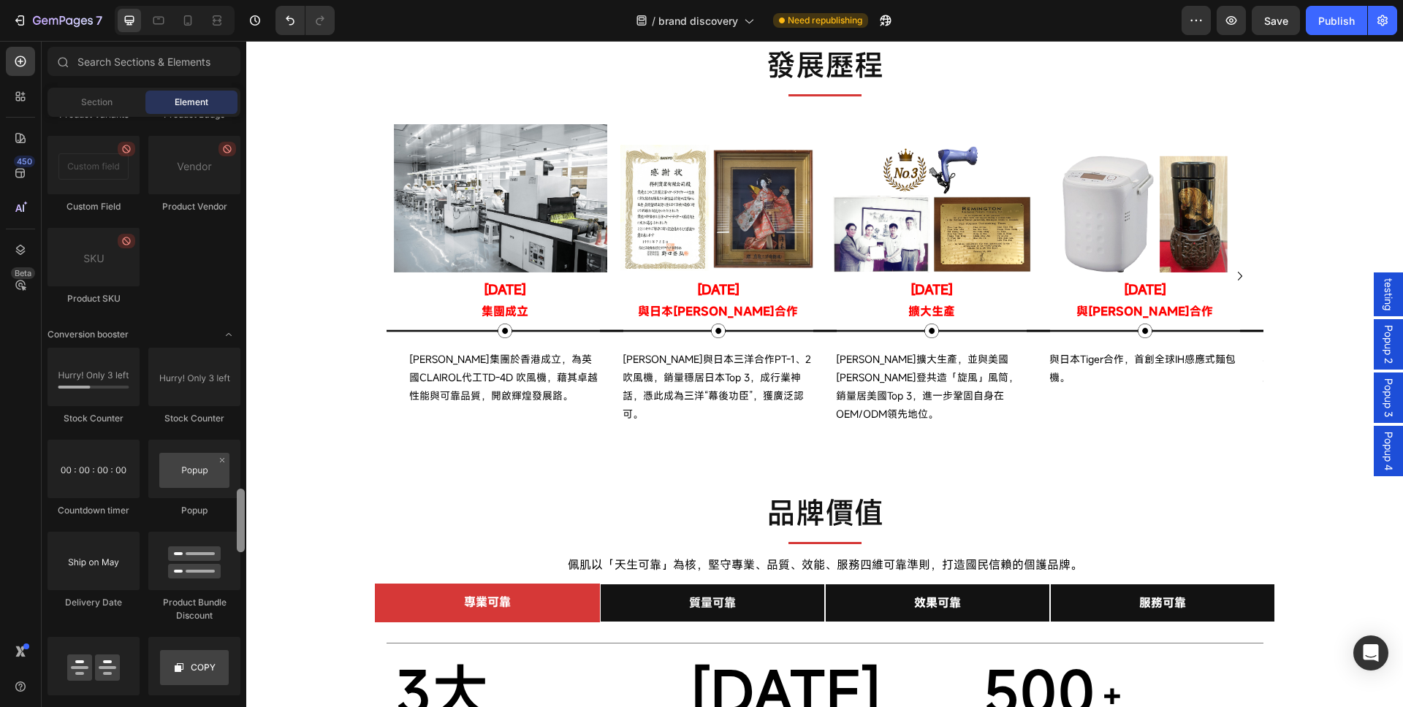
scroll to position [3338, 0]
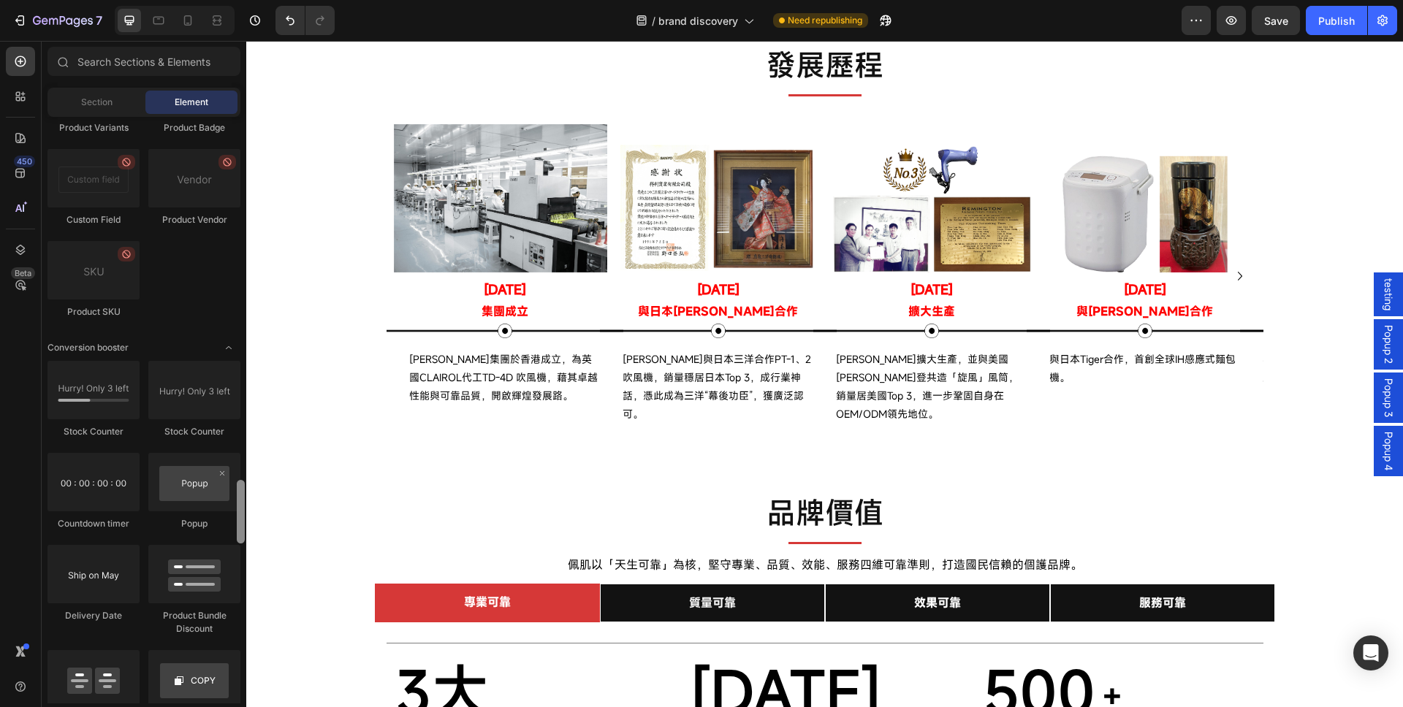
drag, startPoint x: 243, startPoint y: 384, endPoint x: 218, endPoint y: 528, distance: 146.1
click at [218, 528] on div "Layout Row Row Row Row Text Heading Text Block Button Button Button Button Butt…" at bounding box center [144, 410] width 205 height 587
click at [180, 494] on div at bounding box center [194, 482] width 92 height 58
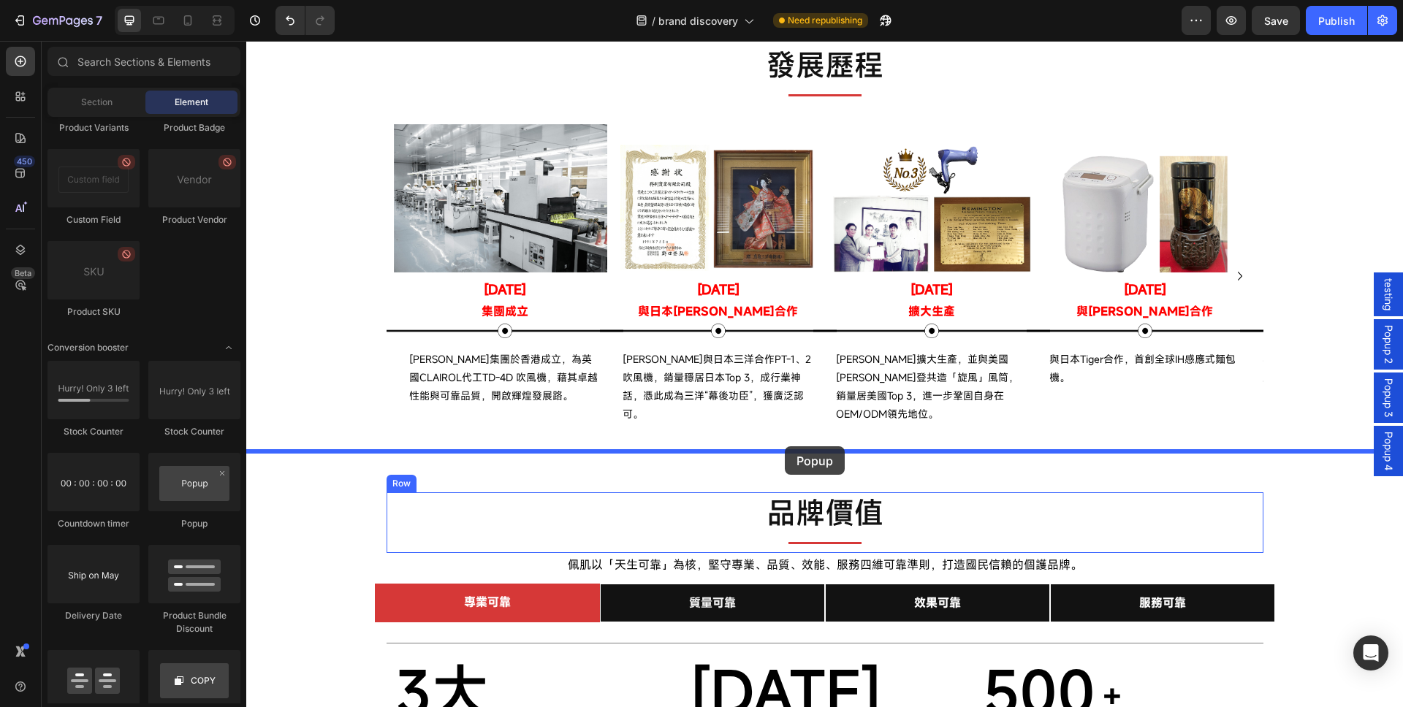
drag, startPoint x: 425, startPoint y: 536, endPoint x: 785, endPoint y: 447, distance: 370.4
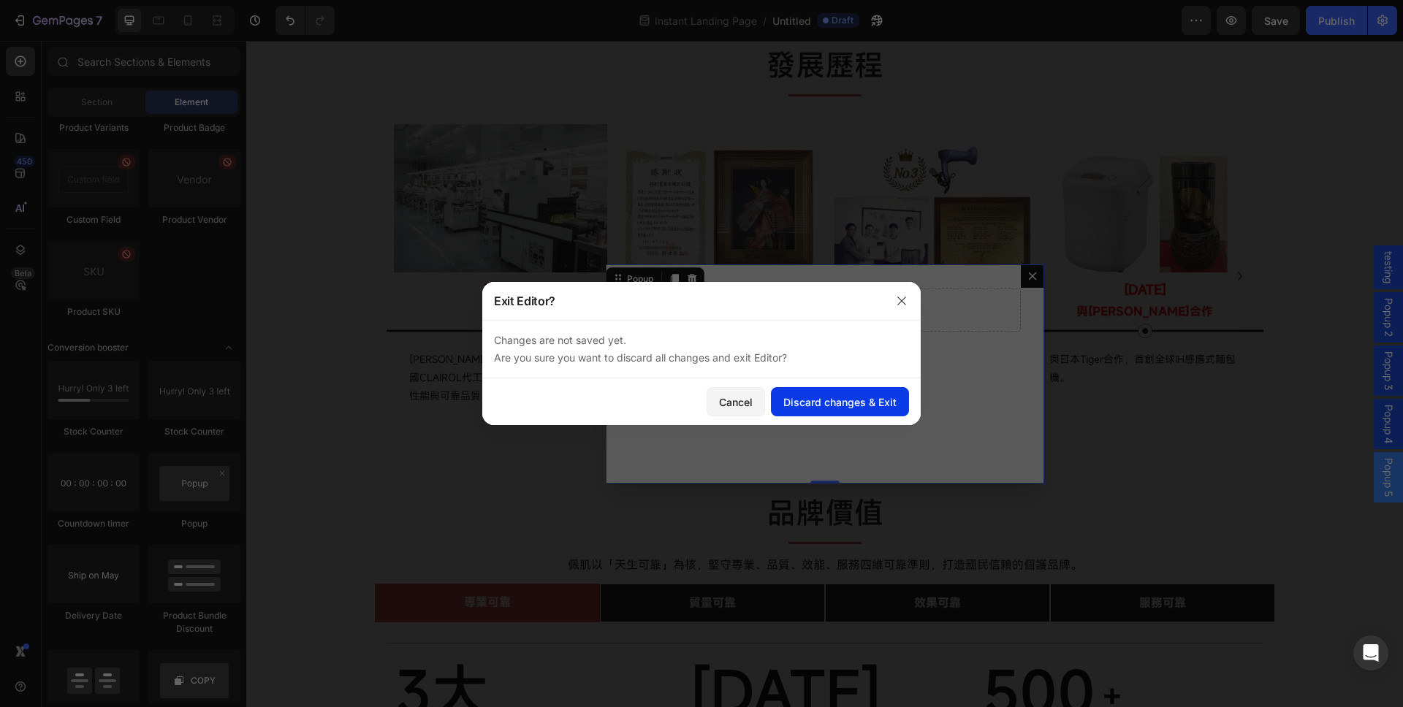
click at [806, 416] on button "Discard changes & Exit" at bounding box center [840, 401] width 138 height 29
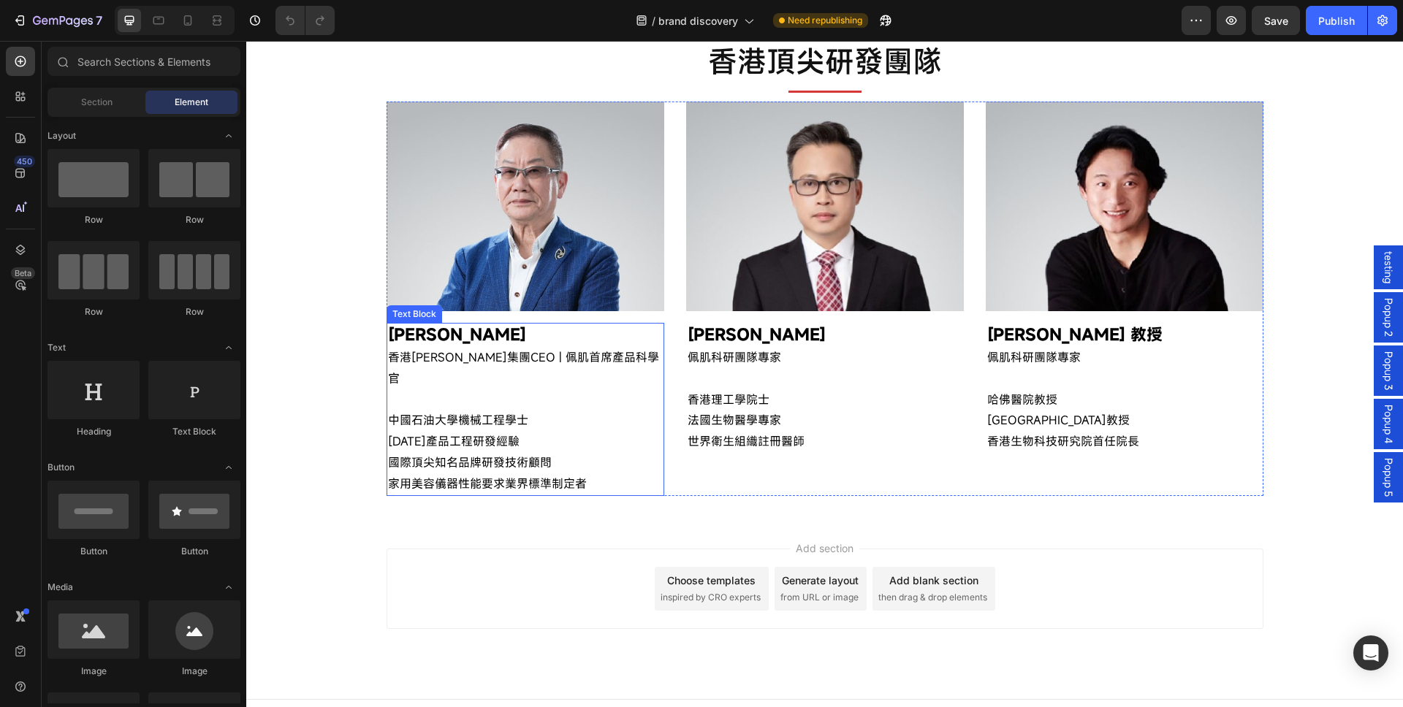
scroll to position [1213, 0]
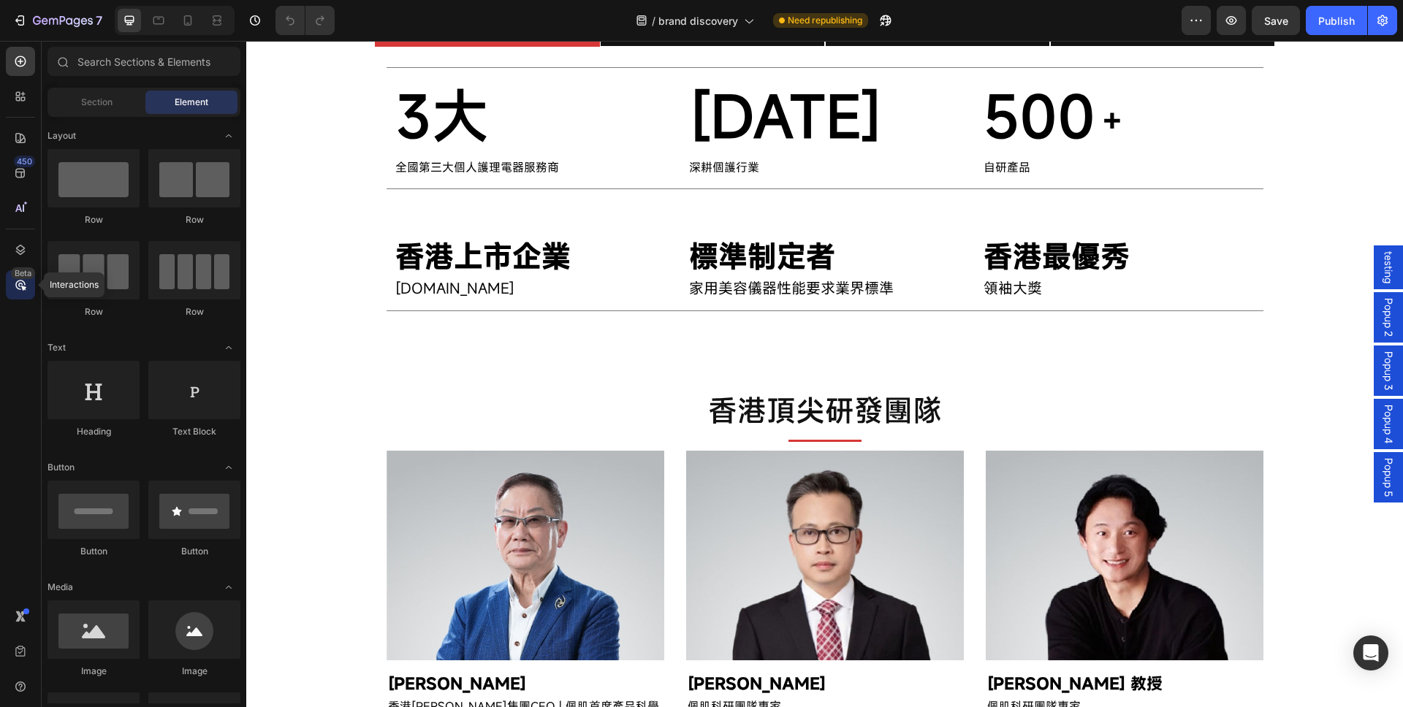
click at [14, 290] on icon at bounding box center [20, 285] width 15 height 15
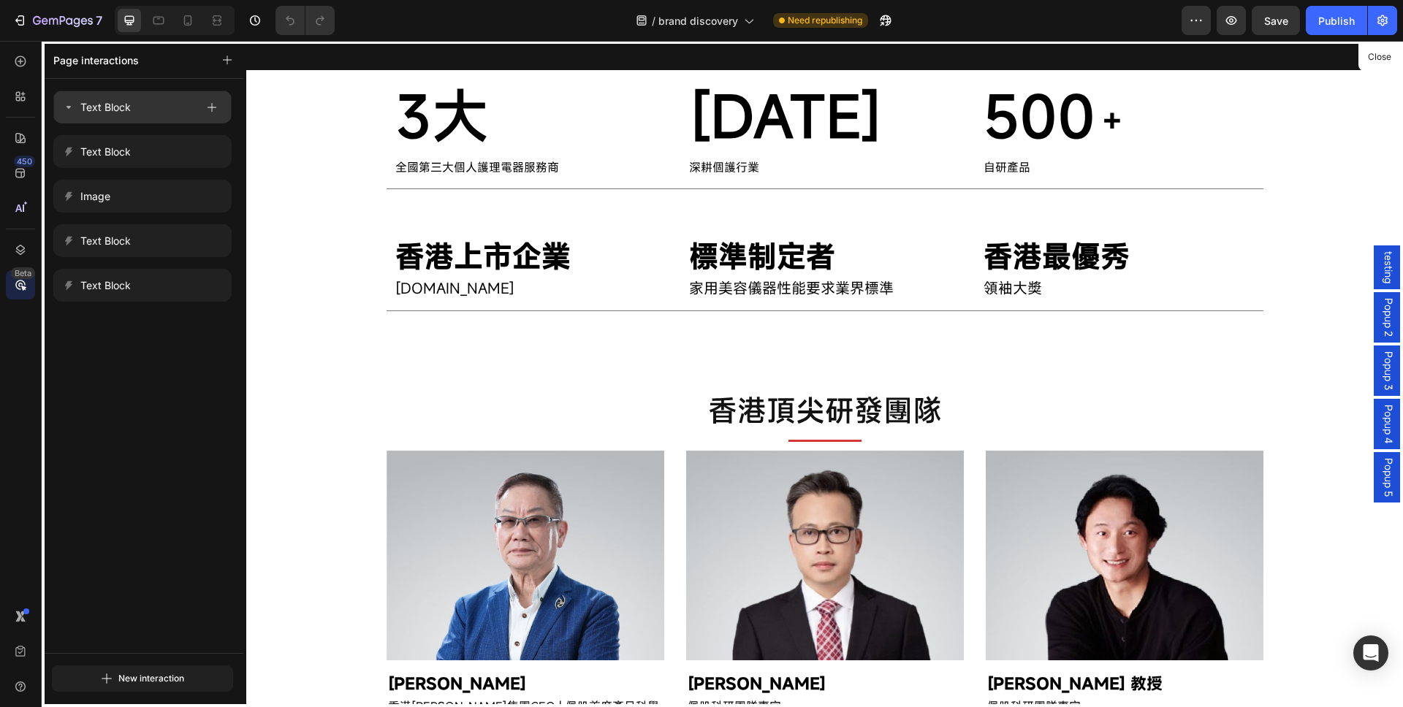
click at [159, 102] on div "Text Block" at bounding box center [129, 107] width 133 height 20
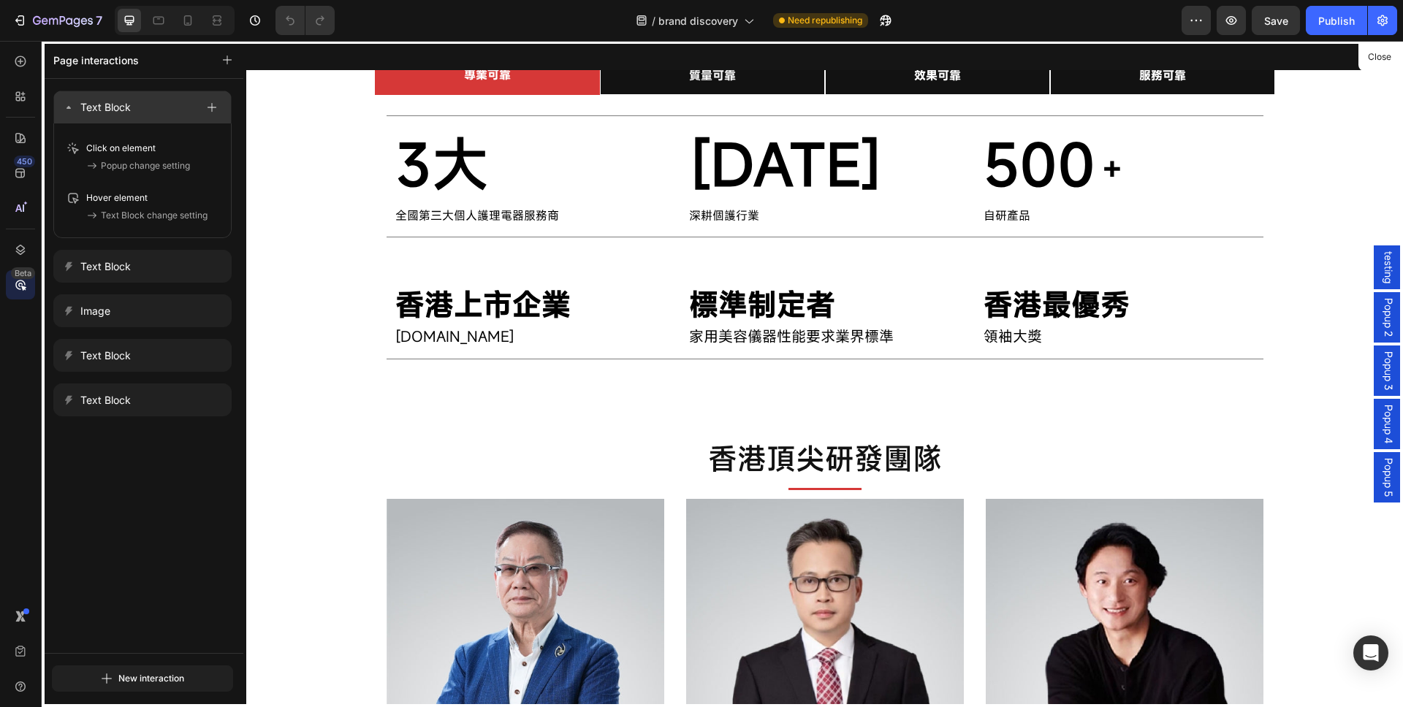
scroll to position [1162, 0]
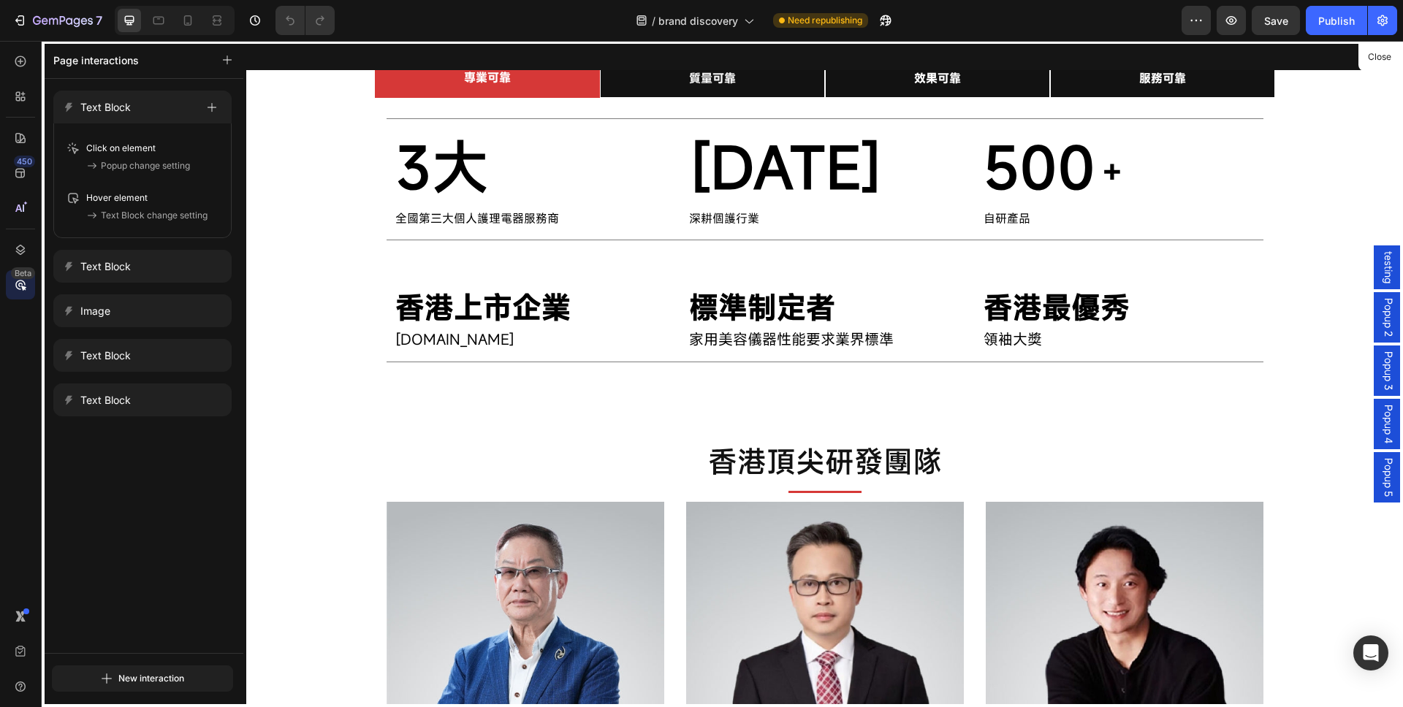
click at [134, 260] on div "Text Block" at bounding box center [129, 267] width 133 height 20
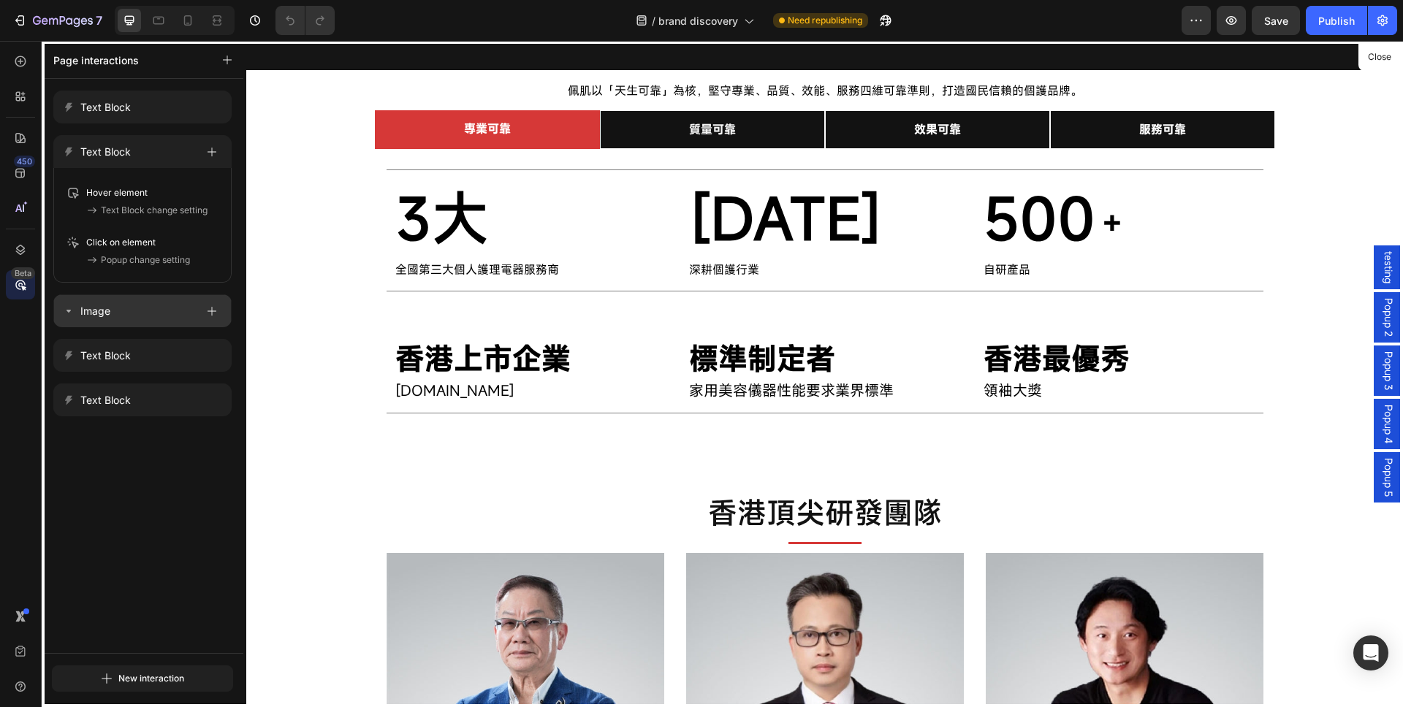
click at [111, 316] on div "Image" at bounding box center [129, 311] width 133 height 20
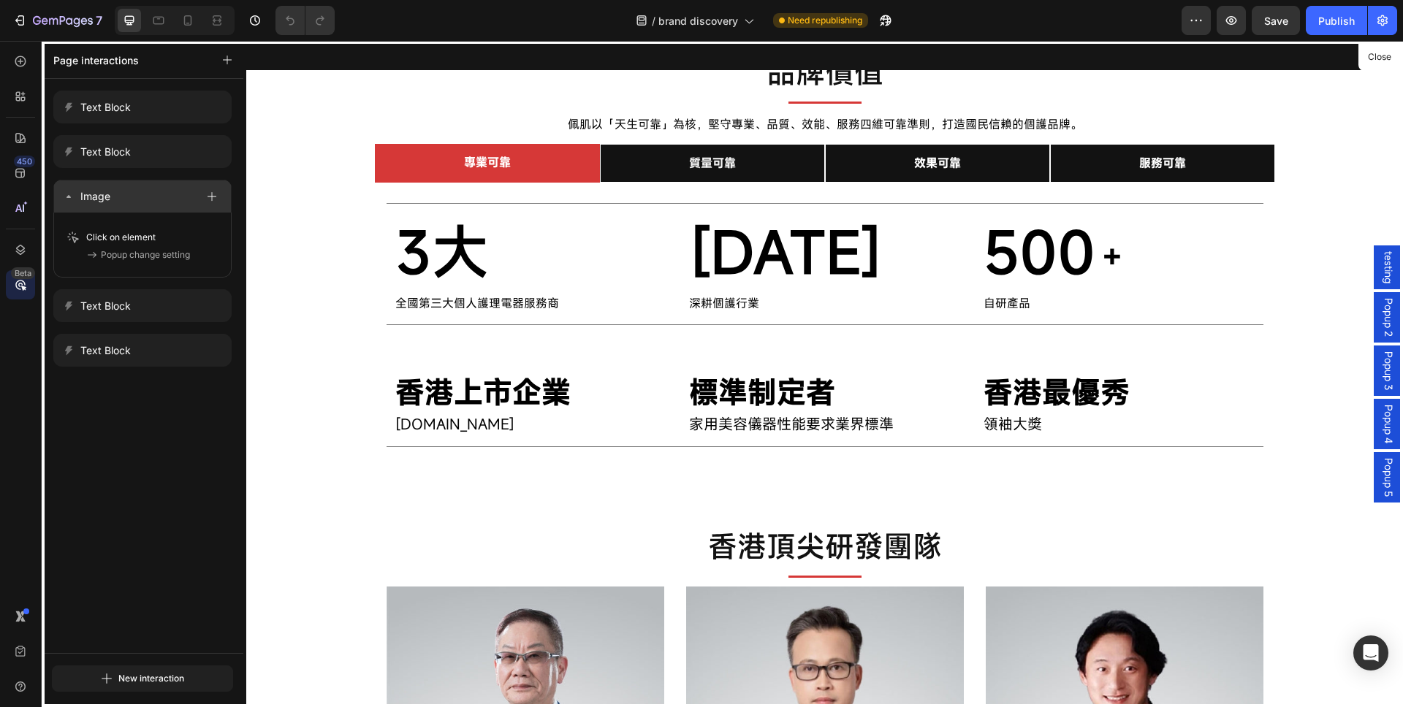
scroll to position [1060, 0]
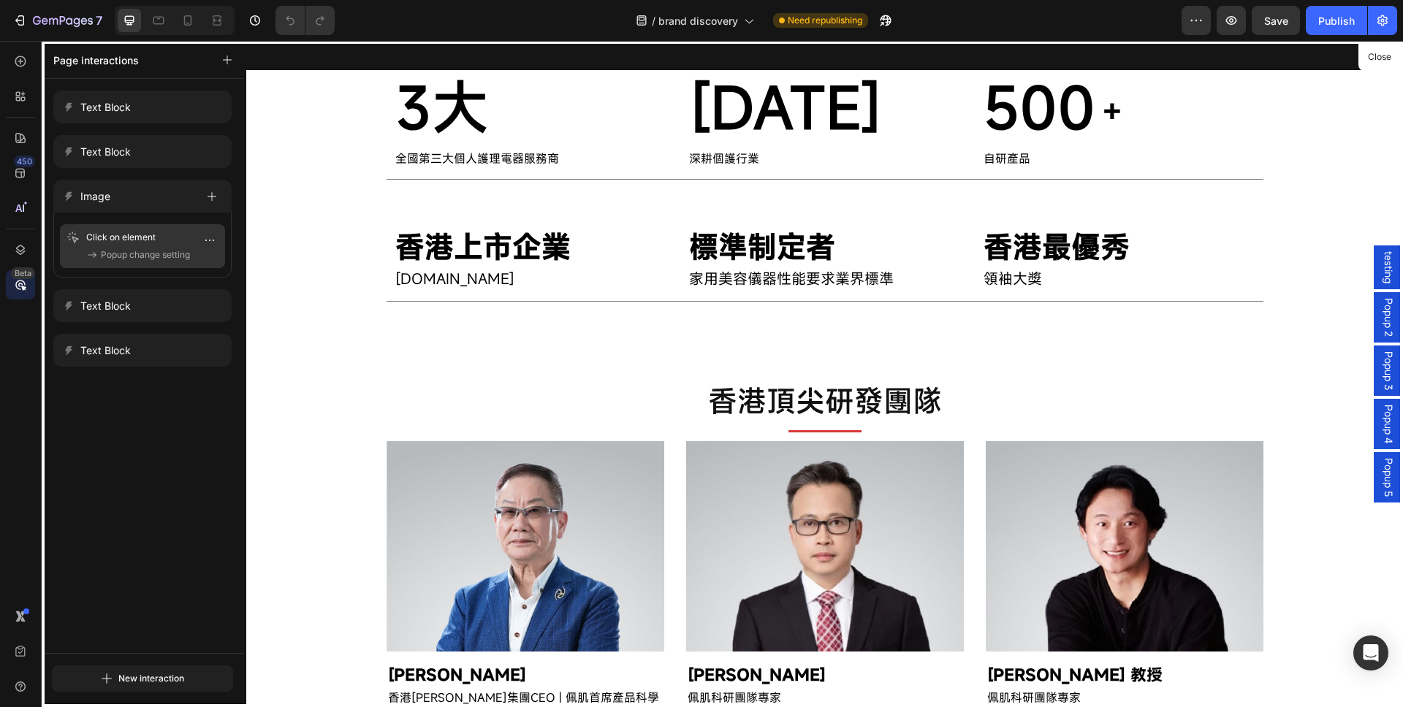
click at [133, 249] on span "Popup change setting" at bounding box center [145, 255] width 89 height 15
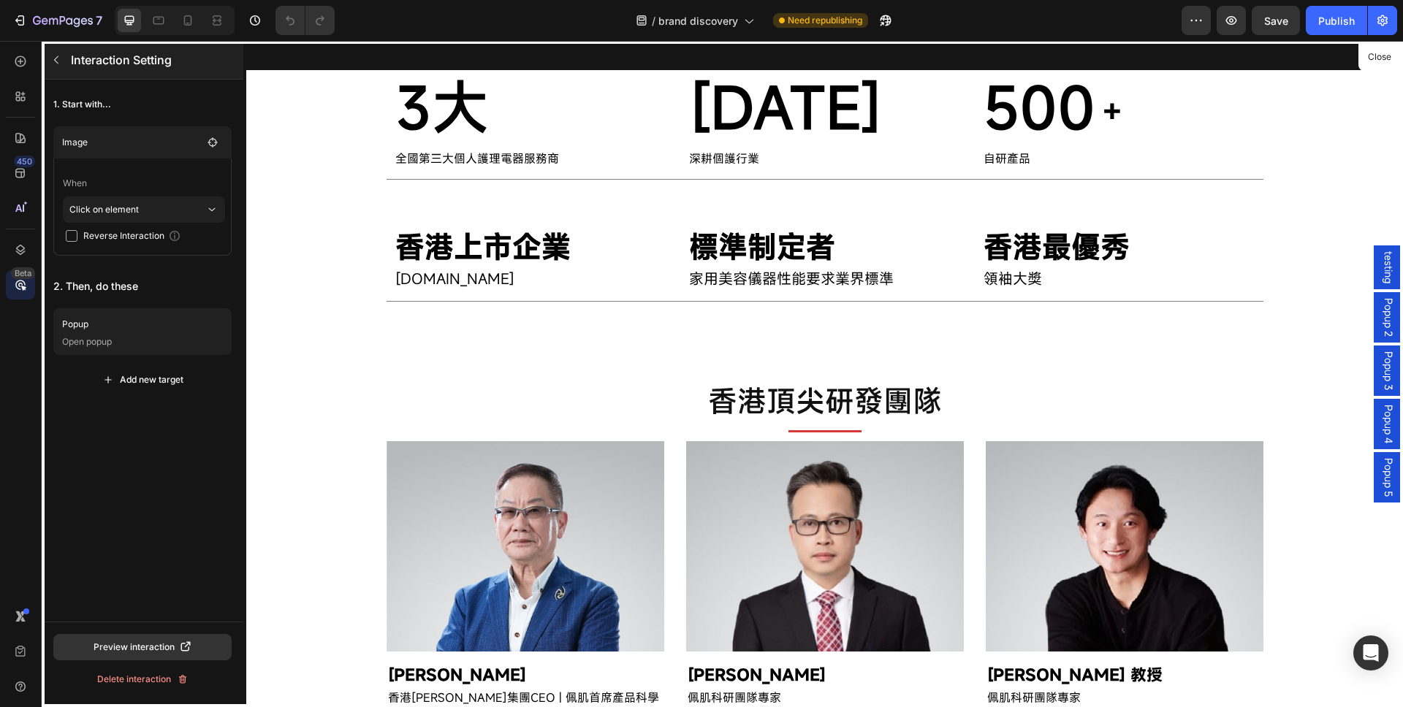
click at [55, 61] on icon "button" at bounding box center [56, 60] width 12 height 12
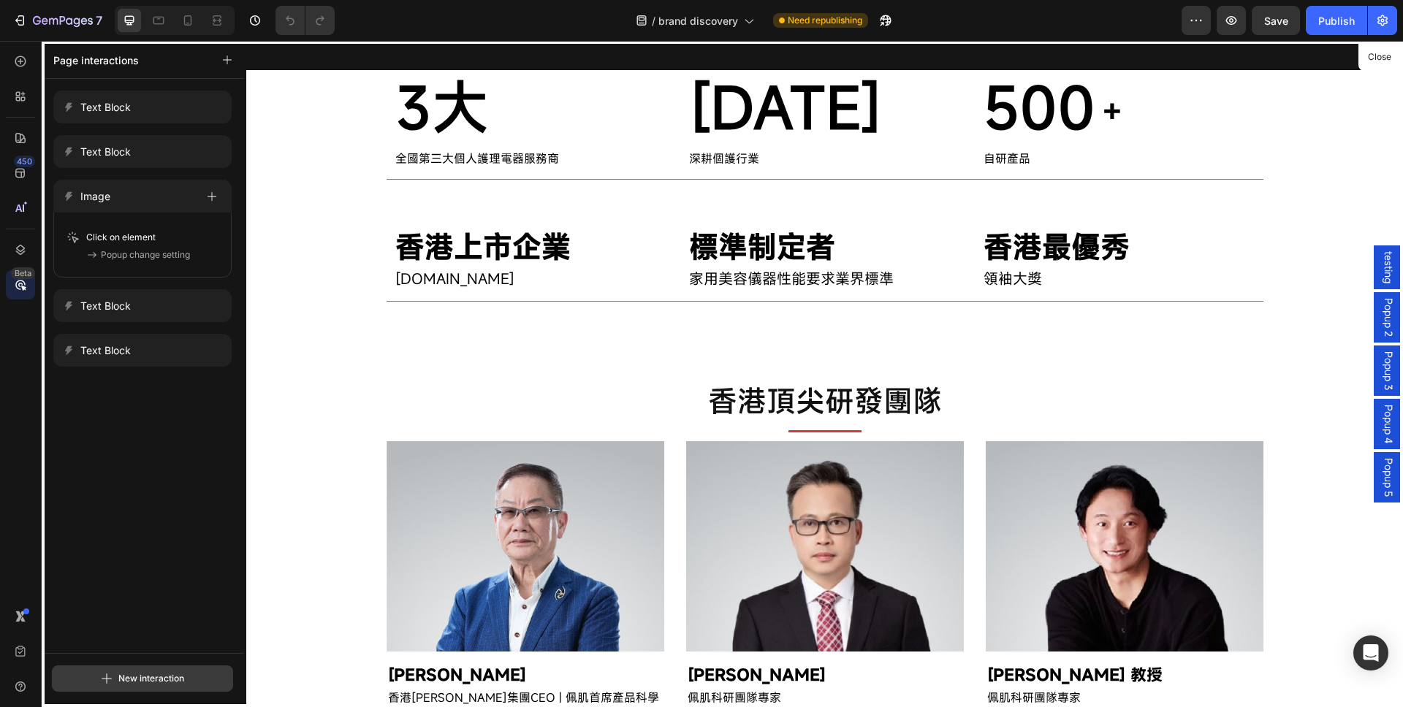
click at [119, 681] on div "New interaction" at bounding box center [142, 679] width 83 height 18
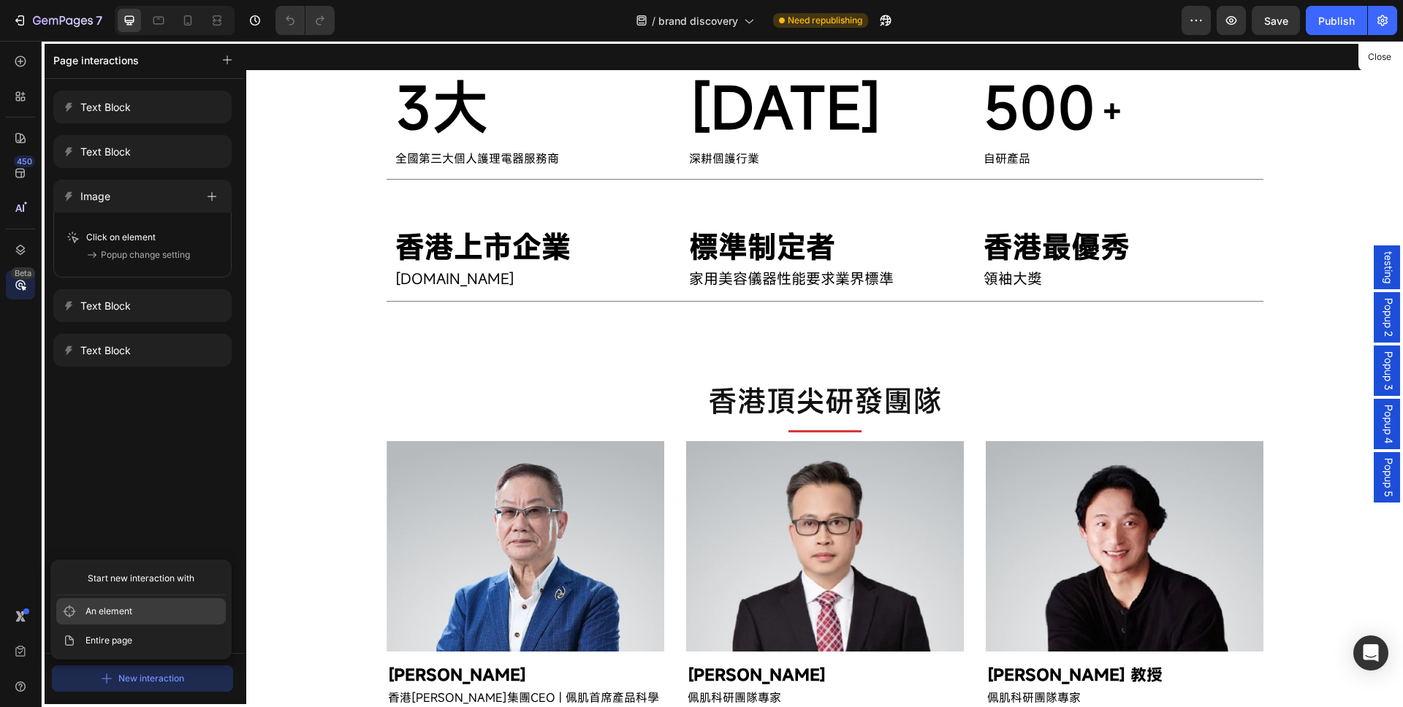
click at [110, 617] on span "An element" at bounding box center [109, 611] width 47 height 15
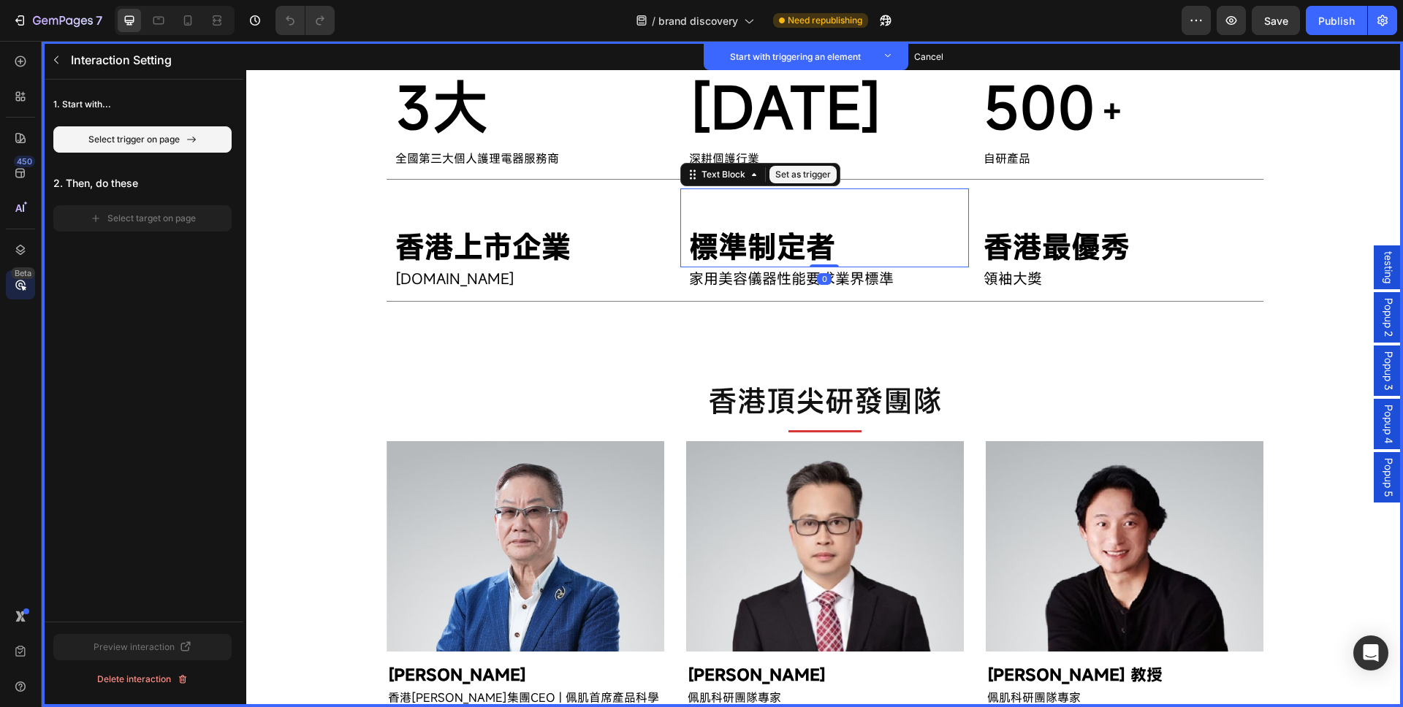
click at [760, 247] on p "標準制定者" at bounding box center [824, 247] width 271 height 38
click at [778, 177] on button "Set as trigger" at bounding box center [803, 175] width 67 height 18
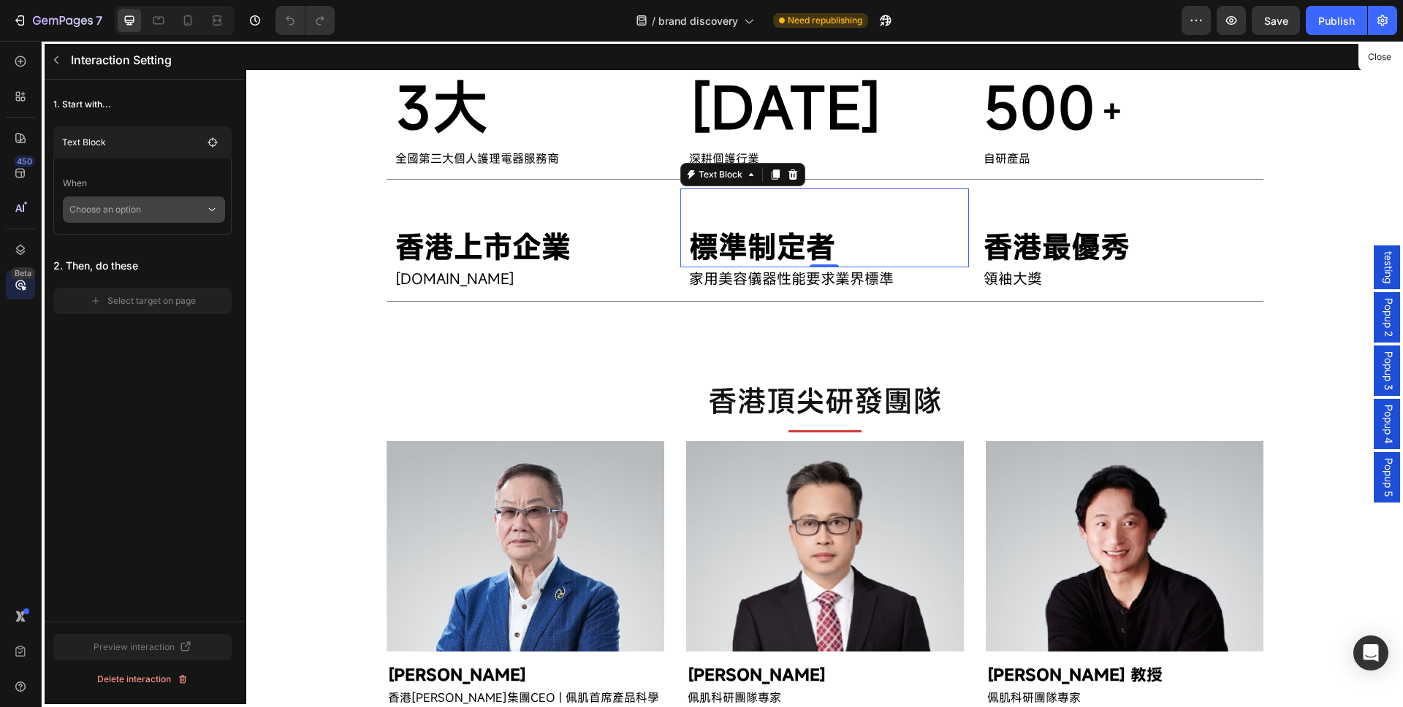
click at [97, 206] on p "Choose an option" at bounding box center [137, 210] width 136 height 26
click at [166, 243] on p "Click on element" at bounding box center [133, 249] width 69 height 15
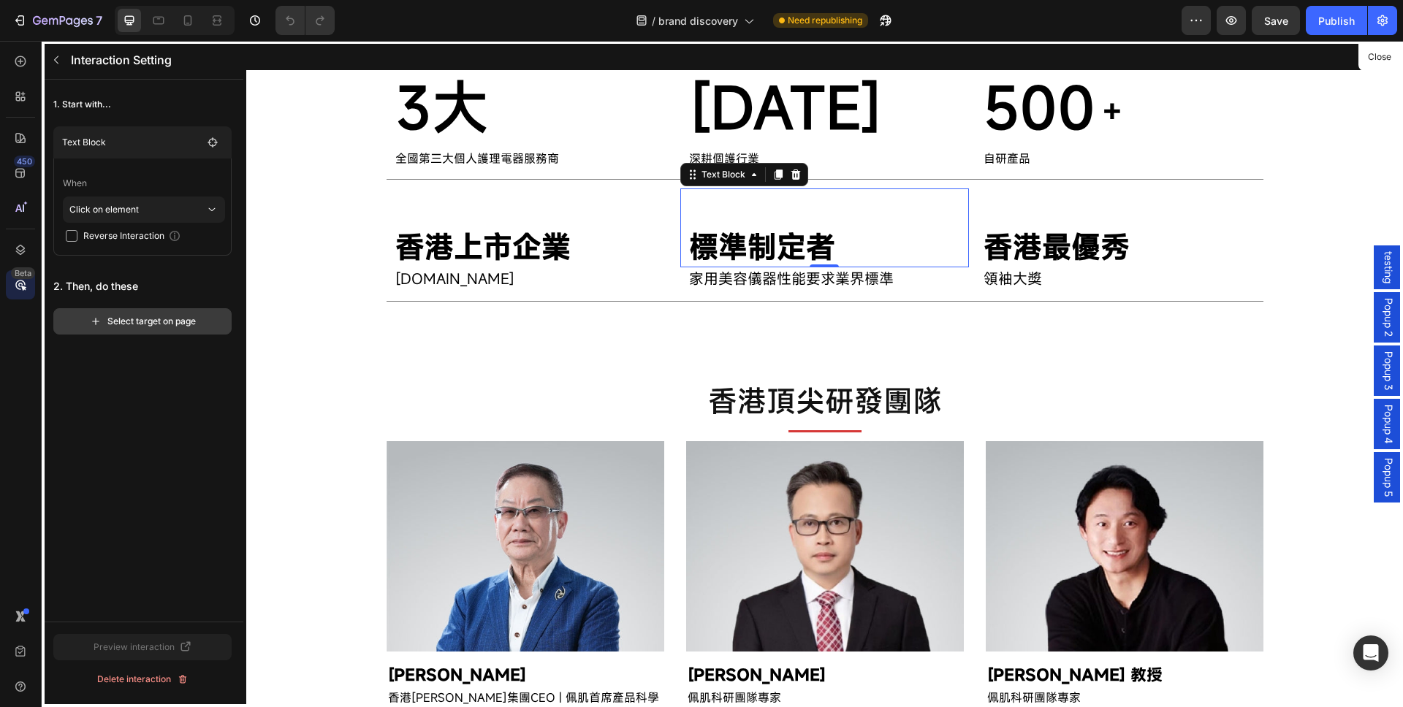
click at [107, 328] on button "Select target on page" at bounding box center [142, 321] width 178 height 26
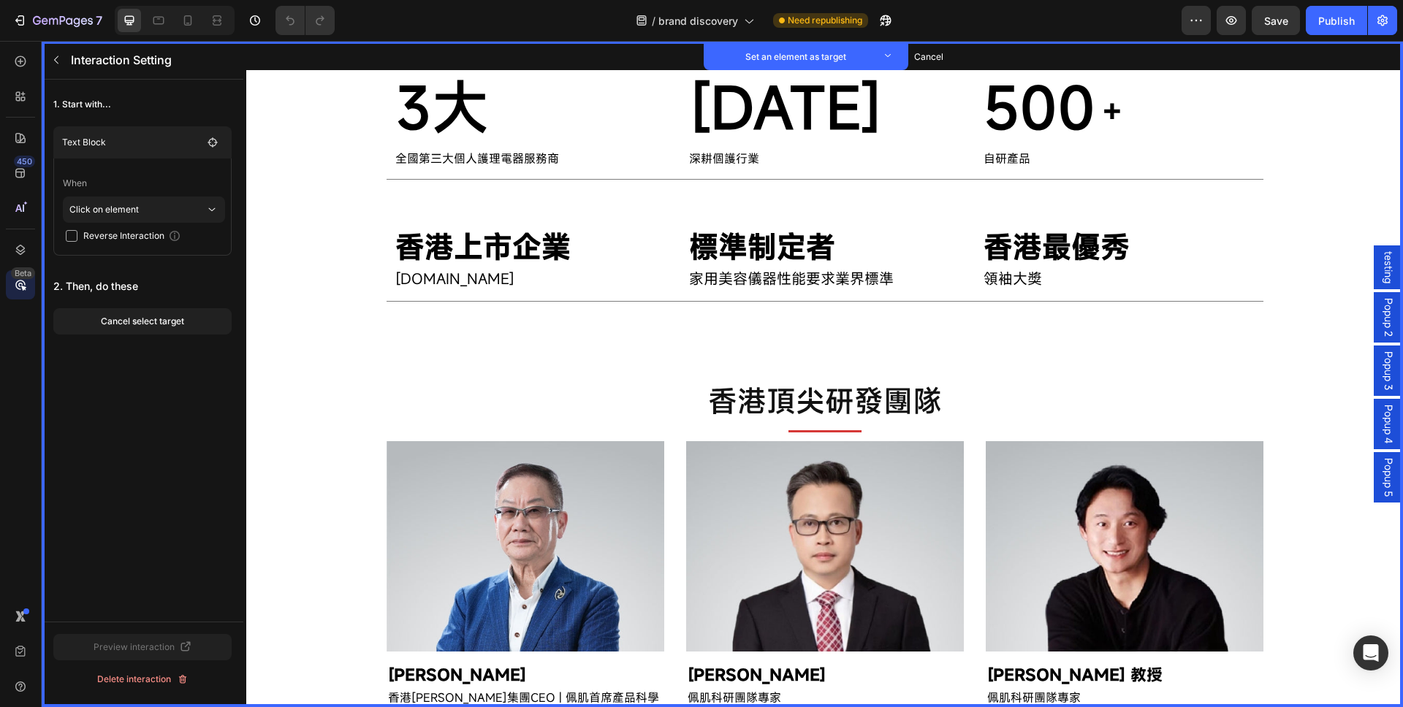
click at [1383, 474] on span "Popup 5" at bounding box center [1388, 477] width 15 height 39
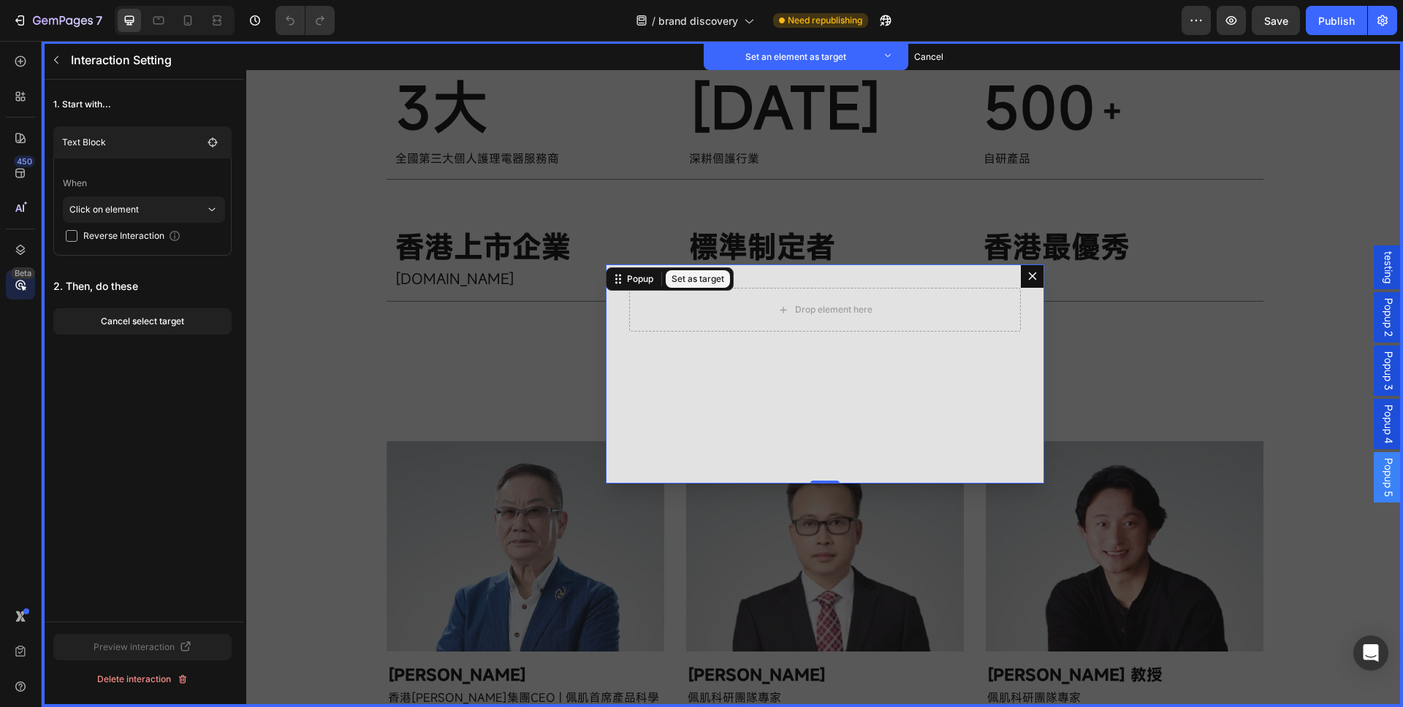
click at [681, 276] on button "Set as target" at bounding box center [698, 279] width 64 height 18
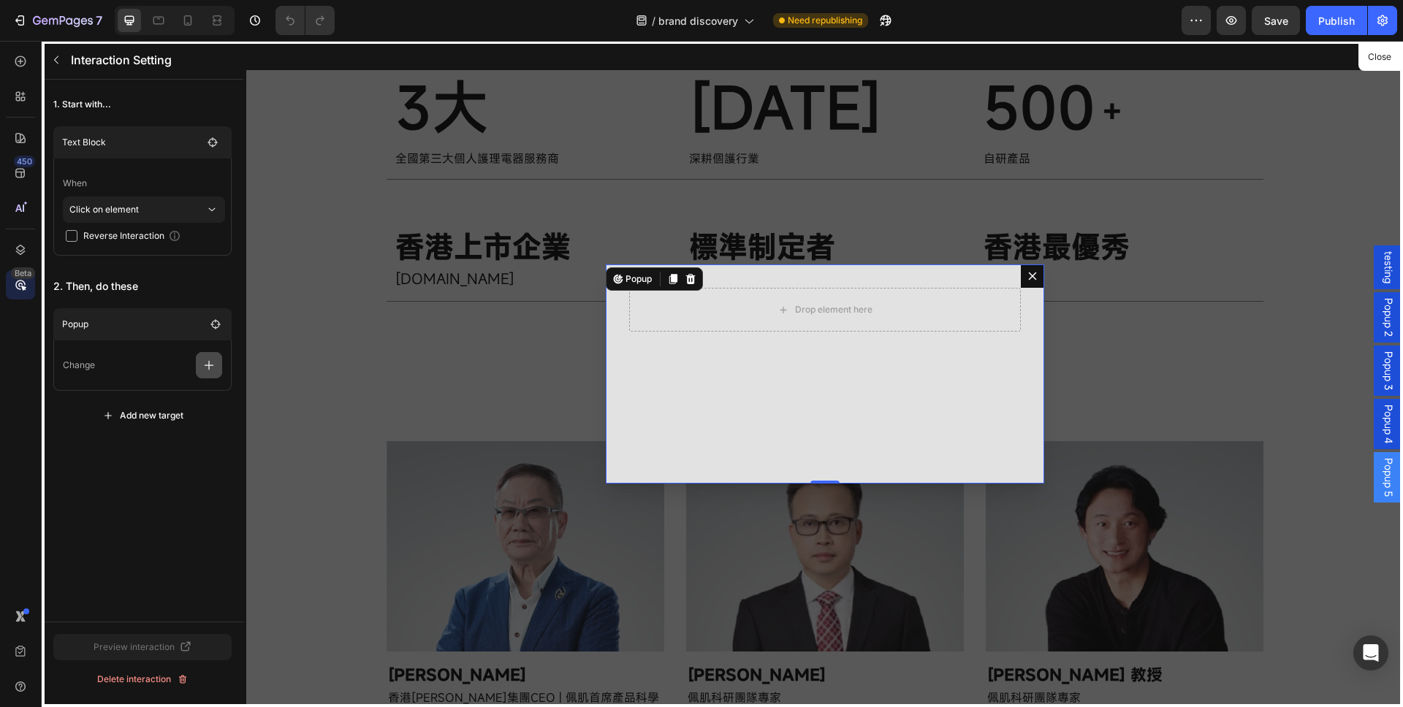
click at [213, 364] on icon "button" at bounding box center [209, 365] width 15 height 15
click at [102, 435] on p "Open popup" at bounding box center [138, 427] width 155 height 25
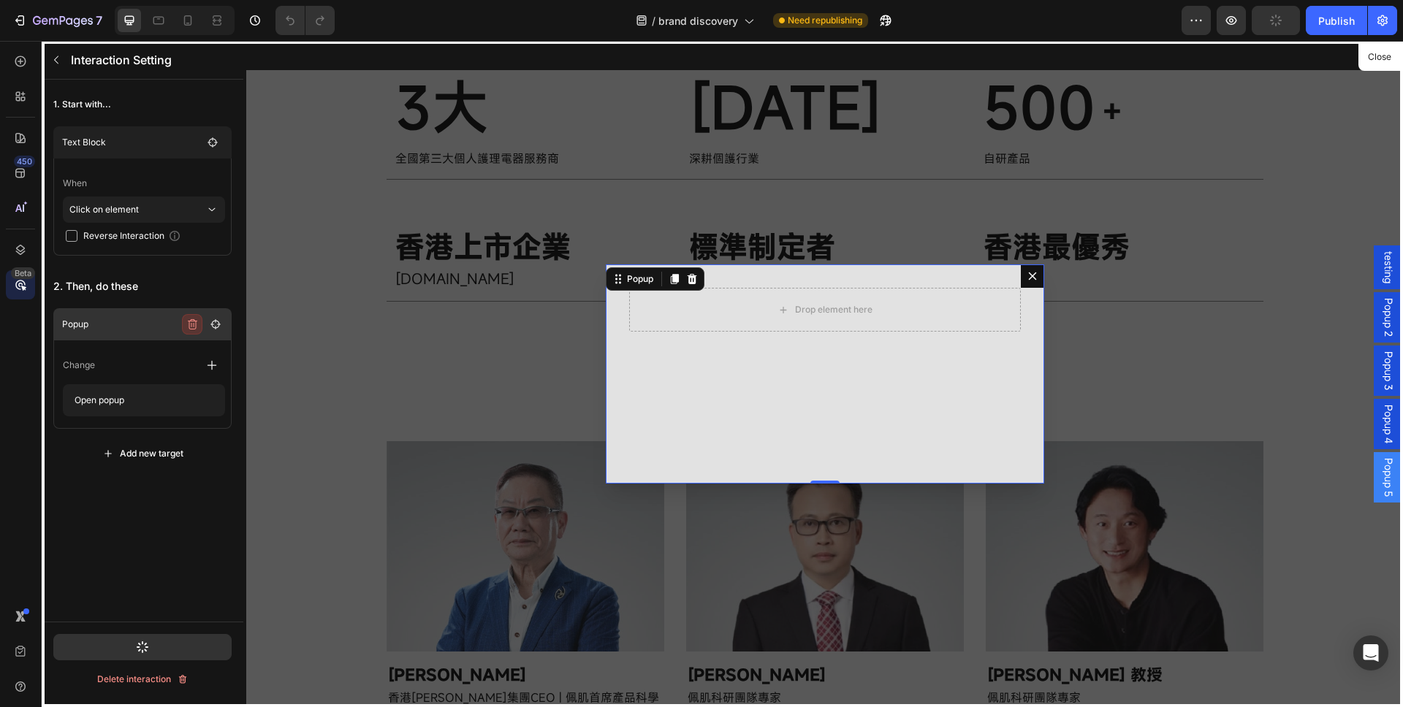
click at [197, 329] on button "button" at bounding box center [192, 324] width 20 height 20
click at [204, 322] on div "Delete" at bounding box center [205, 324] width 27 height 13
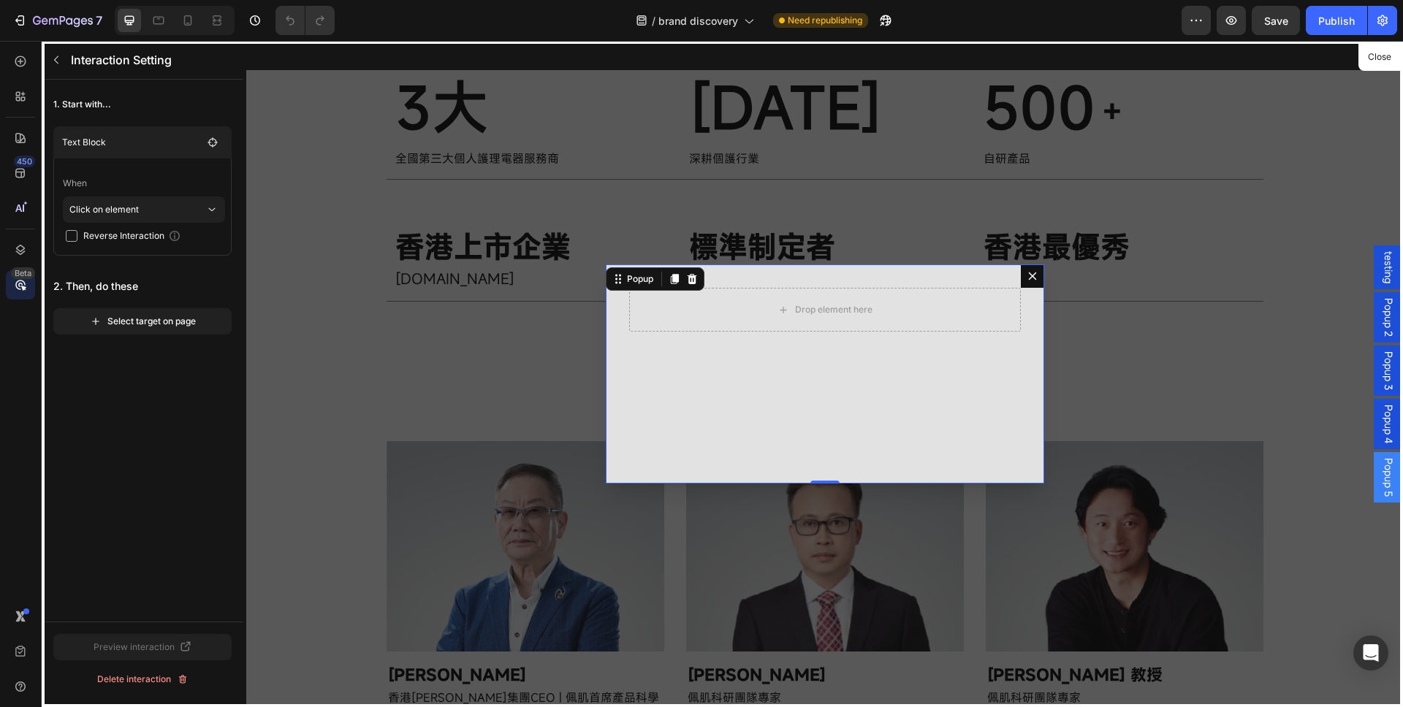
click at [1033, 281] on div at bounding box center [824, 374] width 1157 height 666
click at [162, 327] on button "Select target on page" at bounding box center [142, 321] width 178 height 26
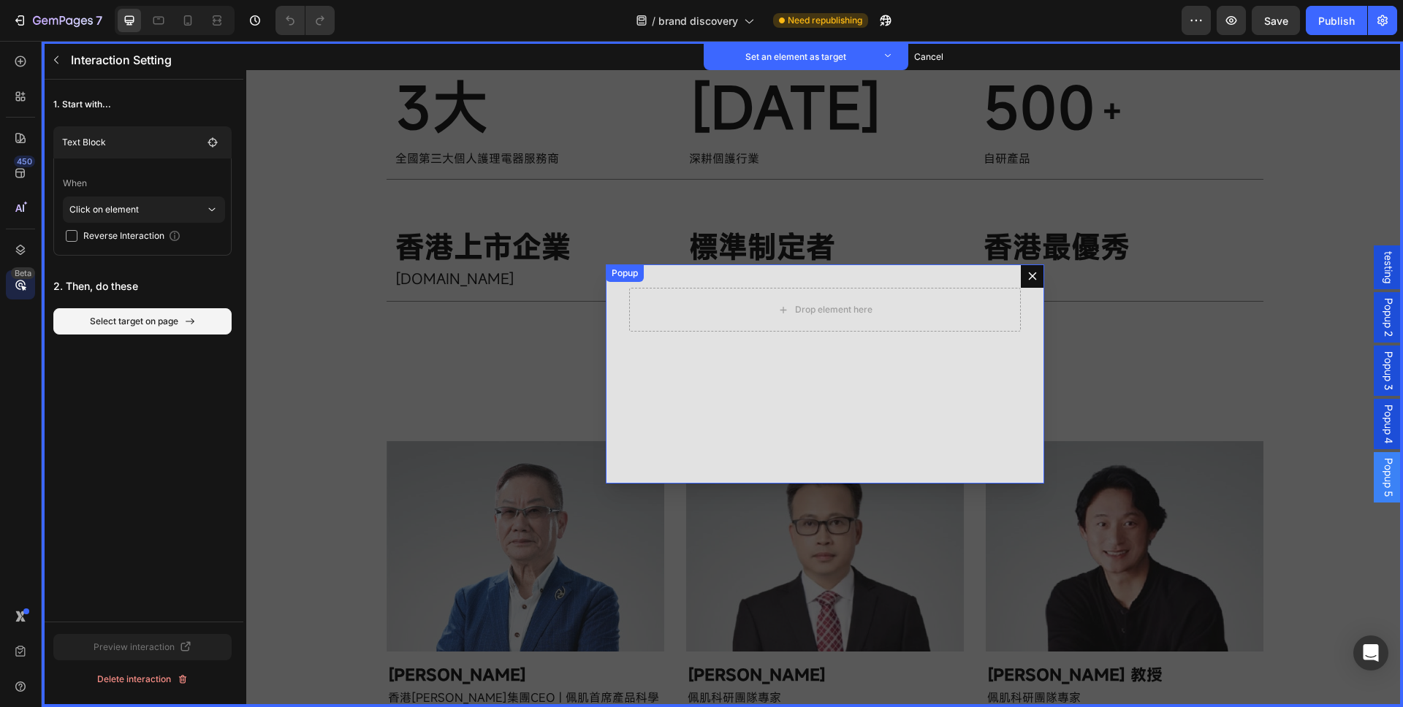
click at [651, 278] on div "Drop element here Popup Set as target" at bounding box center [825, 374] width 438 height 219
click at [681, 283] on button "Set as target" at bounding box center [698, 279] width 64 height 18
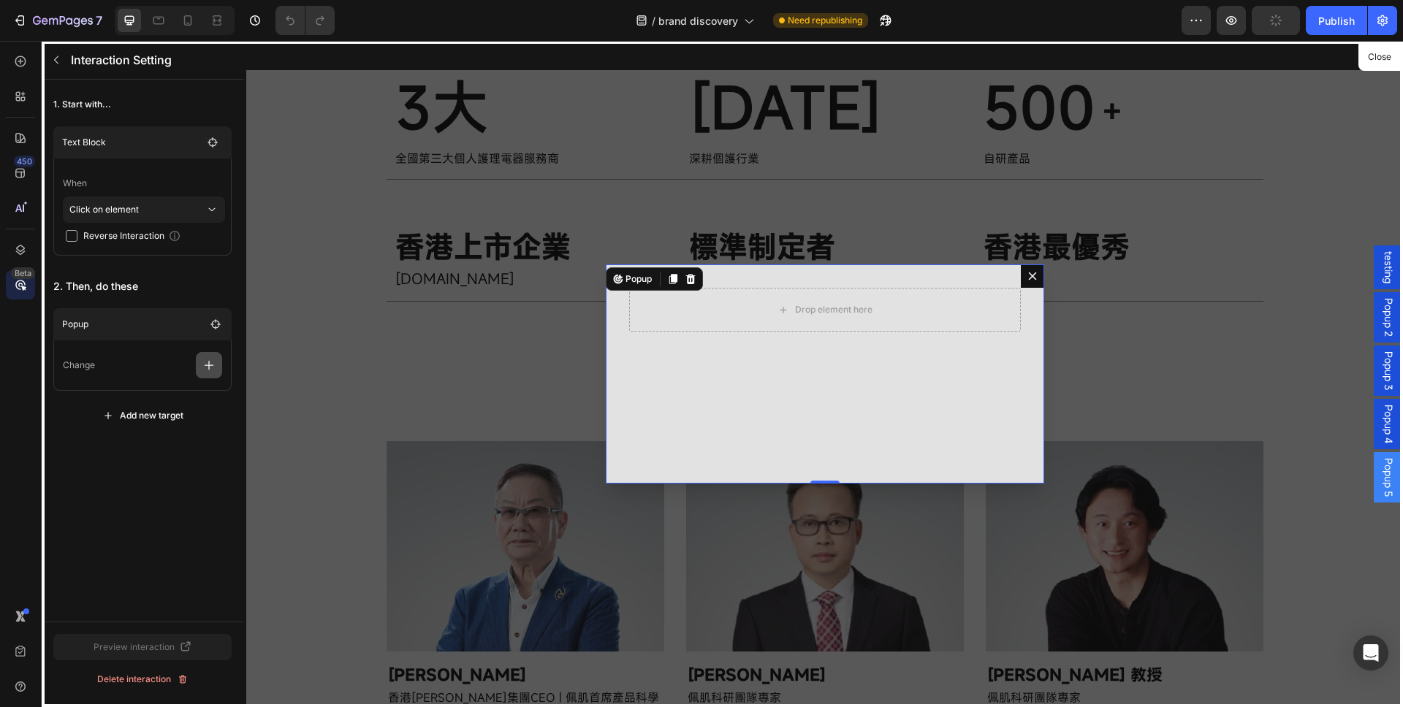
click at [209, 365] on icon "button" at bounding box center [210, 366] width 10 height 10
click at [119, 423] on p "Open popup" at bounding box center [138, 427] width 155 height 25
click at [1021, 277] on div at bounding box center [824, 374] width 1157 height 666
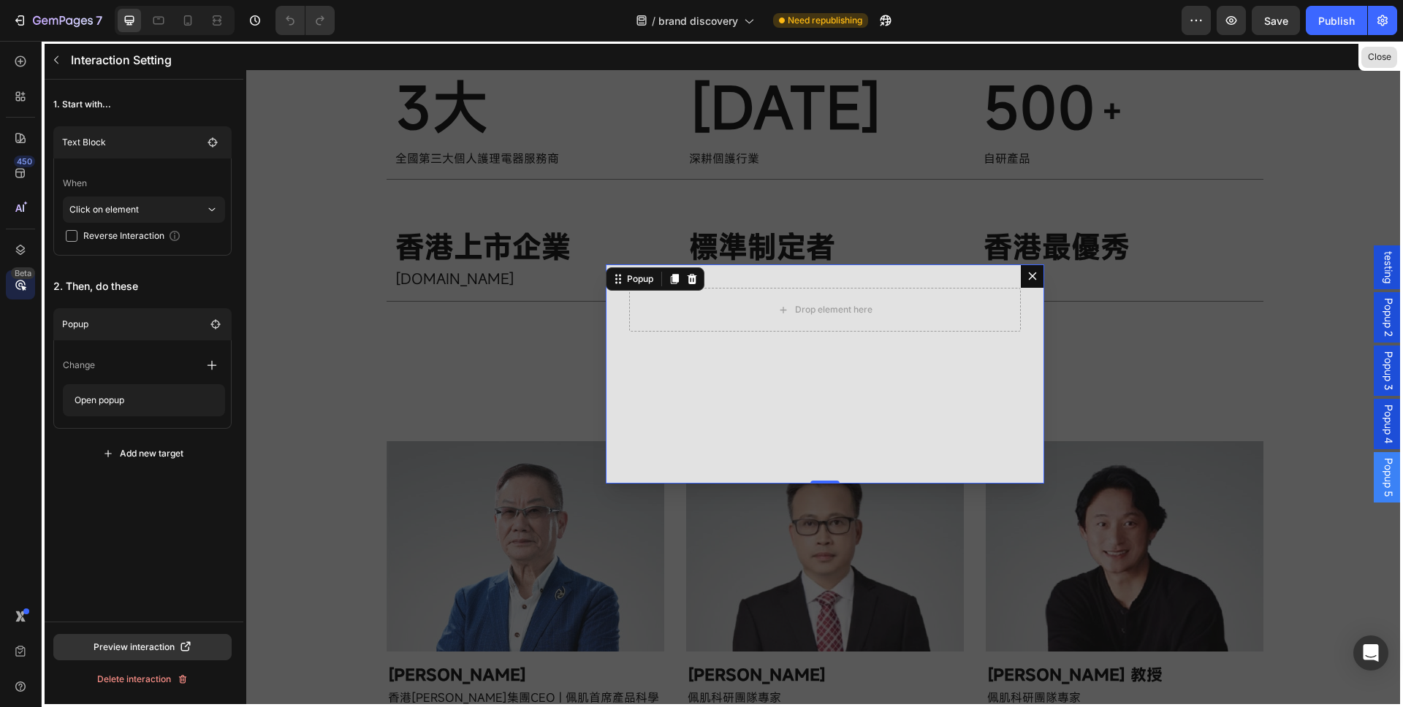
click at [1394, 56] on button "Close" at bounding box center [1379, 57] width 36 height 21
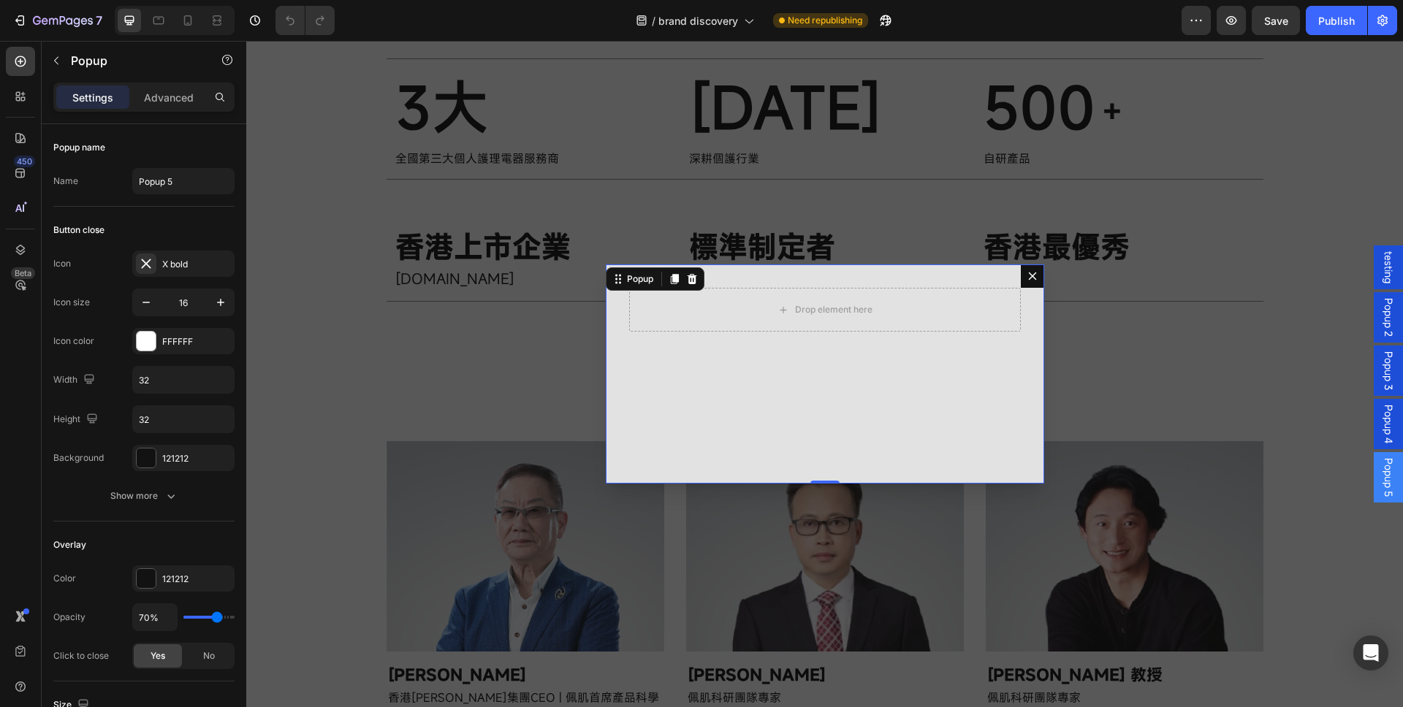
drag, startPoint x: 1031, startPoint y: 275, endPoint x: 1067, endPoint y: 319, distance: 56.6
click at [1031, 275] on icon "Dialog content" at bounding box center [1033, 276] width 12 height 12
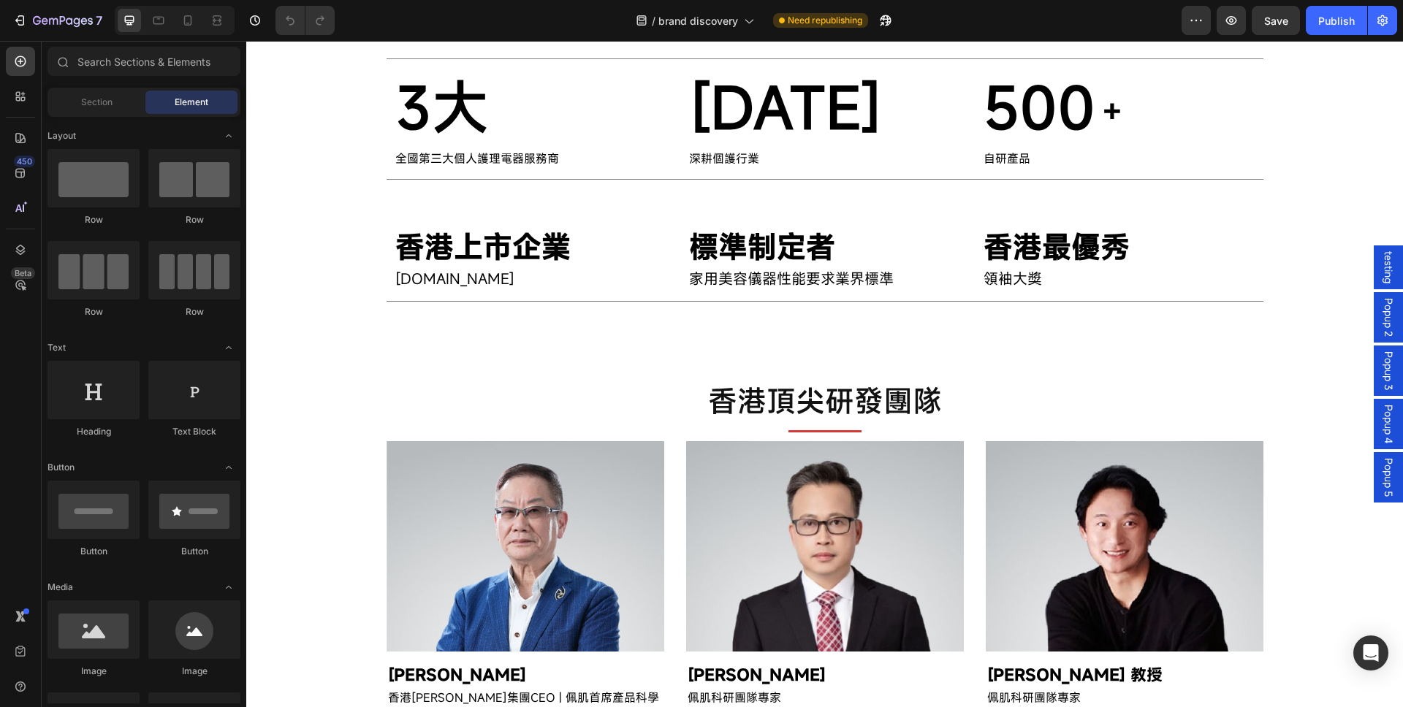
click at [1381, 478] on span "Popup 5" at bounding box center [1388, 477] width 15 height 39
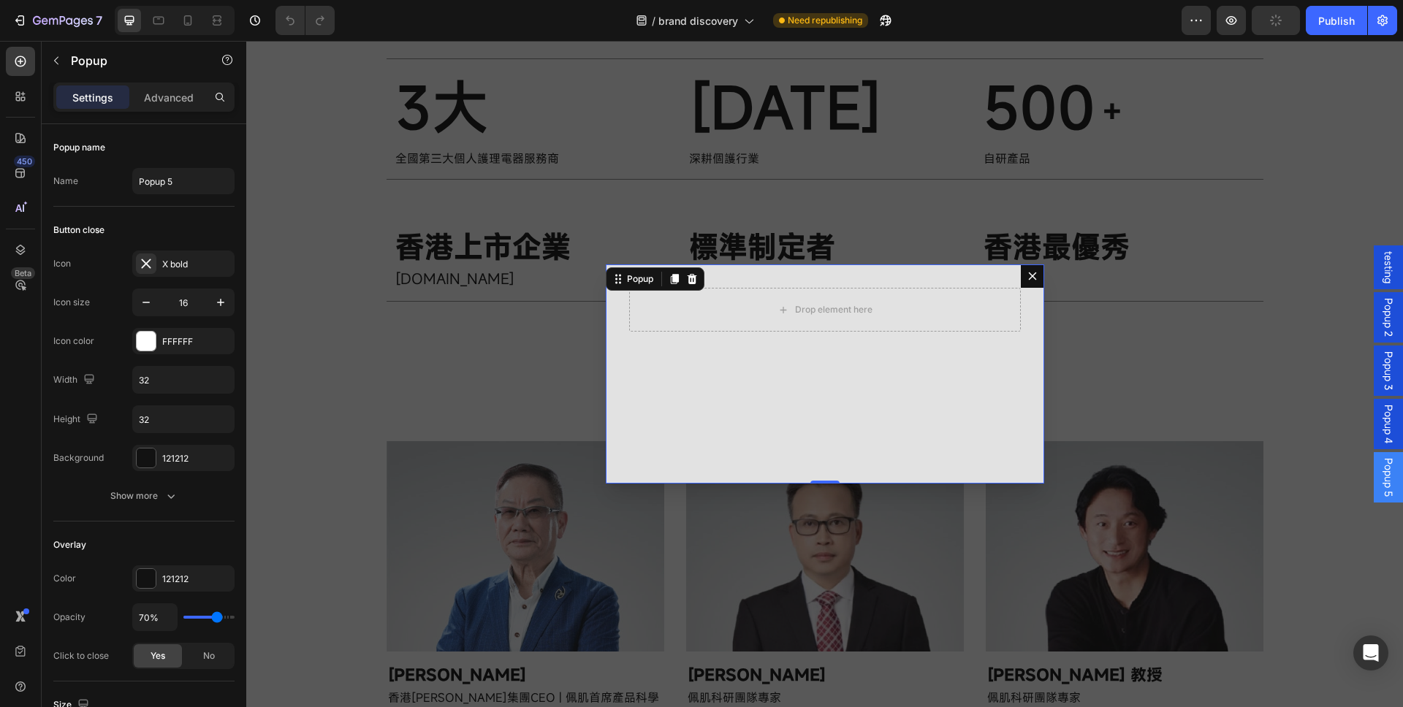
click at [693, 281] on div "Dialog content" at bounding box center [692, 279] width 18 height 18
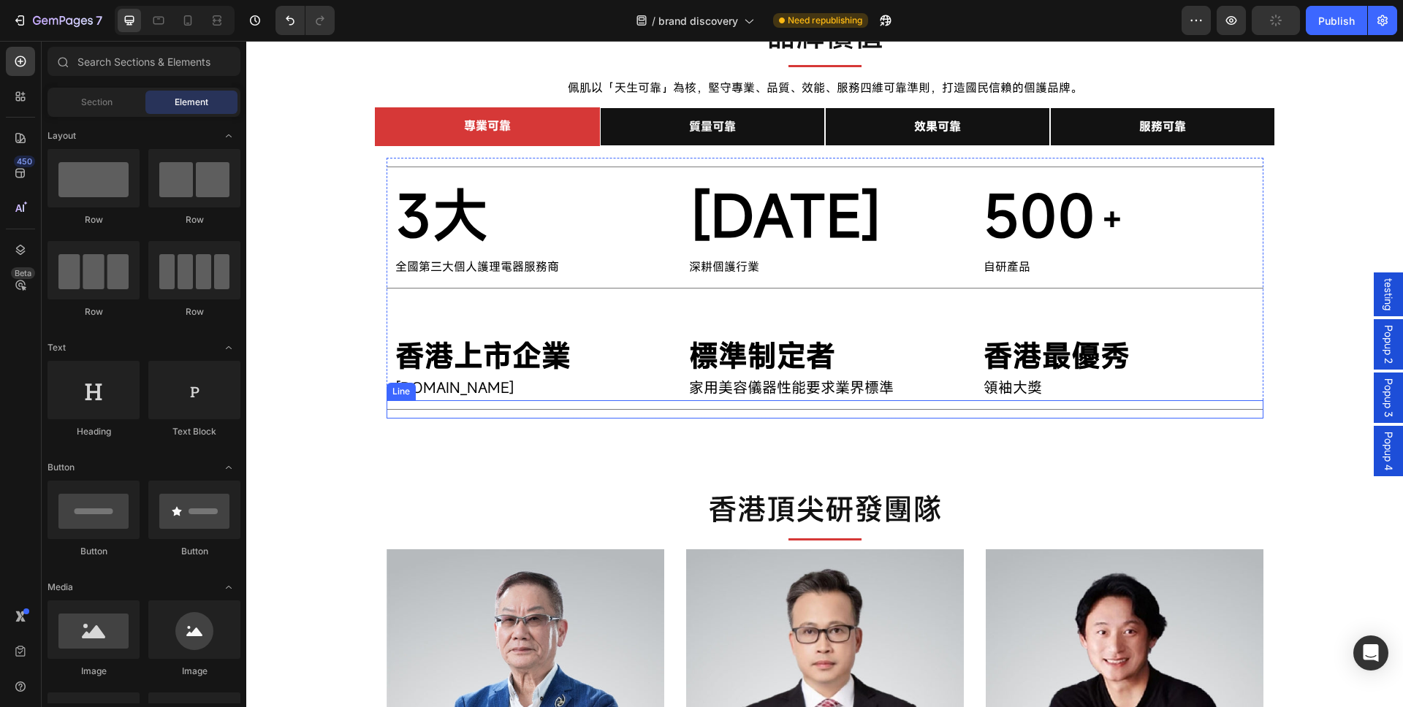
scroll to position [878, 0]
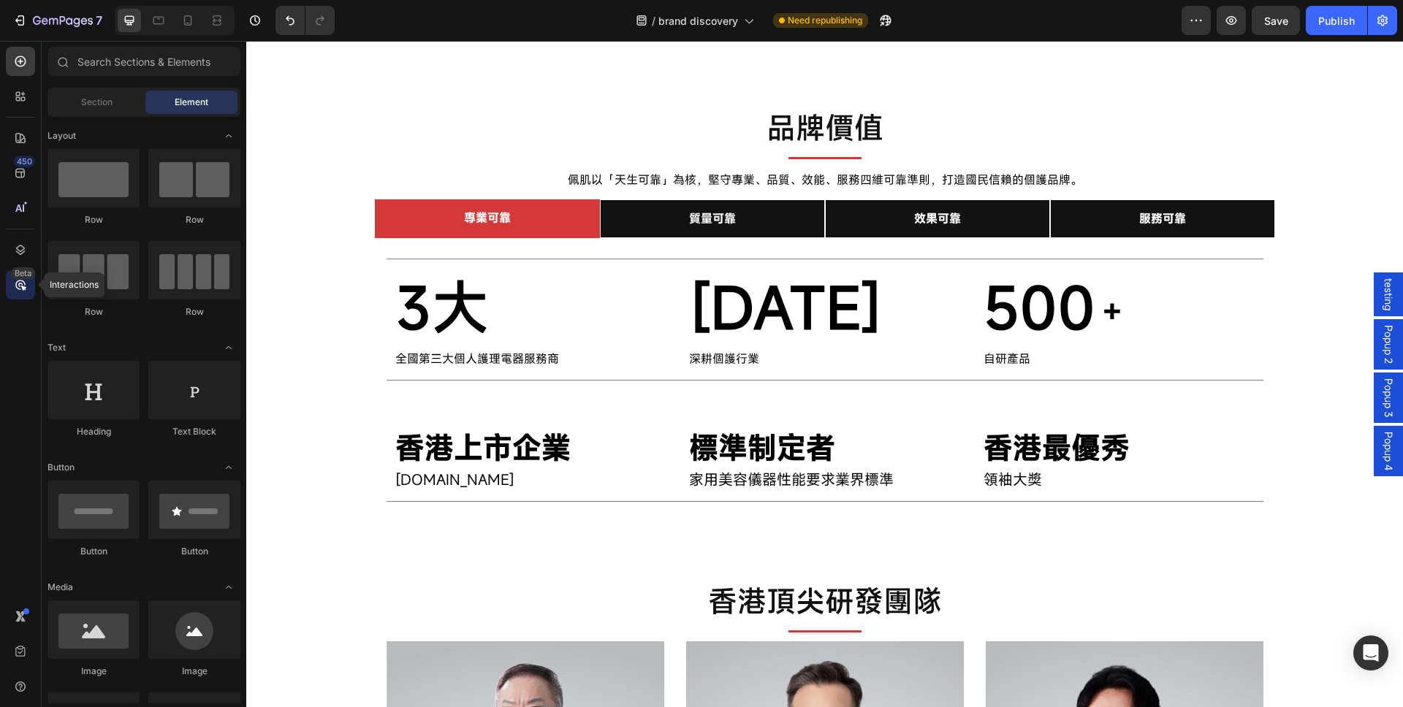
click at [18, 283] on icon at bounding box center [20, 285] width 4 height 4
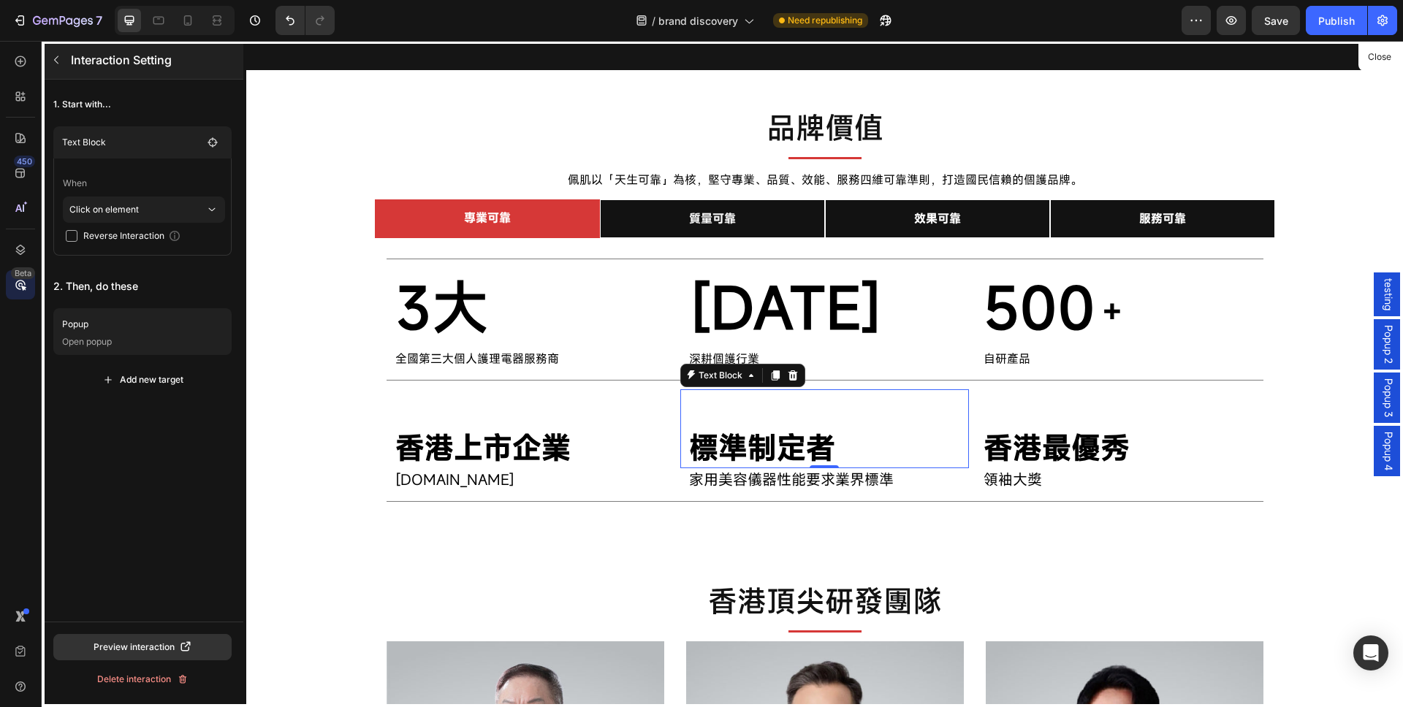
click at [63, 64] on button "button" at bounding box center [56, 59] width 23 height 23
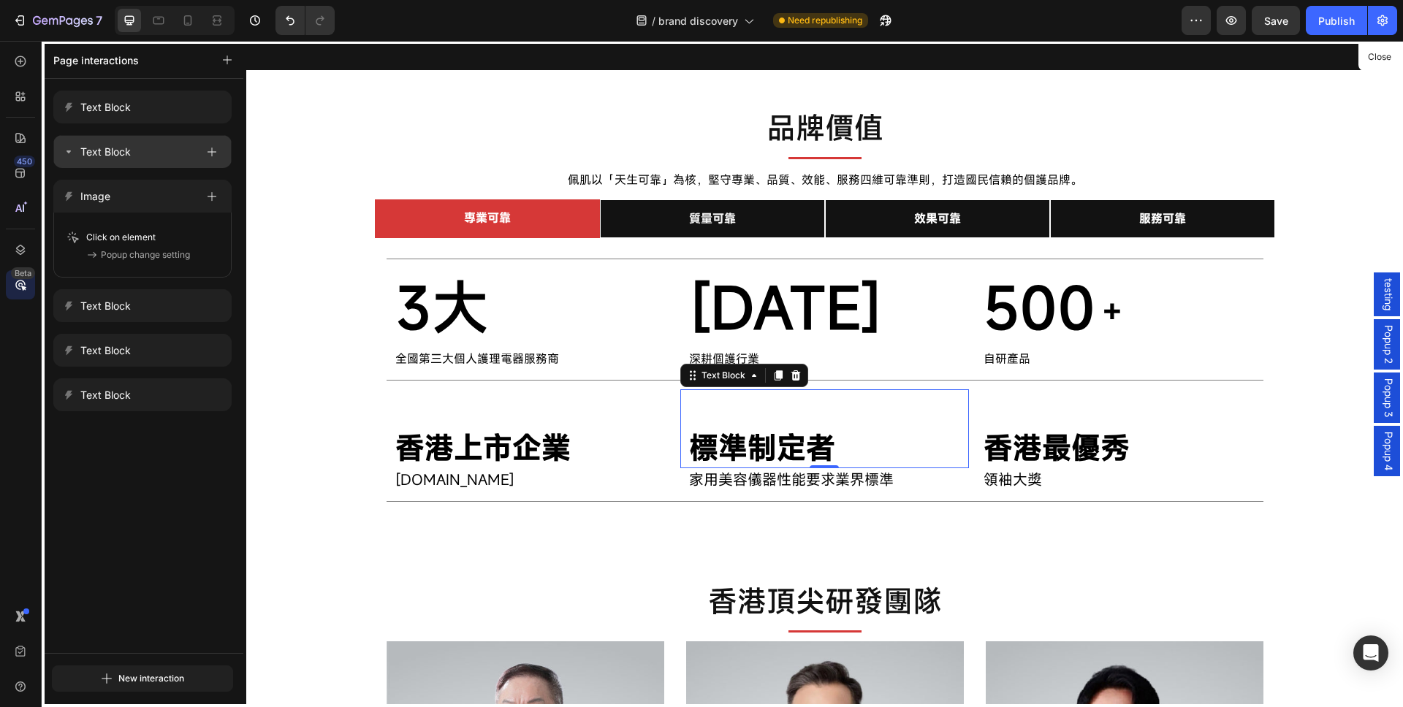
click at [114, 154] on p "Text Block" at bounding box center [105, 152] width 50 height 18
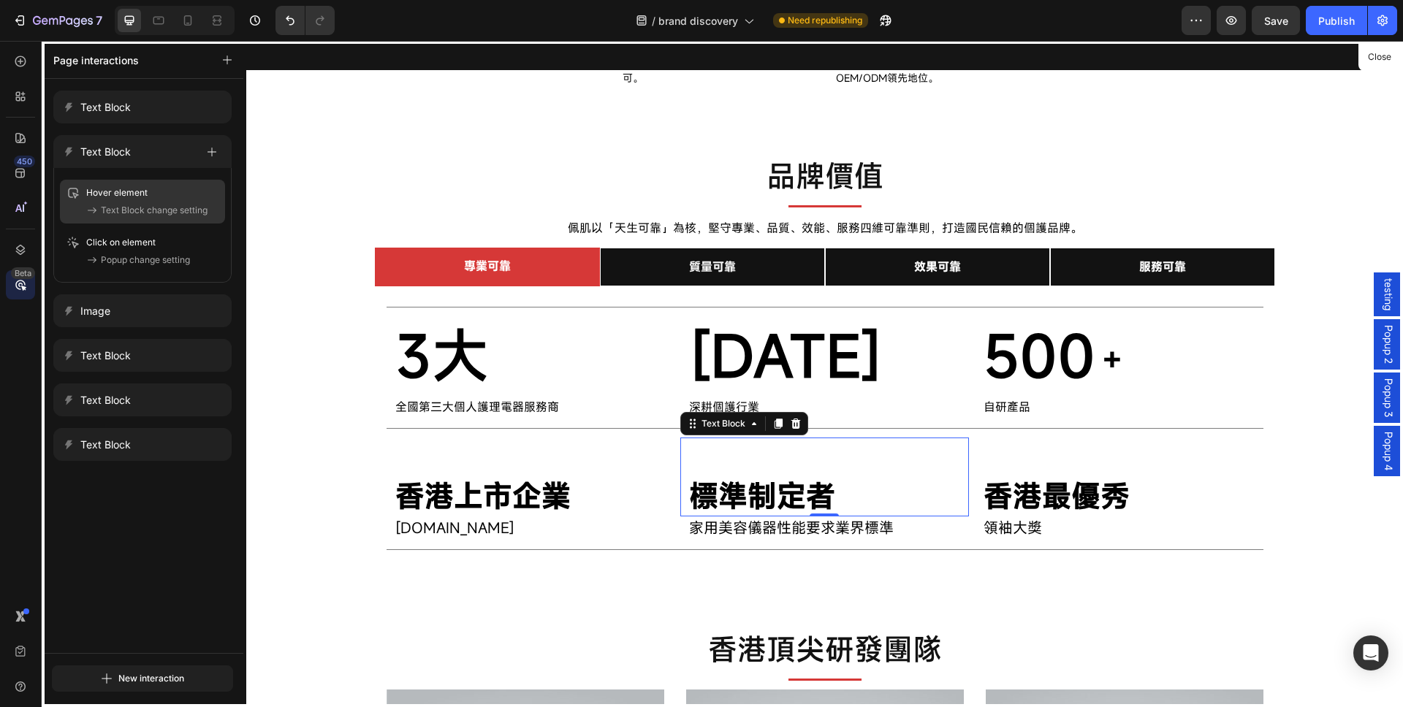
scroll to position [827, 0]
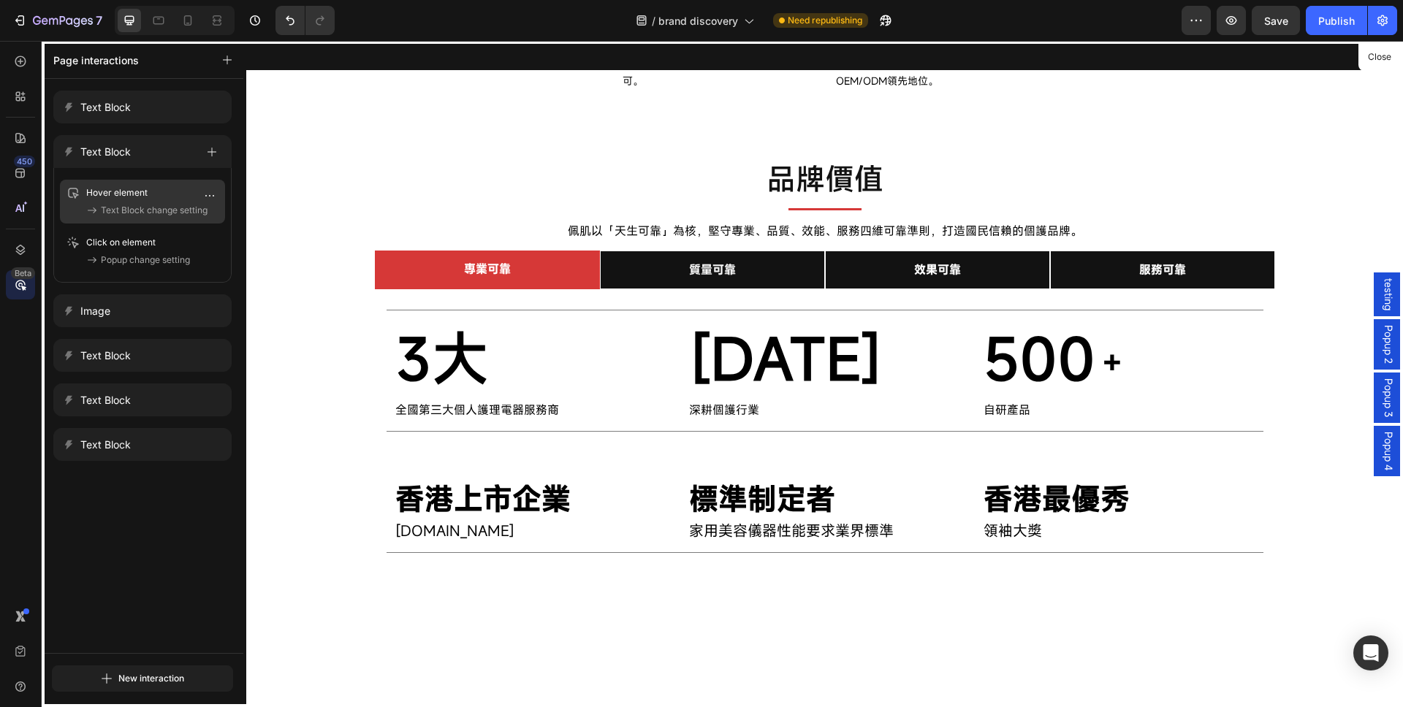
click at [146, 197] on p "Hover element" at bounding box center [127, 193] width 82 height 15
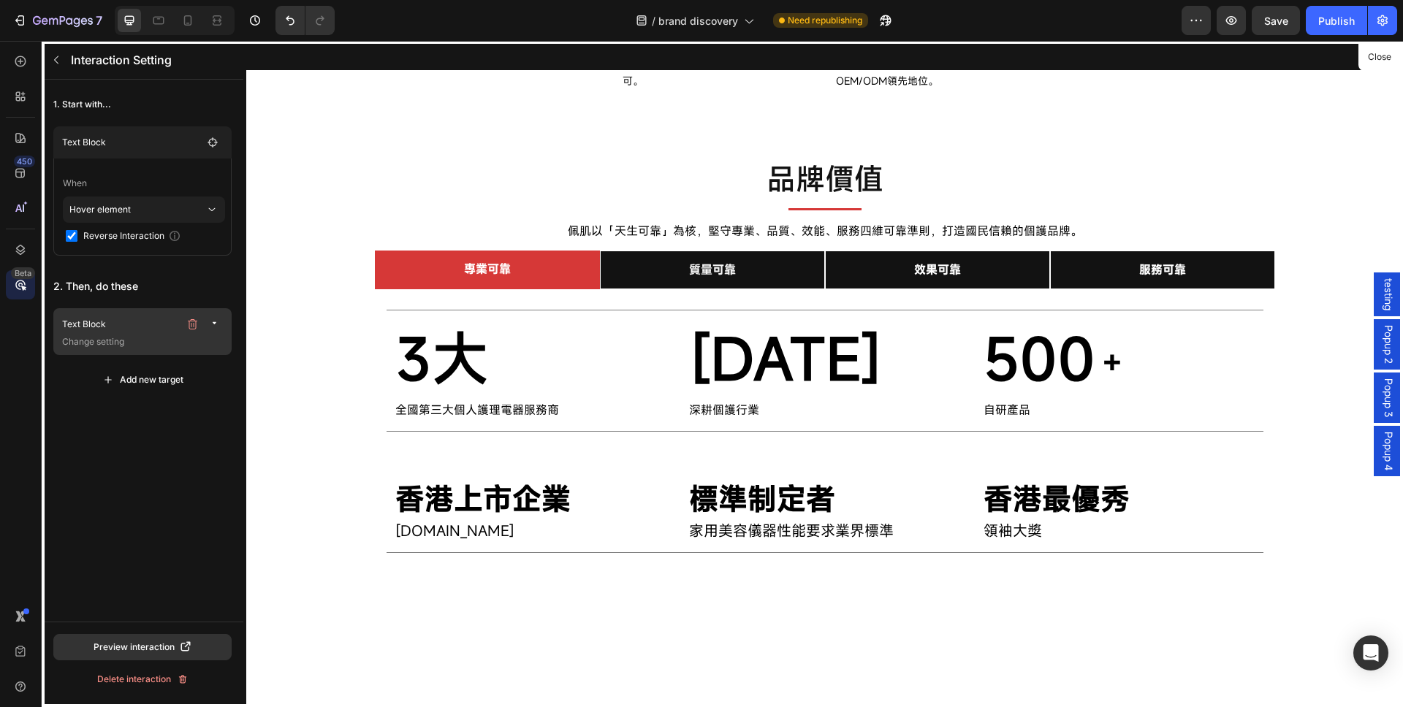
click at [110, 336] on p "Change setting" at bounding box center [144, 342] width 164 height 15
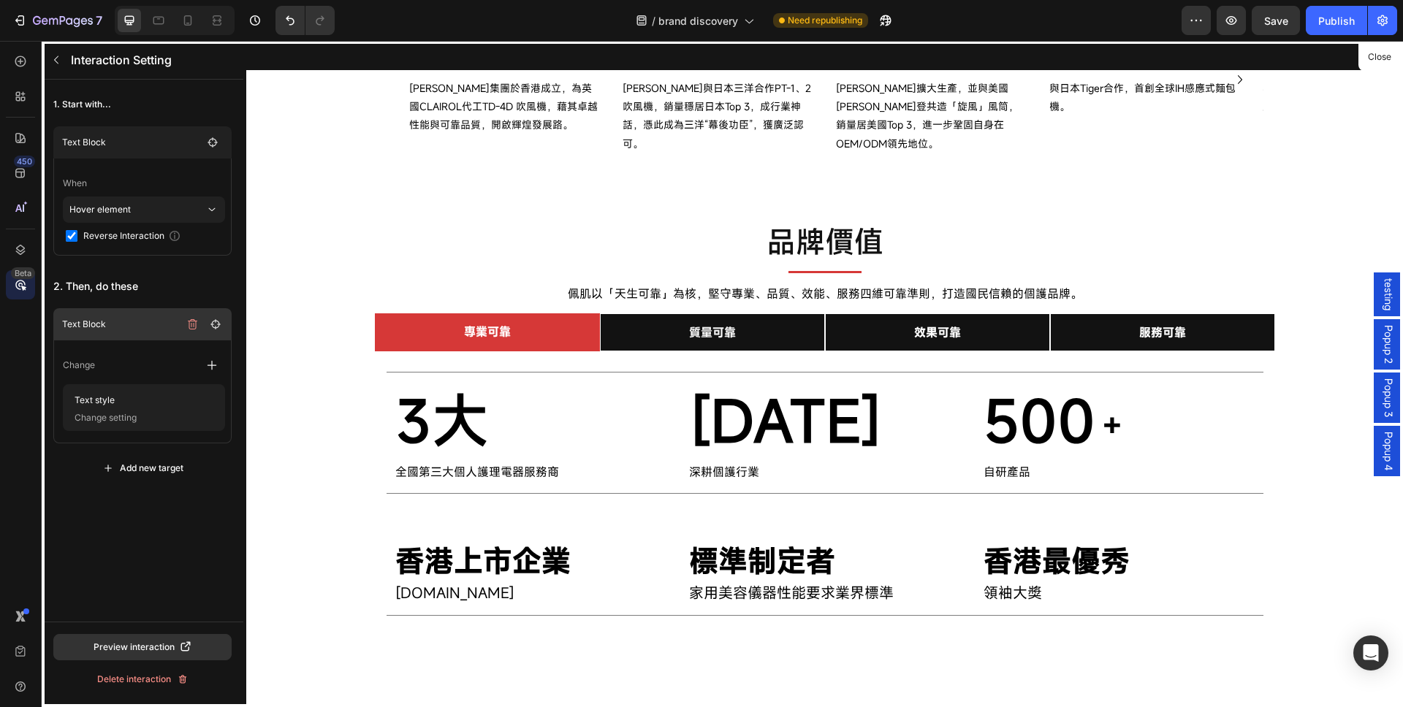
scroll to position [775, 0]
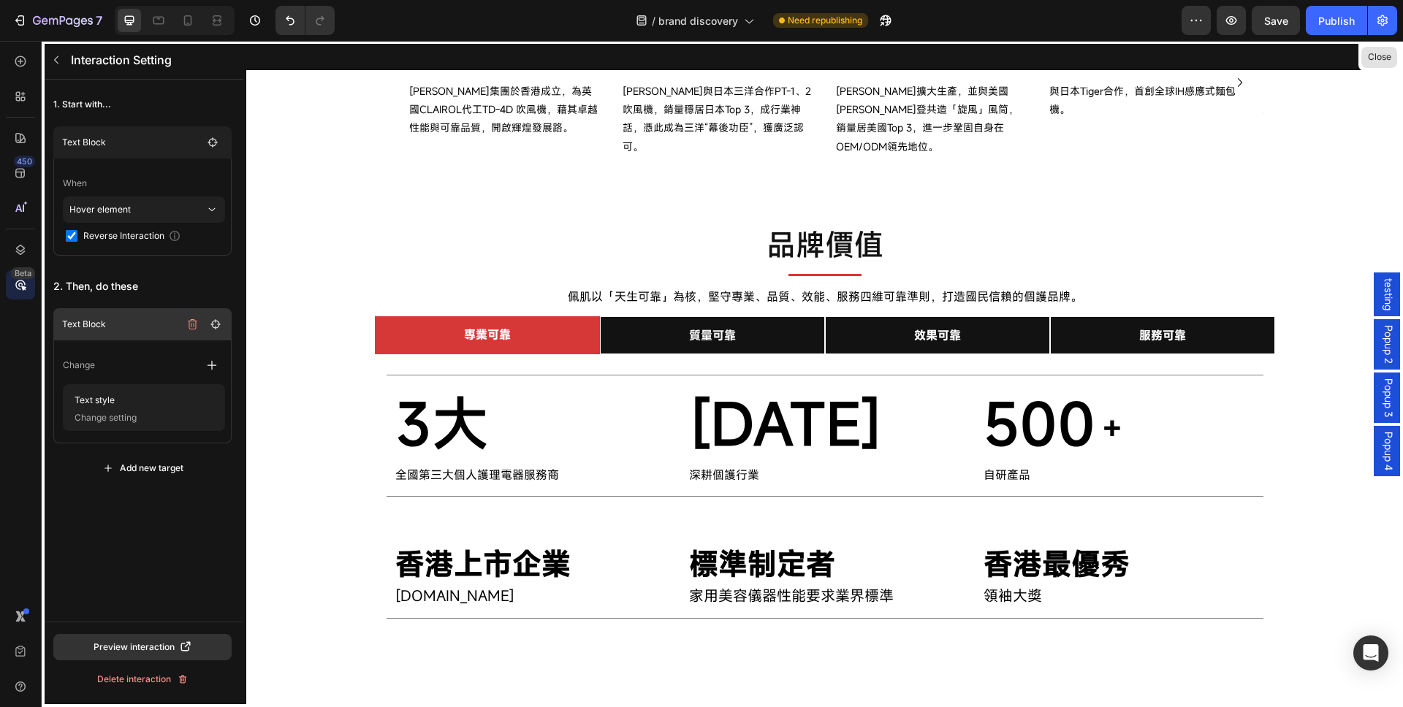
click at [1381, 63] on button "Close" at bounding box center [1379, 57] width 36 height 21
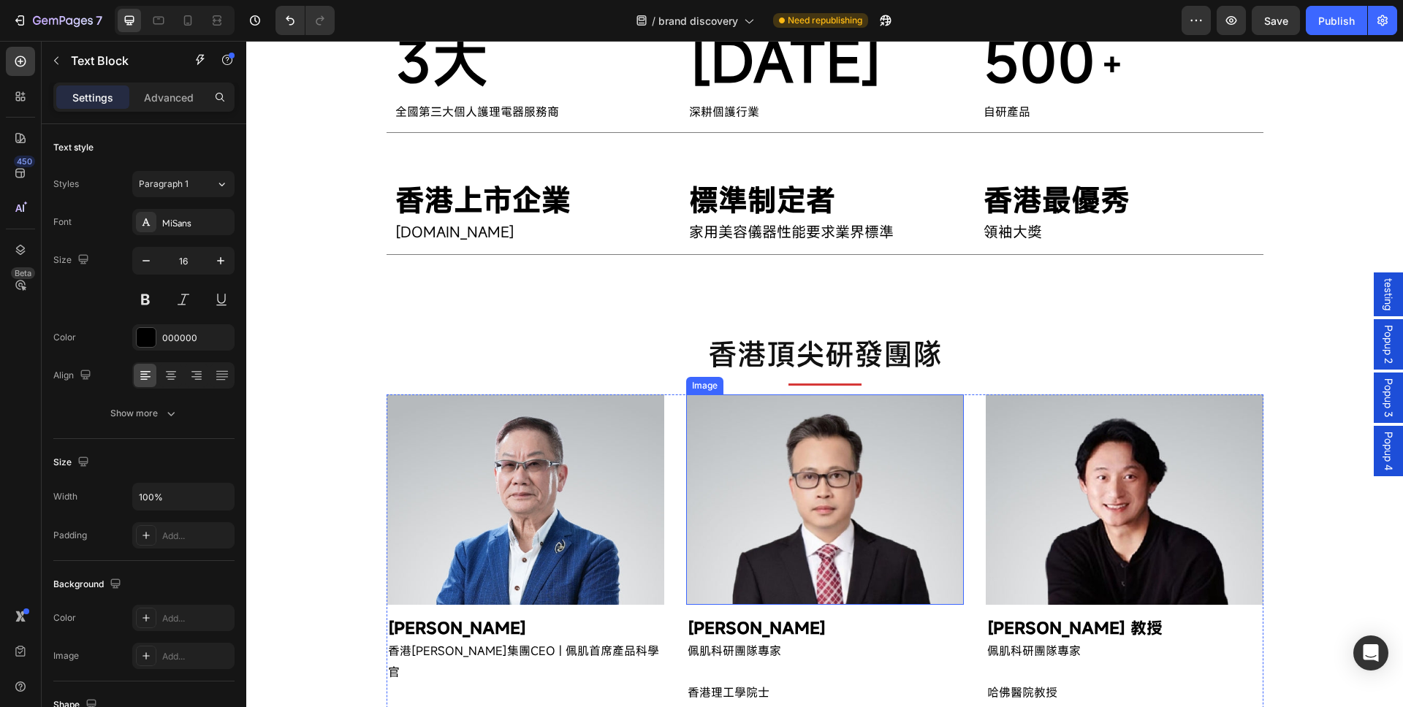
scroll to position [965, 0]
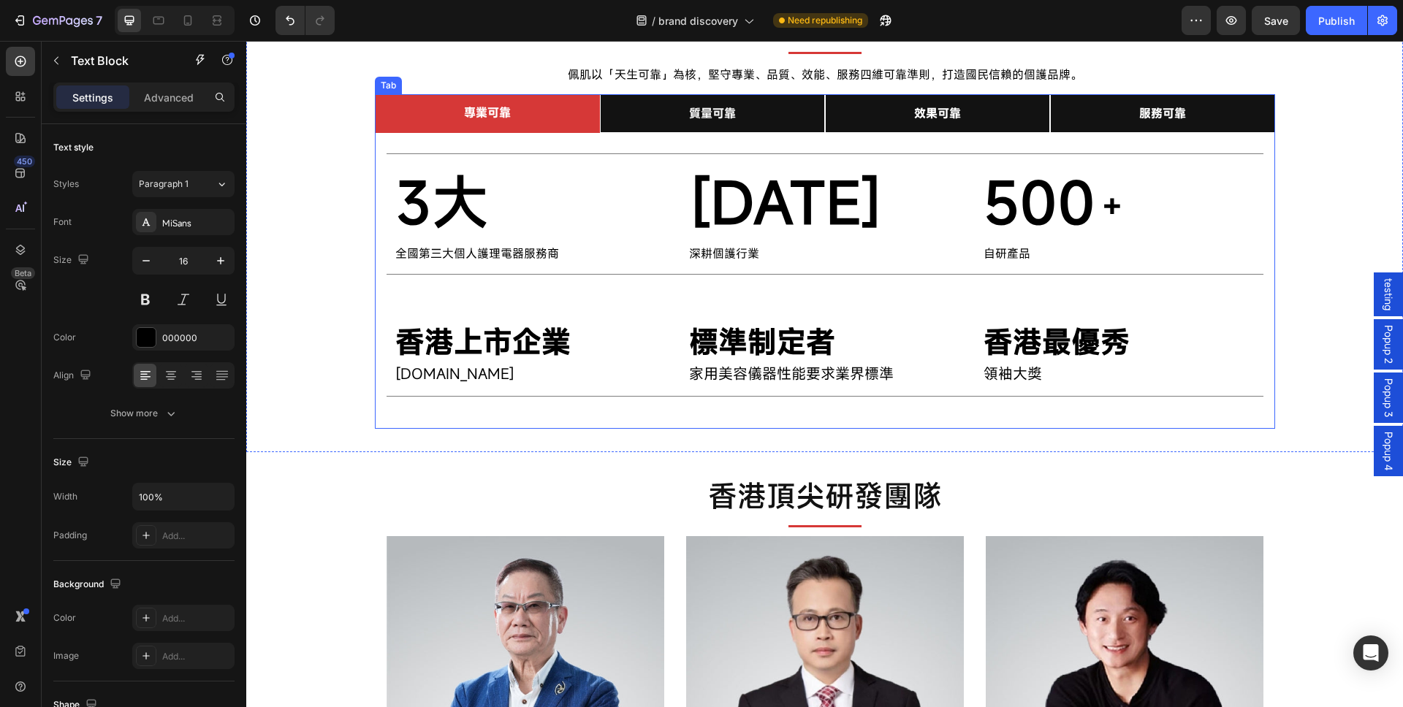
click at [506, 115] on div "專業可靠" at bounding box center [487, 113] width 51 height 26
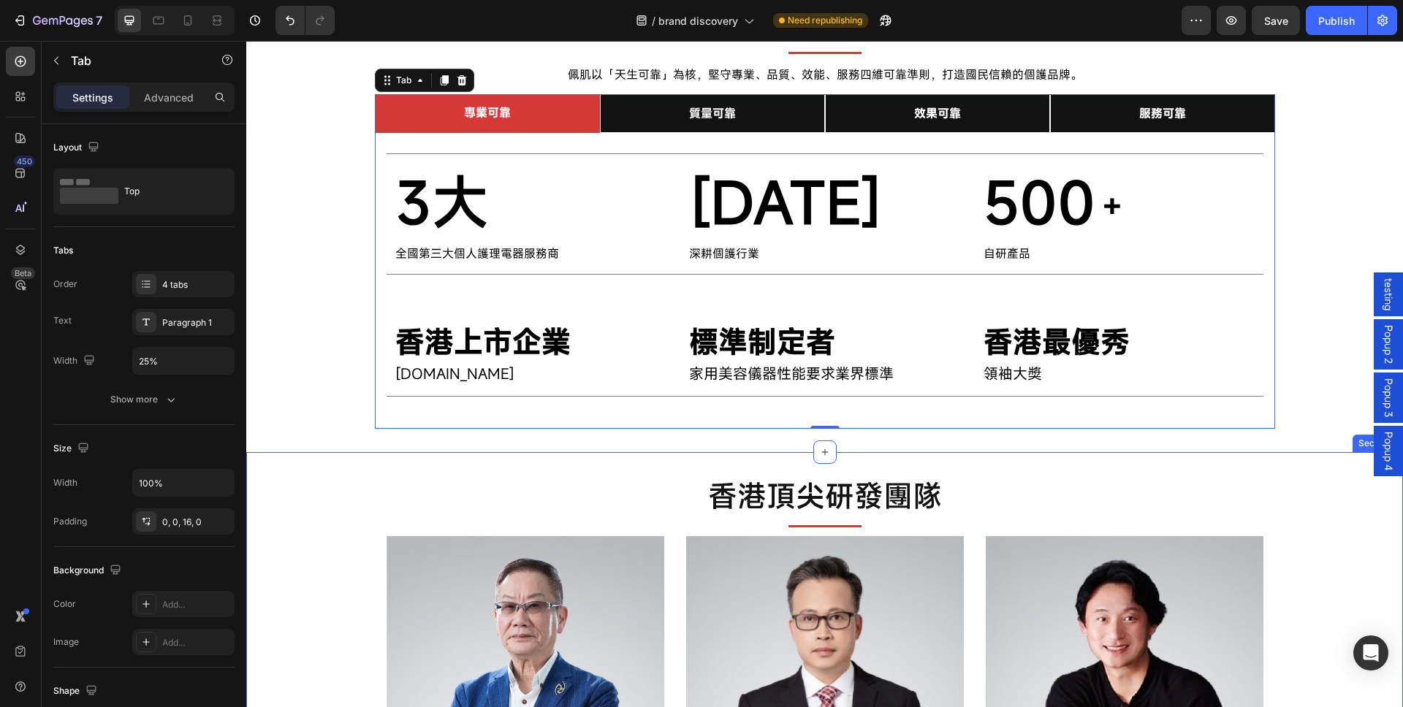
click at [276, 470] on div "香港頂尖研發團隊 Text Block Title Line Image 李舒野 先生 香港科利集團CEO | 佩肌首席產品科學官 中國石油大學機械工程學士 …" at bounding box center [824, 703] width 1157 height 502
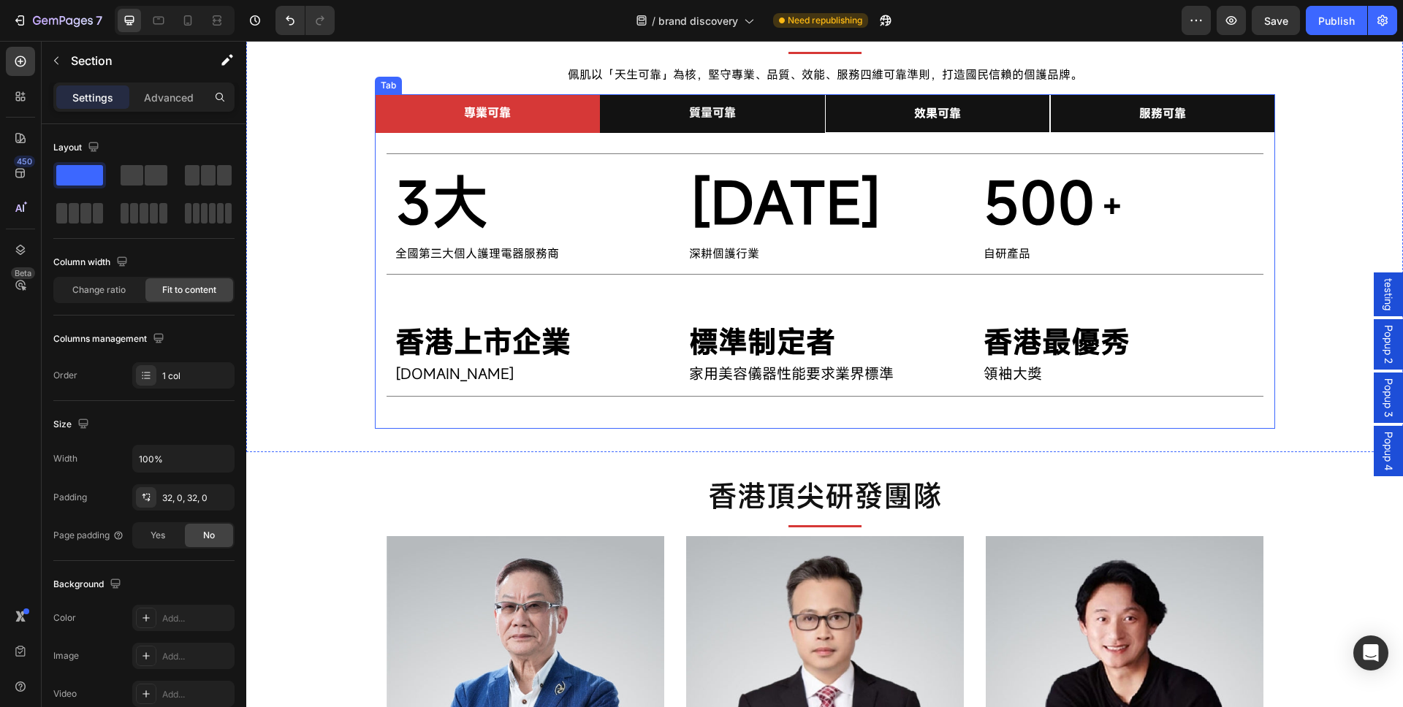
click at [785, 107] on li "質量可靠" at bounding box center [712, 113] width 225 height 39
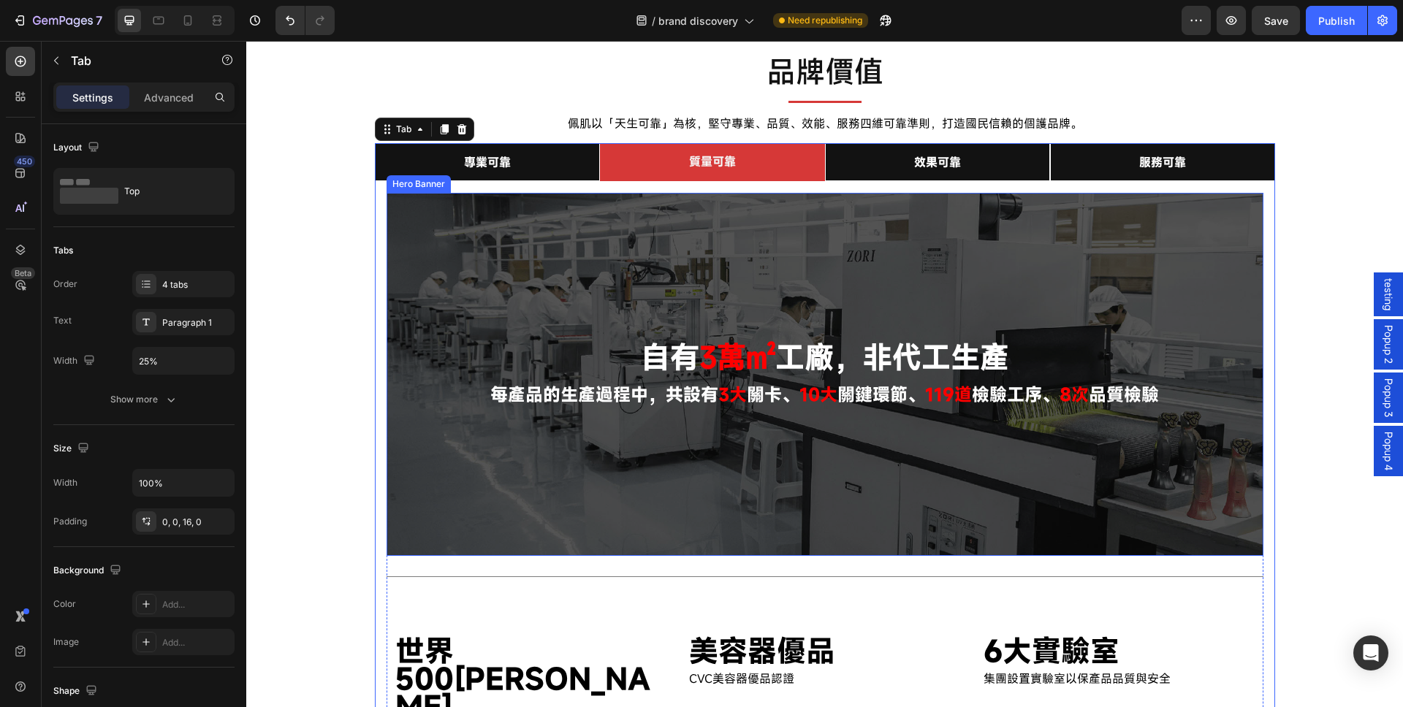
scroll to position [877, 0]
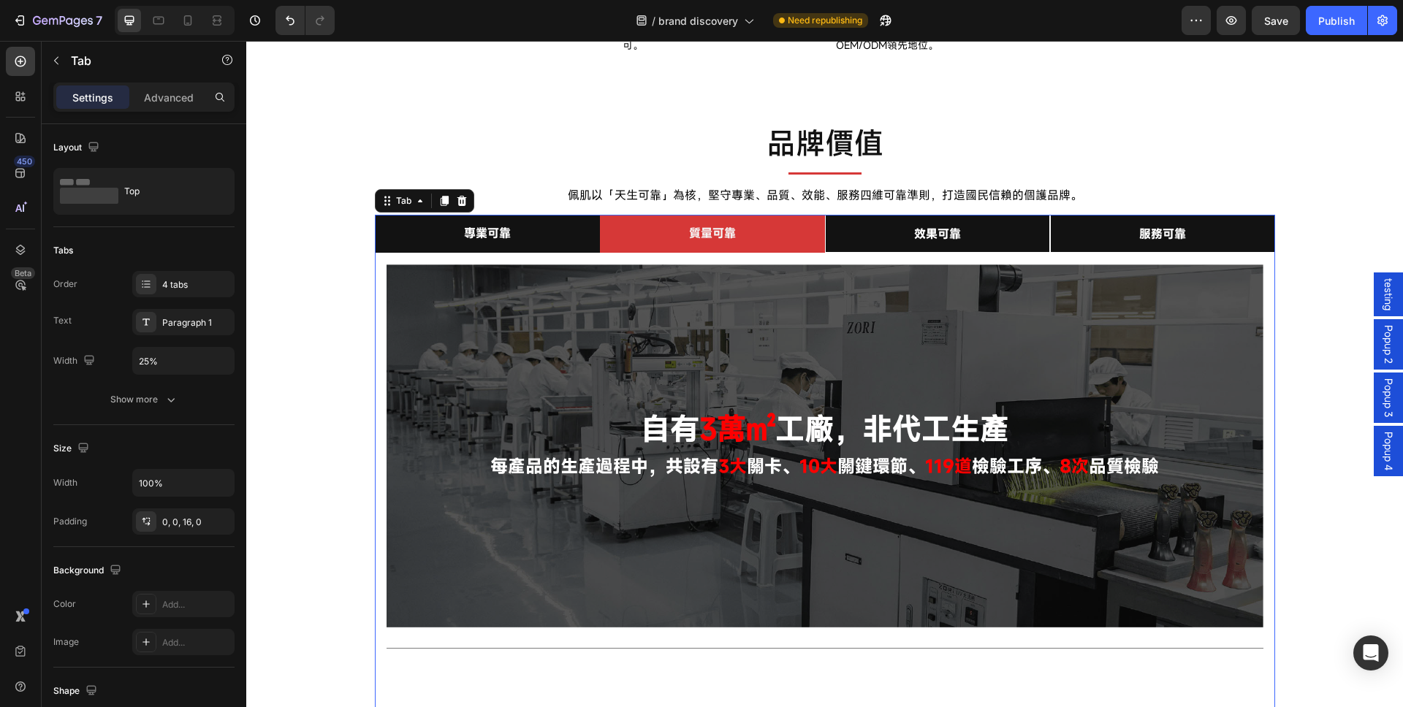
click at [547, 254] on li "專業可靠" at bounding box center [487, 234] width 225 height 39
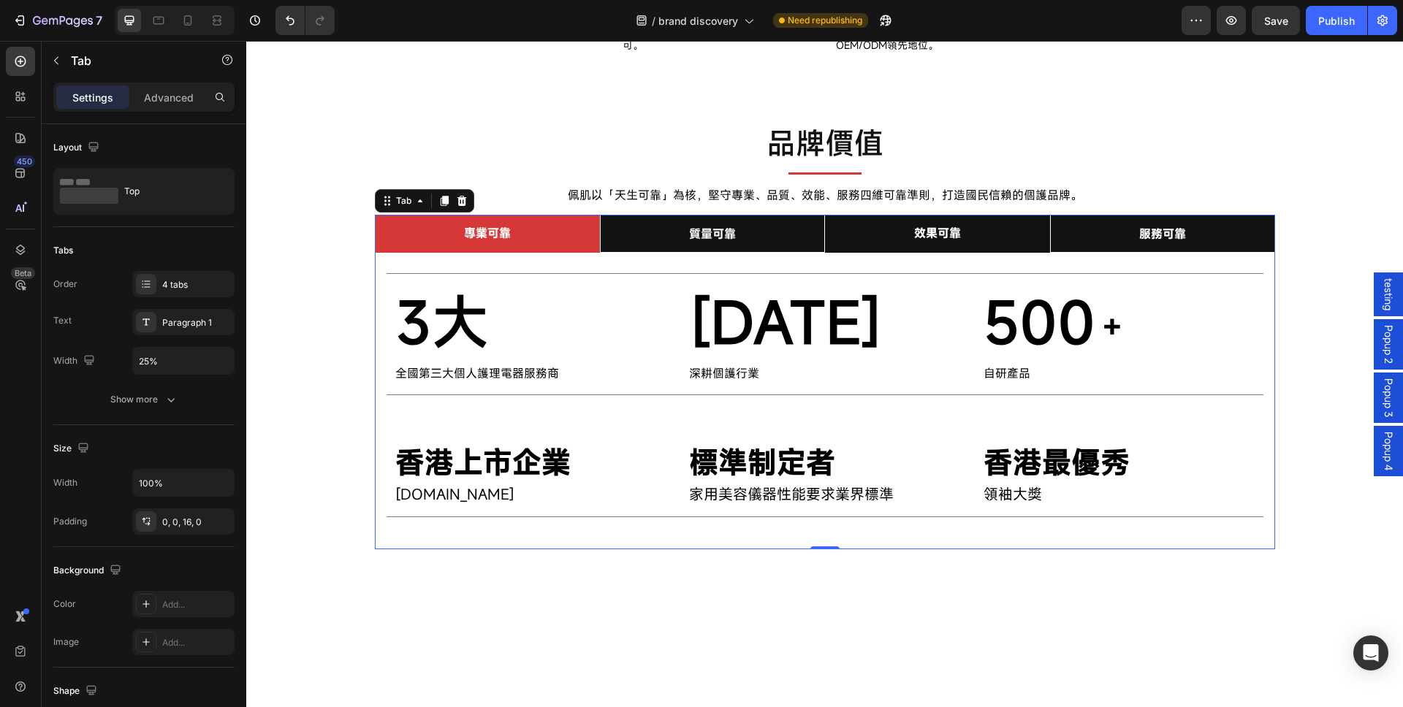
click at [1003, 254] on li "效果可靠" at bounding box center [937, 234] width 225 height 39
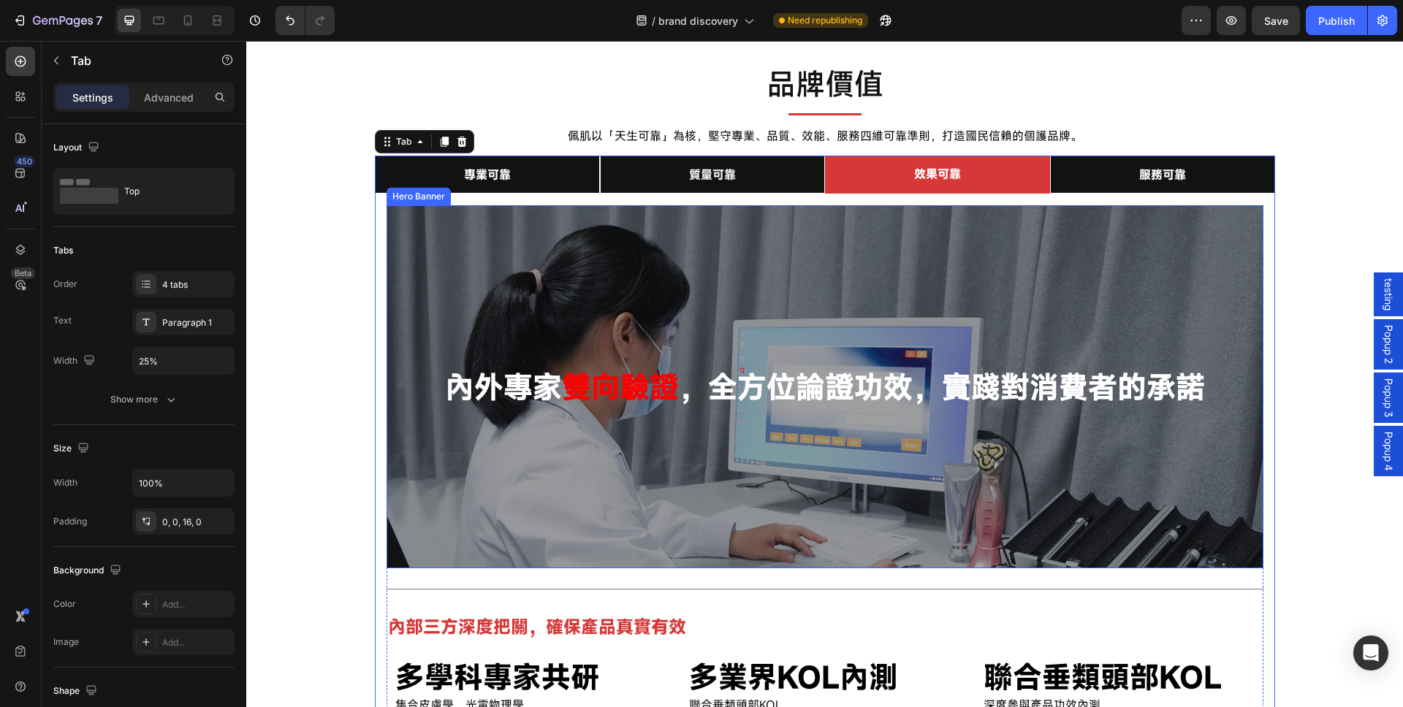
scroll to position [965, 0]
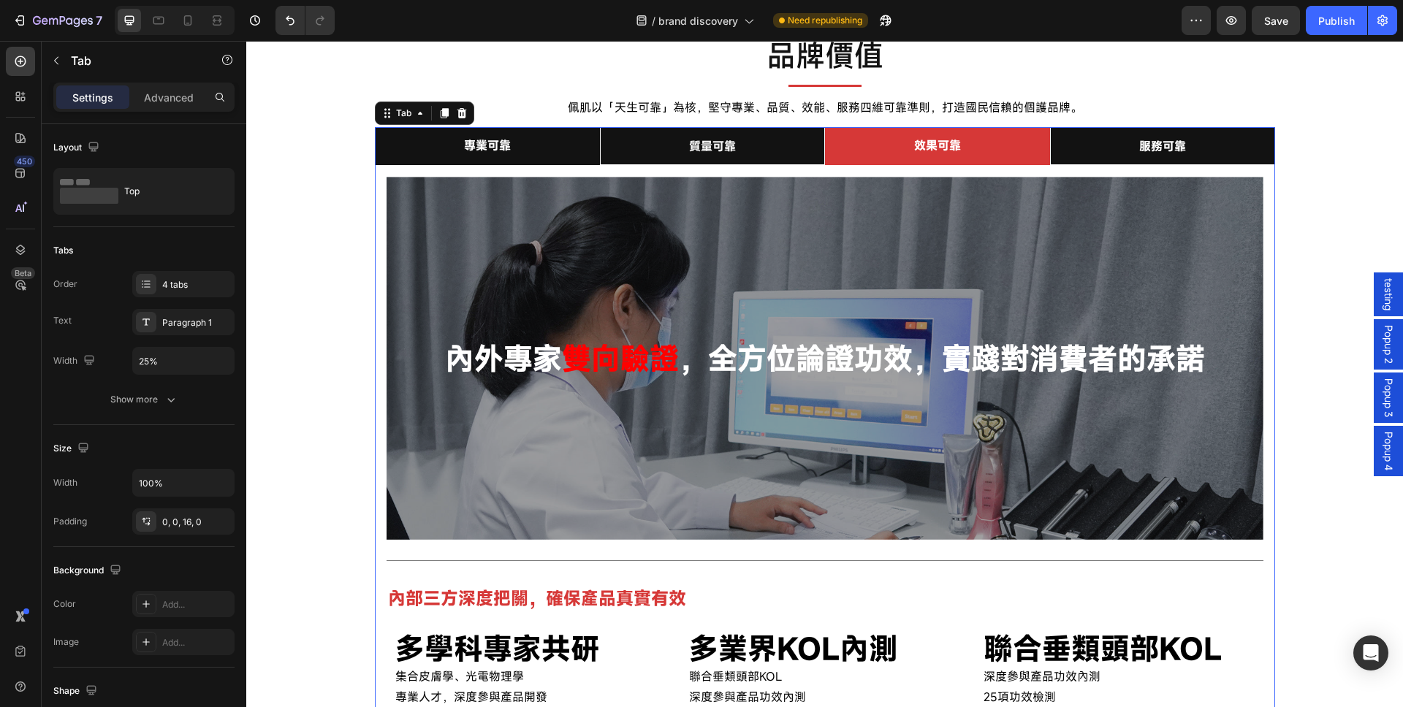
click at [559, 166] on li "專業可靠" at bounding box center [487, 146] width 225 height 39
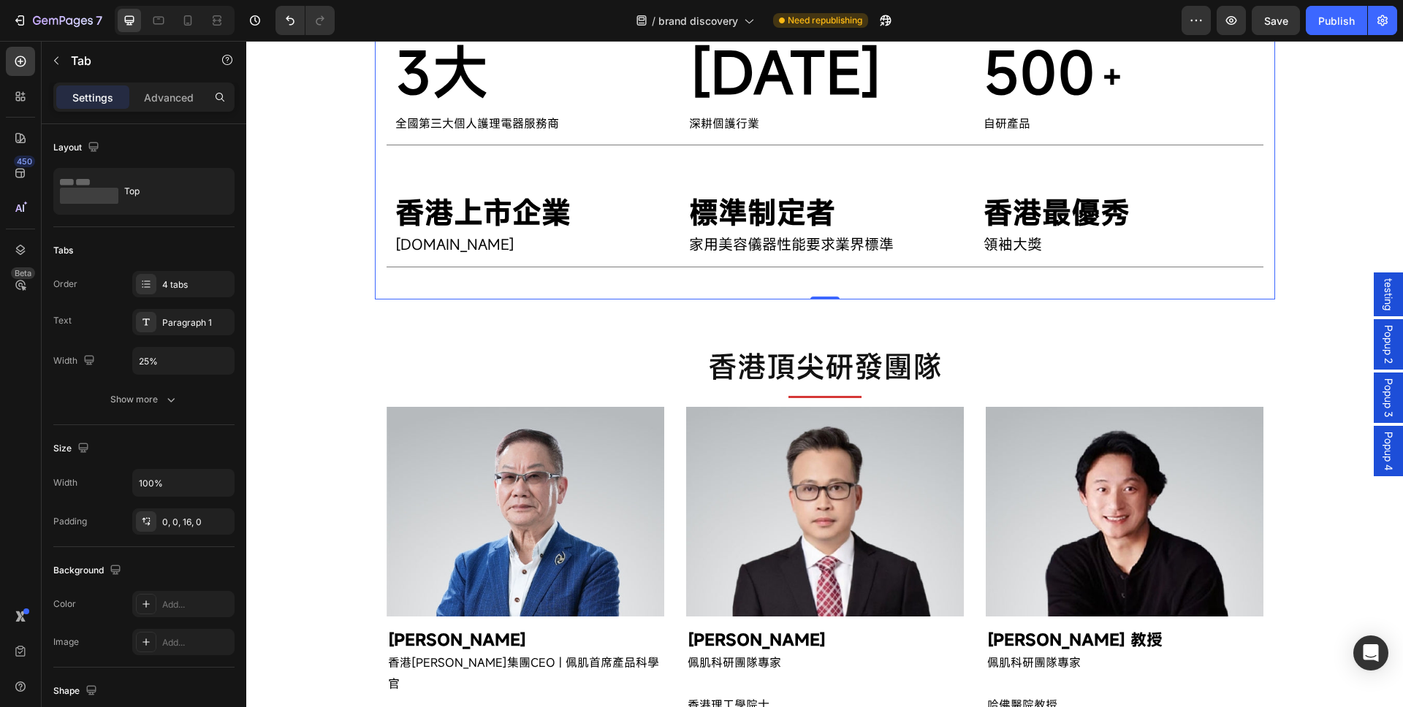
scroll to position [1140, 0]
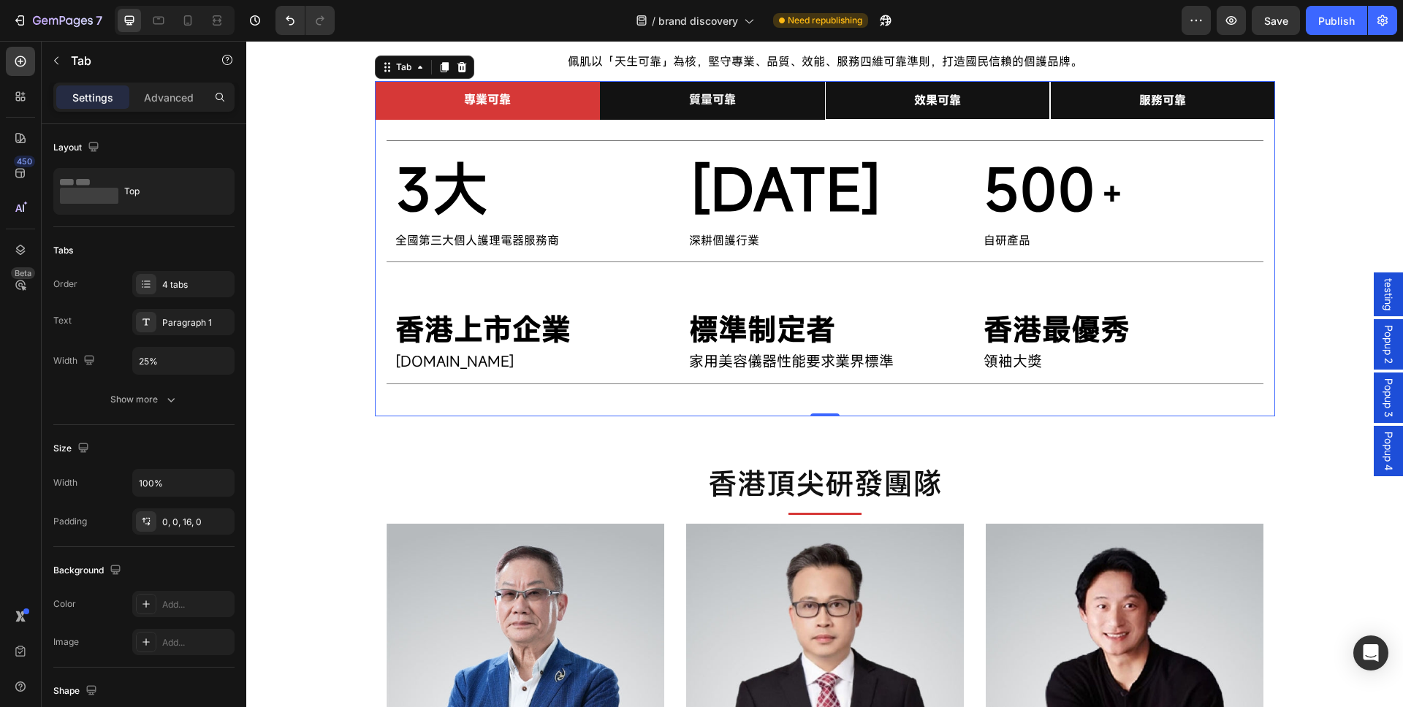
click at [723, 101] on span "質量可靠" at bounding box center [712, 99] width 47 height 16
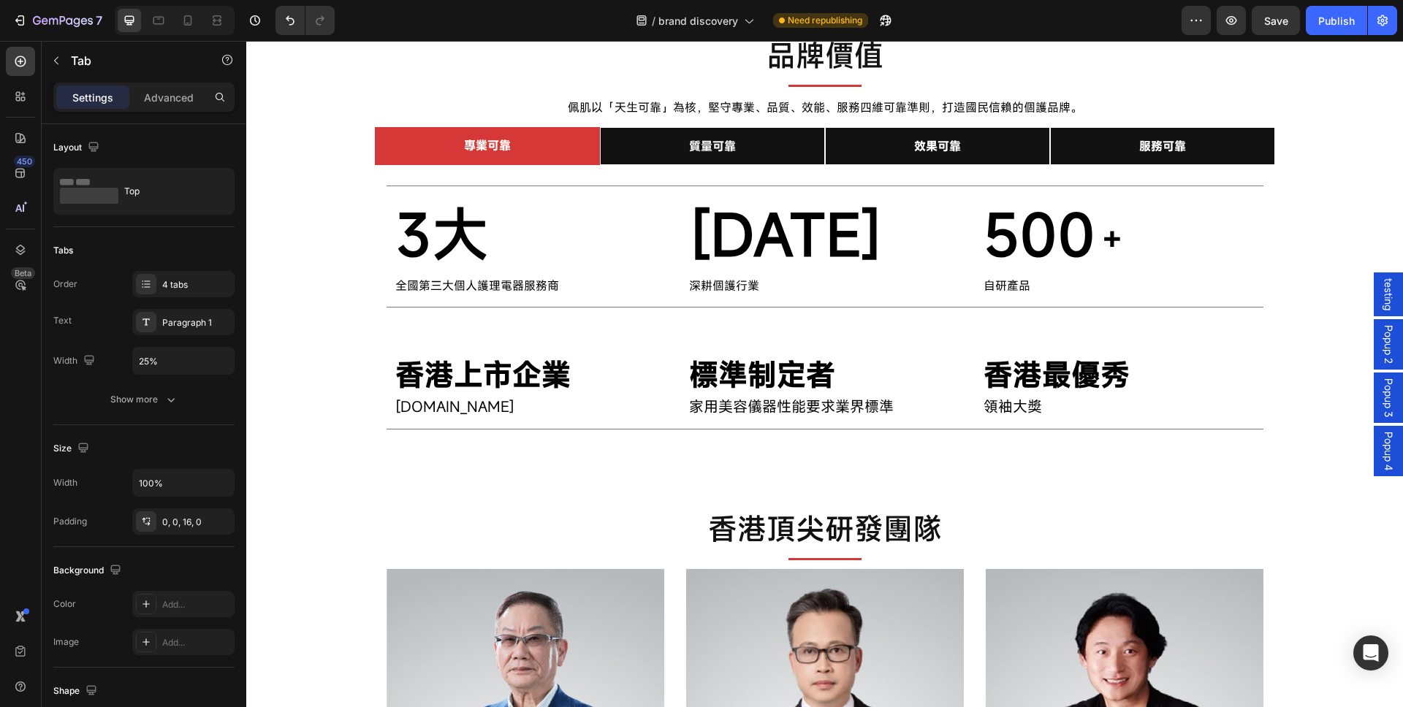
scroll to position [1052, 0]
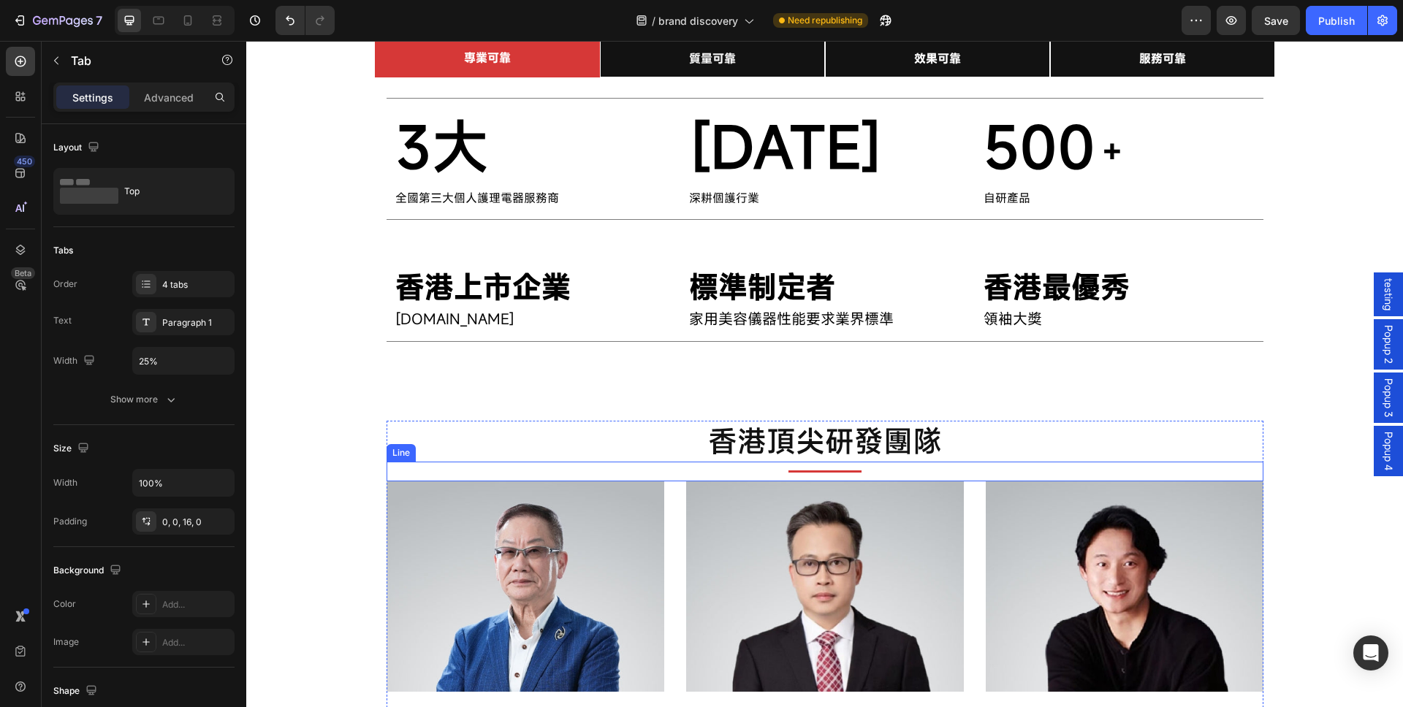
click at [607, 482] on div "Title Line" at bounding box center [825, 472] width 877 height 20
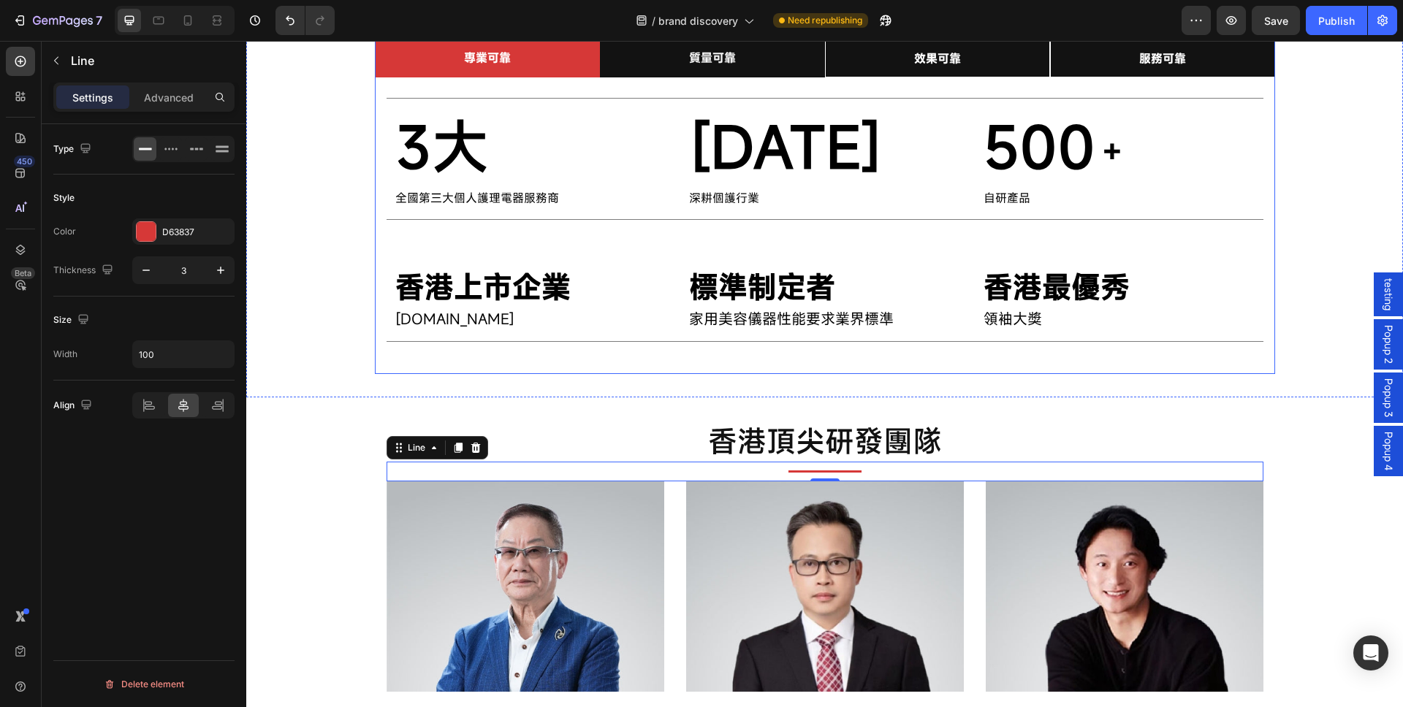
click at [714, 66] on span "質量可靠" at bounding box center [712, 58] width 47 height 16
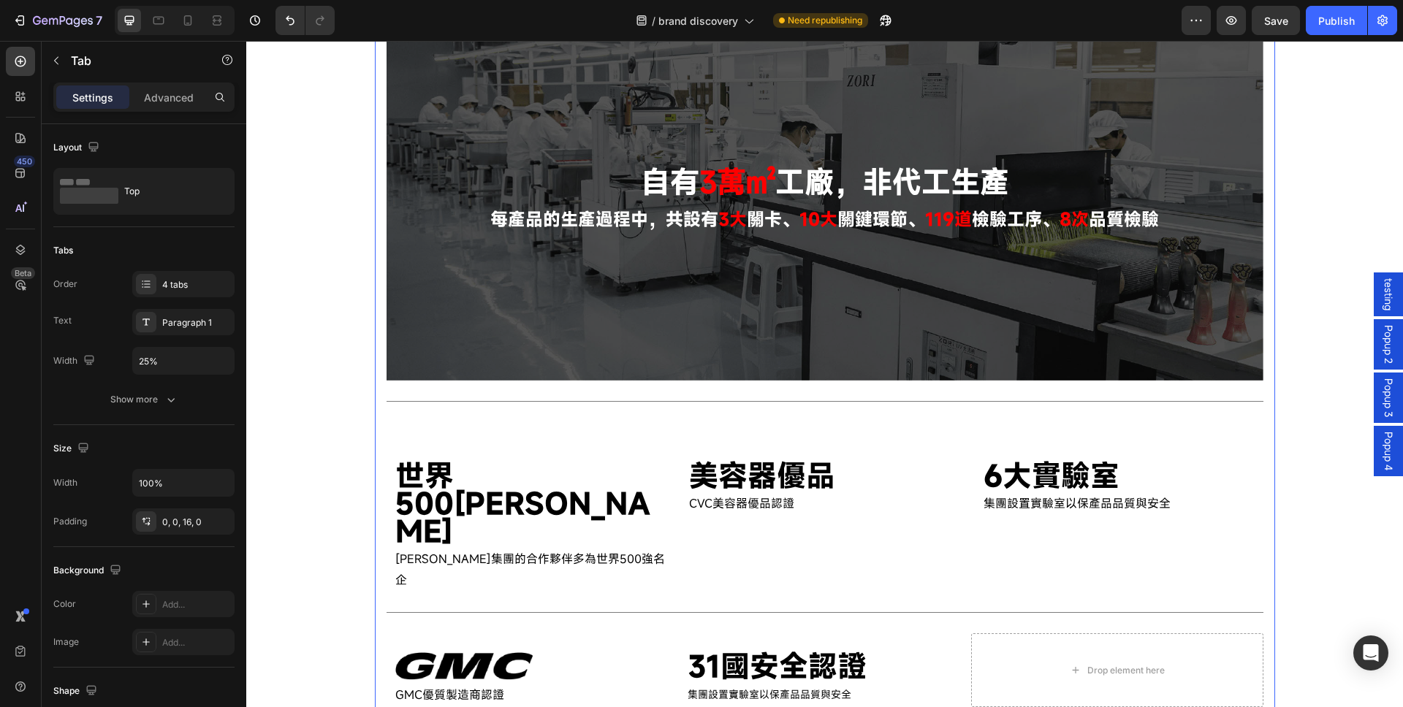
scroll to position [965, 0]
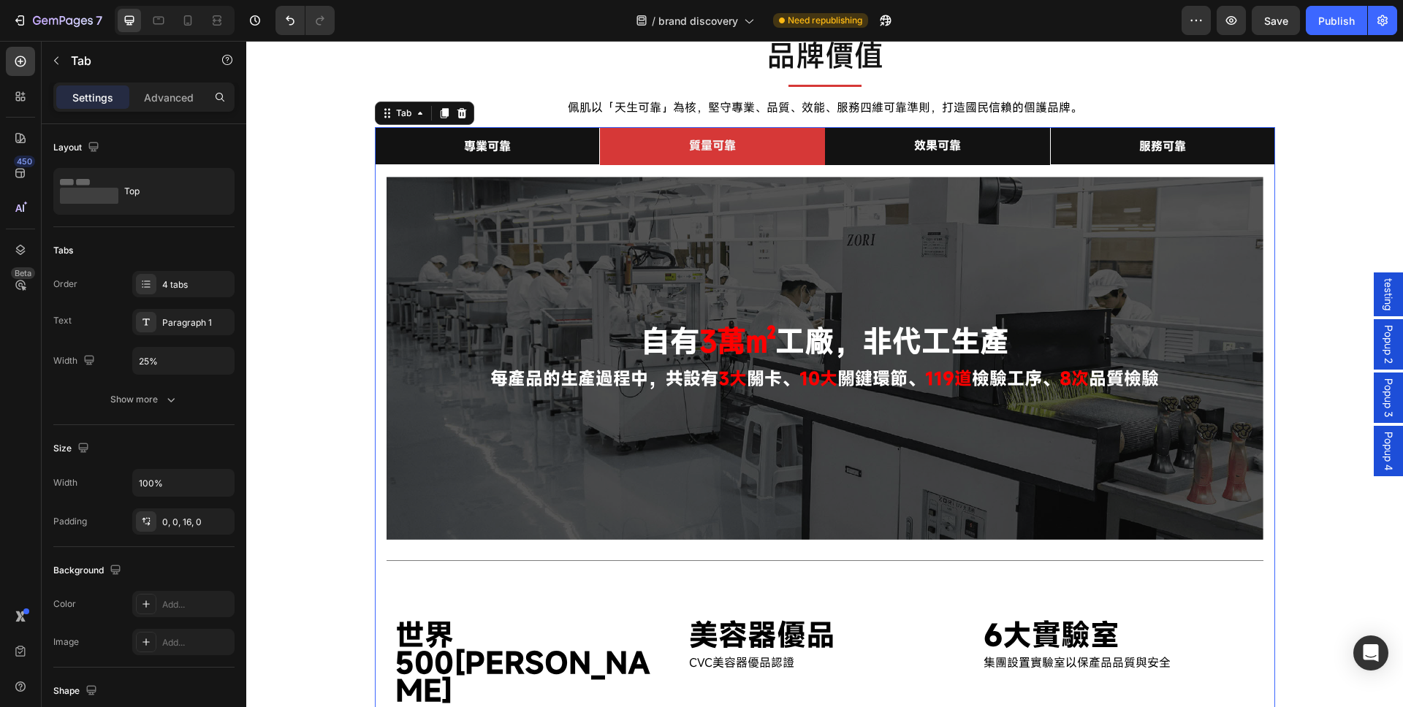
click at [905, 166] on li "效果可靠" at bounding box center [937, 146] width 225 height 39
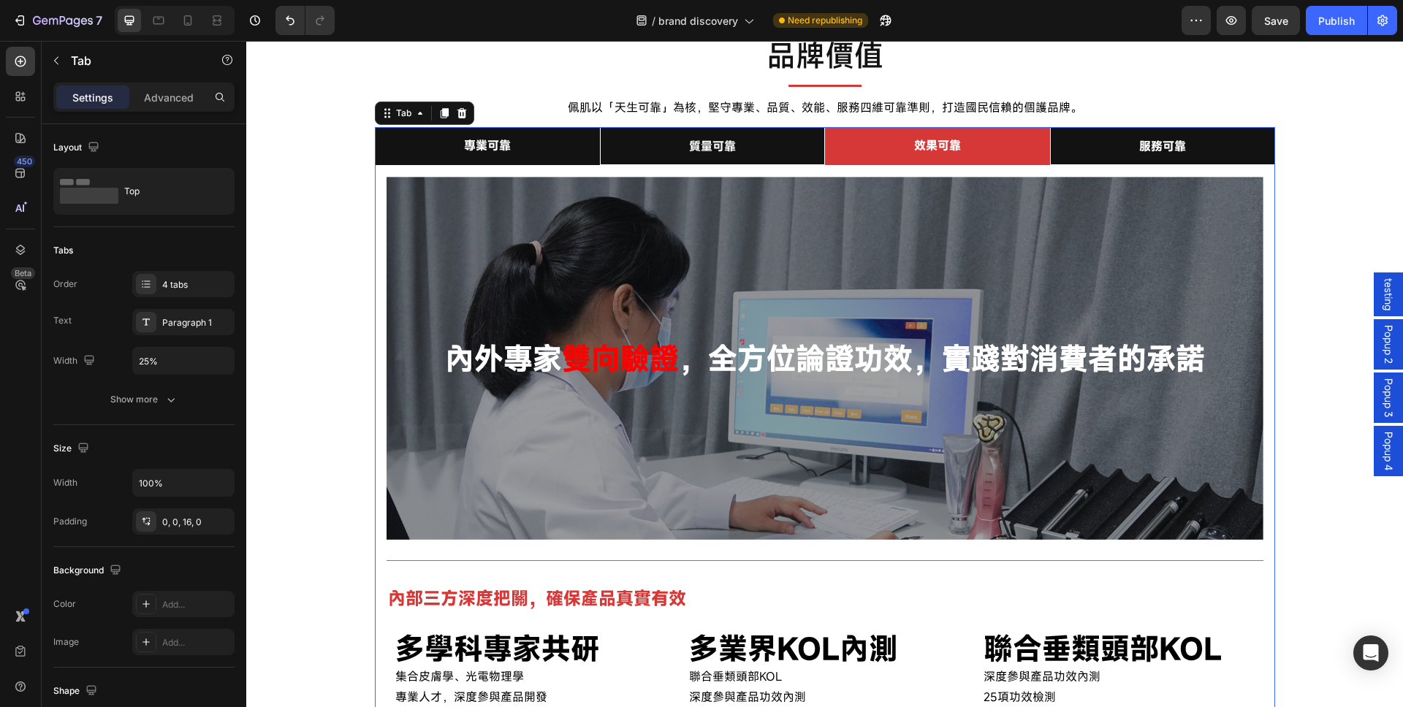
click at [480, 153] on span "專業可靠" at bounding box center [487, 145] width 47 height 16
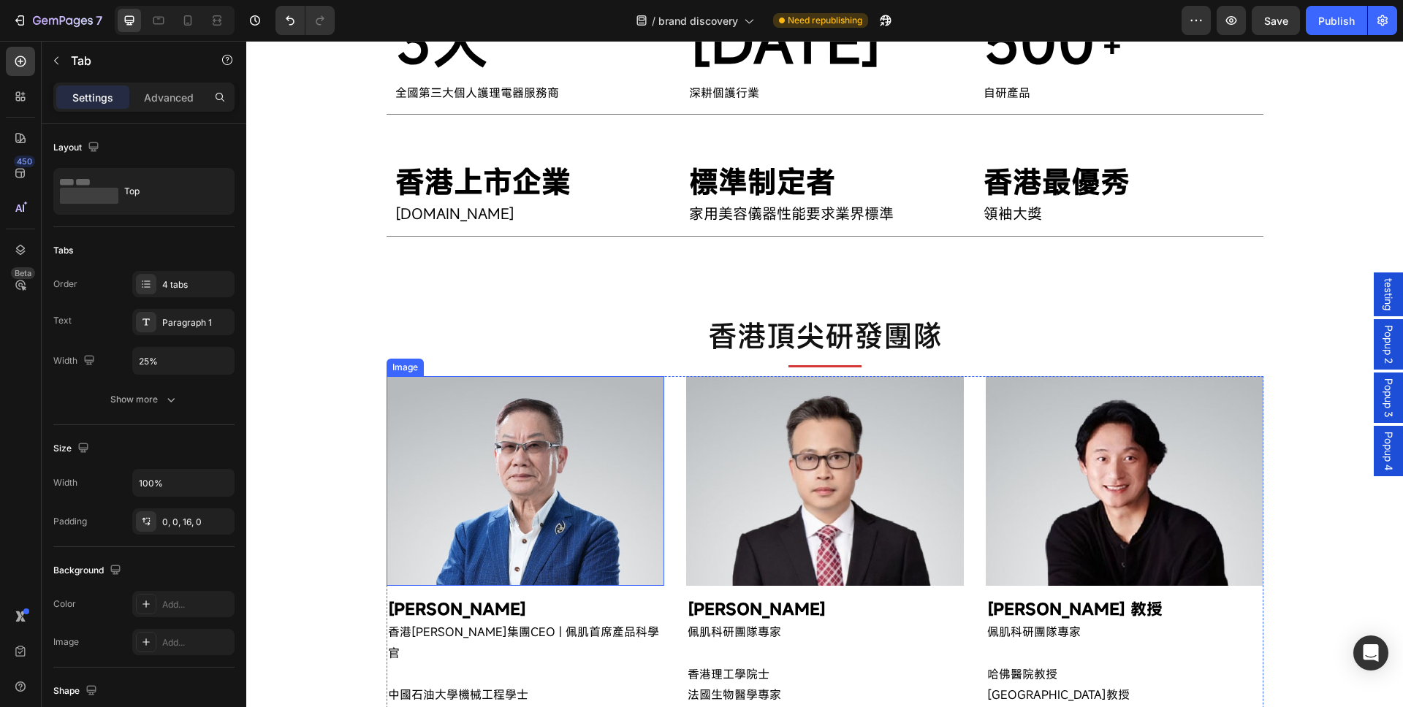
scroll to position [1315, 0]
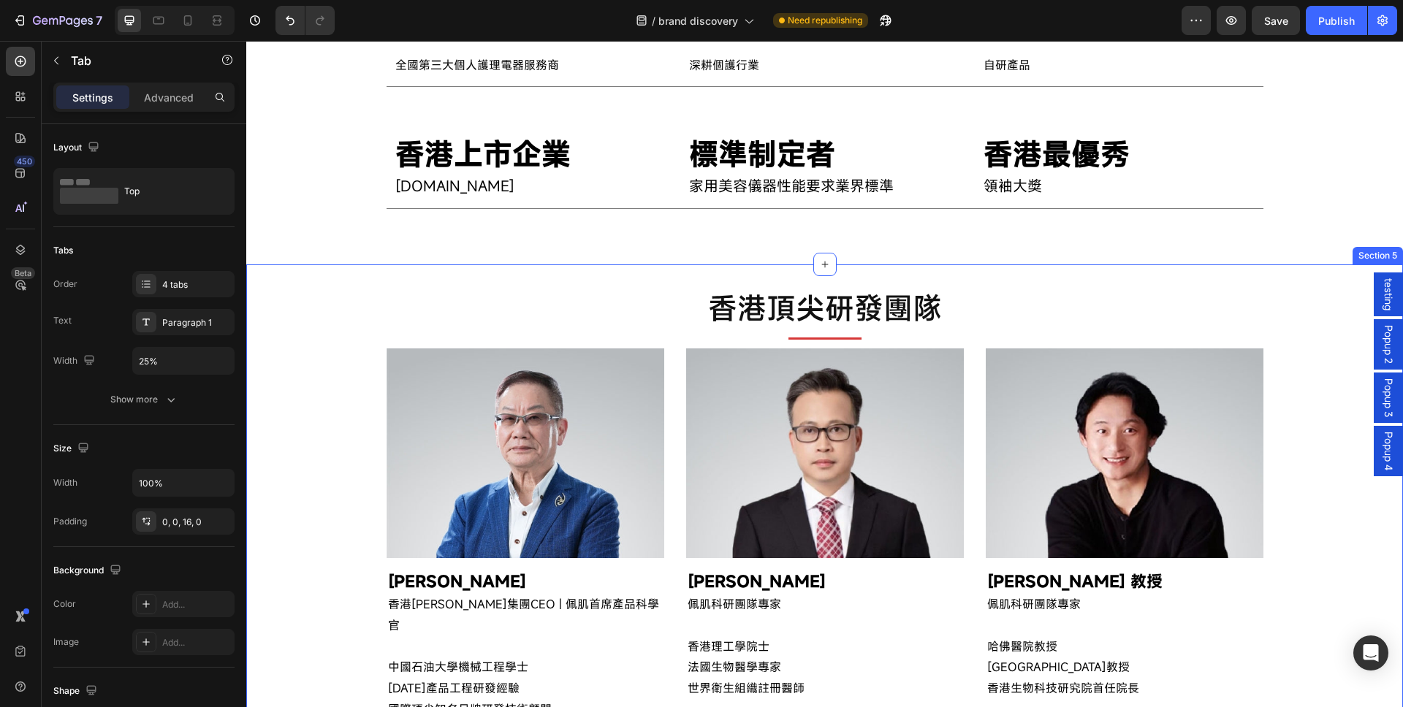
click at [1014, 275] on div "香港頂尖研發團隊 Text Block Title Line Image 李舒野 先生 香港科利集團CEO | 佩肌首席產品科學官 中國石油大學機械工程學士 …" at bounding box center [824, 516] width 1157 height 502
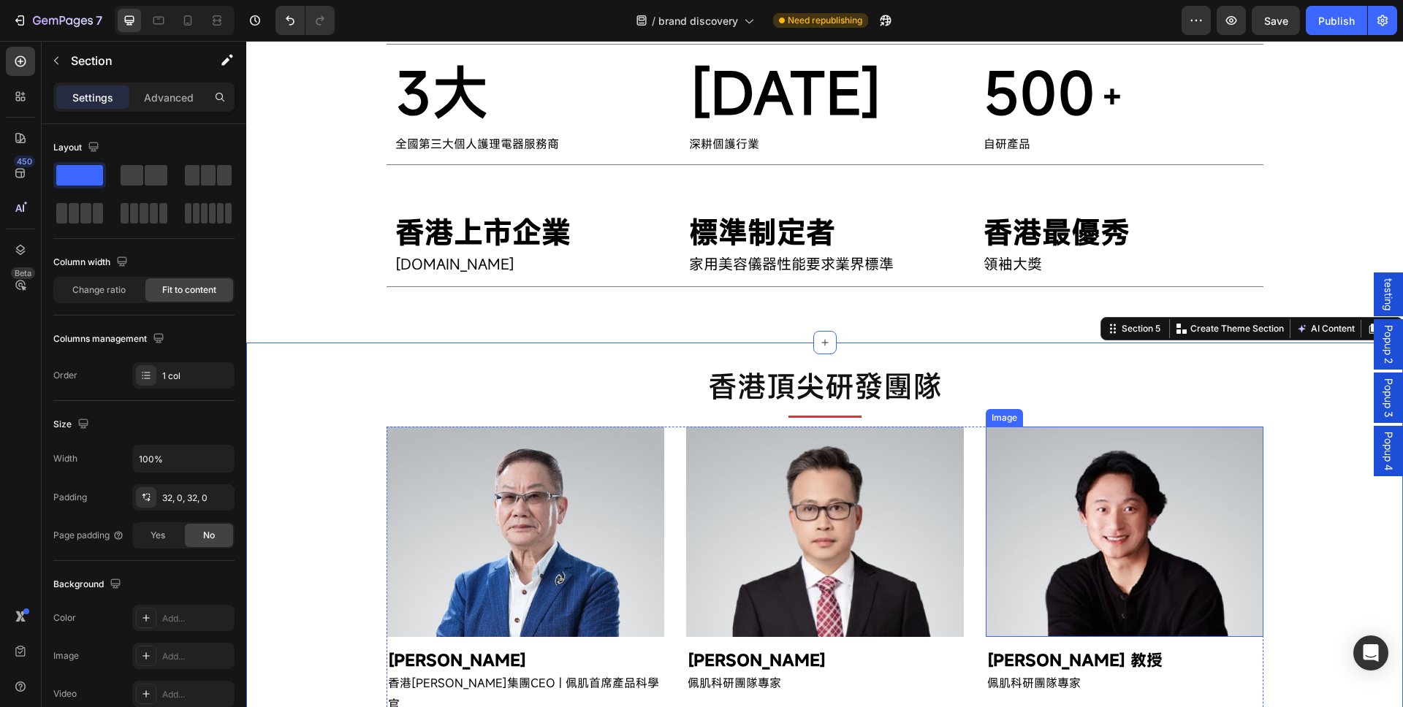
scroll to position [1052, 0]
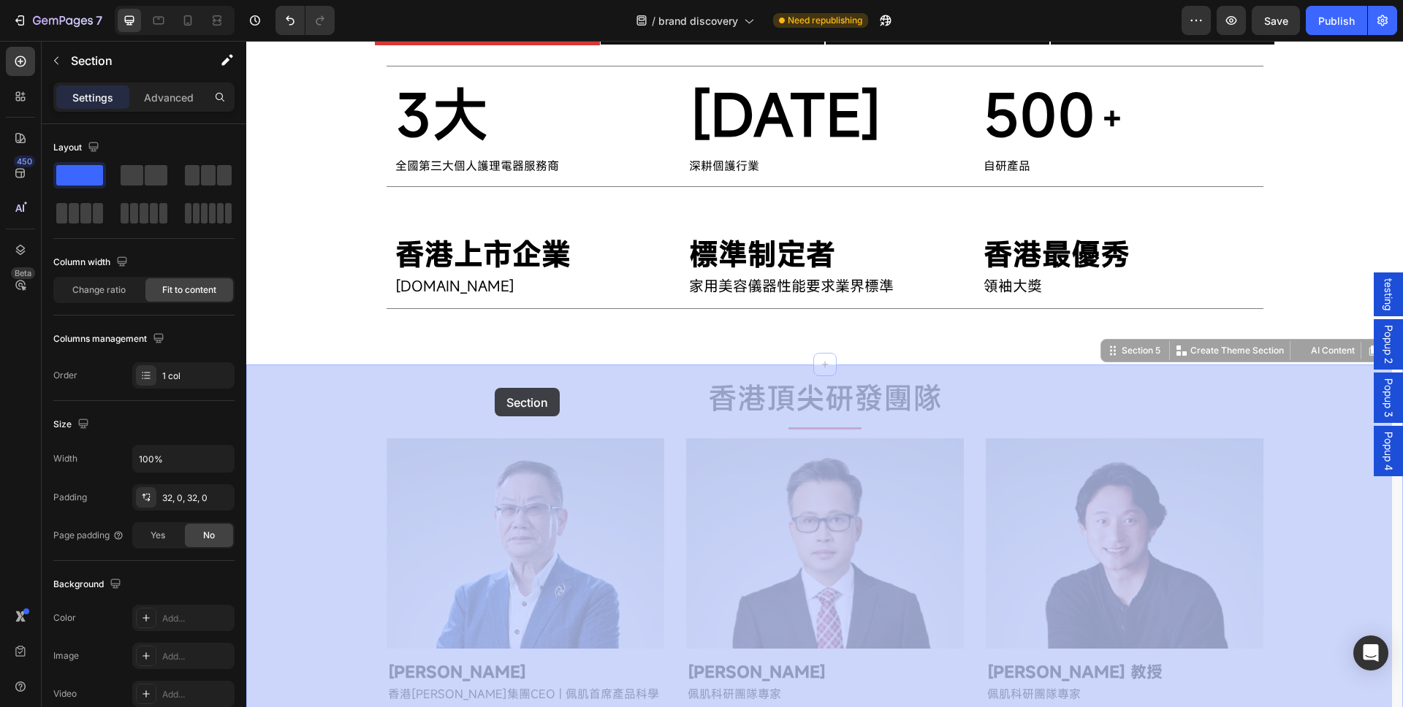
drag, startPoint x: 509, startPoint y: 379, endPoint x: 495, endPoint y: 388, distance: 16.4
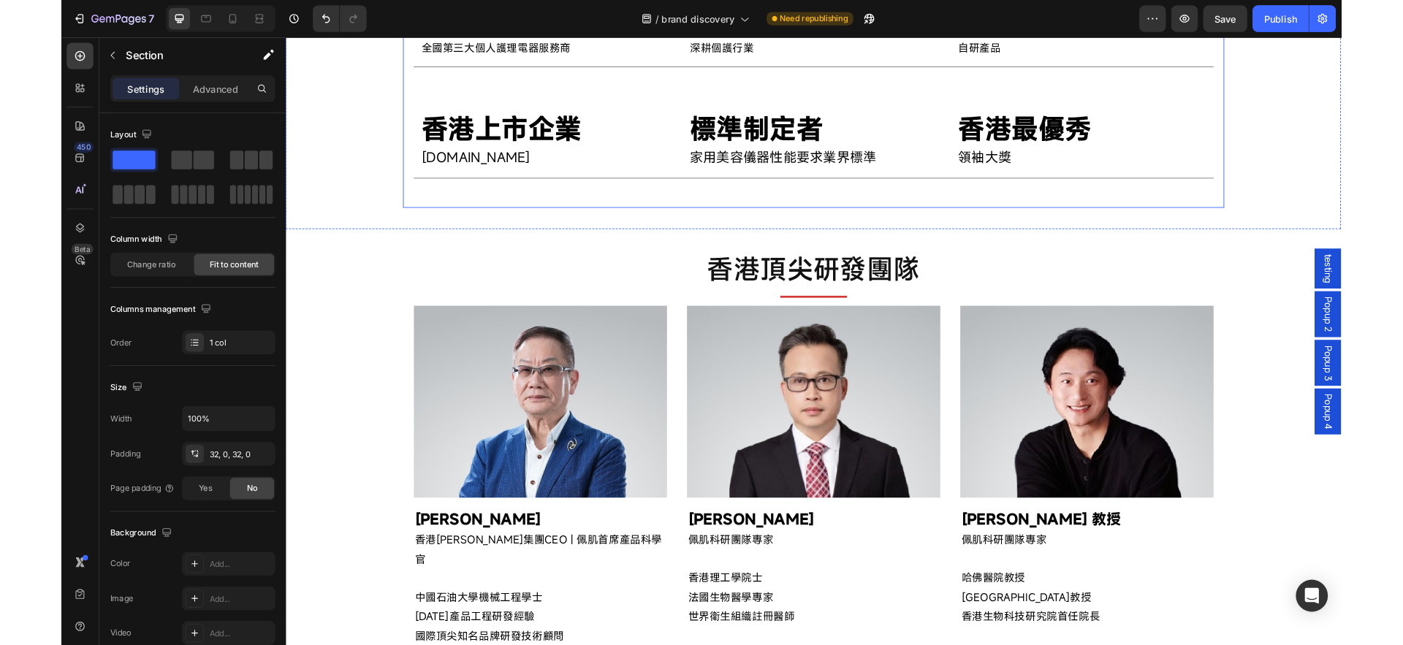
scroll to position [971, 0]
